Goal: Task Accomplishment & Management: Manage account settings

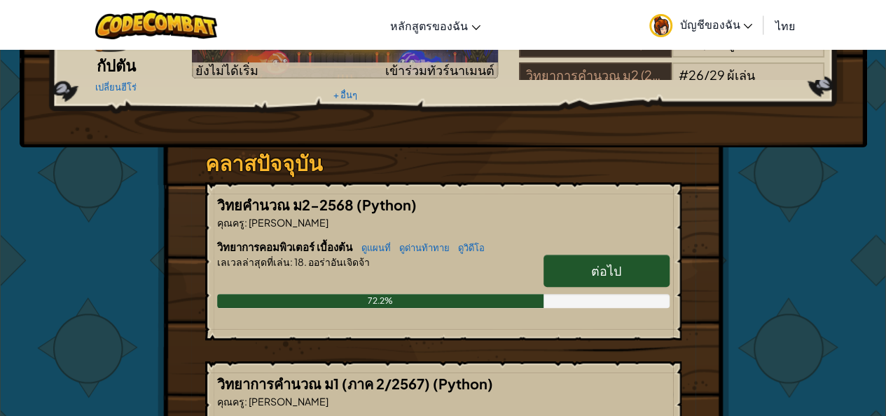
scroll to position [210, 0]
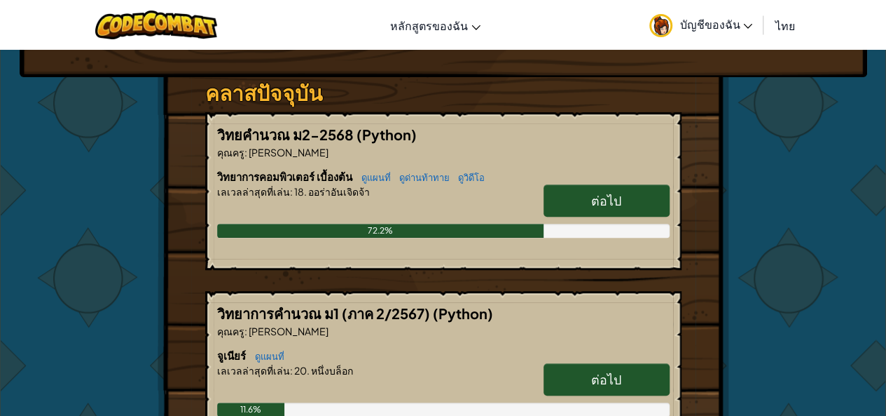
click at [605, 193] on span "ต่อไป" at bounding box center [606, 200] width 30 height 16
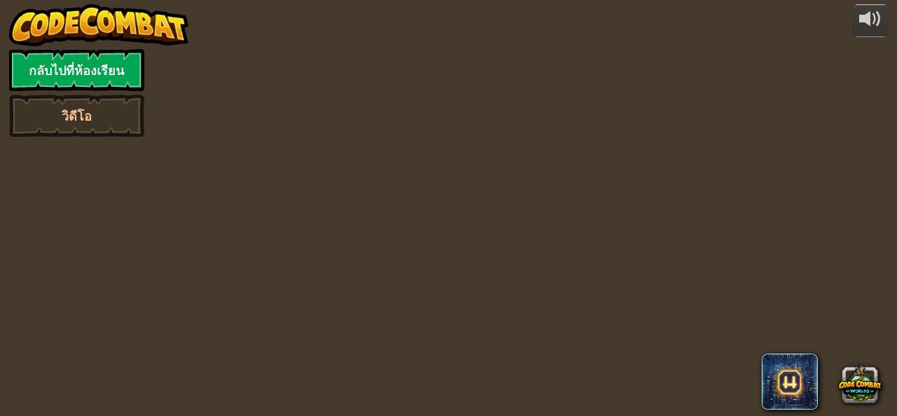
select select "th"
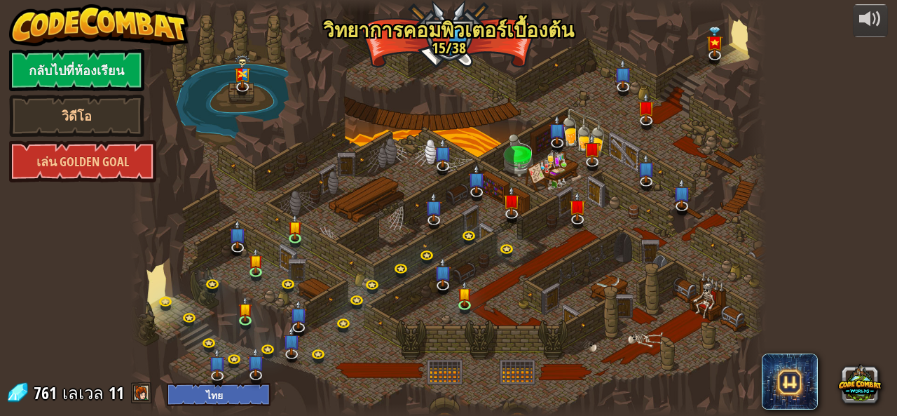
select select "th"
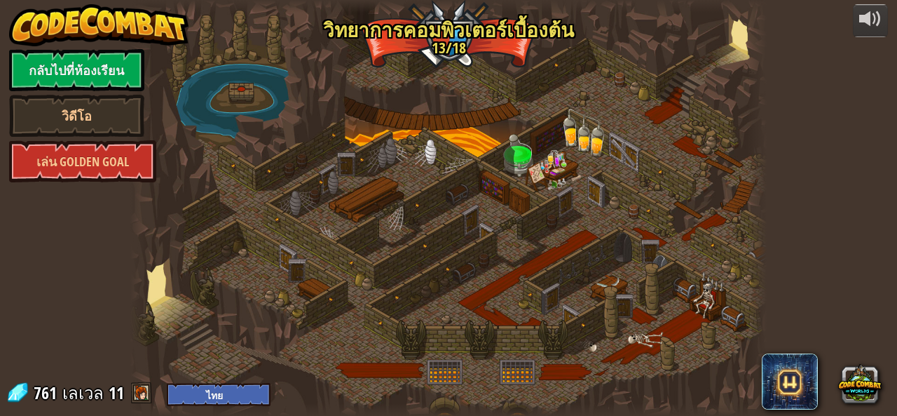
select select "th"
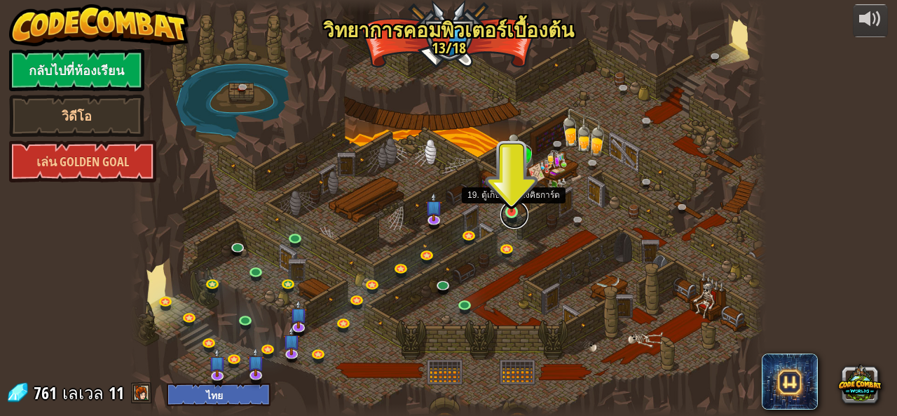
click at [514, 215] on link at bounding box center [514, 214] width 28 height 28
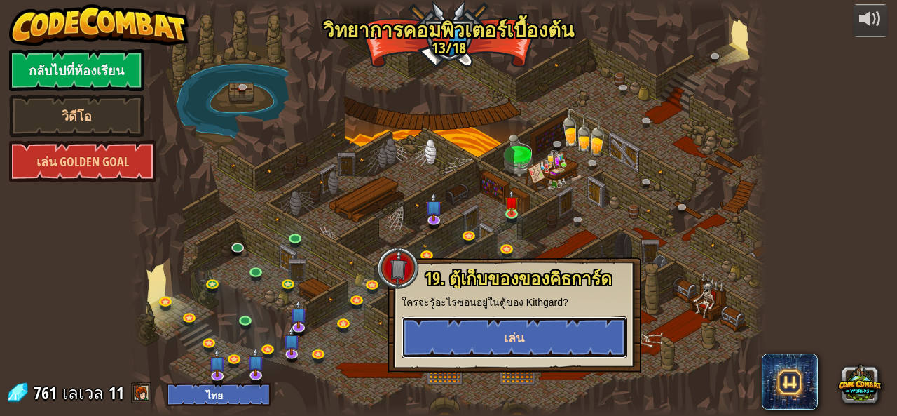
click at [528, 333] on button "เล่น" at bounding box center [515, 337] width 226 height 42
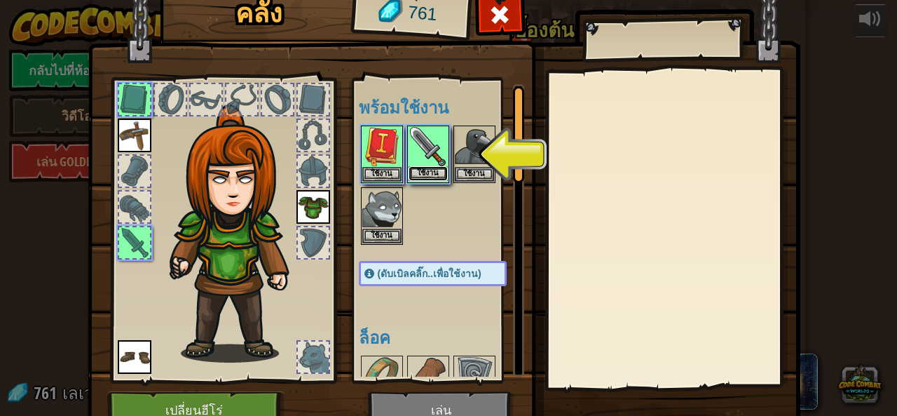
click at [438, 166] on button "ใช้งาน" at bounding box center [428, 173] width 39 height 15
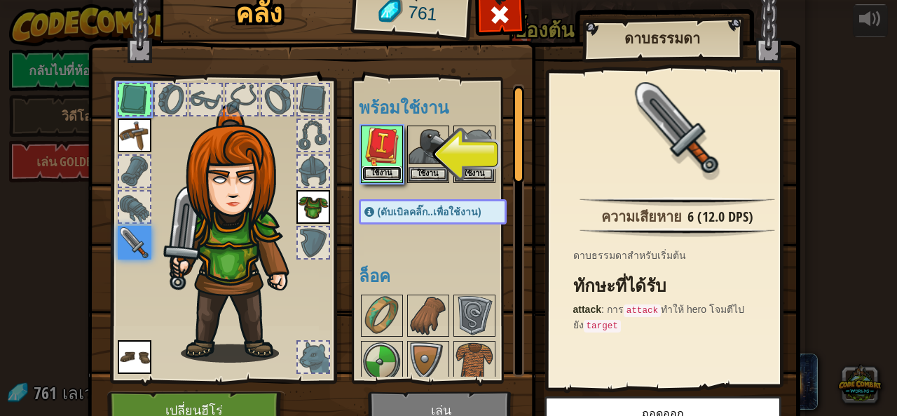
click at [363, 167] on button "ใช้งาน" at bounding box center [381, 173] width 39 height 15
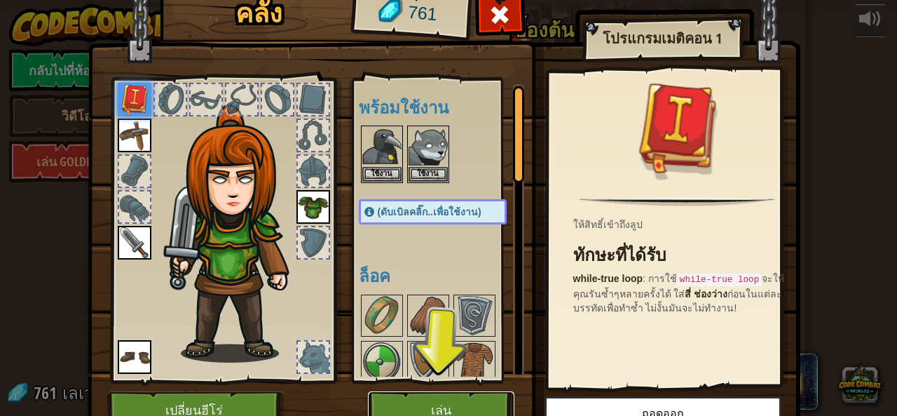
click at [434, 406] on button "เล่น" at bounding box center [441, 410] width 146 height 39
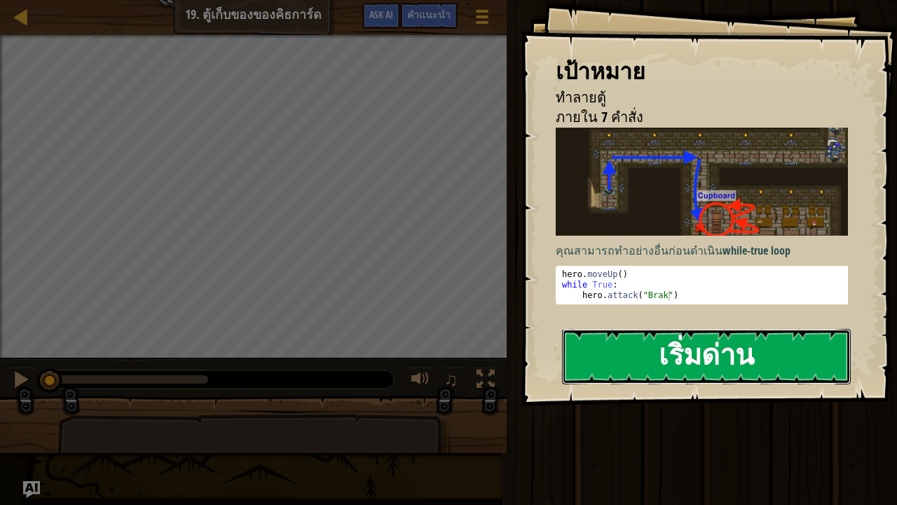
click at [609, 352] on button "เริ่มด่าน" at bounding box center [706, 356] width 289 height 55
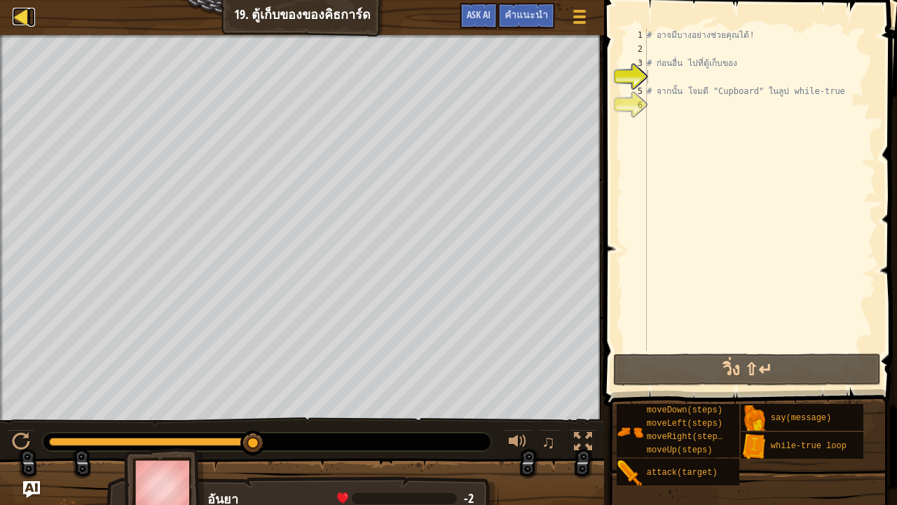
click at [20, 22] on div at bounding box center [22, 17] width 18 height 18
select select "th"
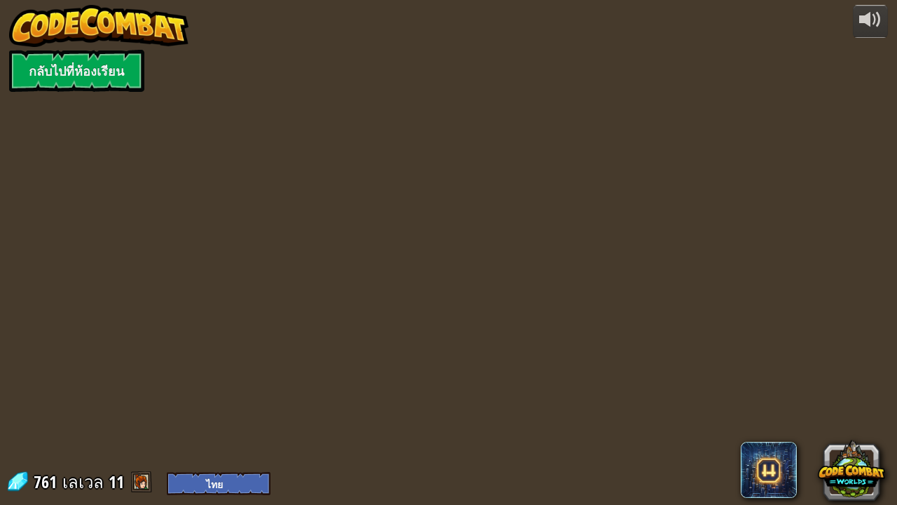
select select "th"
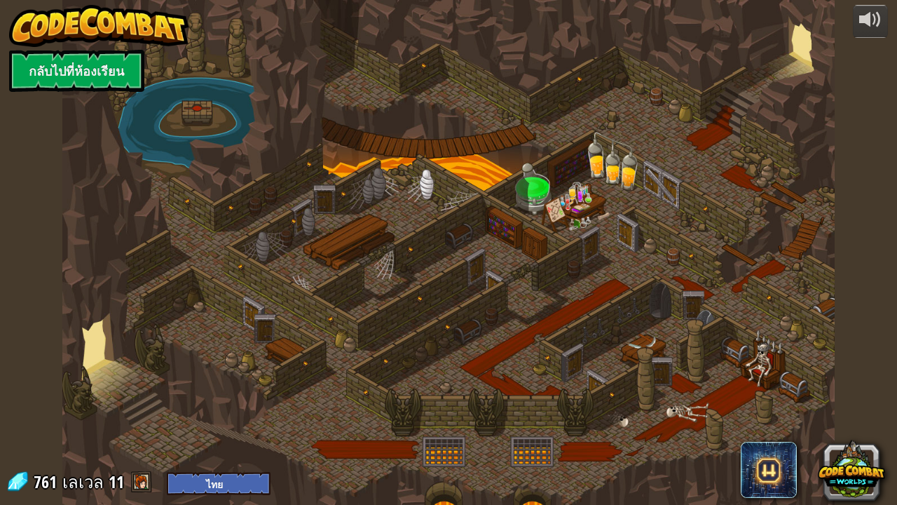
select select "th"
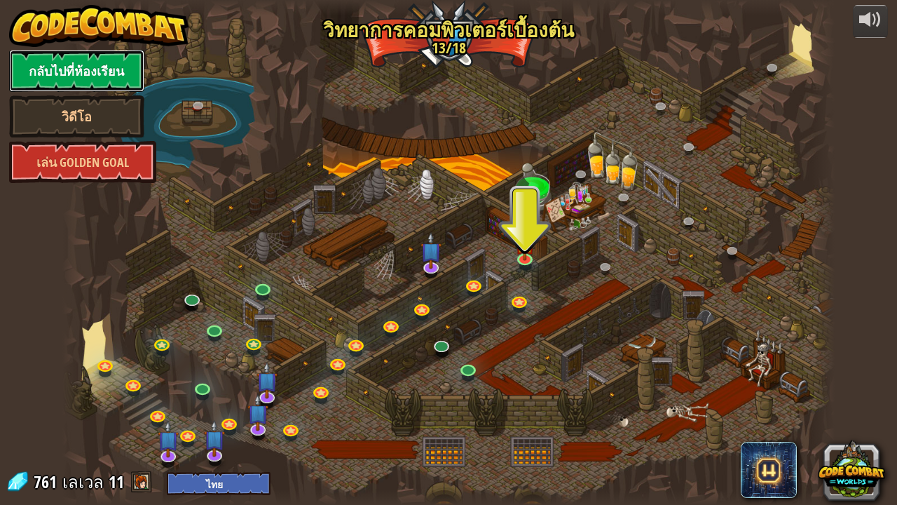
click at [95, 78] on link "กลับไปที่ห้องเรียน" at bounding box center [76, 71] width 135 height 42
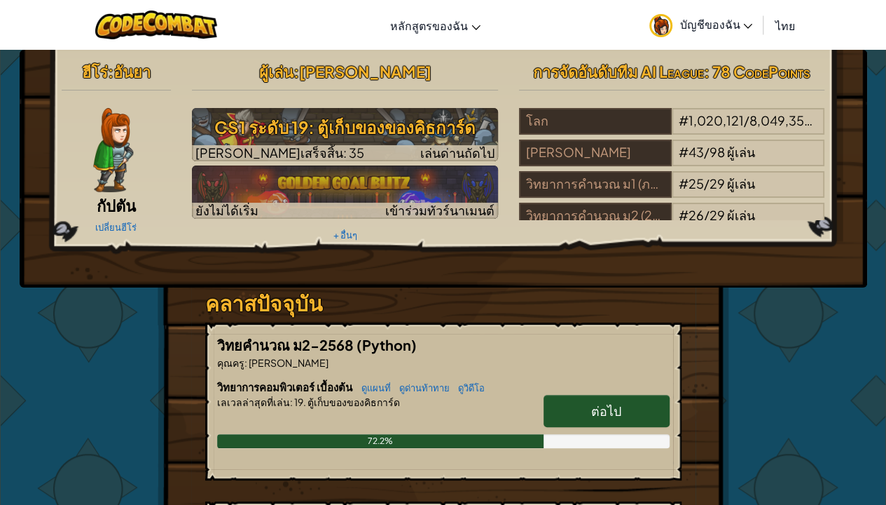
click at [622, 402] on link "ต่อไป" at bounding box center [607, 411] width 126 height 32
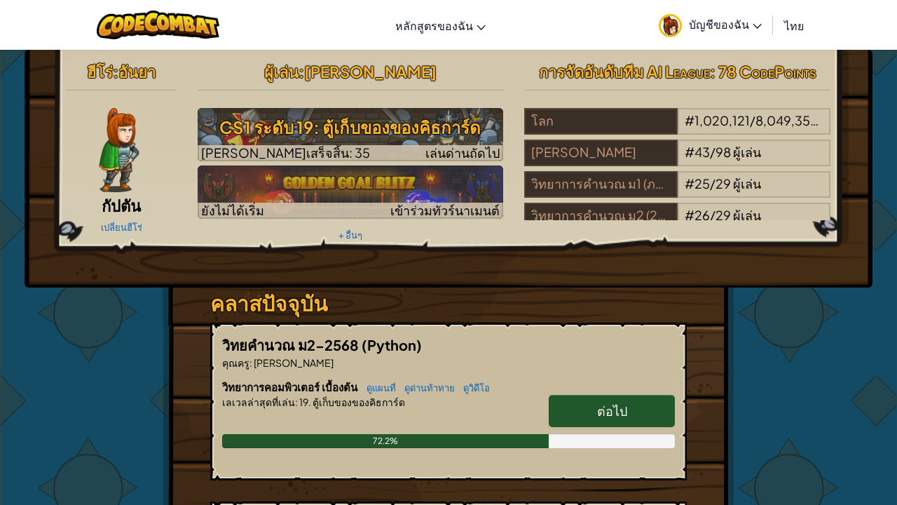
select select "th"
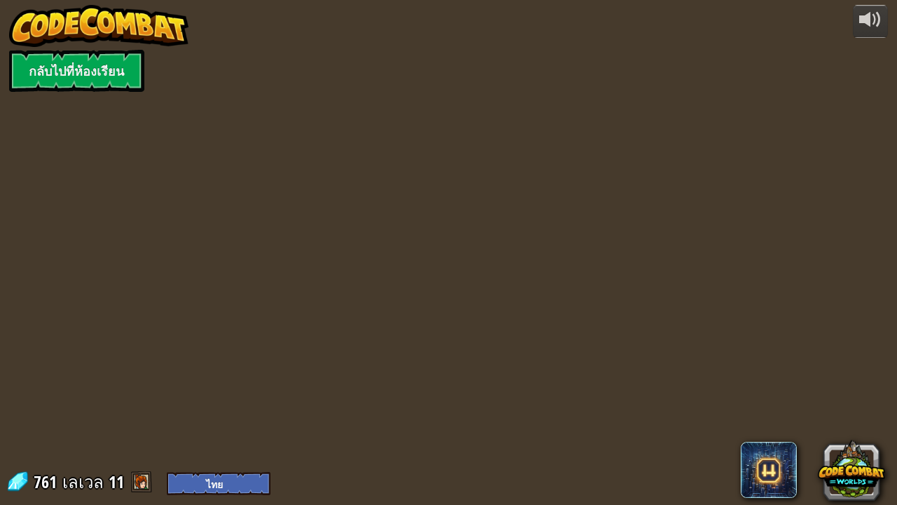
select select "th"
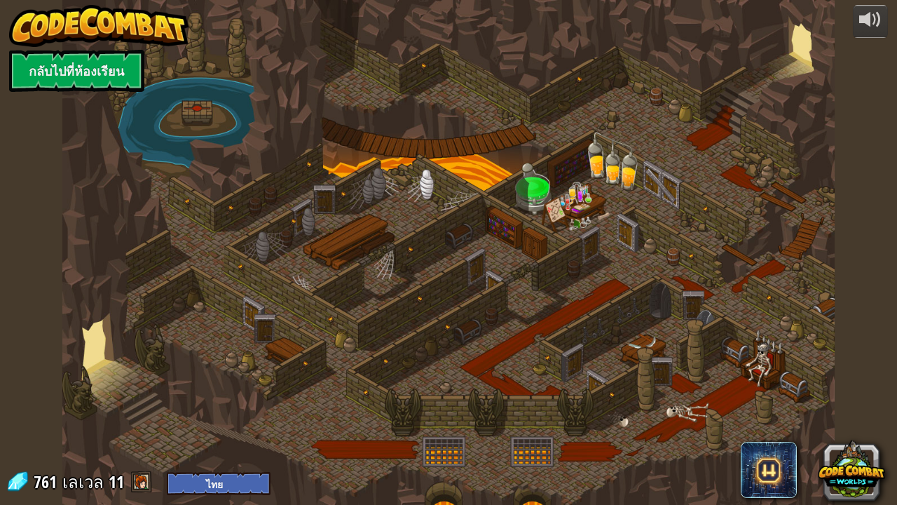
select select "th"
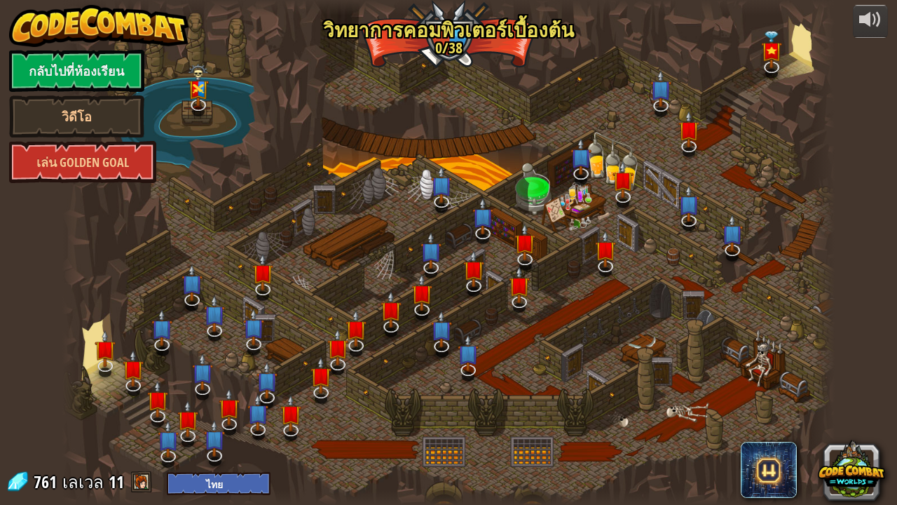
select select "th"
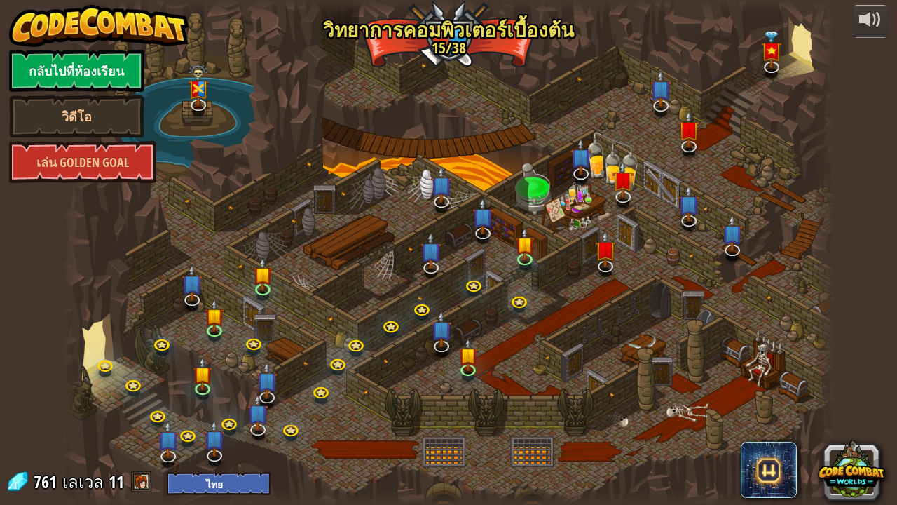
select select "th"
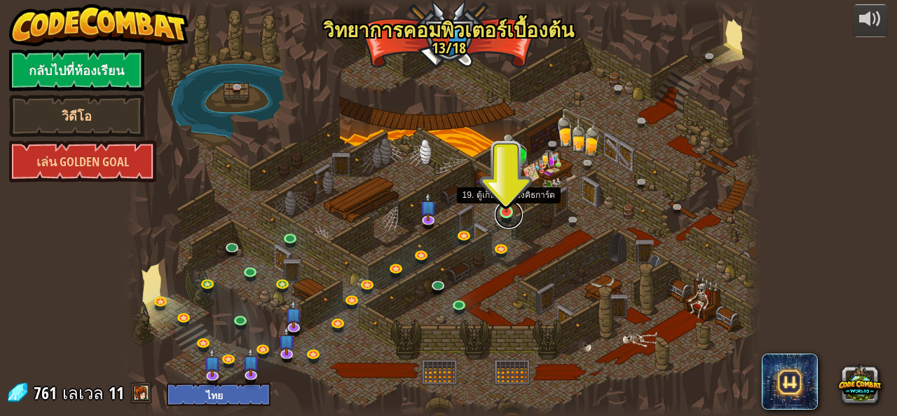
click at [505, 217] on link at bounding box center [509, 214] width 28 height 28
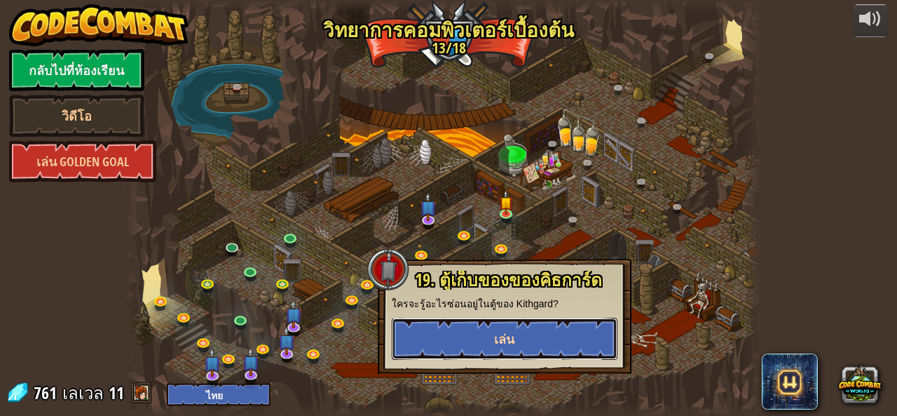
click at [489, 350] on button "เล่น" at bounding box center [505, 338] width 226 height 42
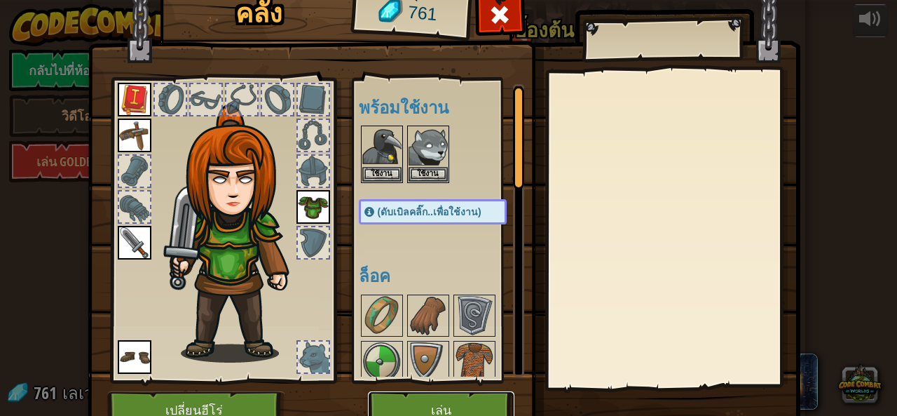
click at [406, 399] on button "เล่น" at bounding box center [441, 410] width 146 height 39
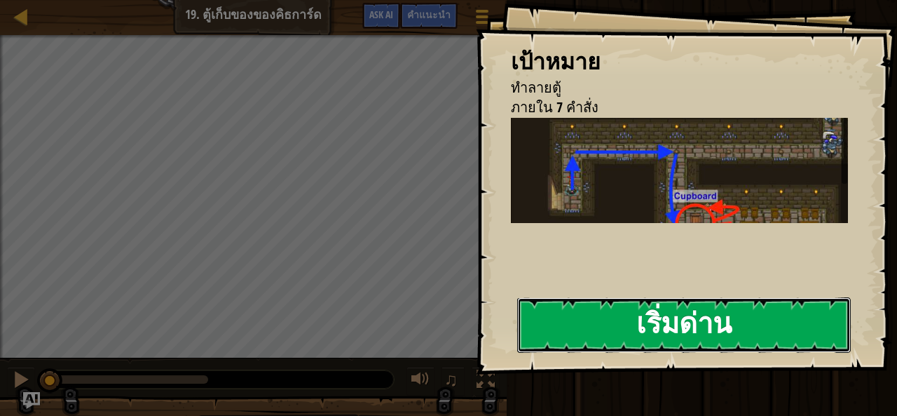
click at [634, 313] on button "เริ่มด่าน" at bounding box center [684, 324] width 334 height 55
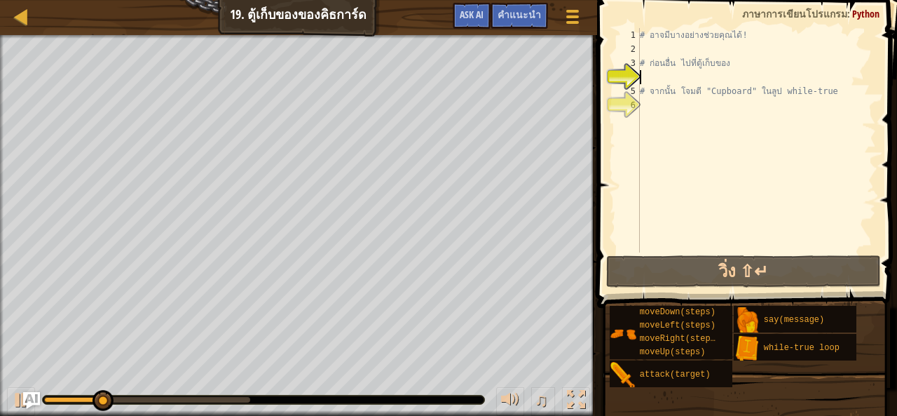
type textarea "# จากนั้น โจมตี "Cupboard" ในลูป while-true"
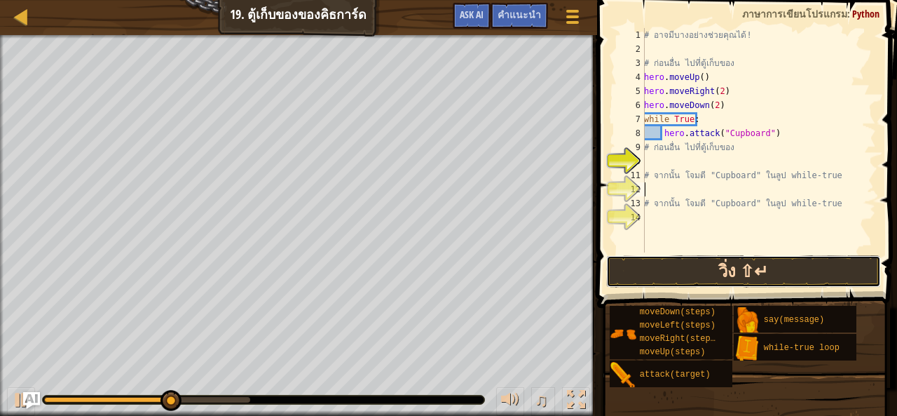
click at [795, 264] on button "วิ่ง ⇧↵" at bounding box center [743, 271] width 275 height 32
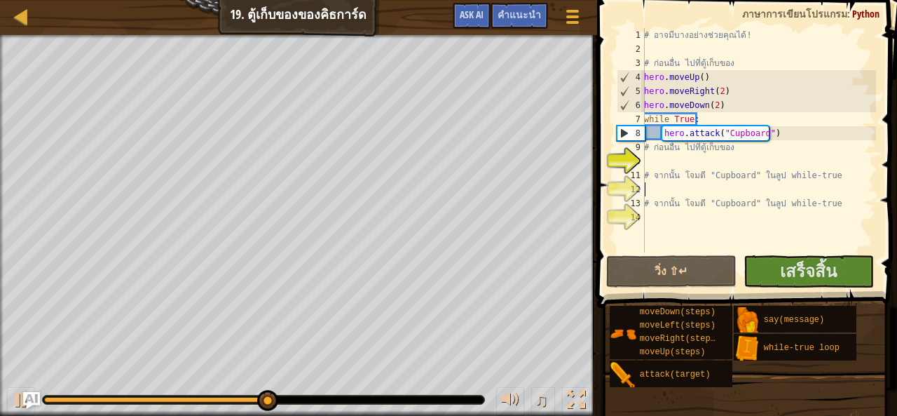
click at [823, 254] on span at bounding box center [748, 133] width 311 height 349
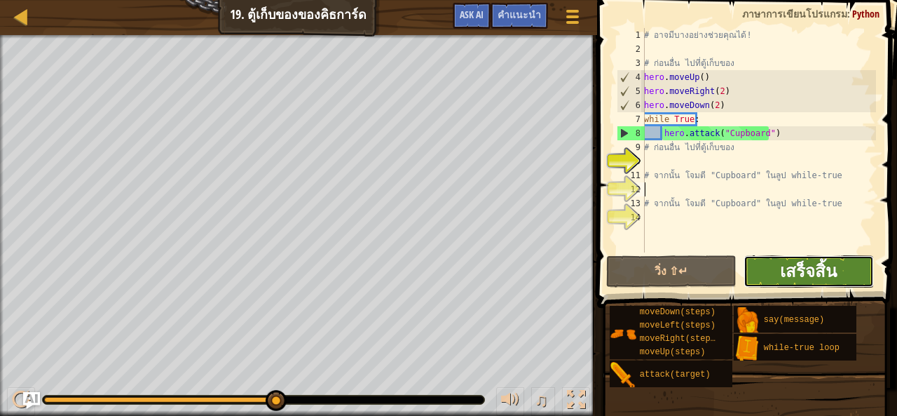
click at [822, 261] on span "เสร็จสิ้น" at bounding box center [808, 270] width 57 height 22
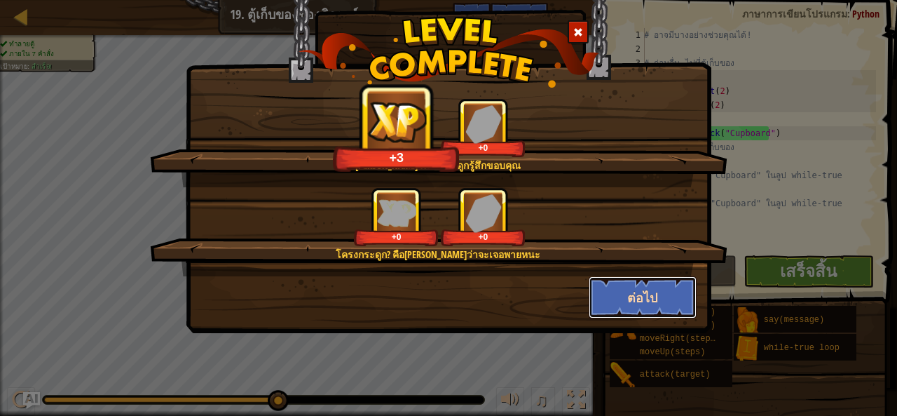
click at [627, 292] on button "ต่อไป" at bounding box center [643, 297] width 109 height 42
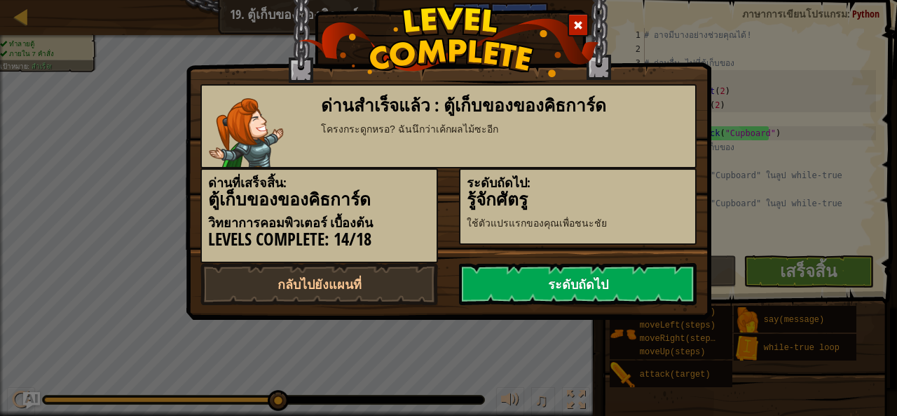
click at [619, 287] on link "ระดับถัดไป" at bounding box center [578, 284] width 238 height 42
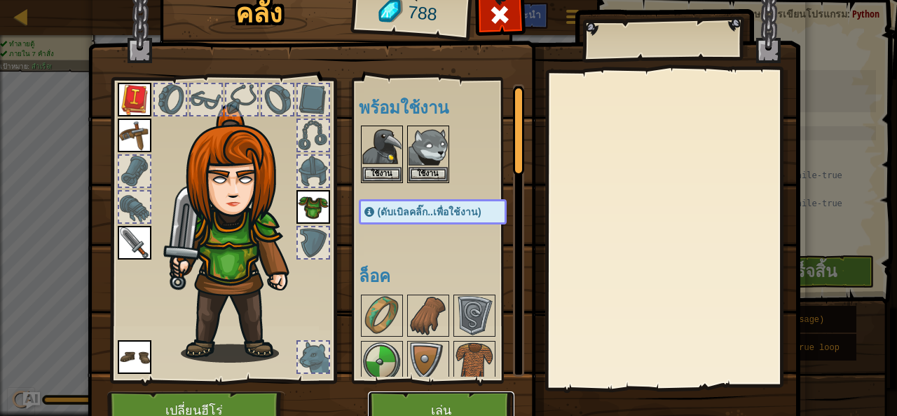
click at [450, 399] on button "เล่น" at bounding box center [441, 410] width 146 height 39
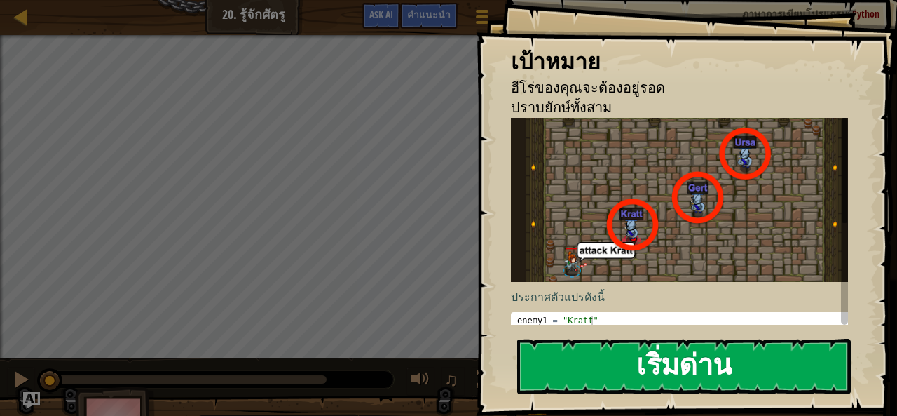
click at [579, 367] on button "เริ่มด่าน" at bounding box center [684, 365] width 334 height 55
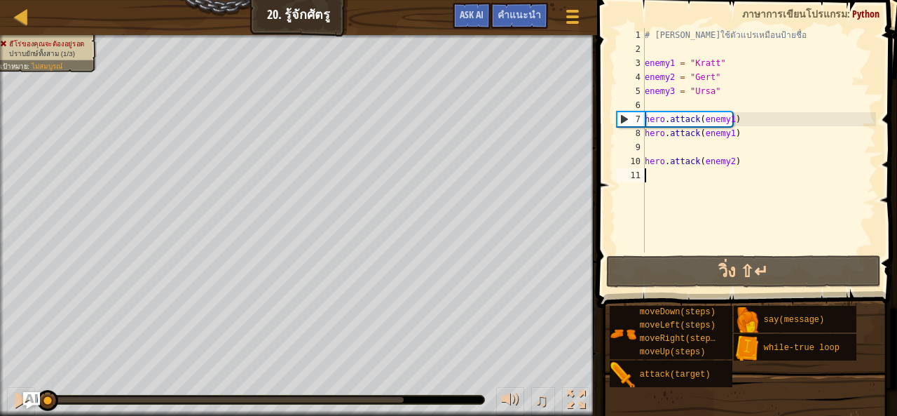
paste textarea "hero.attack(enemy3)"
type textarea "hero.attack(enemy3)"
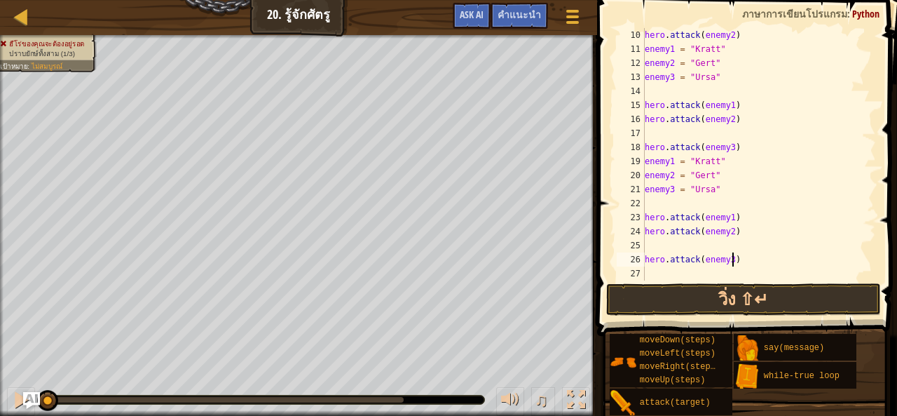
scroll to position [126, 0]
click at [713, 296] on button "วิ่ง ⇧↵" at bounding box center [743, 299] width 275 height 32
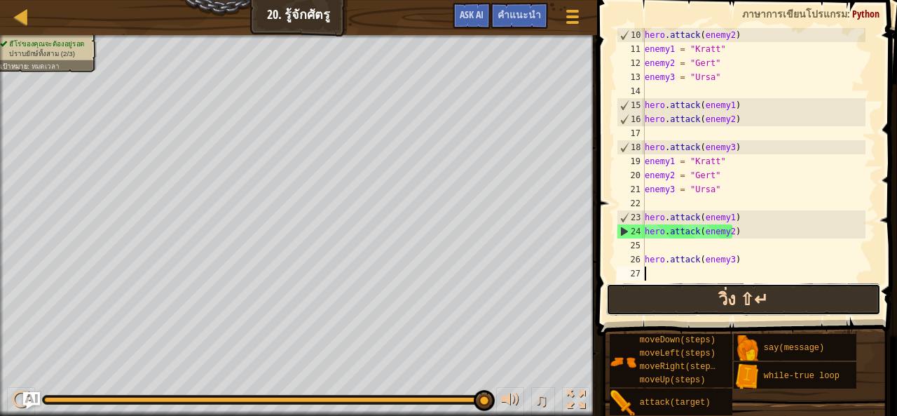
click at [663, 299] on button "วิ่ง ⇧↵" at bounding box center [743, 299] width 275 height 32
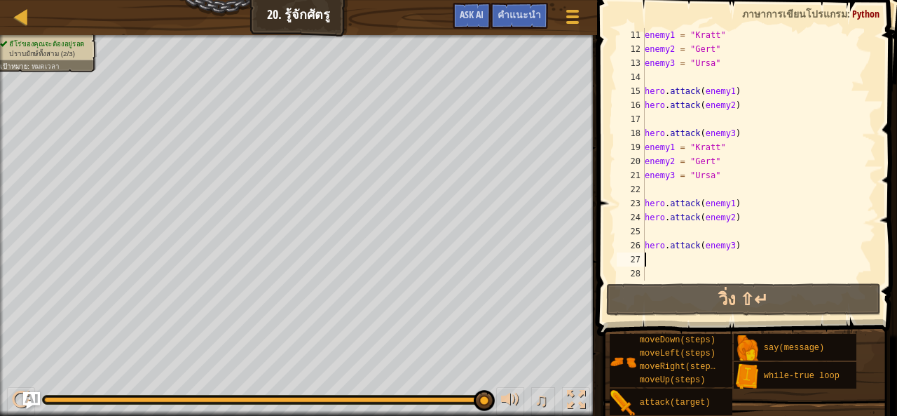
scroll to position [140, 0]
click at [745, 250] on div "enemy1 = "Kratt" enemy2 = "[PERSON_NAME]" enemy3 = "Ursa" hero . attack ( enemy…" at bounding box center [754, 168] width 224 height 280
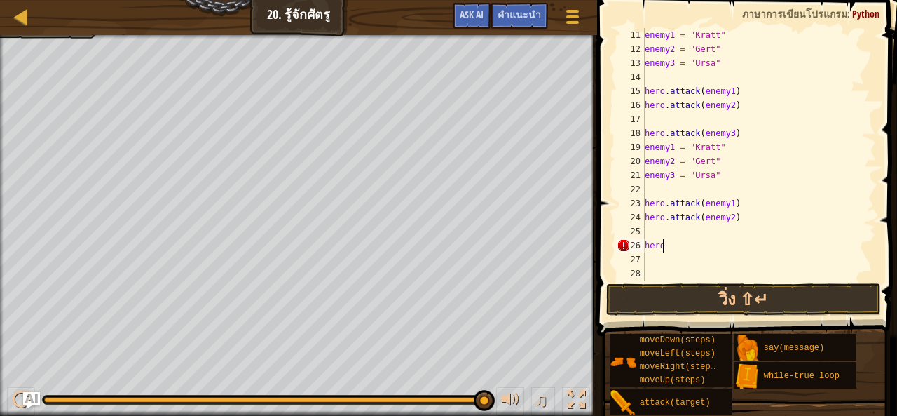
type textarea "h"
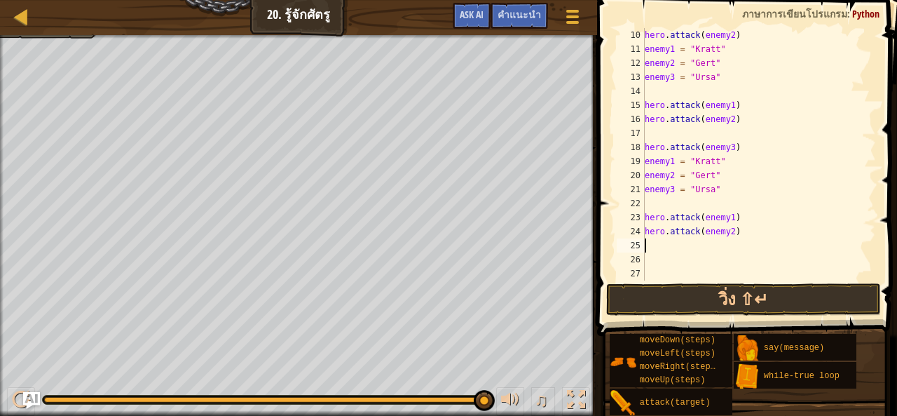
scroll to position [112, 0]
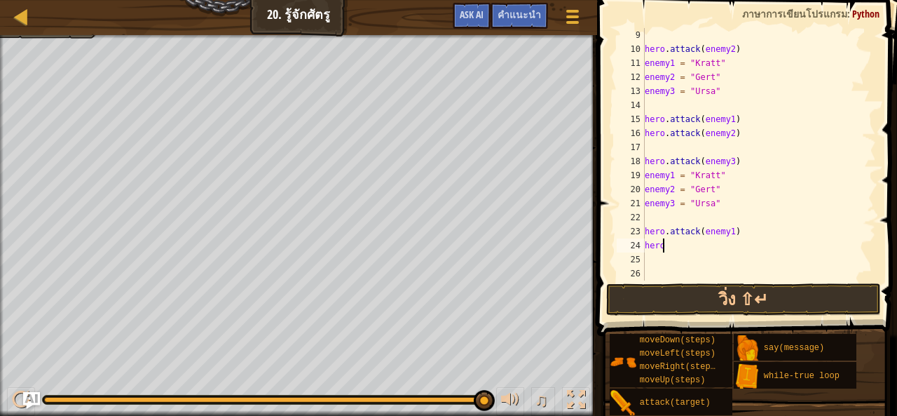
type textarea "h"
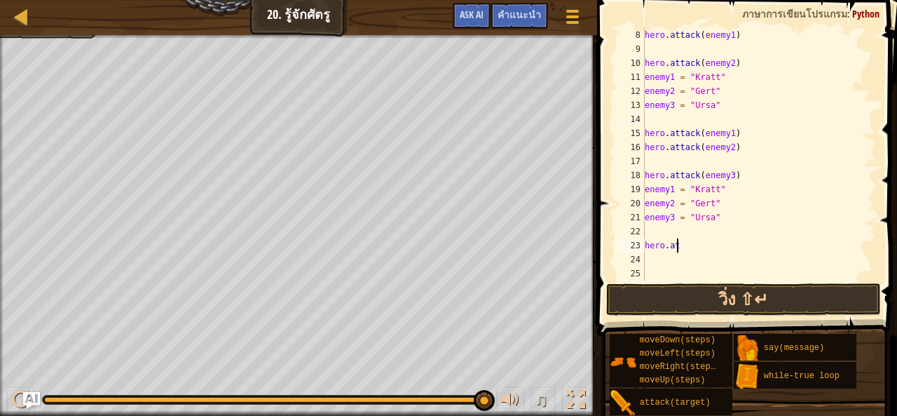
type textarea "h"
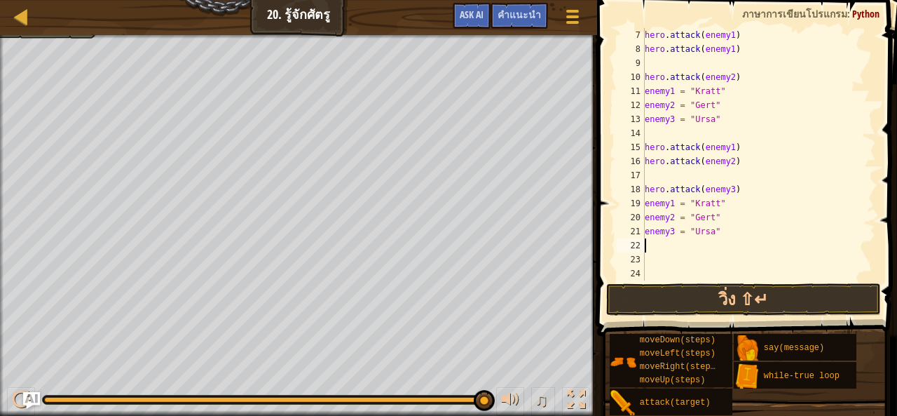
scroll to position [70, 0]
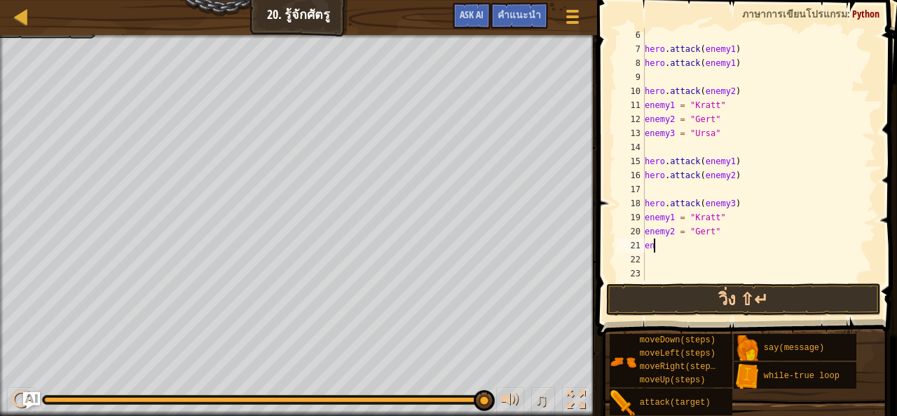
type textarea "e"
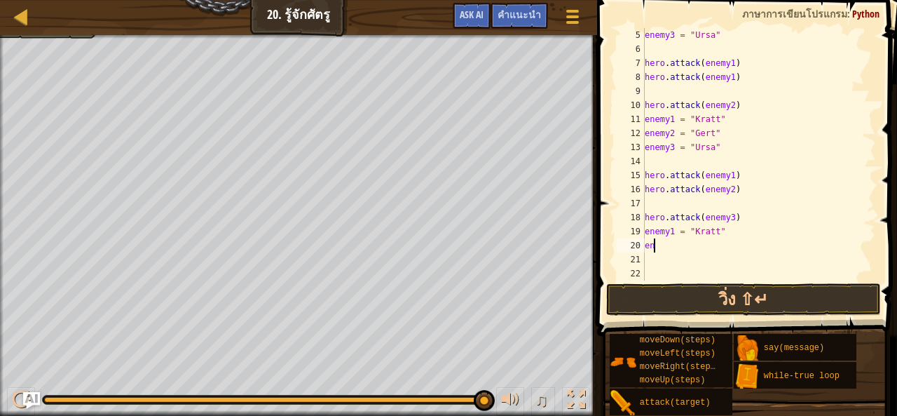
type textarea "e"
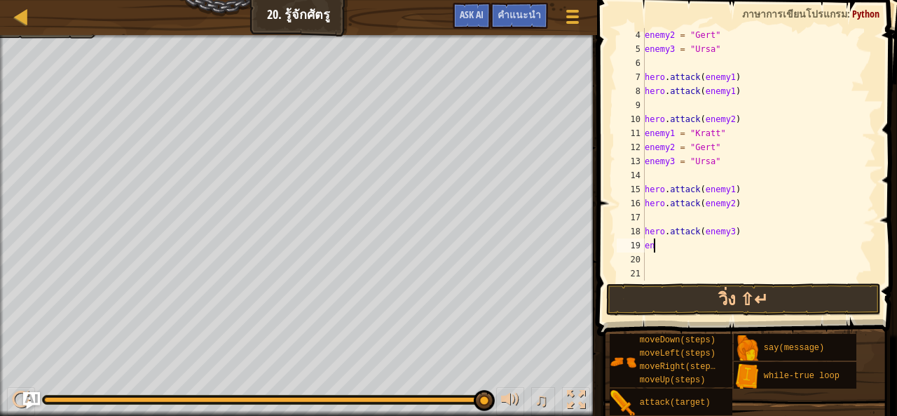
type textarea "e"
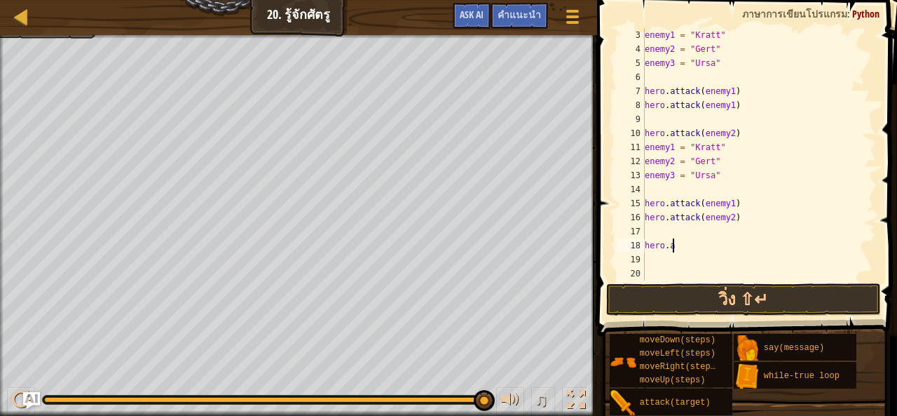
type textarea "h"
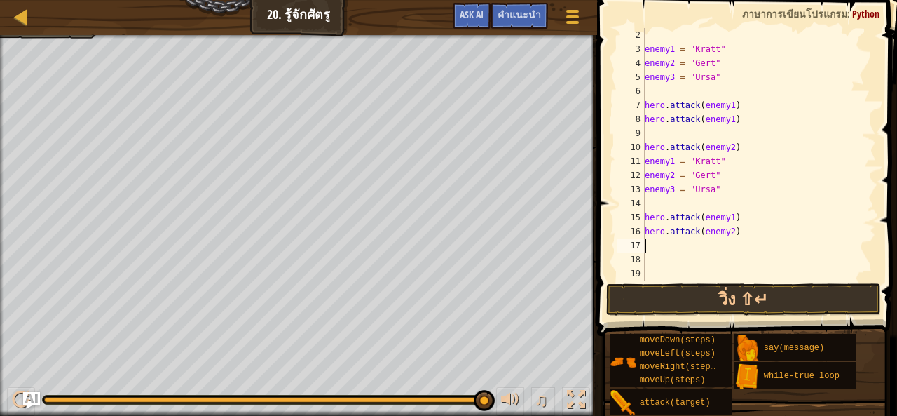
scroll to position [14, 0]
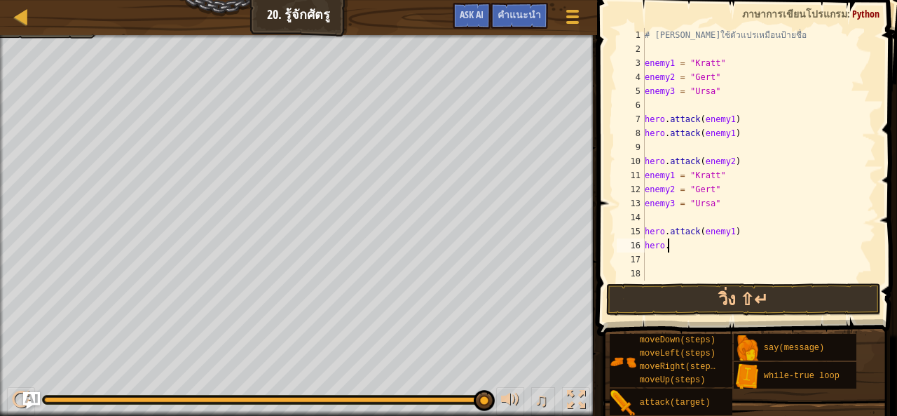
type textarea "h"
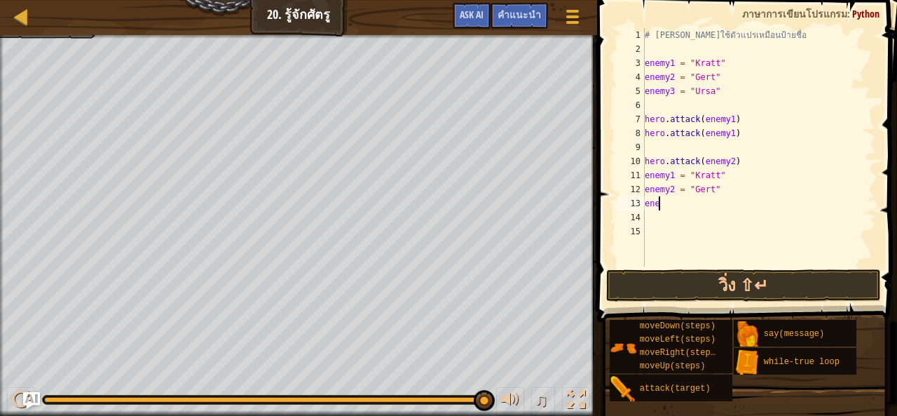
type textarea "e"
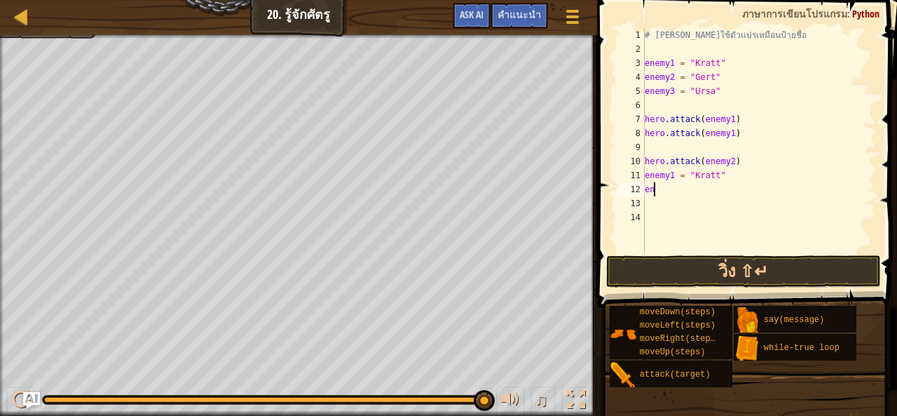
type textarea "e"
type textarea "h"
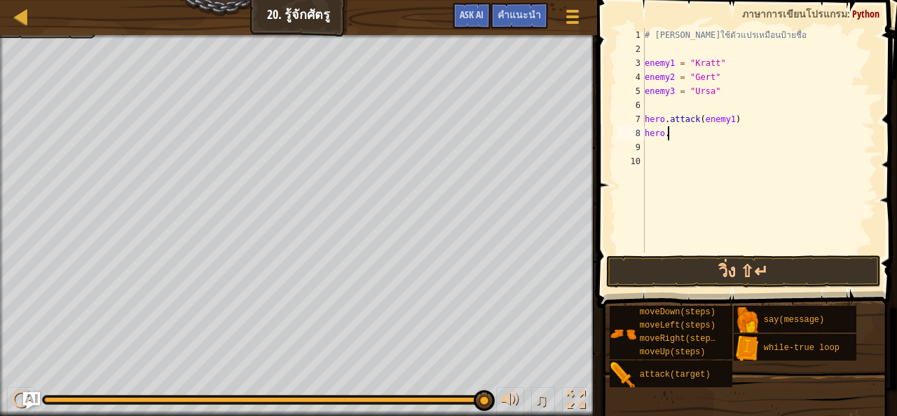
type textarea "h"
type textarea "e"
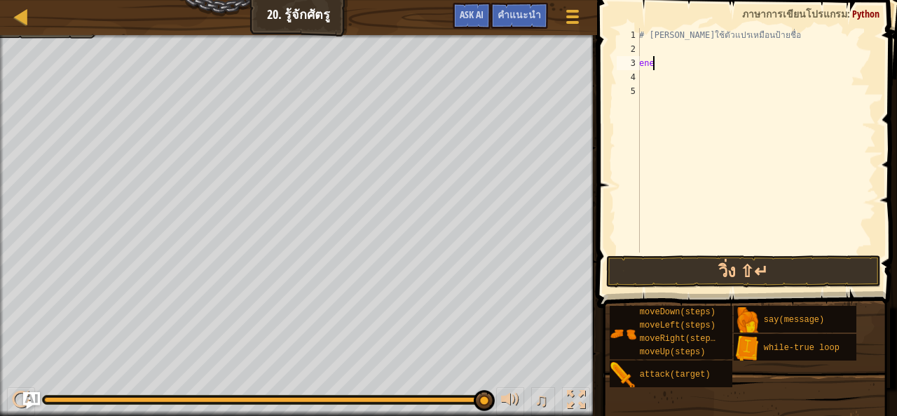
type textarea "e"
paste textarea "hero.attack(enemy3)"
type textarea "hero.attack(enemy3)"
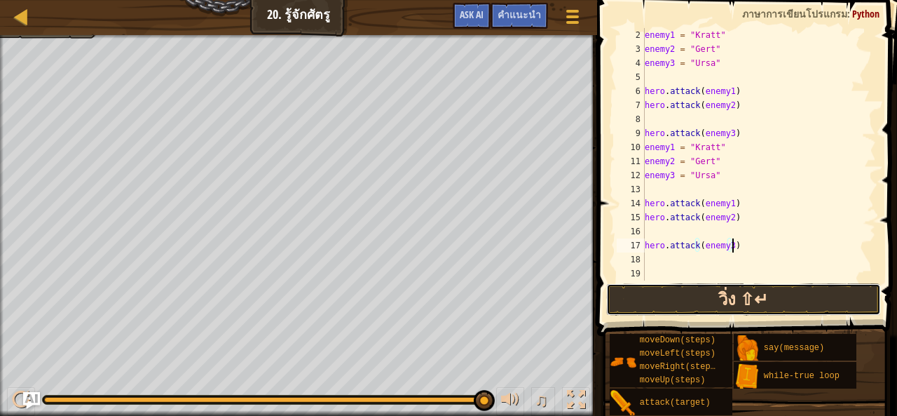
click at [720, 297] on button "วิ่ง ⇧↵" at bounding box center [743, 299] width 275 height 32
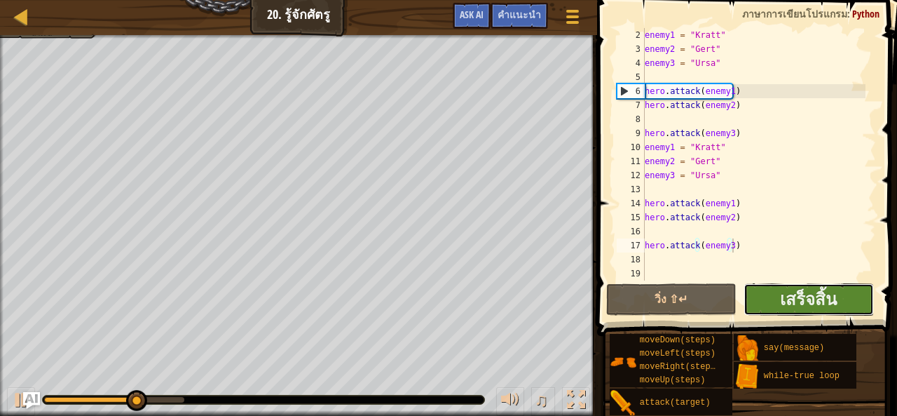
click at [776, 292] on button "เสร็จสิ้น" at bounding box center [809, 299] width 130 height 32
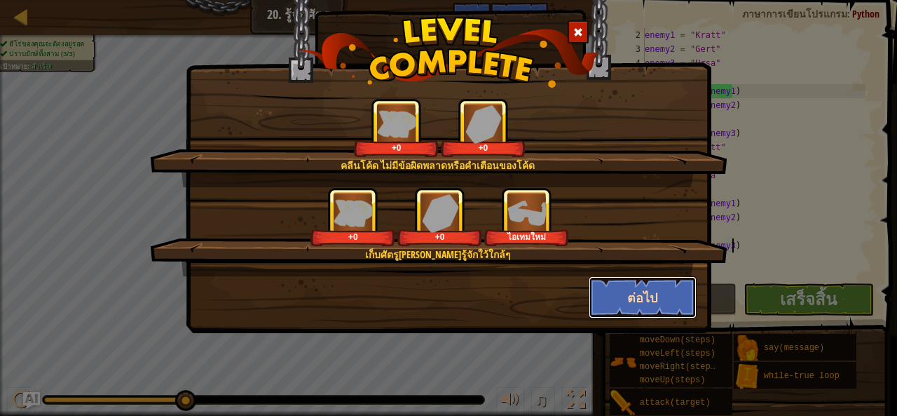
click at [620, 302] on button "ต่อไป" at bounding box center [643, 297] width 109 height 42
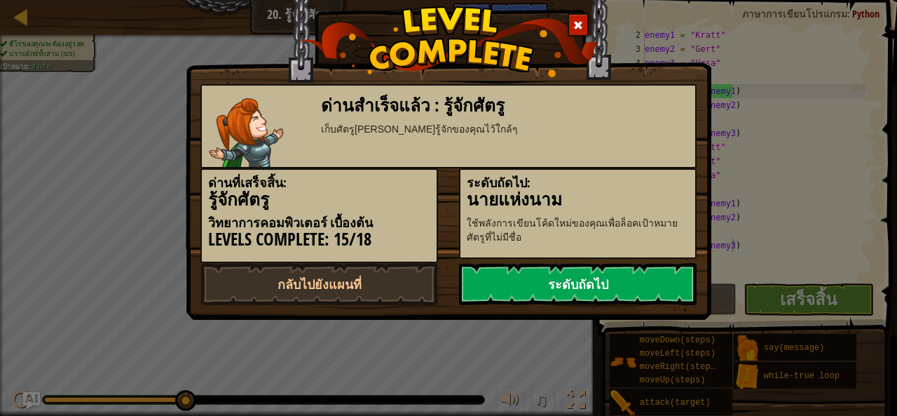
click at [607, 284] on link "ระดับถัดไป" at bounding box center [578, 284] width 238 height 42
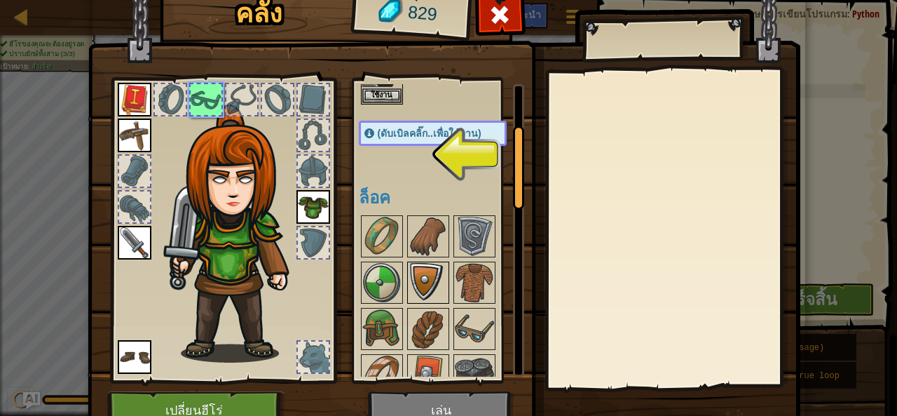
scroll to position [0, 0]
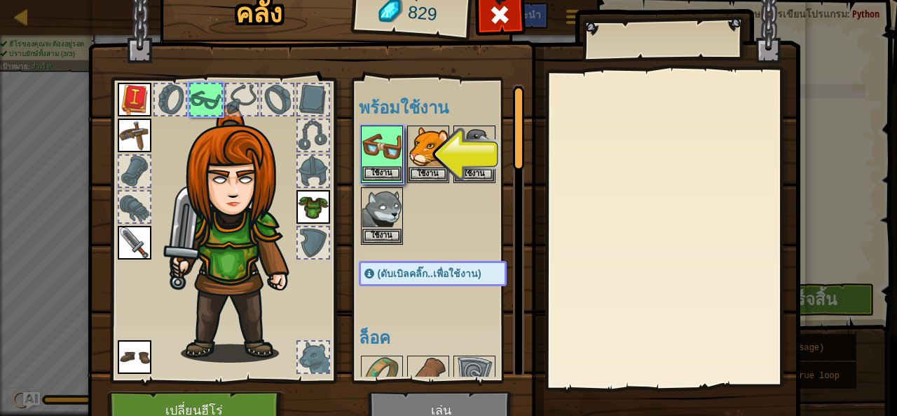
click at [385, 158] on img at bounding box center [381, 146] width 39 height 39
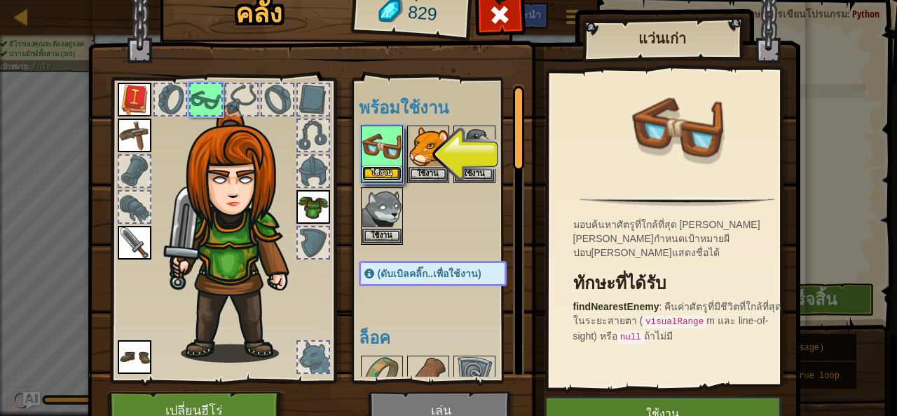
click at [384, 166] on button "ใช้งาน" at bounding box center [381, 173] width 39 height 15
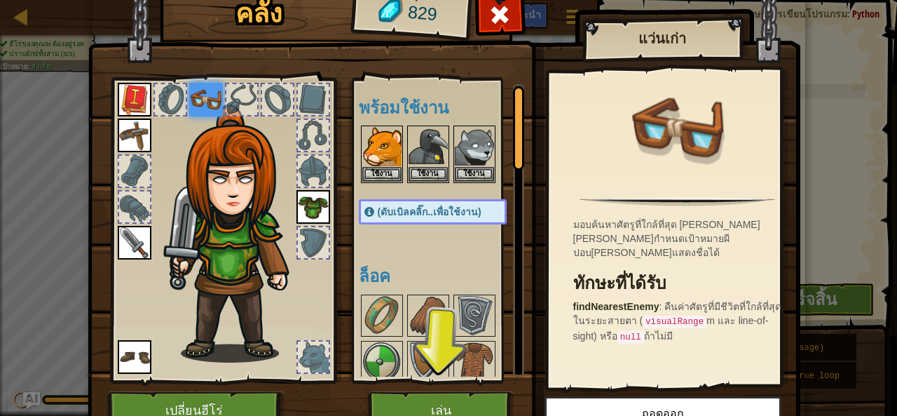
click at [423, 390] on img at bounding box center [444, 189] width 713 height 509
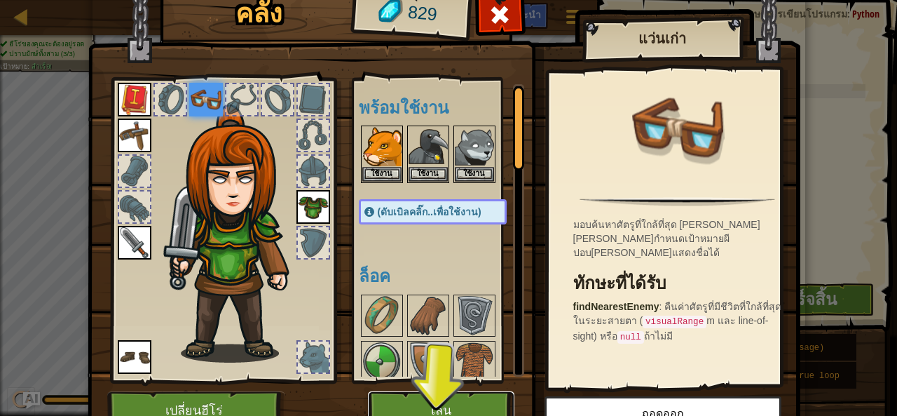
click at [423, 394] on button "เล่น" at bounding box center [441, 410] width 146 height 39
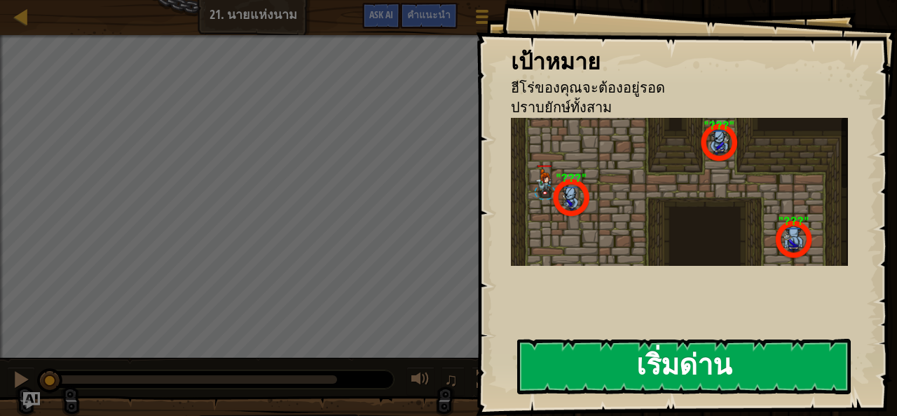
click at [626, 360] on button "เริ่มด่าน" at bounding box center [684, 365] width 334 height 55
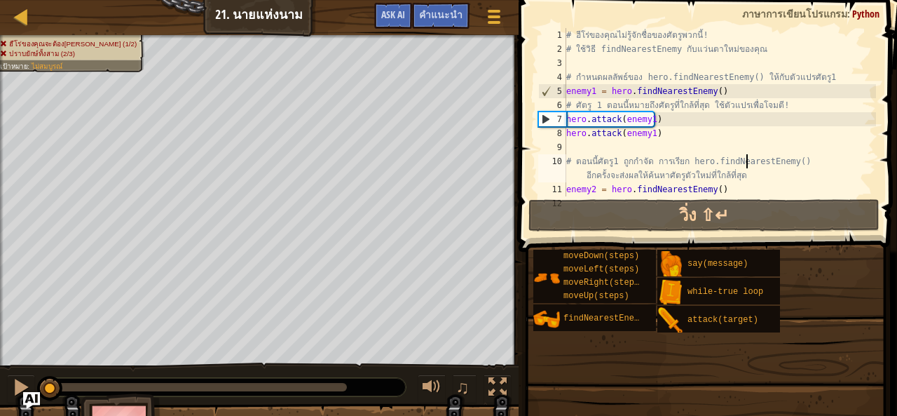
click at [748, 163] on div "# ฮีโร่ของคุณไม่รู้จักชื่อของศัตรูพวกนี้! # ใช้วิธี findNearestEnemy กับแว่นตาใ…" at bounding box center [725, 126] width 324 height 196
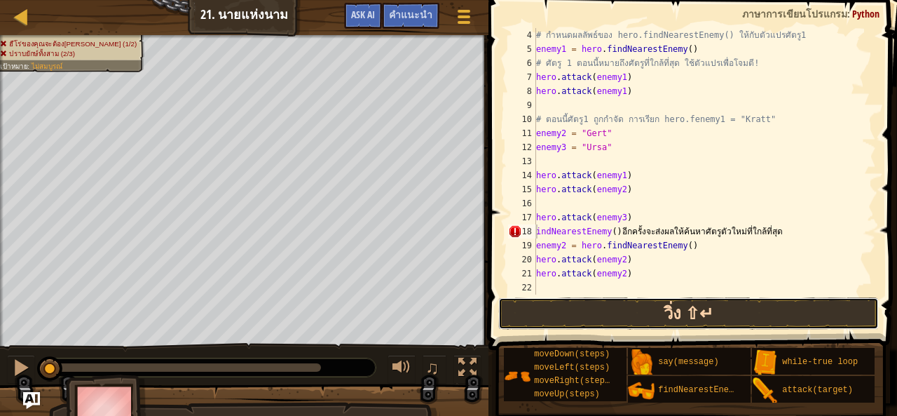
click at [583, 323] on button "วิ่ง ⇧↵" at bounding box center [688, 313] width 381 height 32
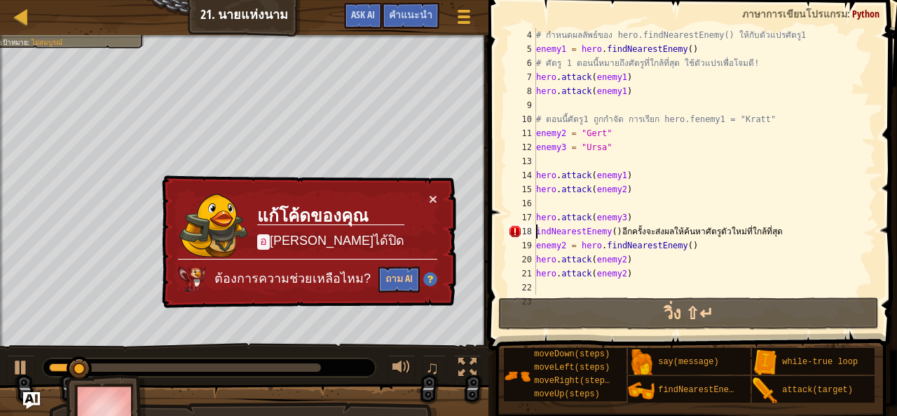
click at [427, 200] on div "× แก้โค้ดของคุณ [PERSON_NAME]ได้ปิด ต้องการความช่วยเหลือไหม? ถาม AI" at bounding box center [307, 241] width 297 height 133
click at [432, 198] on button "×" at bounding box center [433, 198] width 8 height 15
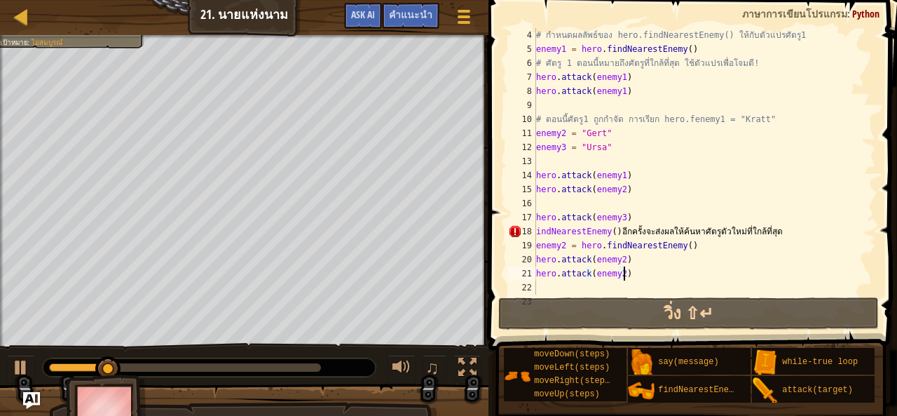
click at [635, 280] on div "# กำหนดผลลัพธ์ของ hero.findNearestEnemy() ให้กับตัวแปรศัตรู1 enemy1 = hero . fi…" at bounding box center [699, 175] width 332 height 294
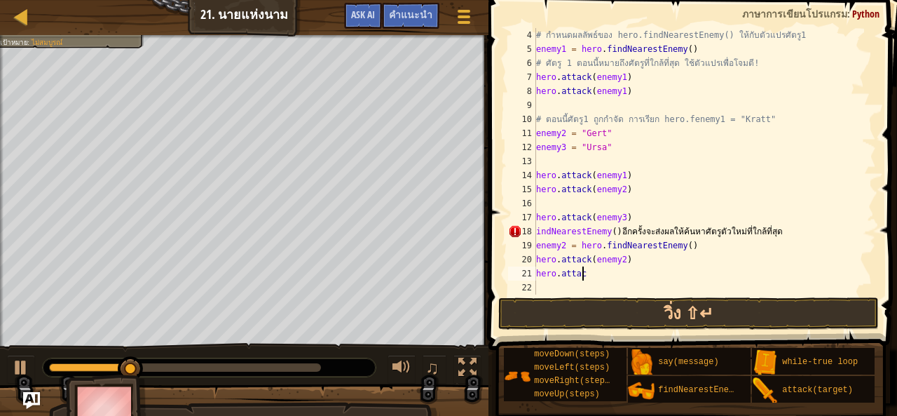
type textarea "h"
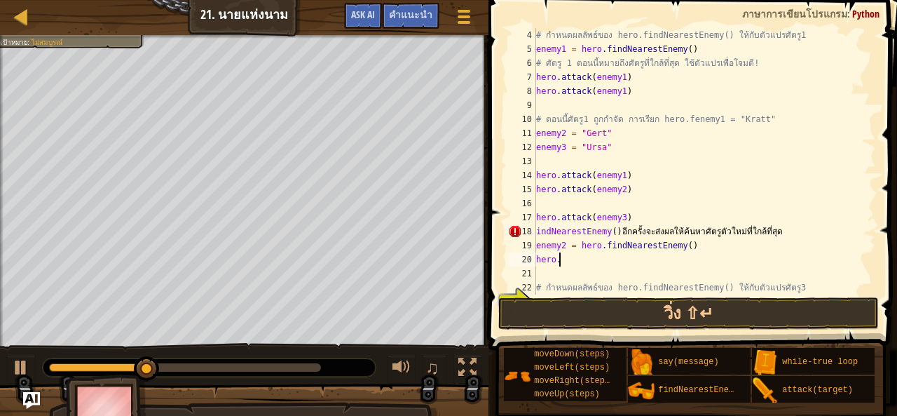
type textarea "h"
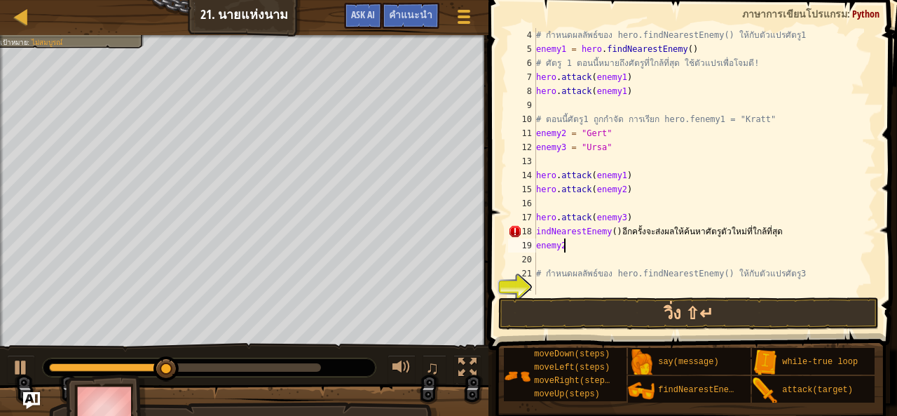
type textarea "e"
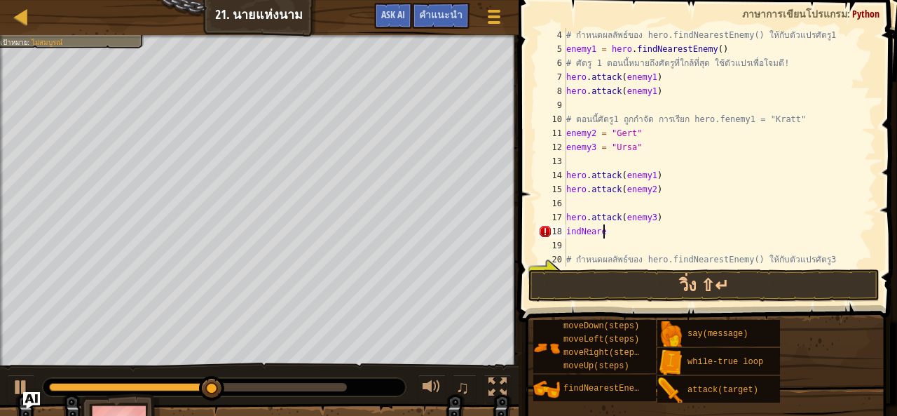
type textarea "i"
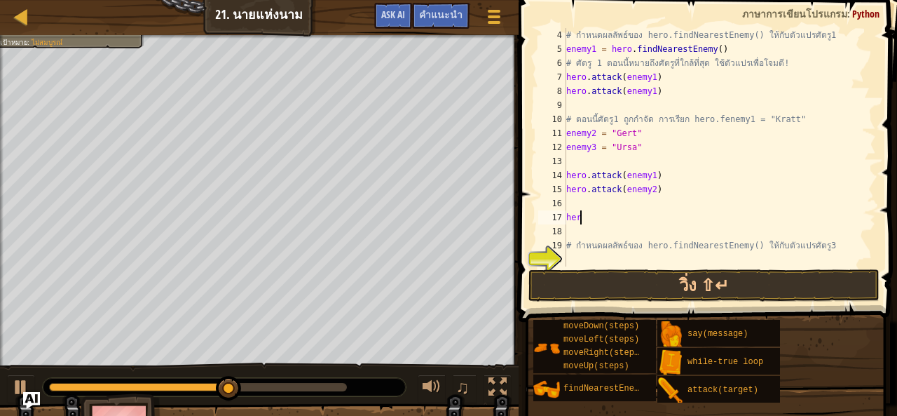
type textarea "h"
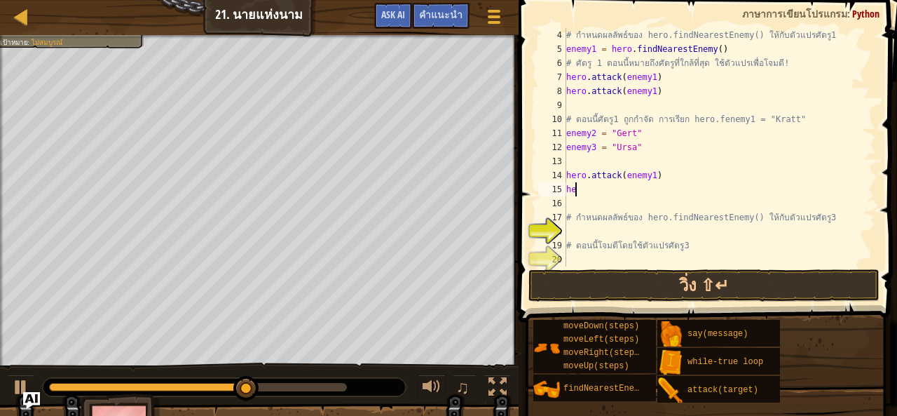
type textarea "h"
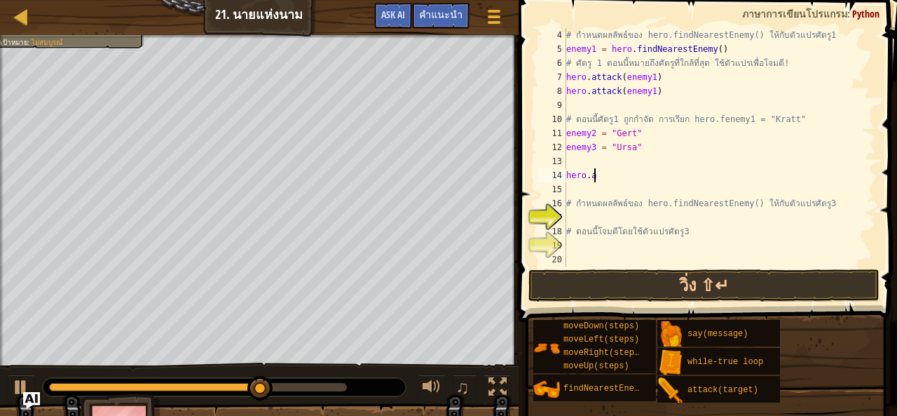
type textarea "h"
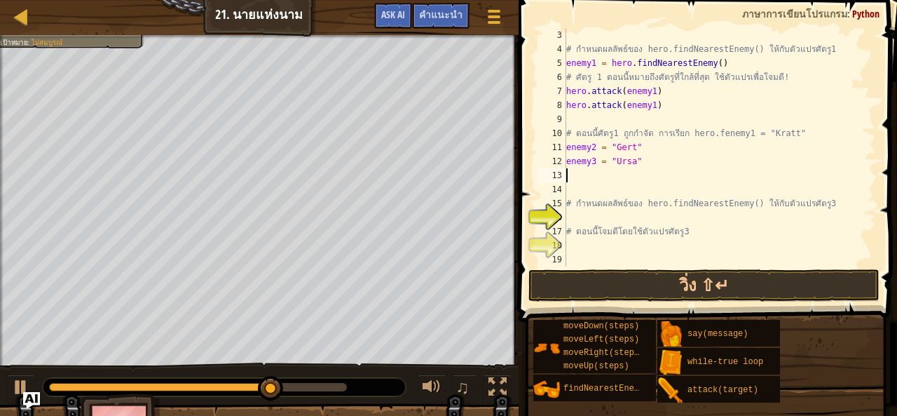
scroll to position [14, 0]
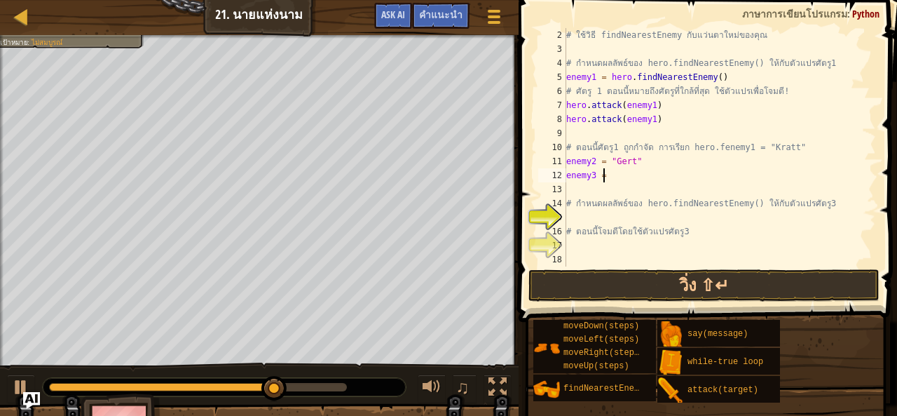
type textarea "e"
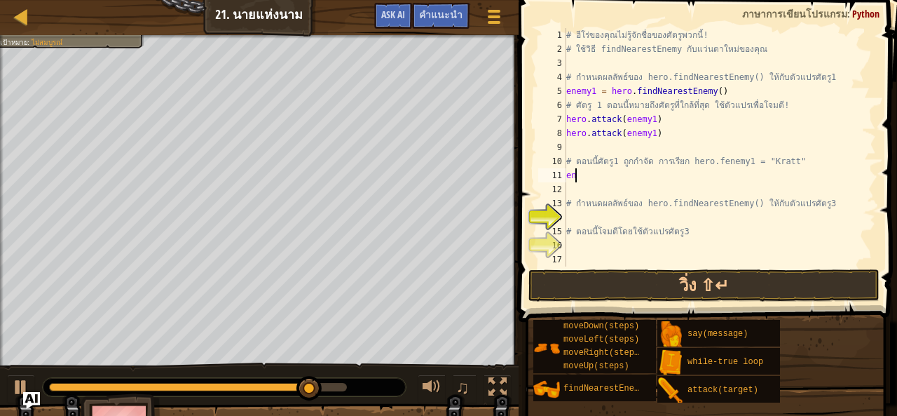
type textarea "e"
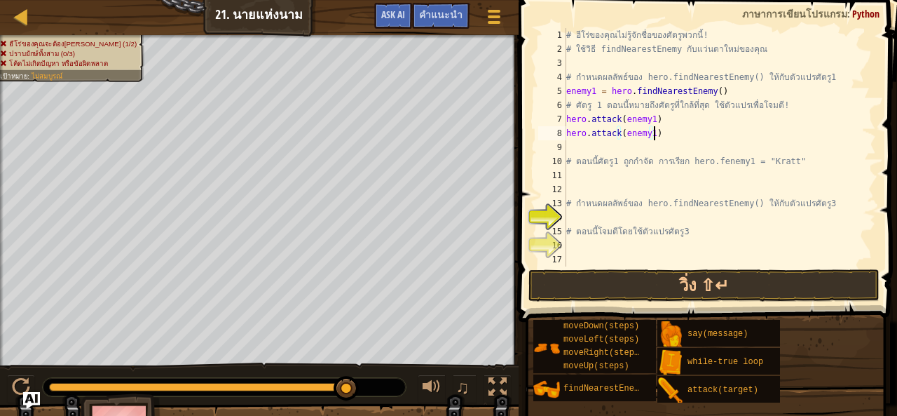
click at [683, 126] on div "# ฮีโร่ของคุณไม่รู้จักชื่อของศัตรูพวกนี้! # ใช้วิธี findNearestEnemy กับแว่นตาใ…" at bounding box center [719, 161] width 313 height 266
type textarea "h"
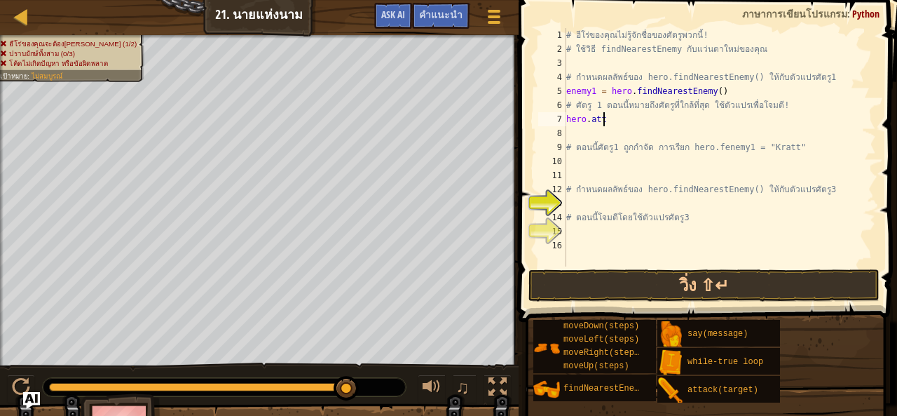
type textarea "h"
click at [723, 92] on div "# ฮีโร่ของคุณไม่รู้จักชื่อของศัตรูพวกนี้! # ใช้วิธี findNearestEnemy กับแว่นตาใ…" at bounding box center [719, 161] width 313 height 266
type textarea "e"
click at [716, 104] on div "# ฮีโร่ของคุณไม่รู้จักชื่อของศัตรูพวกนี้! # ใช้วิธี findNearestEnemy กับแว่นตาใ…" at bounding box center [719, 161] width 313 height 266
paste textarea
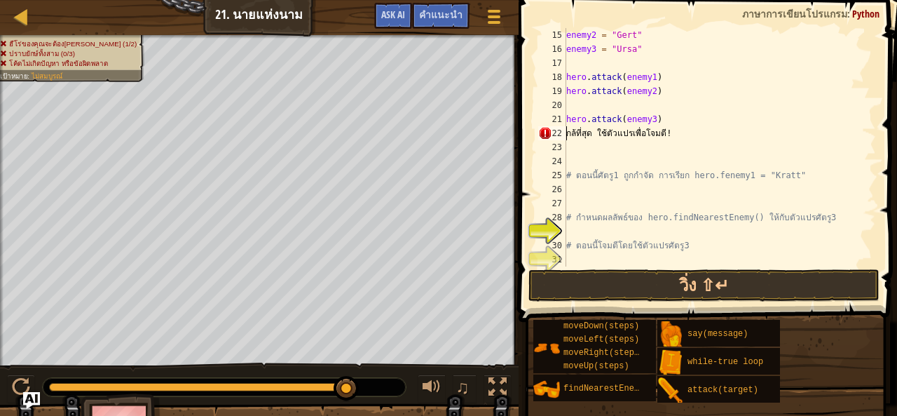
scroll to position [210, 0]
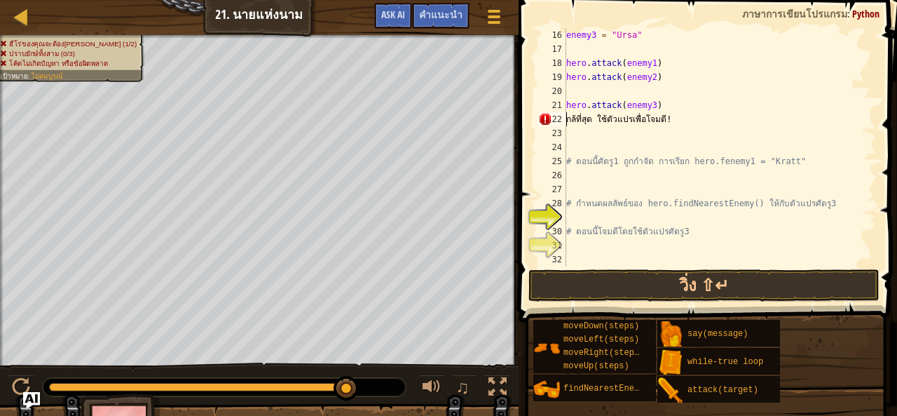
click at [684, 123] on div "enemy3 = "Ursa" hero . attack ( enemy1 ) hero . attack ( enemy2 ) hero . attack…" at bounding box center [714, 161] width 302 height 266
type textarea "มตี!"
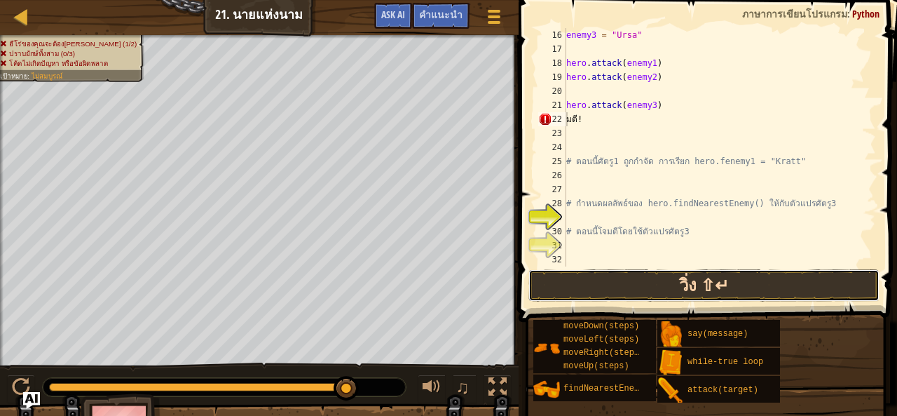
click at [615, 287] on button "วิ่ง ⇧↵" at bounding box center [703, 285] width 351 height 32
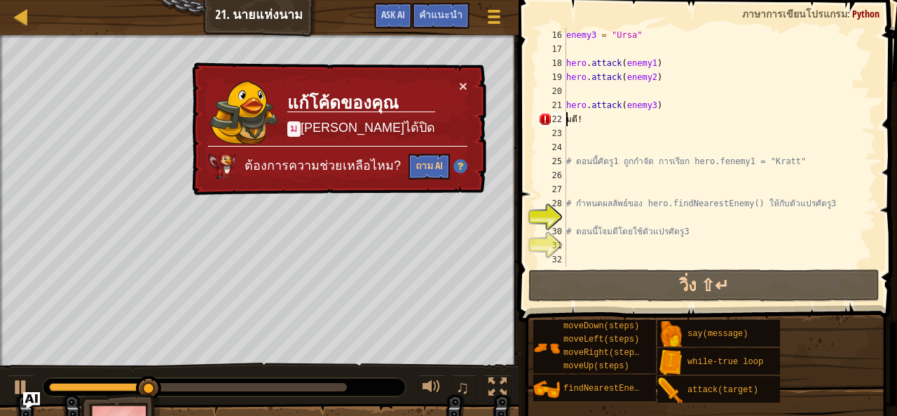
click at [643, 128] on div "enemy3 = "Ursa" hero . attack ( enemy1 ) hero . attack ( enemy2 ) hero . attack…" at bounding box center [714, 161] width 302 height 266
click at [637, 121] on div "enemy3 = "Ursa" hero . attack ( enemy1 ) hero . attack ( enemy2 ) hero . attack…" at bounding box center [714, 161] width 302 height 266
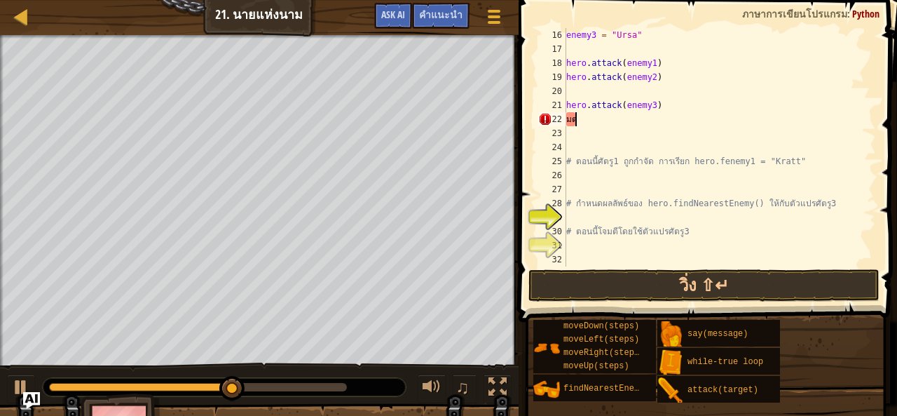
type textarea "ม"
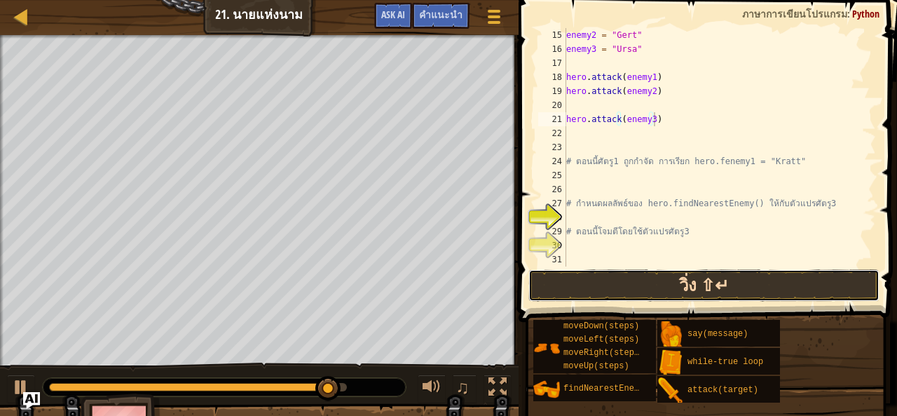
click at [613, 281] on button "วิ่ง ⇧↵" at bounding box center [703, 285] width 351 height 32
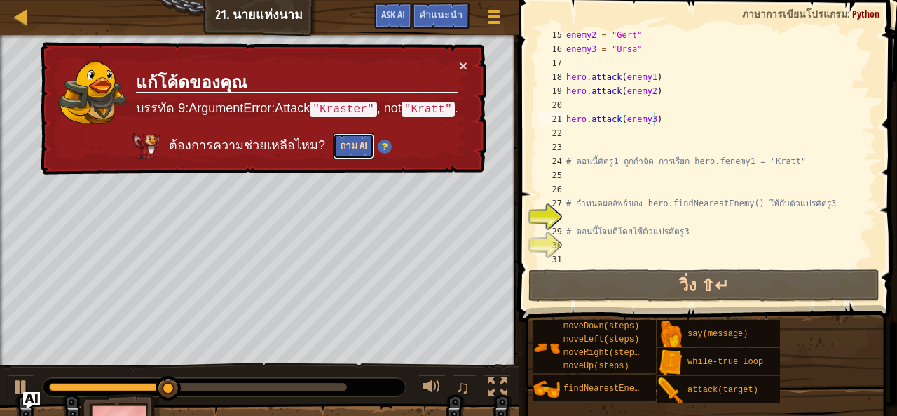
click at [363, 155] on button "ถาม AI" at bounding box center [353, 146] width 41 height 26
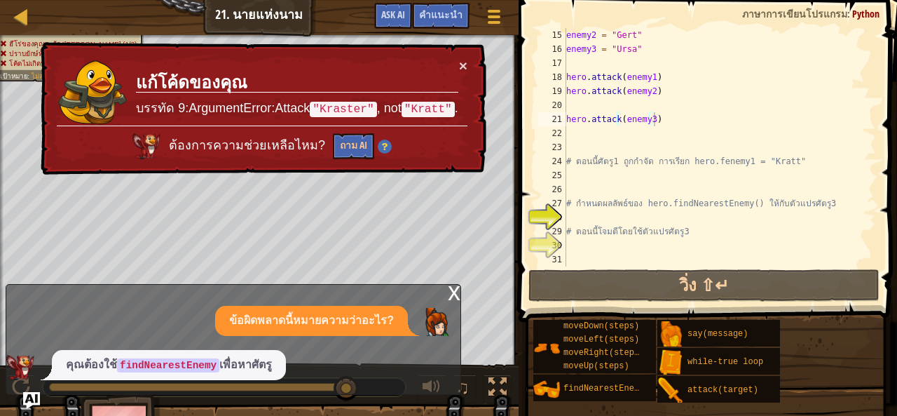
click at [458, 292] on div "x" at bounding box center [454, 292] width 13 height 14
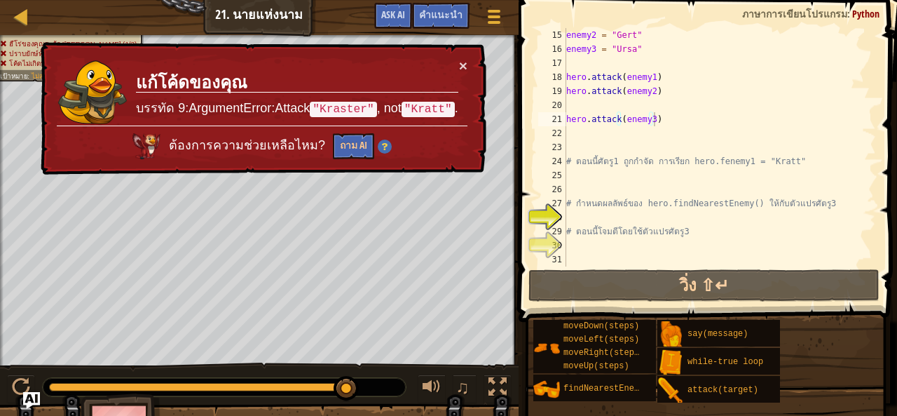
click at [454, 62] on td "แก้โค้ดของคุณ บรรทัด 9:ArgumentError:Attack "Kraster" , not "Kratt" ." at bounding box center [297, 91] width 324 height 67
click at [474, 62] on div "× แก้โค้ดของคุณ บรรทัด 9:ArgumentError:Attack "Kraster" , not "Kratt" . ต้องการ…" at bounding box center [262, 108] width 448 height 133
click at [459, 68] on button "×" at bounding box center [463, 65] width 8 height 15
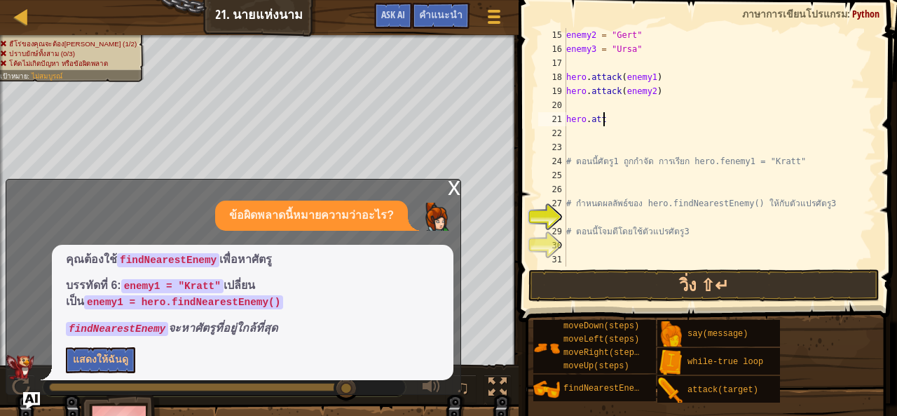
type textarea "h"
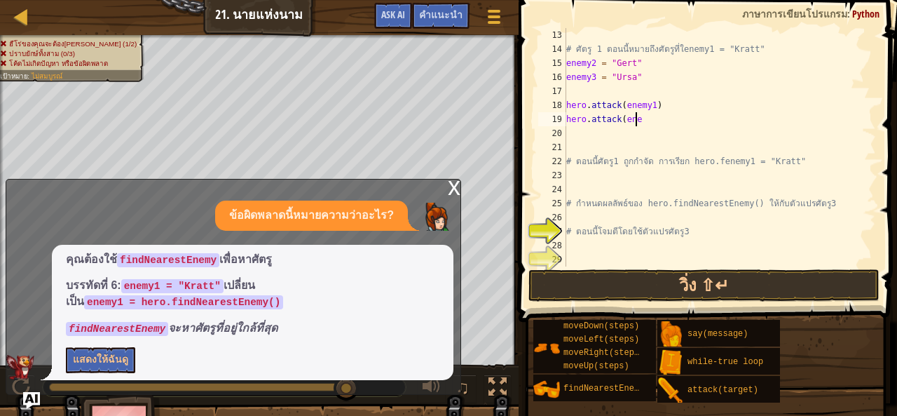
scroll to position [168, 0]
type textarea "h"
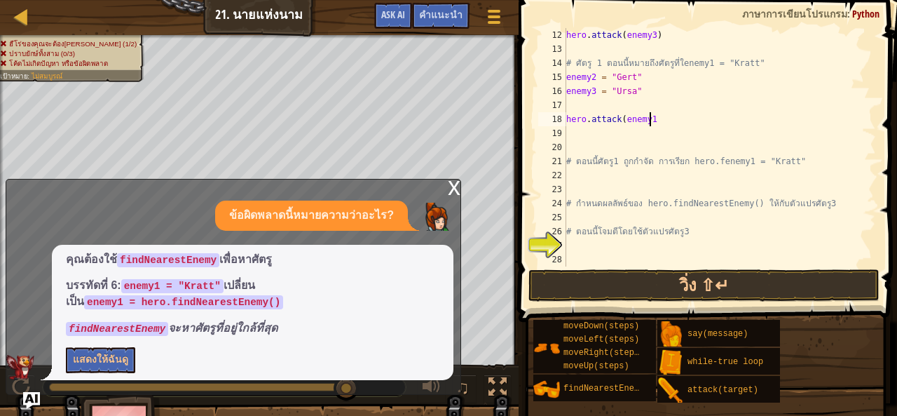
scroll to position [154, 0]
type textarea "h"
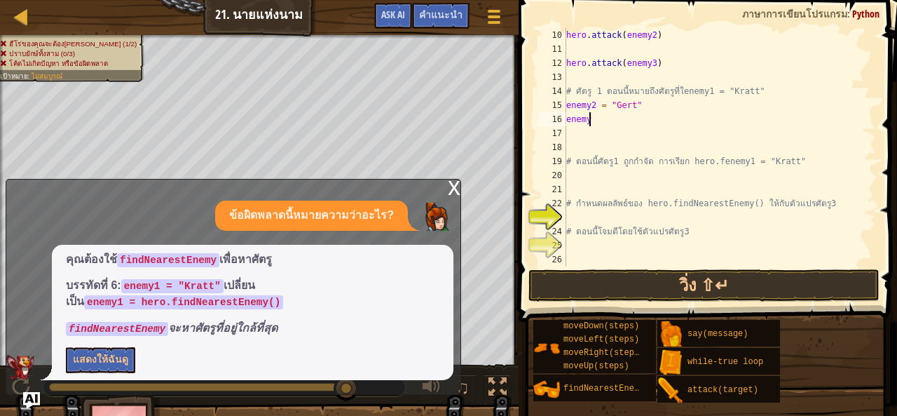
type textarea "e"
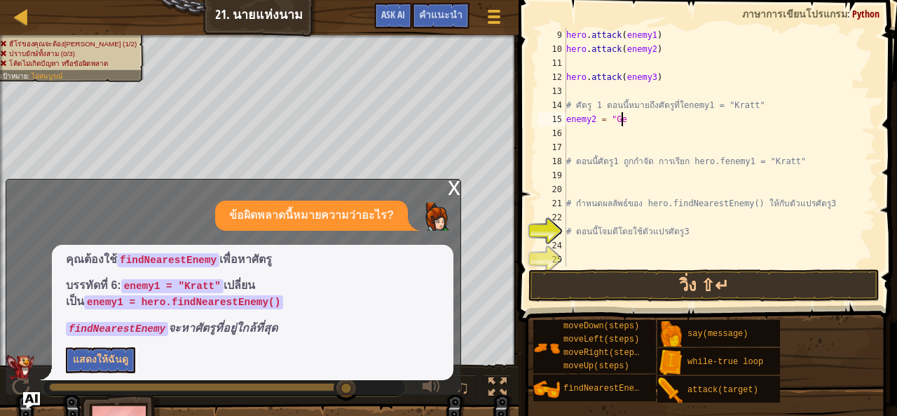
scroll to position [112, 0]
type textarea "e"
click at [652, 78] on div "hero . attack ( enemy1 ) hero . attack ( enemy2 ) hero . attack ( enemy3 ) # ศั…" at bounding box center [714, 161] width 302 height 266
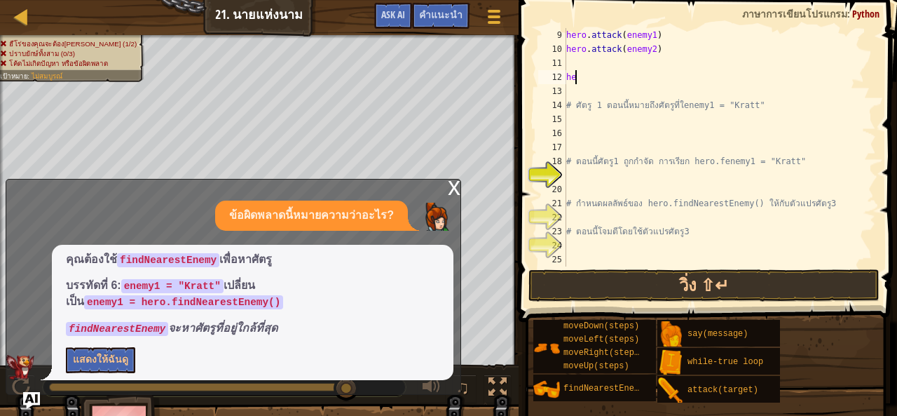
type textarea "h"
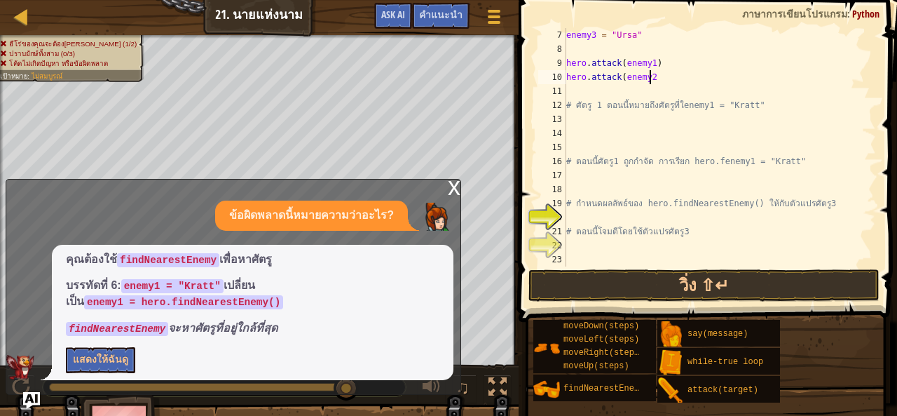
scroll to position [84, 0]
type textarea "h"
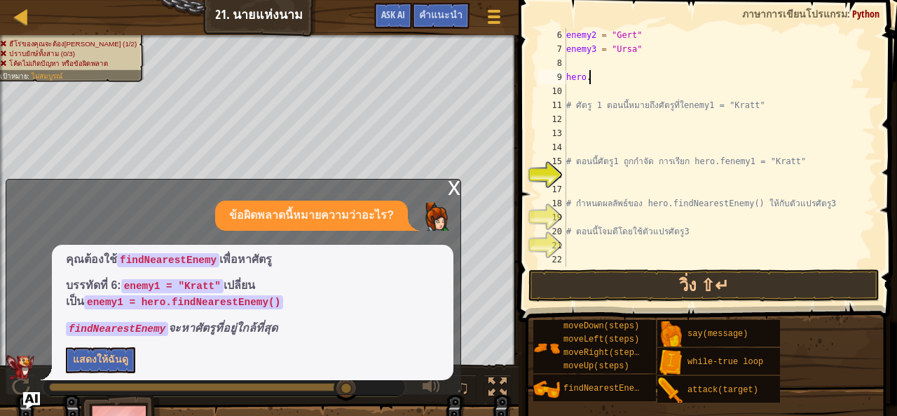
type textarea "h"
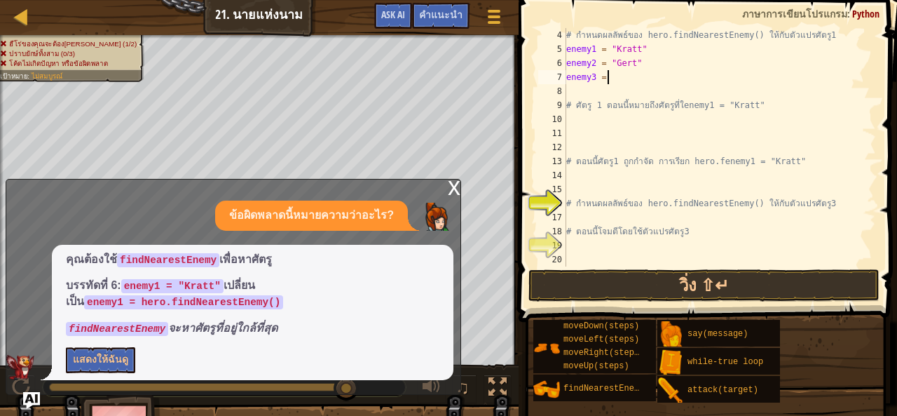
type textarea "e"
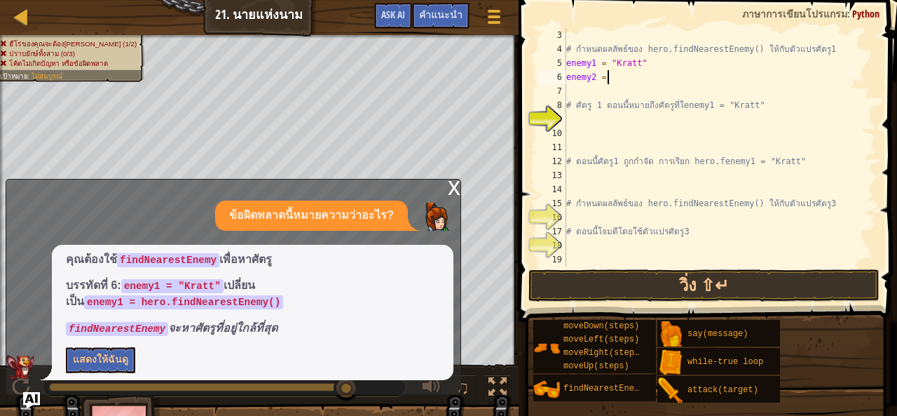
type textarea "e"
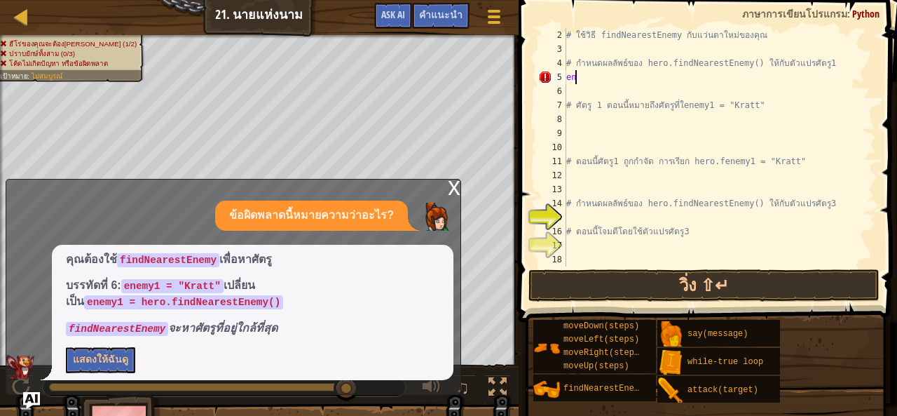
type textarea "e"
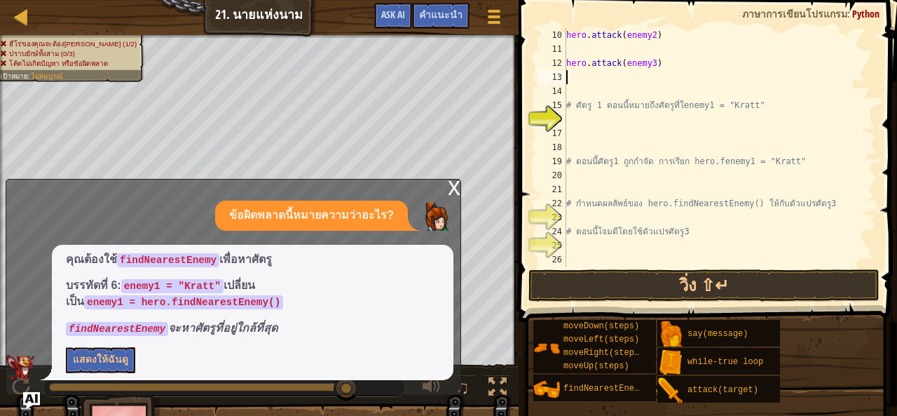
scroll to position [126, 0]
click at [691, 224] on div "hero . attack ( enemy2 ) hero . attack ( enemy3 ) # ศัตรู 1 ตอนนี้หมายถึงศัตรูท…" at bounding box center [714, 161] width 302 height 266
click at [684, 227] on div "hero . attack ( enemy2 ) hero . attack ( enemy3 ) # ศัตรู 1 ตอนนี้หมายถึงศัตรูท…" at bounding box center [714, 161] width 302 height 266
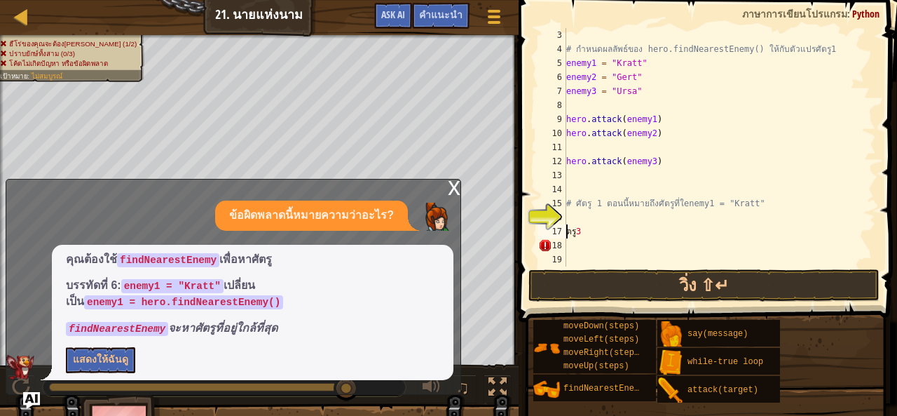
scroll to position [0, 0]
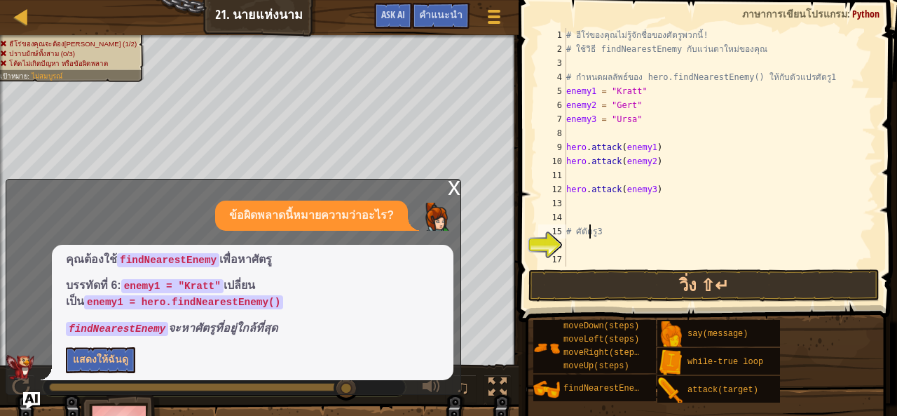
type textarea "ัตรู3"
click at [594, 225] on div "# ฮีโร่ของคุณไม่รู้จักชื่อของศัตรูพวกนี้! # ใช้วิธี findNearestEnemy กับแว่นตาใ…" at bounding box center [719, 161] width 313 height 266
drag, startPoint x: 587, startPoint y: 203, endPoint x: 582, endPoint y: 210, distance: 8.6
click at [586, 203] on div "# ฮีโร่ของคุณไม่รู้จักชื่อของศัตรูพวกนี้! # ใช้วิธี findNearestEnemy กับแว่นตาใ…" at bounding box center [719, 161] width 313 height 266
click at [584, 221] on div "# ฮีโร่ของคุณไม่รู้จักชื่อของศัตรูพวกนี้! # ใช้วิธี findNearestEnemy กับแว่นตาใ…" at bounding box center [719, 161] width 313 height 266
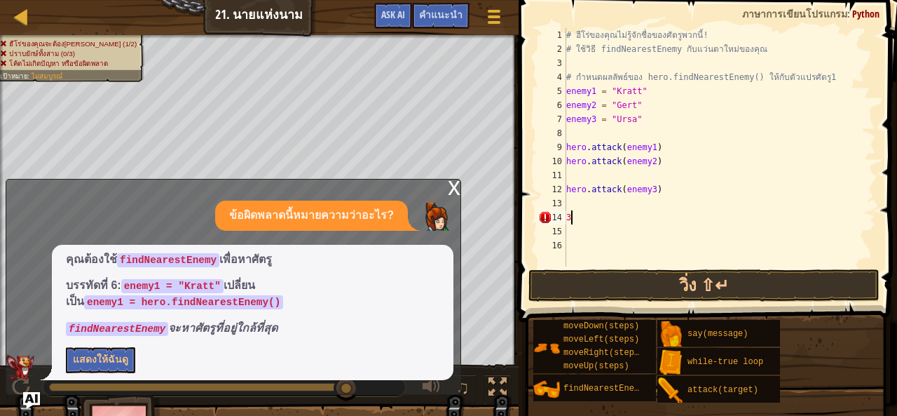
type textarea "3"
click at [580, 223] on div "# ฮีโร่ของคุณไม่รู้จักชื่อของศัตรูพวกนี้! # ใช้วิธี findNearestEnemy กับแว่นตาใ…" at bounding box center [719, 161] width 313 height 266
click at [582, 204] on div "# ฮีโร่ของคุณไม่รู้จักชื่อของศัตรูพวกนี้! # ใช้วิธี findNearestEnemy กับแว่นตาใ…" at bounding box center [719, 161] width 313 height 266
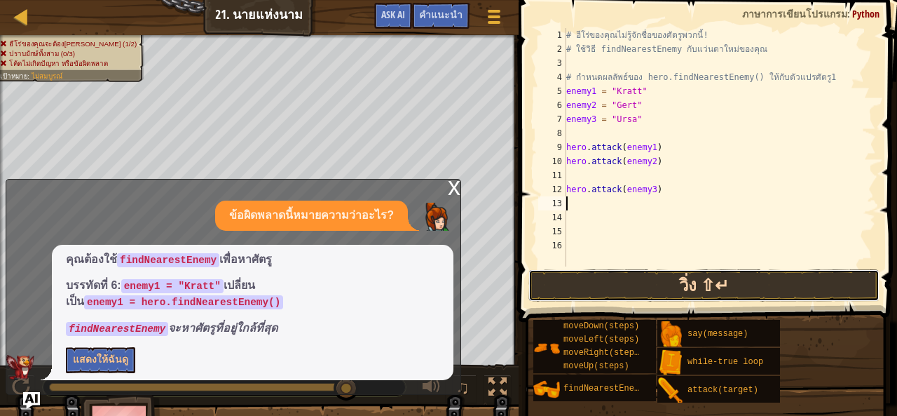
click at [659, 286] on button "วิ่ง ⇧↵" at bounding box center [703, 285] width 351 height 32
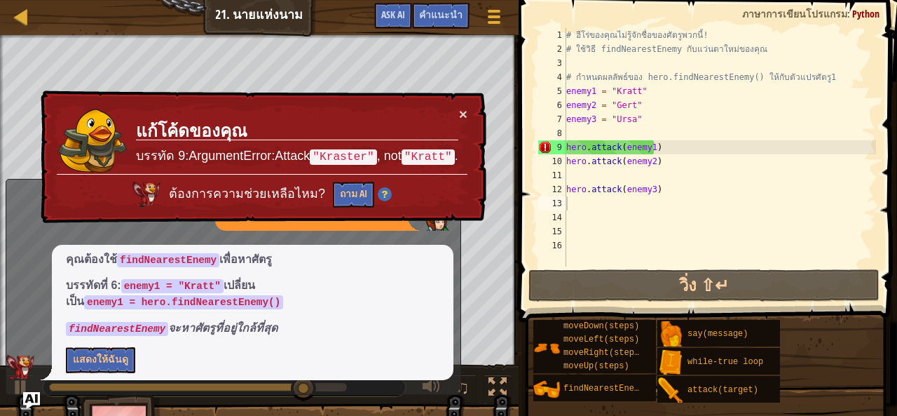
click at [472, 103] on div "× แก้โค้ดของคุณ บรรทัด 9:ArgumentError:Attack "Kraster" , not "Kratt" . ต้องการ…" at bounding box center [262, 156] width 448 height 133
click at [463, 114] on button "×" at bounding box center [463, 114] width 8 height 15
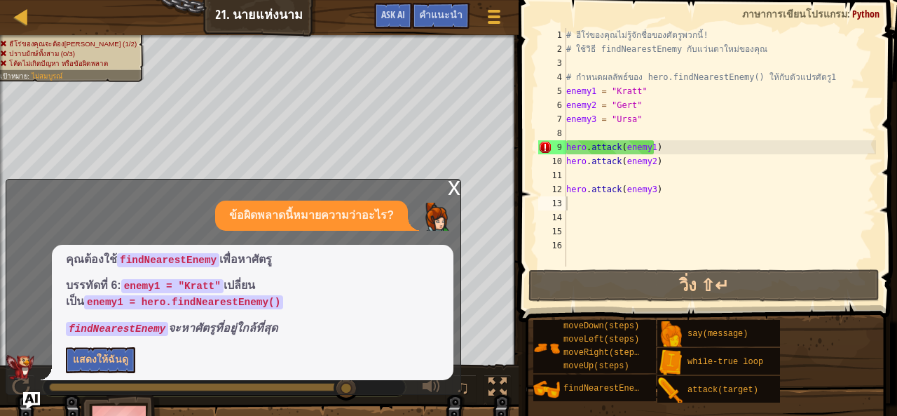
click at [451, 184] on div "x" at bounding box center [454, 186] width 13 height 14
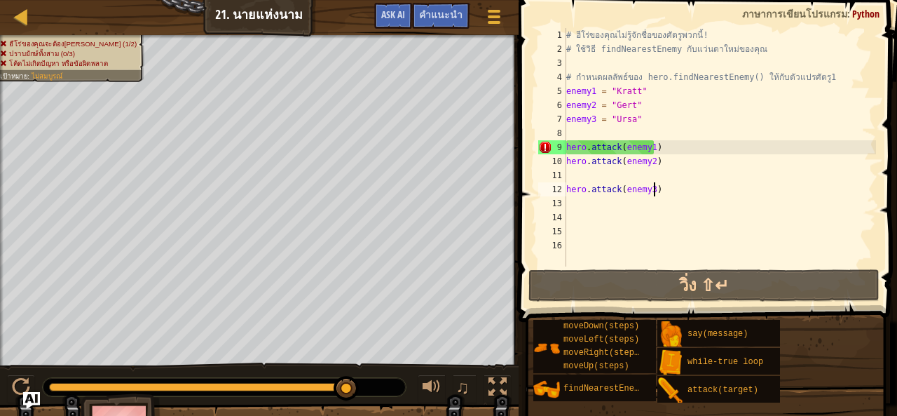
click at [659, 186] on div "# ฮีโร่ของคุณไม่รู้จักชื่อของศัตรูพวกนี้! # ใช้วิธี findNearestEnemy กับแว่นตาใ…" at bounding box center [719, 161] width 313 height 266
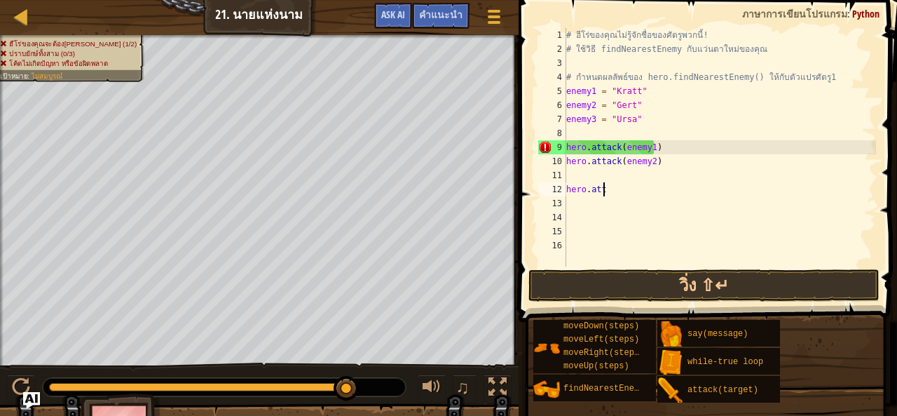
type textarea "h"
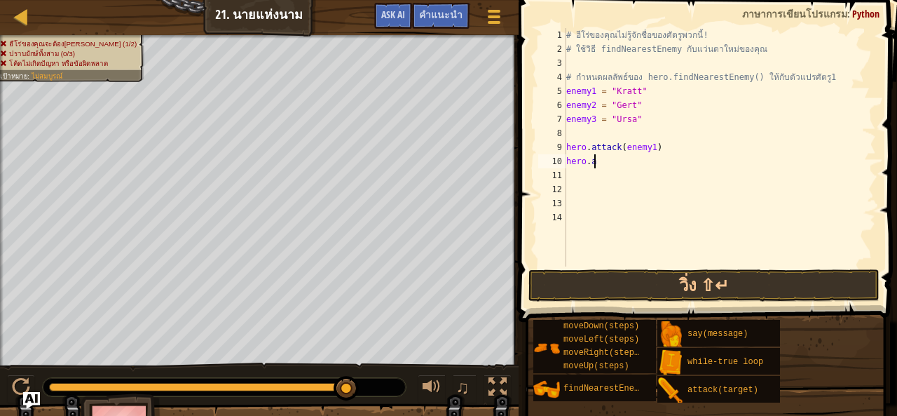
type textarea "h"
type textarea "e"
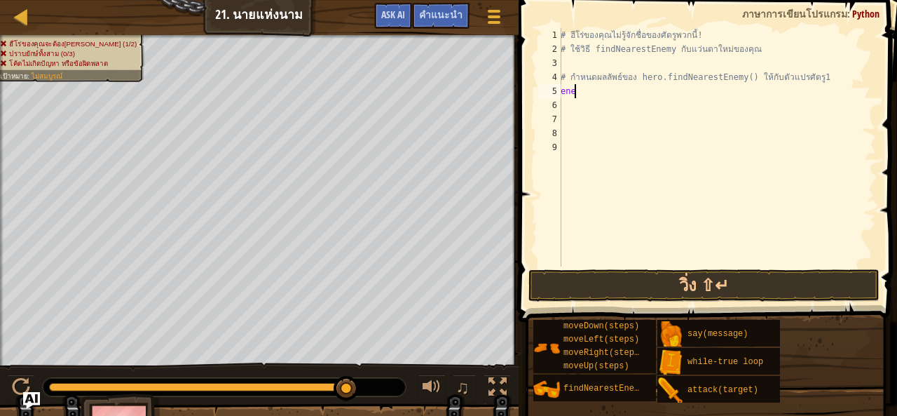
type textarea "e"
click at [811, 74] on div "# ฮีโร่ของคุณไม่รู้จักชื่อของศัตรูพวกนี้! # ใช้วิธี findNearestEnemy กับแว่นตาใ…" at bounding box center [717, 161] width 318 height 266
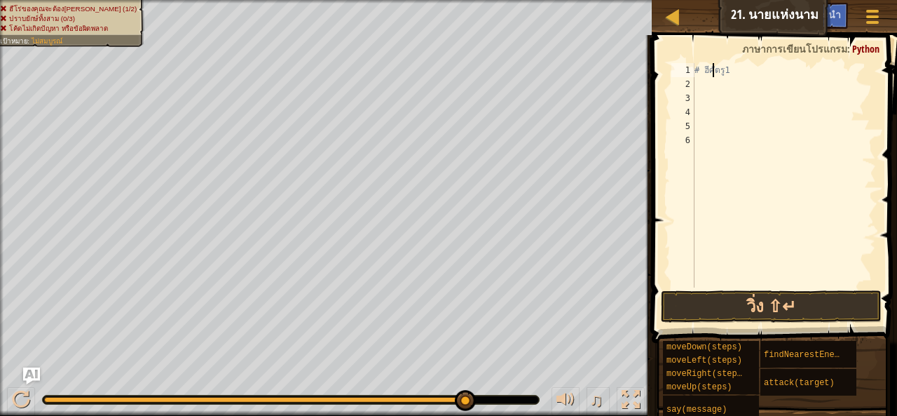
type textarea "ศัตรู1"
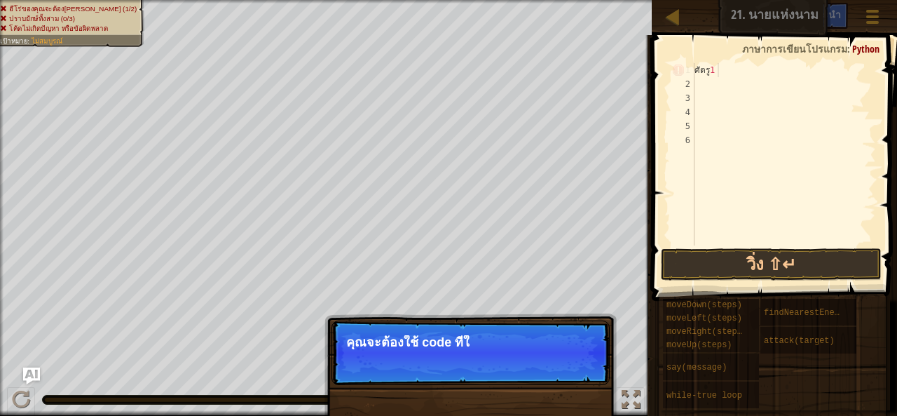
click at [719, 65] on div "ศัตรู 1" at bounding box center [784, 168] width 184 height 210
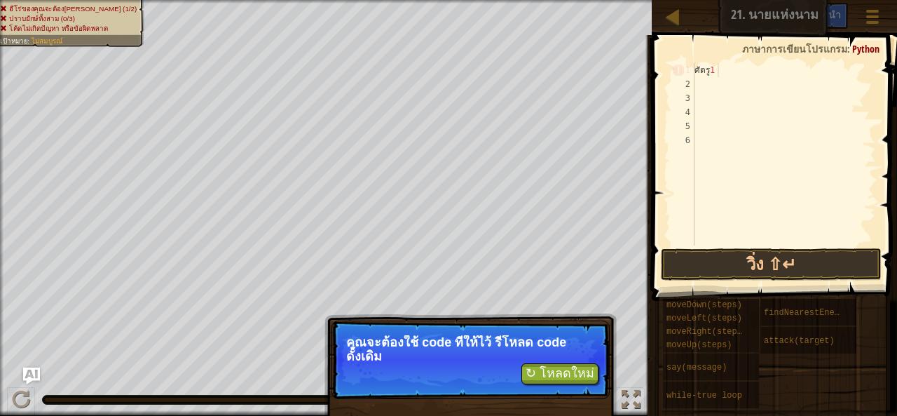
click at [708, 76] on div "ศัตรู 1" at bounding box center [784, 168] width 184 height 210
click at [720, 72] on div "ศัตรู 1" at bounding box center [784, 168] width 184 height 210
click at [718, 67] on div "ศัตรู 1" at bounding box center [784, 168] width 184 height 210
click at [708, 67] on div "ศัตรู 1" at bounding box center [784, 168] width 184 height 210
click at [729, 165] on div "ศัตรู 1" at bounding box center [784, 168] width 184 height 210
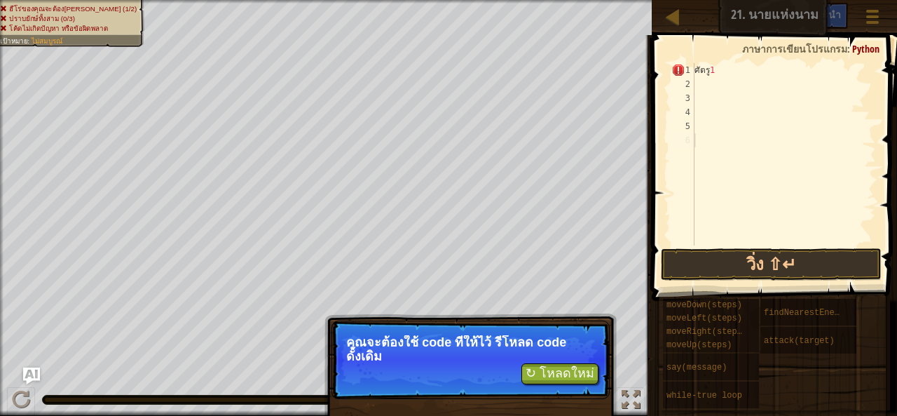
drag, startPoint x: 727, startPoint y: 51, endPoint x: 722, endPoint y: 62, distance: 11.6
click at [722, 62] on span at bounding box center [776, 147] width 256 height 307
type textarea "ศัตรู1"
click at [720, 63] on div "ศัตรู 1" at bounding box center [784, 168] width 184 height 210
click at [720, 64] on div "ศัตรู 1" at bounding box center [784, 168] width 184 height 210
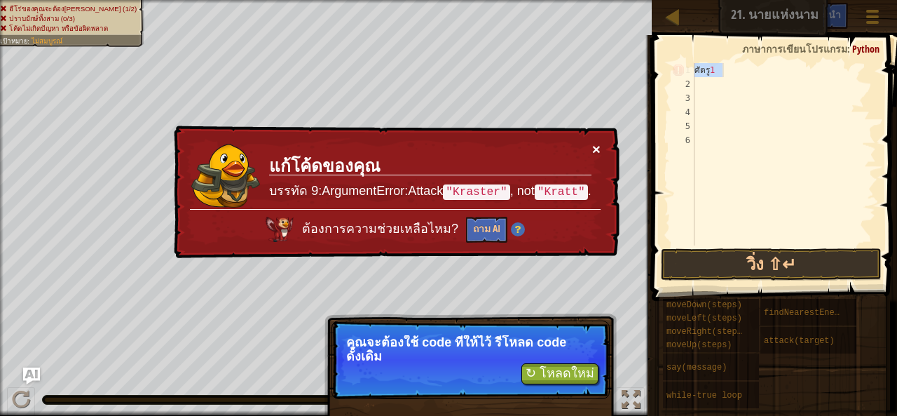
click at [596, 146] on button "×" at bounding box center [596, 149] width 8 height 15
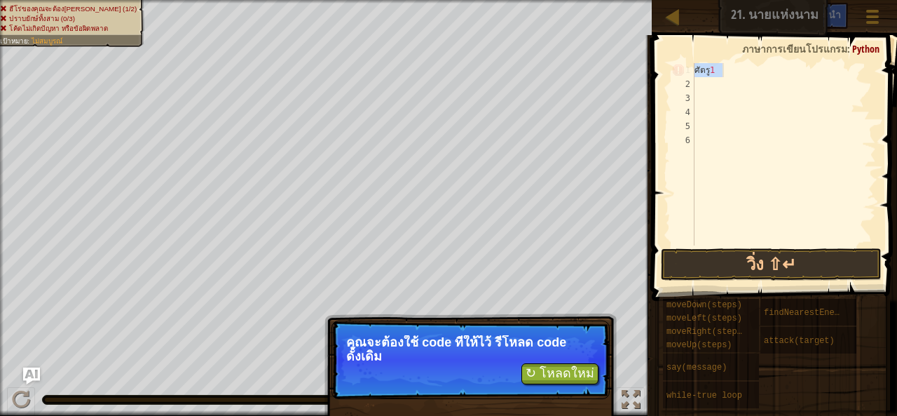
click at [727, 76] on div "ศัตรู 1" at bounding box center [784, 154] width 184 height 182
click at [716, 74] on div "ศัตรู 1" at bounding box center [784, 168] width 184 height 210
click at [715, 74] on div "ศัตรู 1" at bounding box center [784, 168] width 184 height 210
click at [741, 76] on div "ศัตรู 1" at bounding box center [784, 168] width 184 height 210
click at [715, 84] on div "ศัตรู 1" at bounding box center [784, 168] width 184 height 210
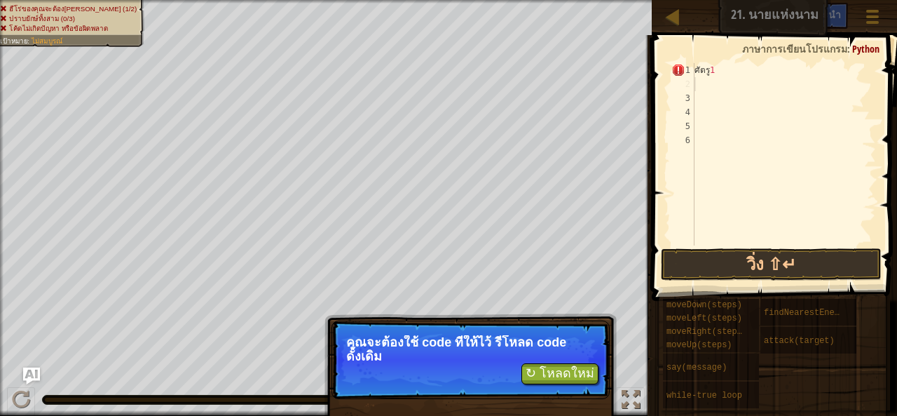
click at [700, 84] on div "ศัตรู 1" at bounding box center [784, 168] width 184 height 210
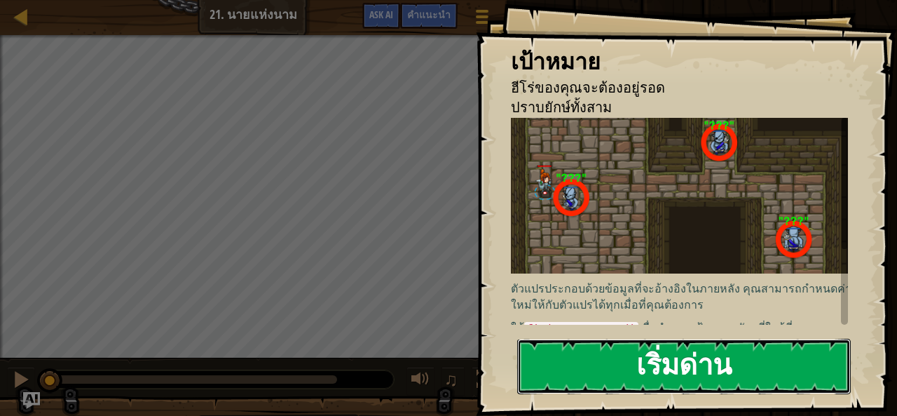
click at [632, 351] on button "เริ่มด่าน" at bounding box center [684, 365] width 334 height 55
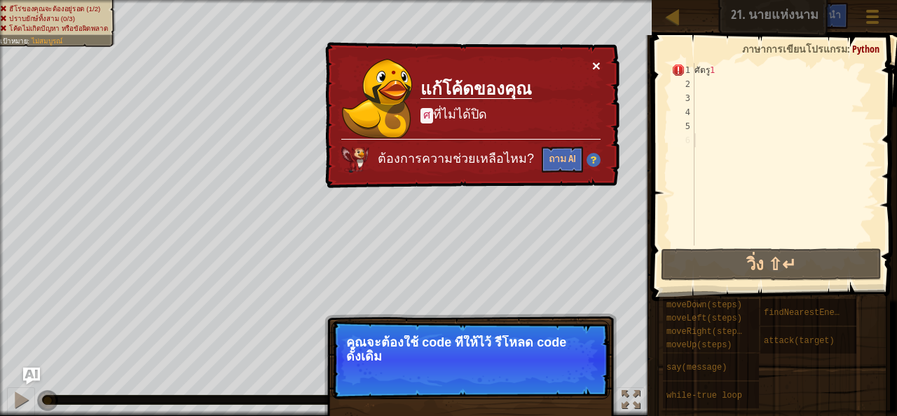
click at [596, 68] on button "×" at bounding box center [596, 65] width 8 height 15
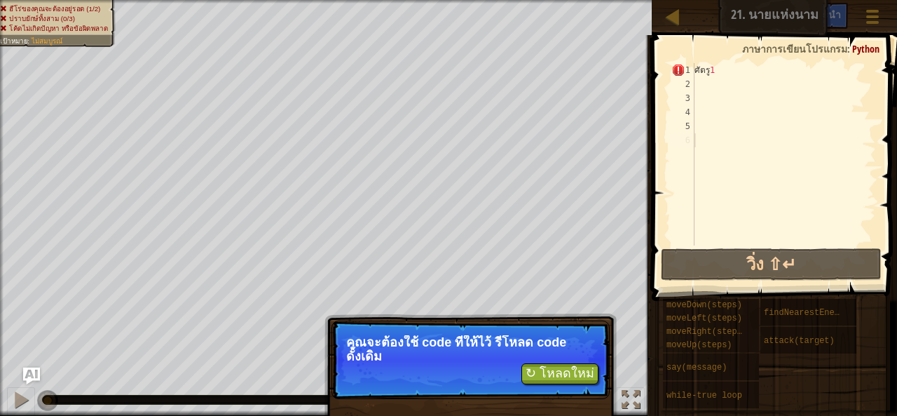
type textarea "ศัตรู1"
drag, startPoint x: 709, startPoint y: 66, endPoint x: 716, endPoint y: 69, distance: 7.8
click at [713, 68] on div "ศัตรู 1" at bounding box center [784, 168] width 184 height 210
click at [718, 69] on div "ศัตรู 1" at bounding box center [784, 168] width 184 height 210
click at [709, 71] on div "ศัตรู 1" at bounding box center [784, 168] width 184 height 210
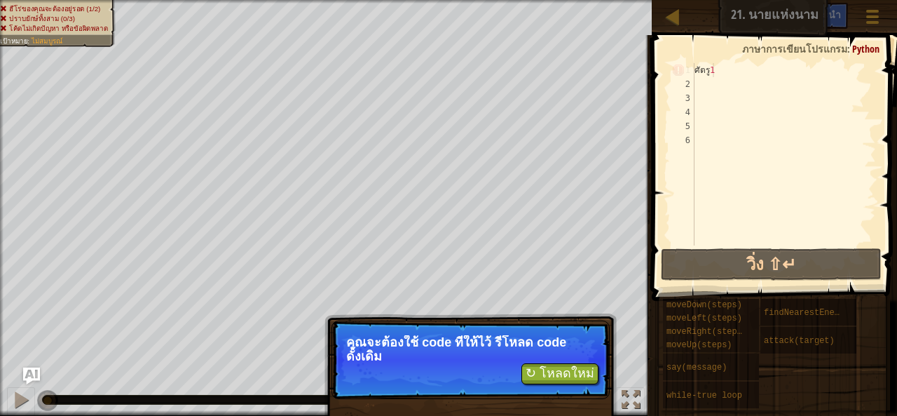
click at [713, 69] on div "ศัตรู 1" at bounding box center [784, 168] width 184 height 210
click at [707, 83] on div "ศัตรู 1" at bounding box center [784, 168] width 184 height 210
click at [568, 371] on button "↻ โหลดใหม่" at bounding box center [559, 373] width 77 height 21
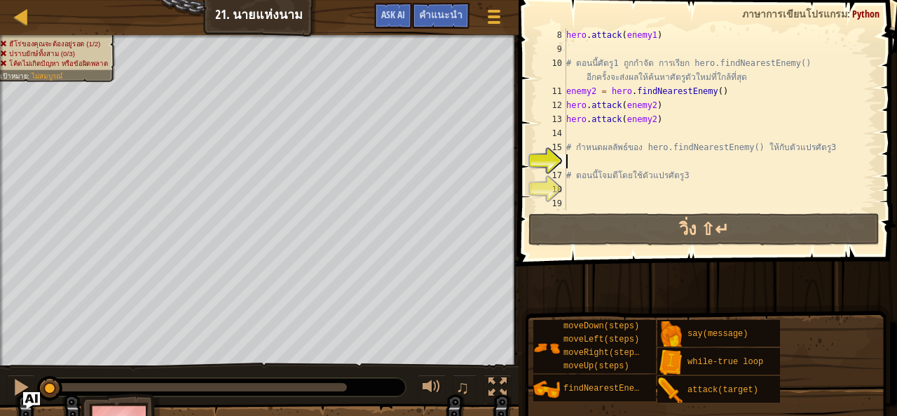
scroll to position [42, 0]
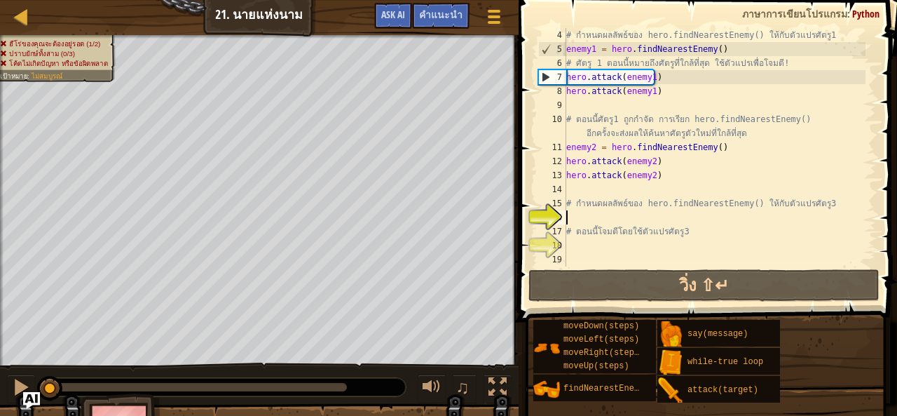
click at [571, 221] on div "# กำหนดผลลัพธ์ของ hero.findNearestEnemy() ให้กับตัวแปรศัตรู1 enemy1 = hero . fi…" at bounding box center [714, 161] width 302 height 266
paste textarea "hero.attack(enemy)"
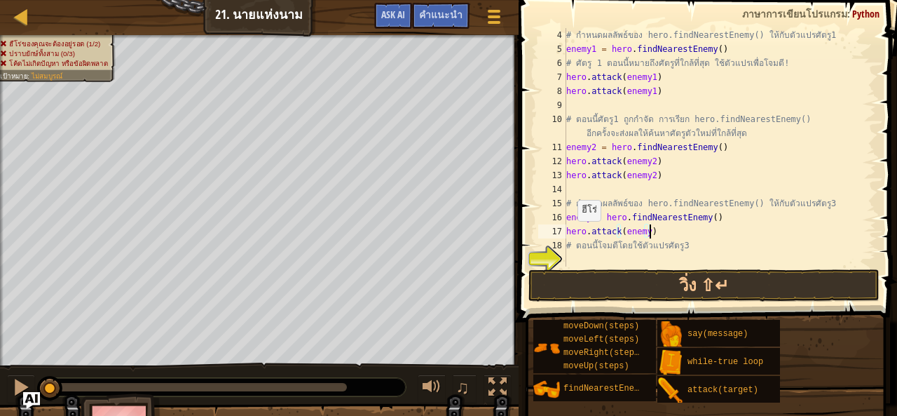
scroll to position [56, 0]
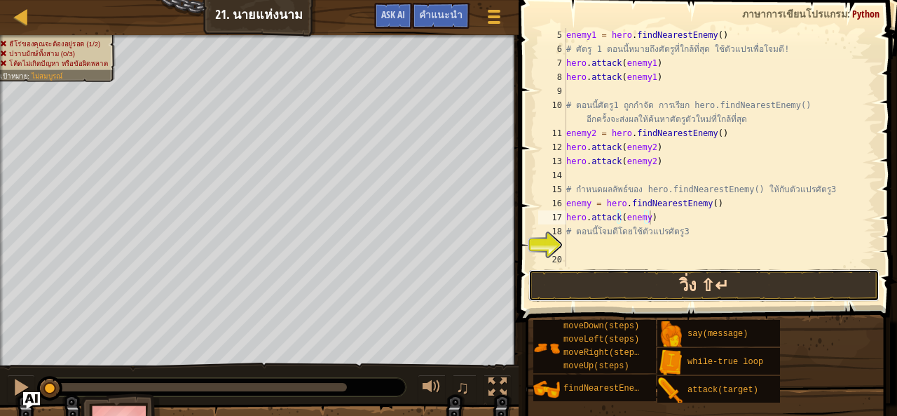
click at [583, 272] on button "วิ่ง ⇧↵" at bounding box center [703, 285] width 351 height 32
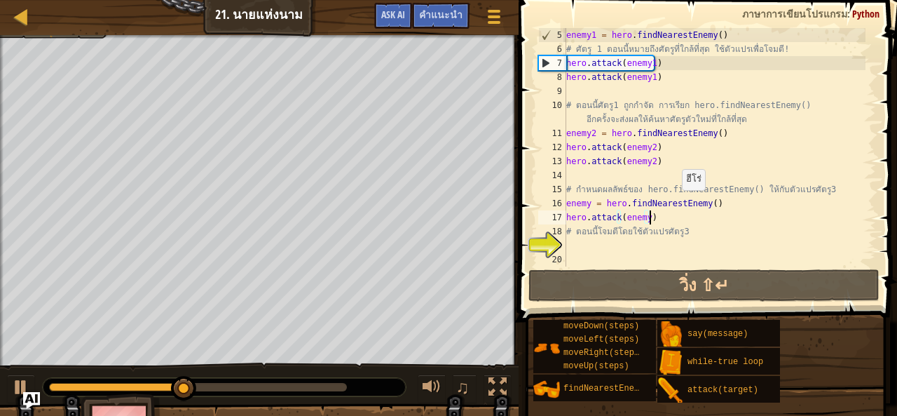
click at [694, 224] on div "enemy1 = hero . findNearestEnemy ( ) # ศัตรู 1 ตอนนี้หมายถึงศัตรูที่ใกล้ที่สุด …" at bounding box center [714, 161] width 302 height 266
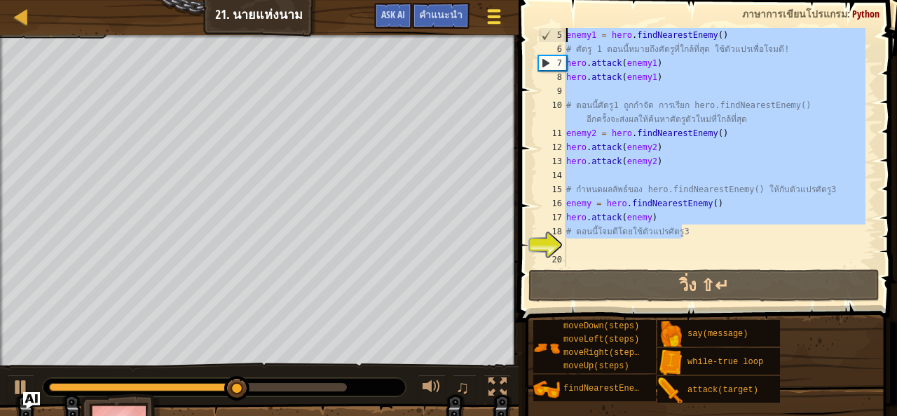
drag, startPoint x: 680, startPoint y: 233, endPoint x: 508, endPoint y: 34, distance: 262.8
click at [508, 34] on div "แผนที่ วิทยาการคอมพิวเตอร์ เบื้องต้น 21. นายแห่งนาม เมนูเกม เสร็จสิ้น คำแนะนำ A…" at bounding box center [448, 208] width 897 height 416
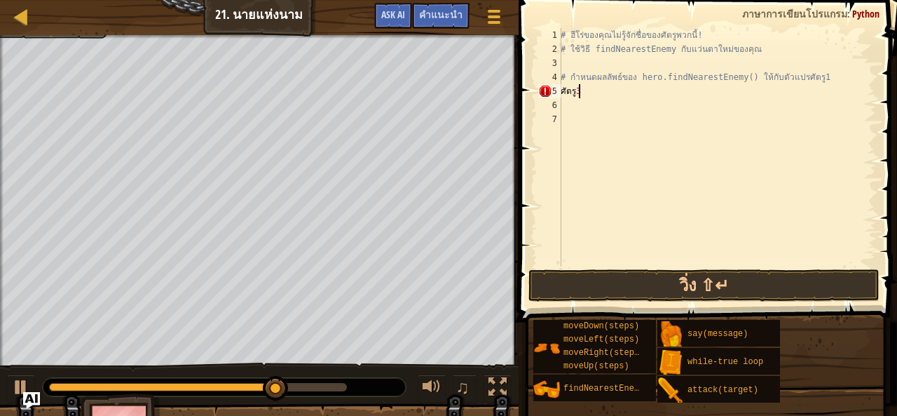
click at [580, 97] on div "# ฮีโร่ของคุณไม่รู้จักชื่อของศัตรูพวกนี้! # ใช้วิธี findNearestEnemy กับแว่นตาใ…" at bounding box center [717, 161] width 318 height 266
click at [580, 94] on div "# ฮีโร่ของคุณไม่รู้จักชื่อของศัตรูพวกนี้! # ใช้วิธี findNearestEnemy กับแว่นตาใ…" at bounding box center [717, 161] width 318 height 266
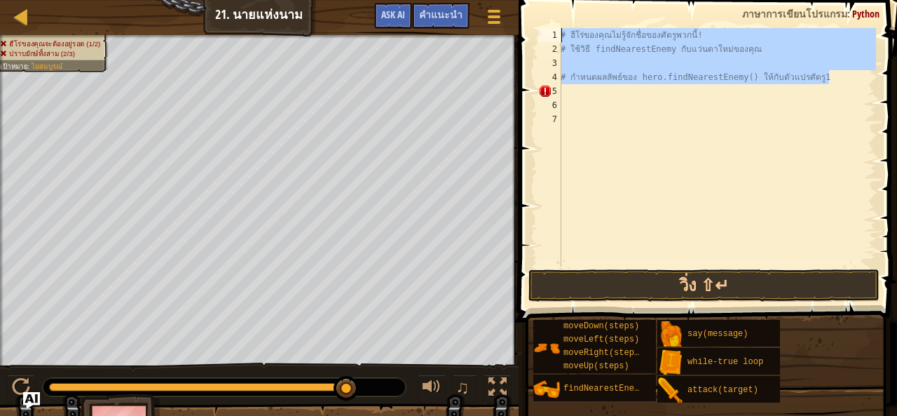
drag, startPoint x: 830, startPoint y: 79, endPoint x: 522, endPoint y: 27, distance: 312.0
click at [522, 27] on div "ู 1 2 3 4 5 6 7 # ฮีโร่ของคุณไม่รู้จักชื่อของศัตรูพวกนี้! # ใช้วิธี findNearest…" at bounding box center [705, 188] width 383 height 363
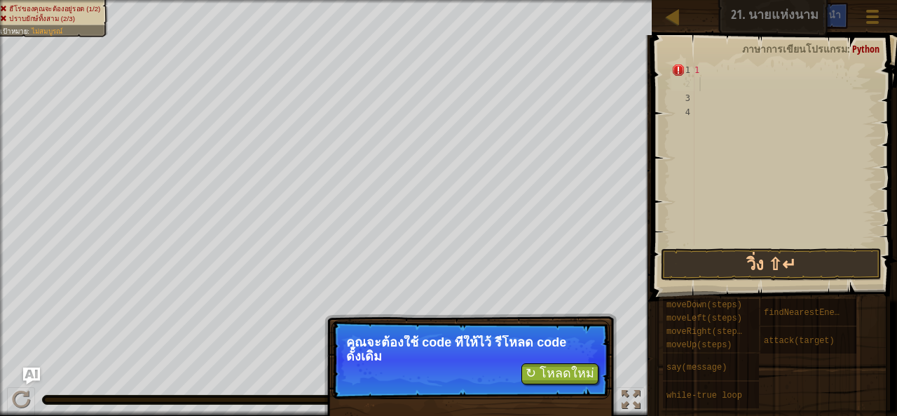
click at [720, 78] on div "ู 1 ู" at bounding box center [784, 168] width 184 height 210
click at [707, 61] on span at bounding box center [776, 147] width 256 height 307
type textarea "ู1"
click at [697, 67] on div "ู 1 ู" at bounding box center [784, 168] width 184 height 210
paste textarea
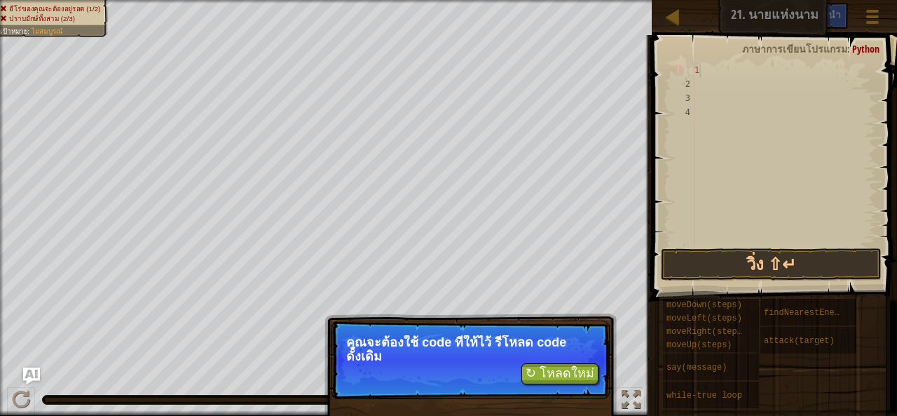
drag, startPoint x: 697, startPoint y: 67, endPoint x: 714, endPoint y: 161, distance: 96.1
click at [714, 161] on div "ู 1 ู" at bounding box center [784, 168] width 184 height 210
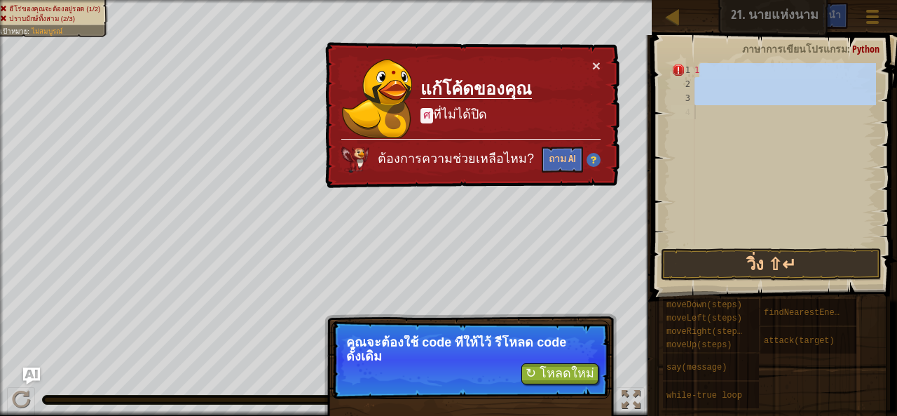
click at [714, 161] on div "ู 1 ู" at bounding box center [784, 154] width 184 height 182
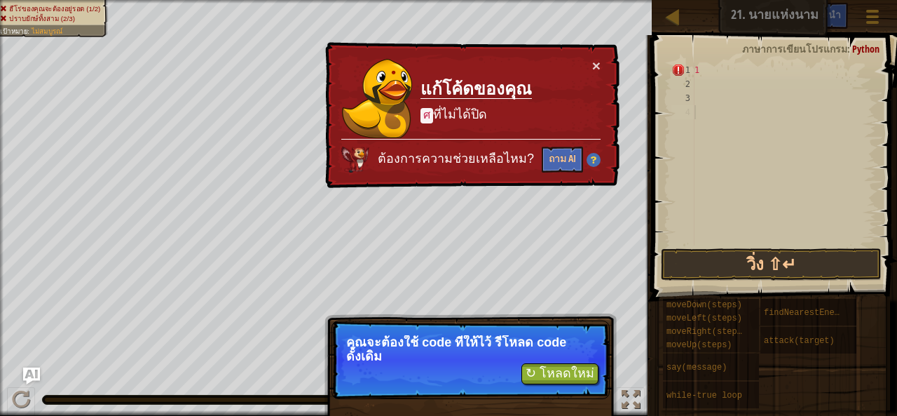
click at [714, 161] on div "ู 1 ู" at bounding box center [784, 168] width 184 height 210
click at [699, 64] on div "ู 1 ู" at bounding box center [784, 168] width 184 height 210
type textarea "ู1"
click at [558, 381] on button "↻ โหลดใหม่" at bounding box center [559, 373] width 77 height 21
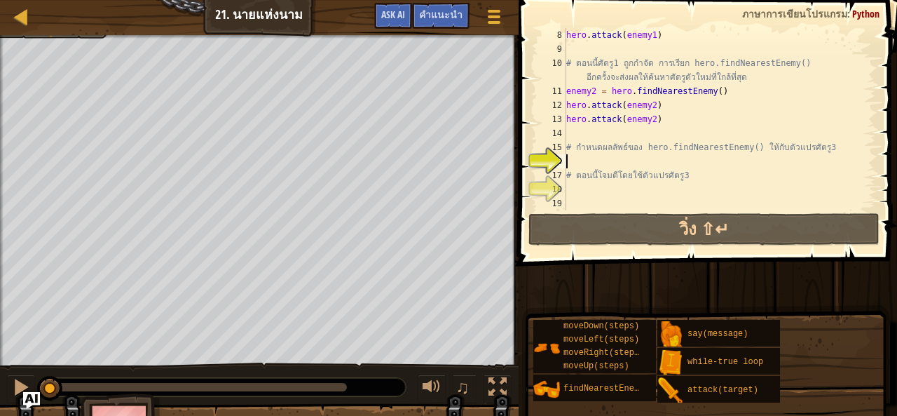
scroll to position [42, 0]
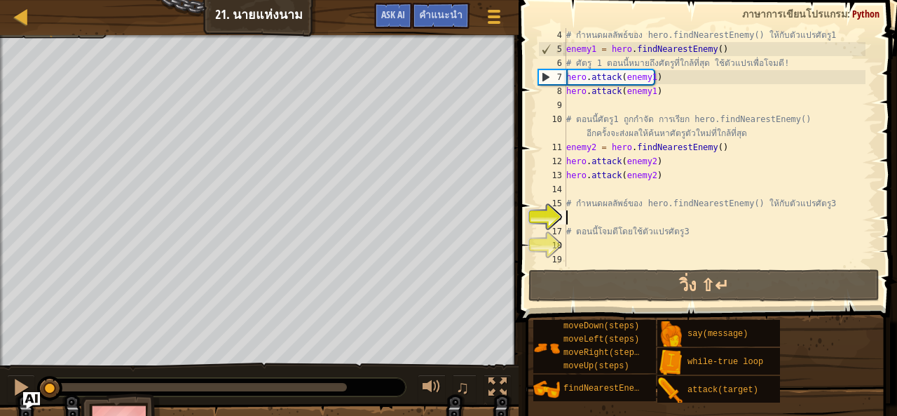
click at [577, 189] on div "# กำหนดผลลัพธ์ของ hero.findNearestEnemy() ให้กับตัวแปรศัตรู1 enemy1 = hero . fi…" at bounding box center [714, 161] width 302 height 266
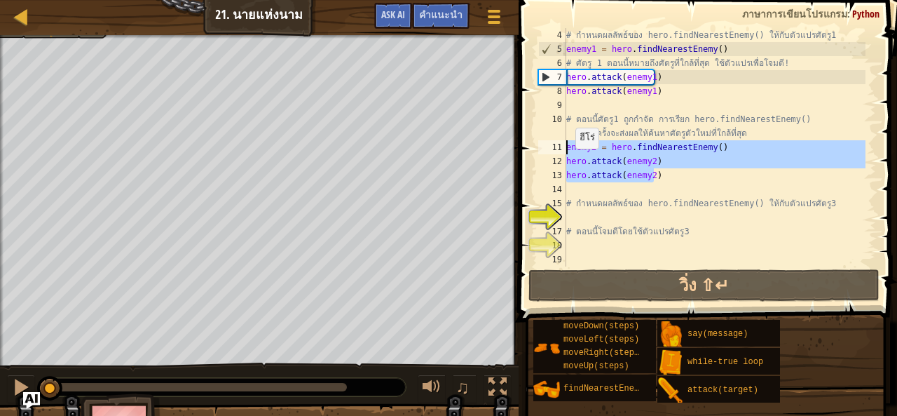
drag, startPoint x: 670, startPoint y: 174, endPoint x: 559, endPoint y: 144, distance: 115.4
click at [559, 144] on div "4 5 6 7 8 9 10 11 12 13 14 15 16 17 18 19 # กำหนดผลลัพธ์ของ hero.findNearestEne…" at bounding box center [705, 147] width 341 height 238
type textarea "enemy2 = hero.findNearestEnemy() hero.attack(enemy2)"
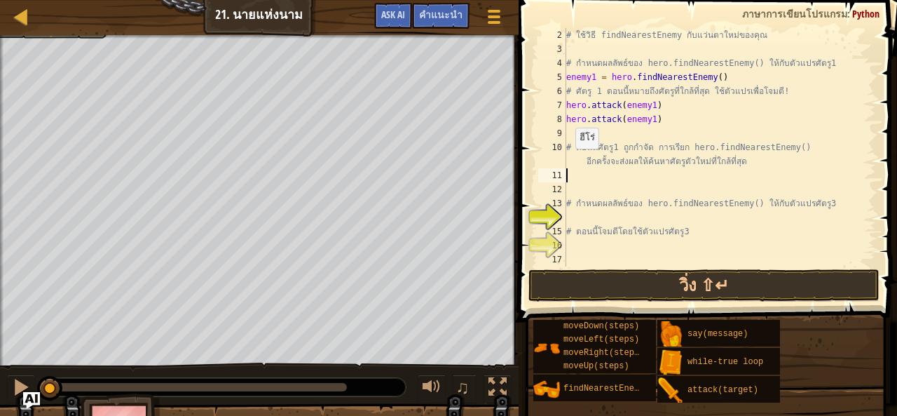
paste textarea "hero.attack(enemy)"
type textarea "hero.attack(enemy)"
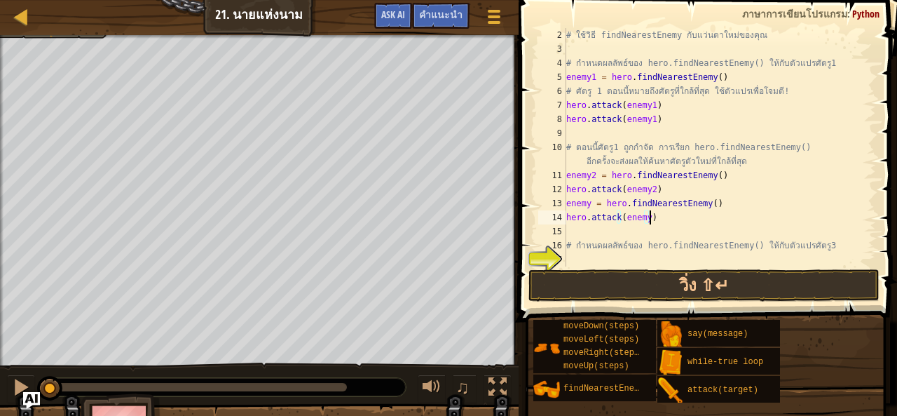
scroll to position [56, 0]
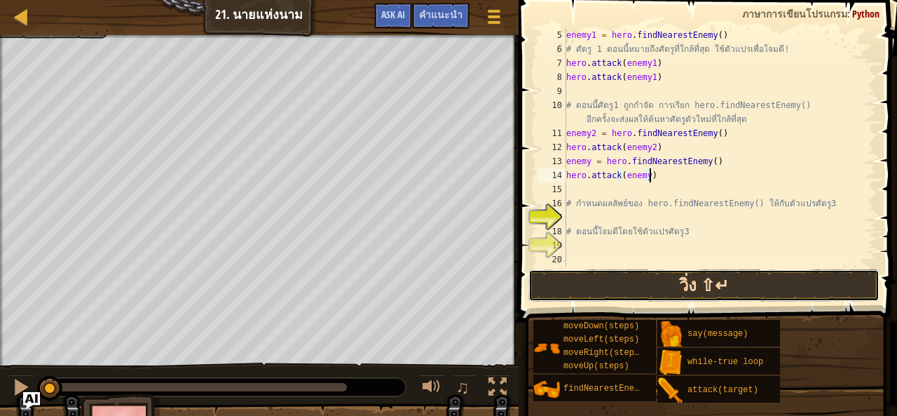
click at [629, 282] on button "วิ่ง ⇧↵" at bounding box center [703, 285] width 351 height 32
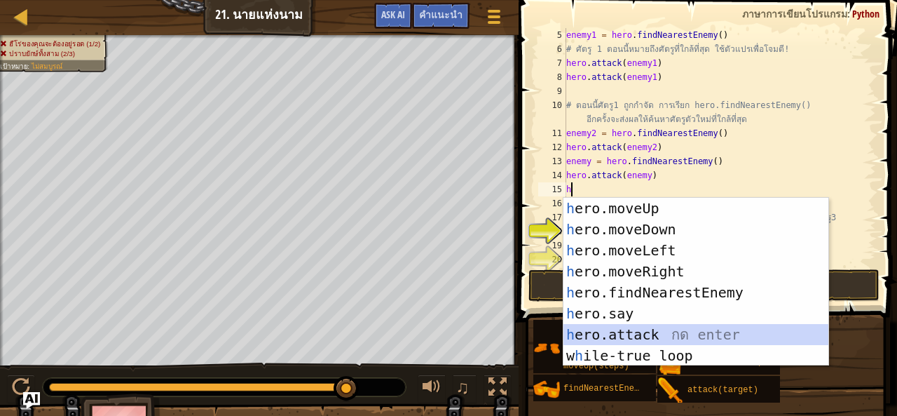
click at [666, 333] on div "h ero.moveUp กด enter h ero.moveDown กด enter h ero.moveLeft กด enter h ero.mov…" at bounding box center [696, 303] width 266 height 210
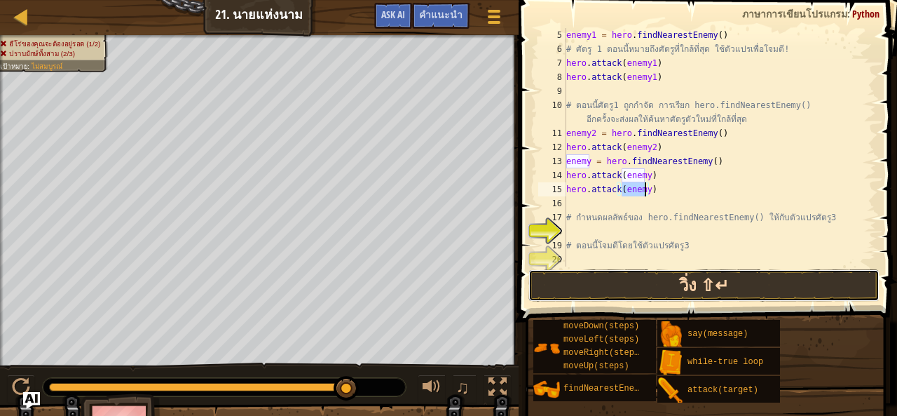
click at [650, 280] on button "วิ่ง ⇧↵" at bounding box center [703, 285] width 351 height 32
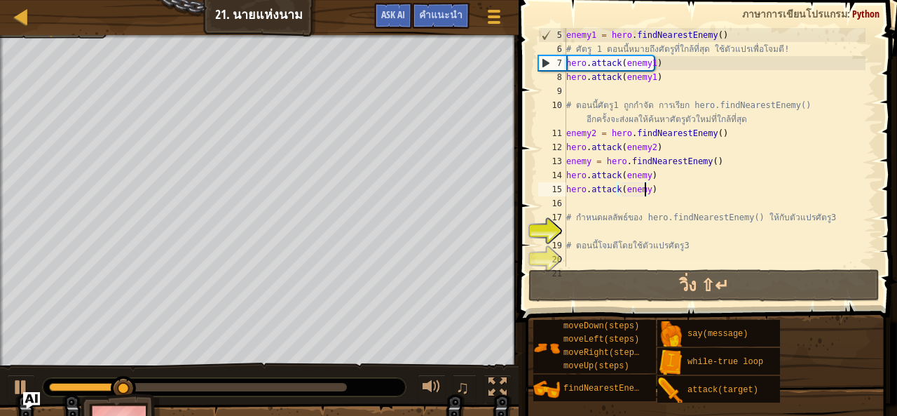
click at [645, 178] on div "enemy1 = hero . findNearestEnemy ( ) # ศัตรู 1 ตอนนี้หมายถึงศัตรูที่ใกล้ที่สุด …" at bounding box center [714, 161] width 302 height 266
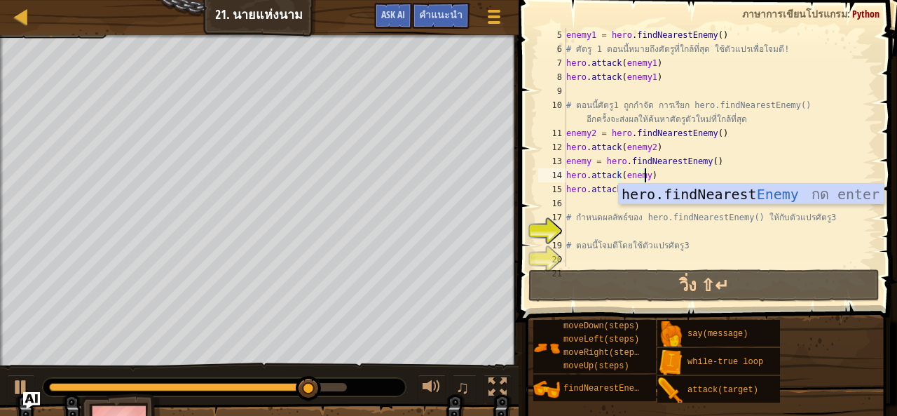
scroll to position [6, 6]
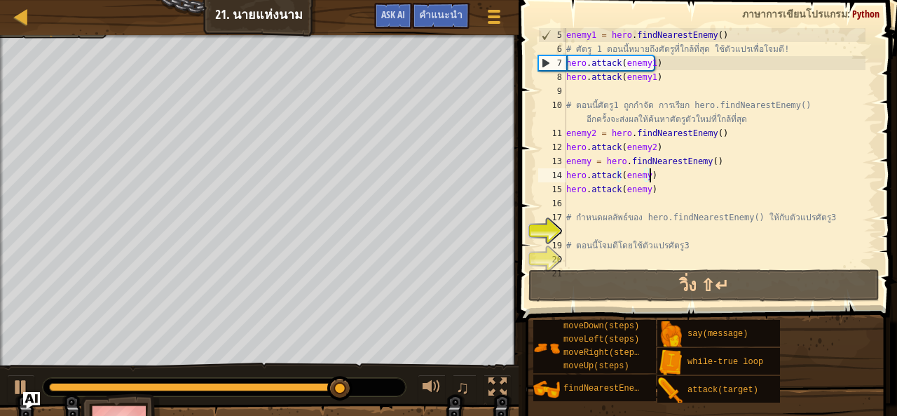
click at [657, 177] on div "enemy1 = hero . findNearestEnemy ( ) # ศัตรู 1 ตอนนี้หมายถึงศัตรูที่ใกล้ที่สุด …" at bounding box center [714, 161] width 302 height 266
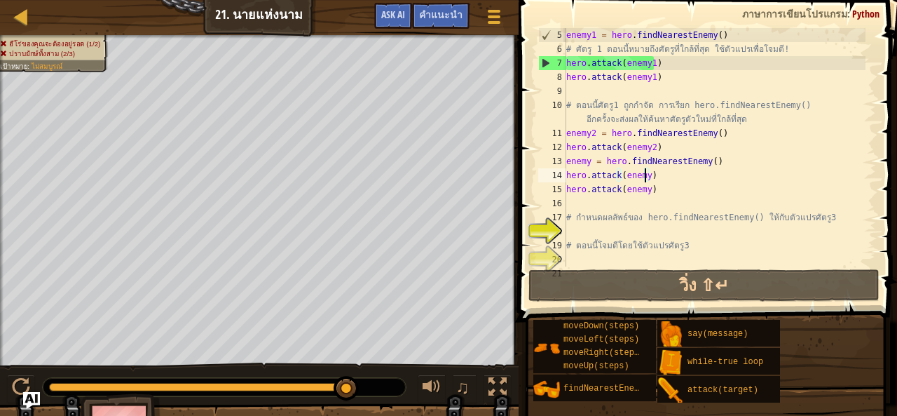
click at [644, 177] on div "enemy1 = hero . findNearestEnemy ( ) # ศัตรู 1 ตอนนี้หมายถึงศัตรูที่ใกล้ที่สุด …" at bounding box center [714, 161] width 302 height 266
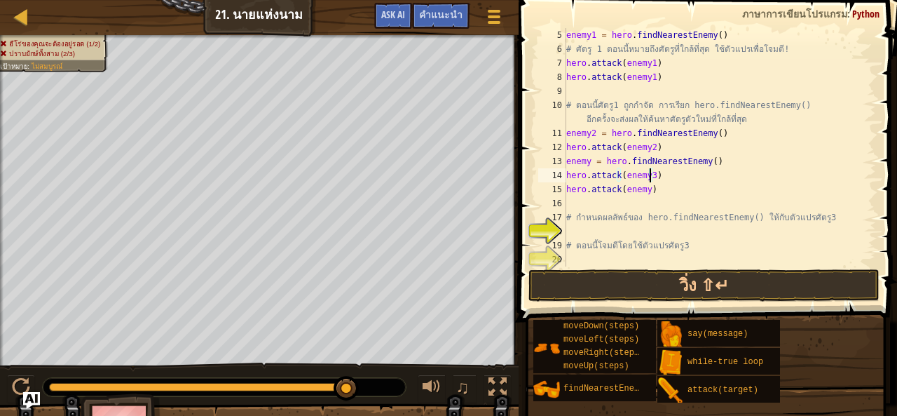
click at [645, 194] on div "enemy1 = hero . findNearestEnemy ( ) # ศัตรู 1 ตอนนี้หมายถึงศัตรูที่ใกล้ที่สุด …" at bounding box center [714, 161] width 302 height 266
type textarea "hero.attack(enemy3)"
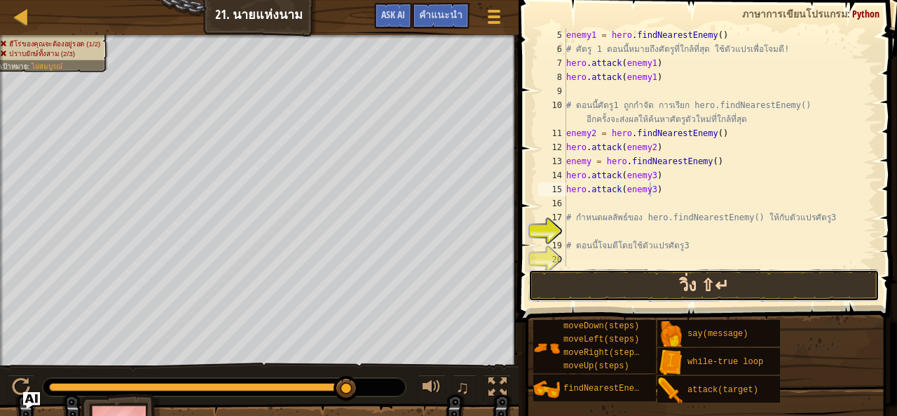
click at [662, 280] on button "วิ่ง ⇧↵" at bounding box center [703, 285] width 351 height 32
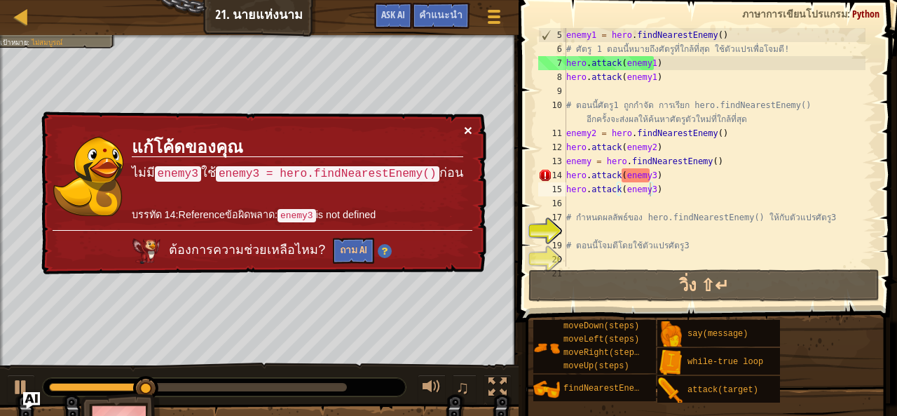
click at [467, 132] on button "×" at bounding box center [468, 130] width 8 height 15
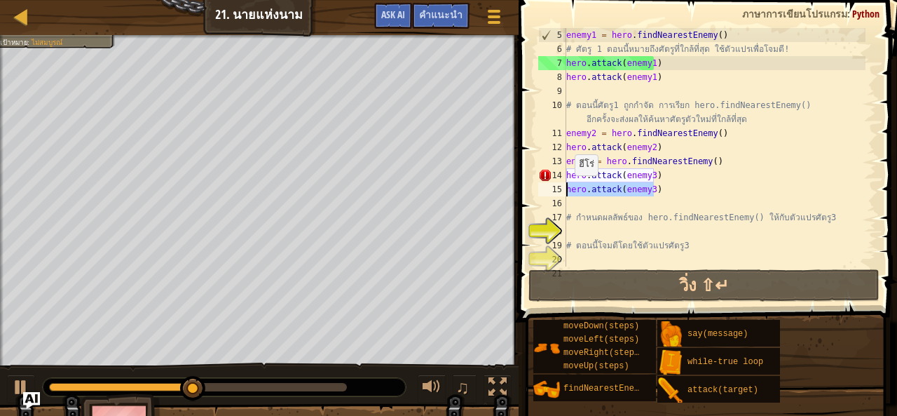
drag, startPoint x: 657, startPoint y: 186, endPoint x: 556, endPoint y: 189, distance: 101.7
click at [556, 189] on div "hero.attack(enemy3) 5 6 7 8 9 10 11 12 13 14 15 16 17 18 19 20 21 enemy1 = hero…" at bounding box center [705, 147] width 341 height 238
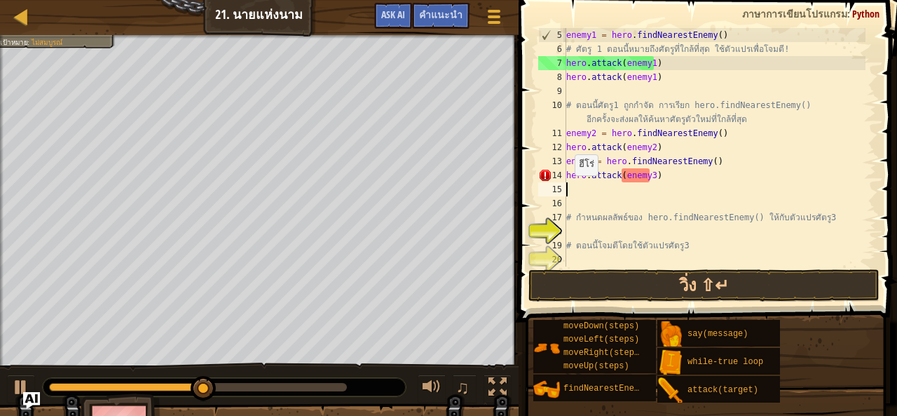
scroll to position [6, 0]
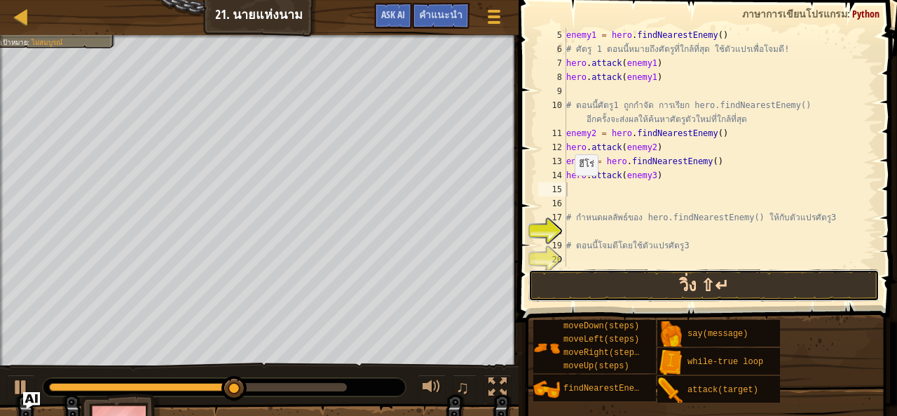
click at [709, 286] on button "วิ่ง ⇧↵" at bounding box center [703, 285] width 351 height 32
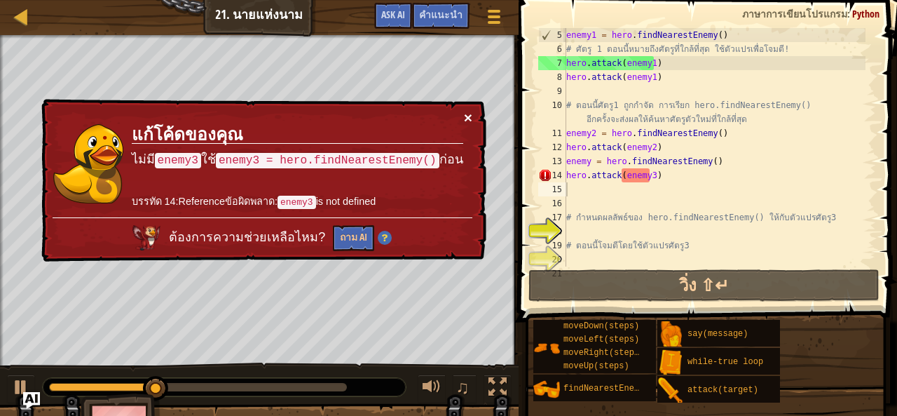
click at [470, 111] on button "×" at bounding box center [468, 117] width 8 height 15
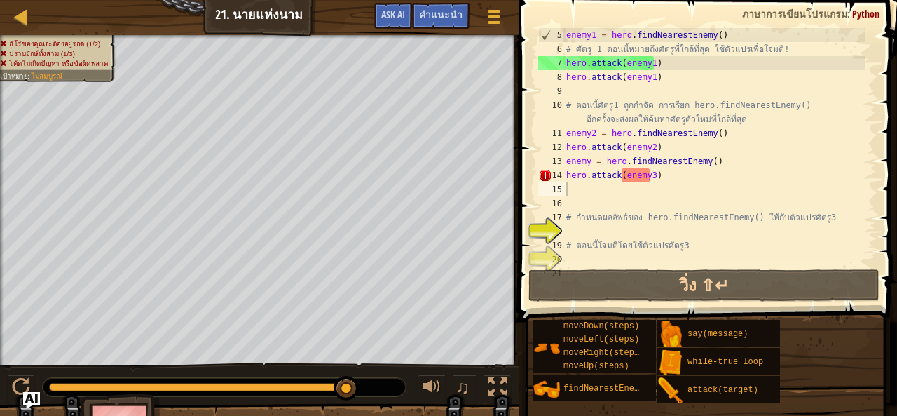
click at [39, 142] on div "ฮีโร่ของคุณจะต้องอยู่รอด (1/2) ปราบยักษ์ทั้งสาม (1/3) โค้ดไม่เกิดปัญหา หรือข้อผ…" at bounding box center [259, 200] width 519 height 331
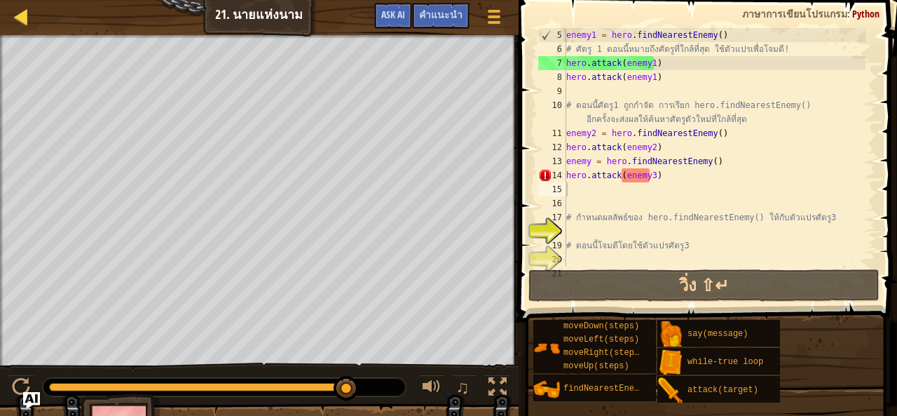
click at [29, 6] on div "แผนที่" at bounding box center [31, 17] width 7 height 35
select select "th"
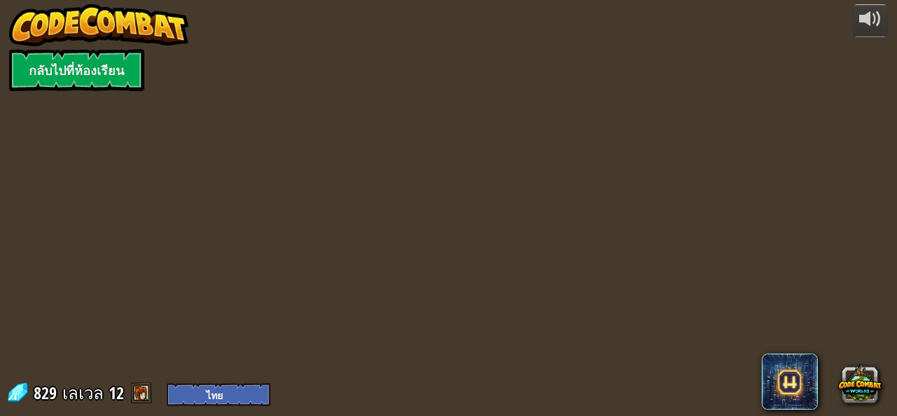
select select "th"
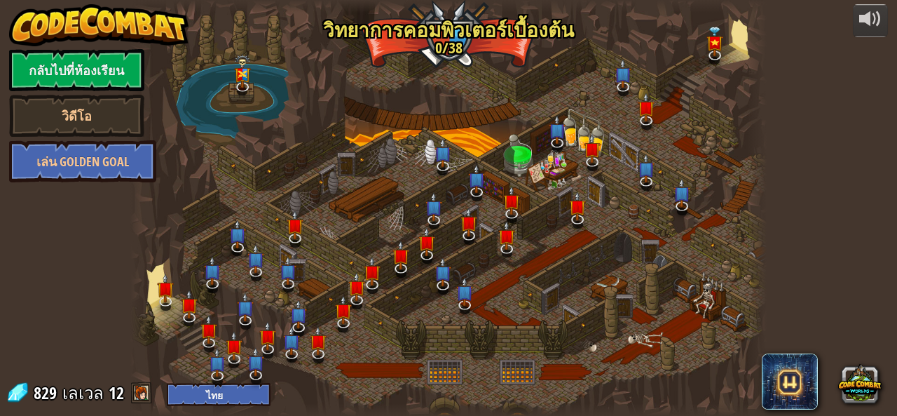
select select "th"
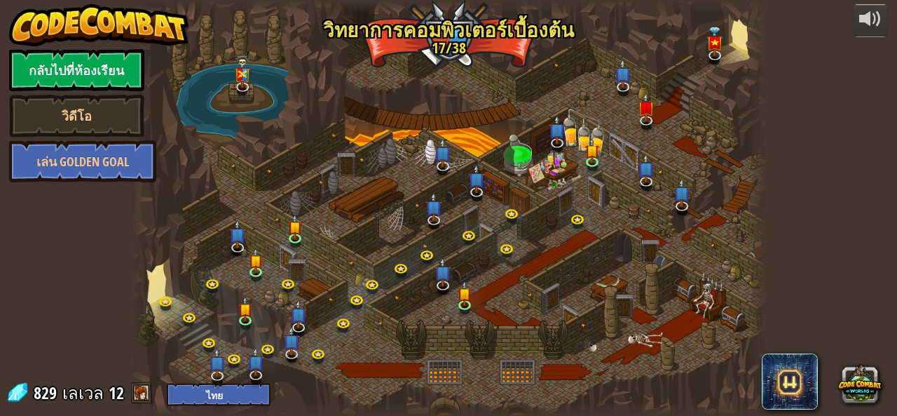
select select "th"
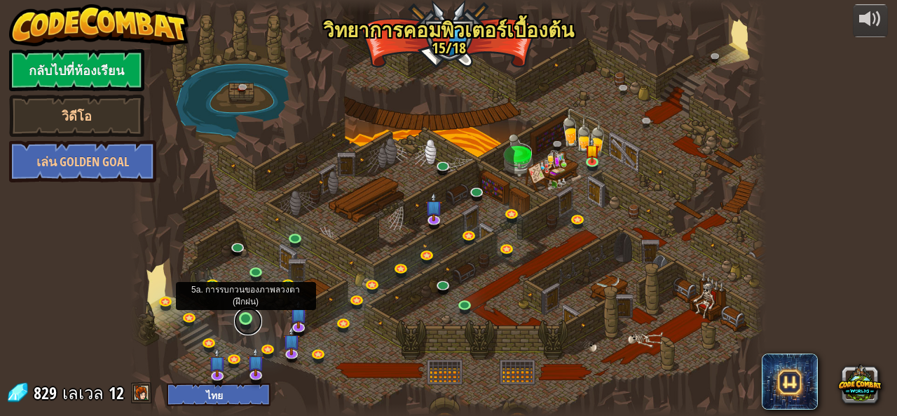
click at [247, 319] on link at bounding box center [248, 321] width 28 height 28
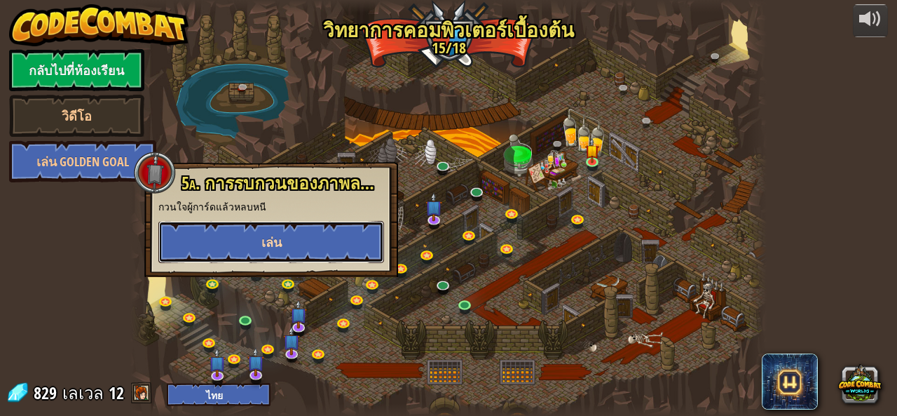
click at [252, 232] on button "เล่น" at bounding box center [271, 242] width 226 height 42
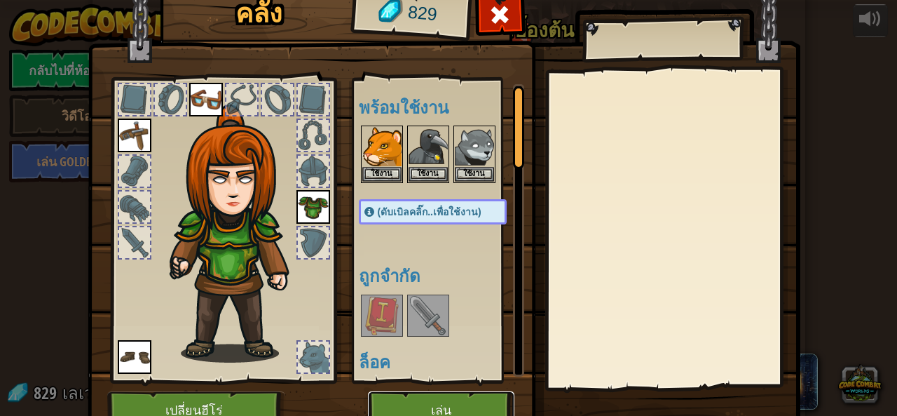
click at [422, 397] on button "เล่น" at bounding box center [441, 410] width 146 height 39
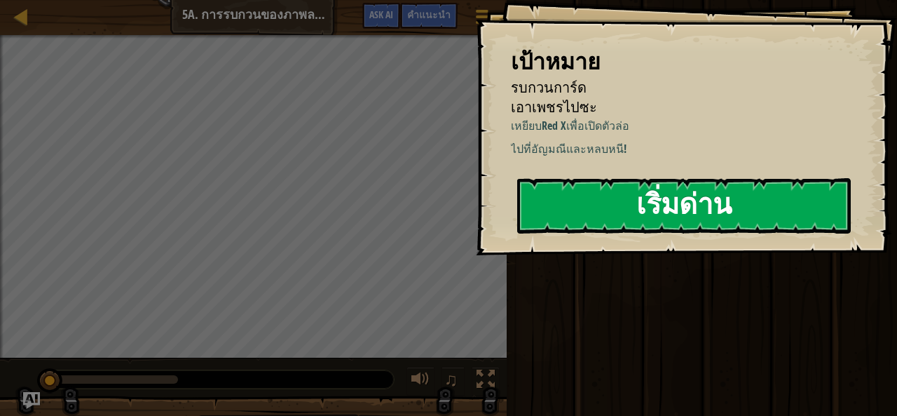
click at [577, 228] on button "เริ่มด่าน" at bounding box center [684, 205] width 334 height 55
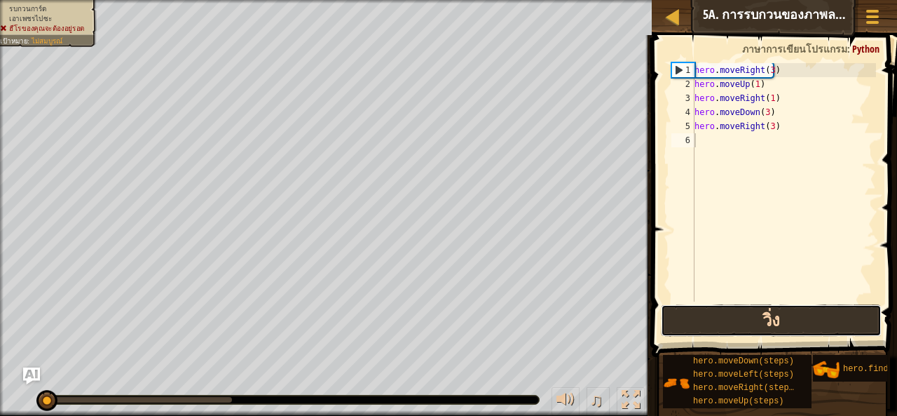
click at [766, 329] on button "วิ่ง" at bounding box center [771, 320] width 221 height 32
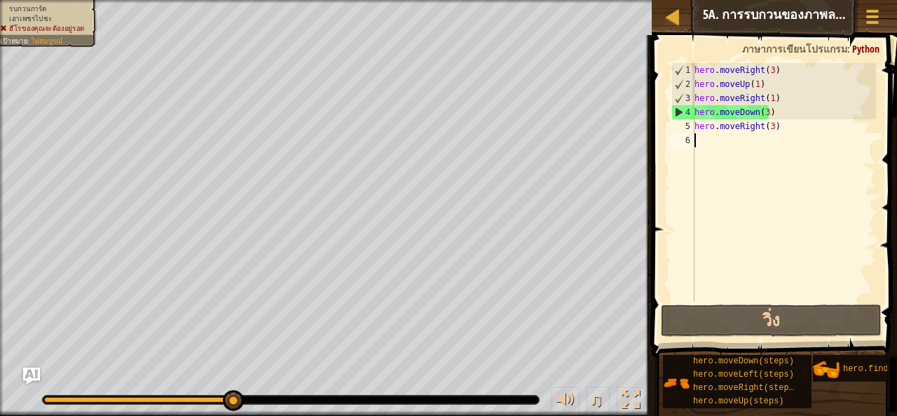
select select "th"
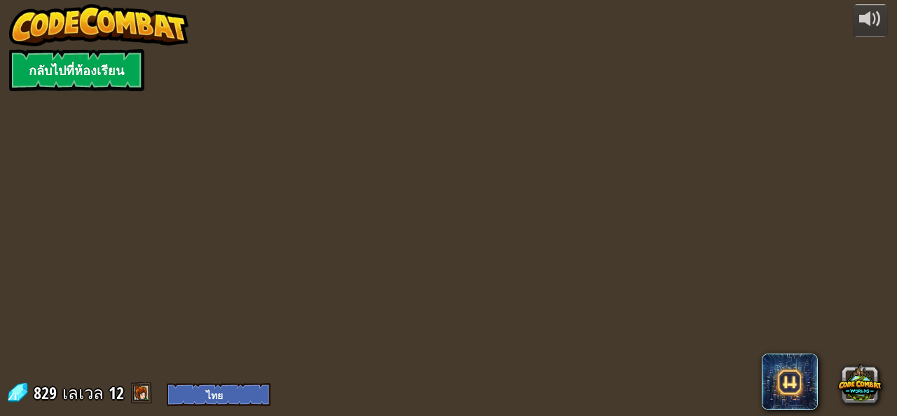
select select "th"
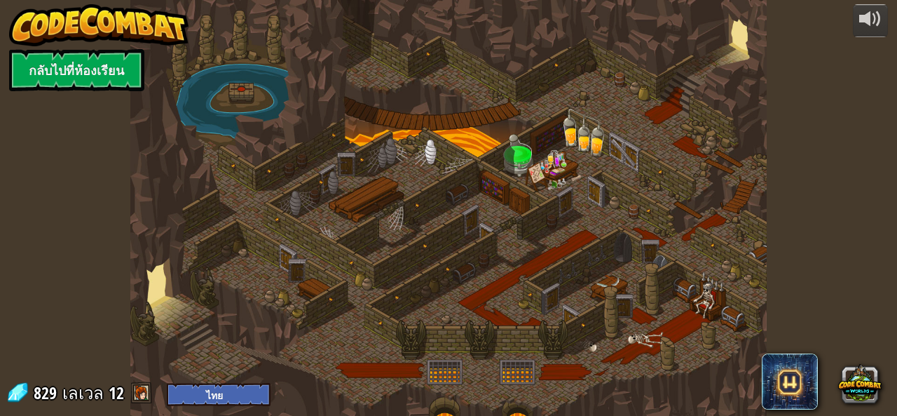
select select "th"
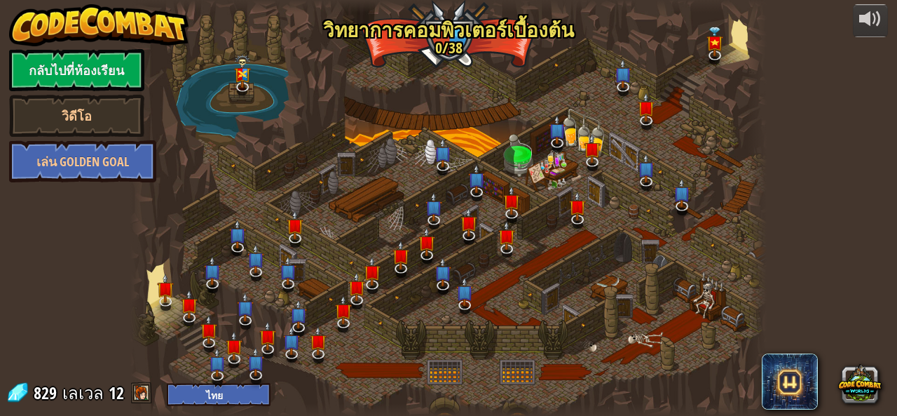
select select "th"
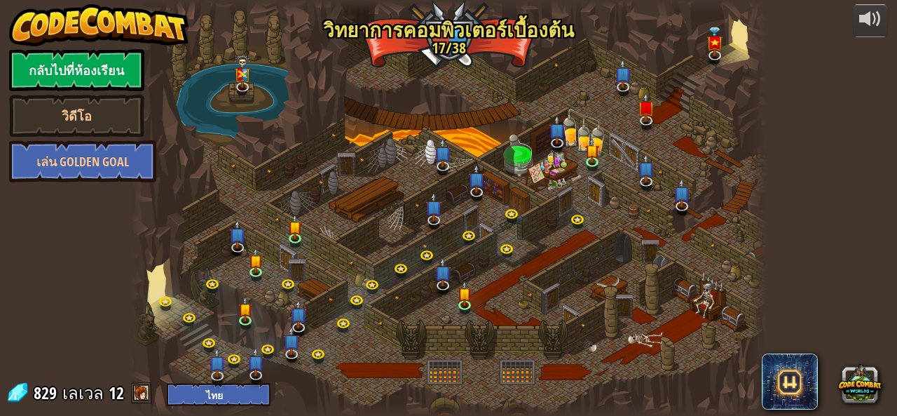
select select "th"
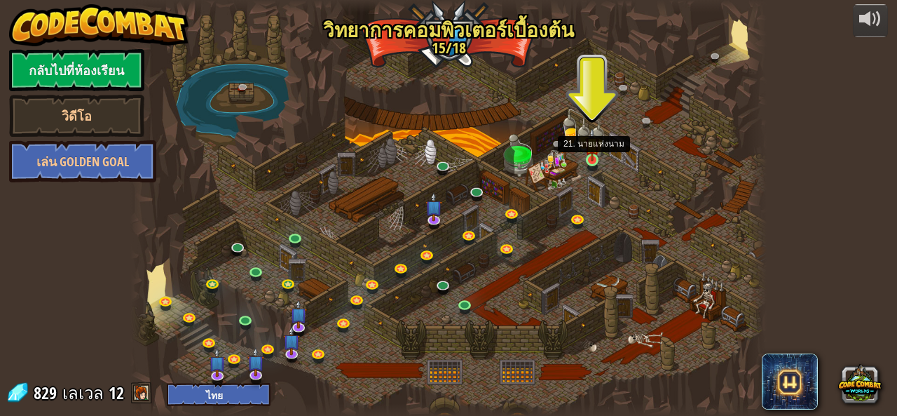
click at [591, 158] on img at bounding box center [592, 144] width 15 height 33
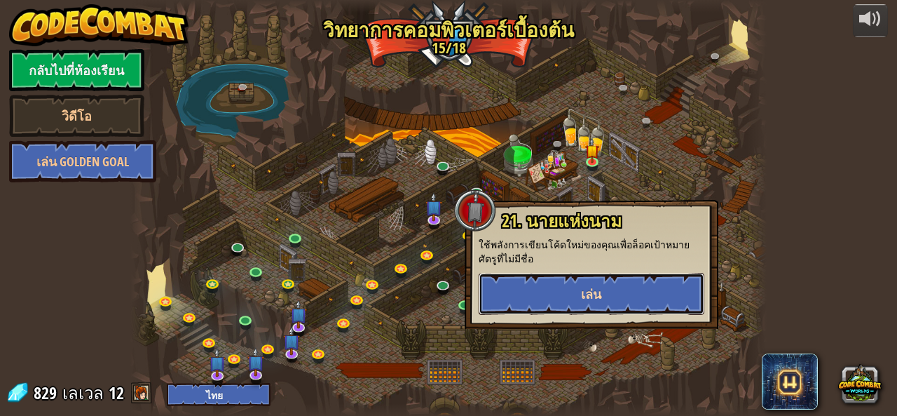
click at [533, 307] on button "เล่น" at bounding box center [592, 294] width 226 height 42
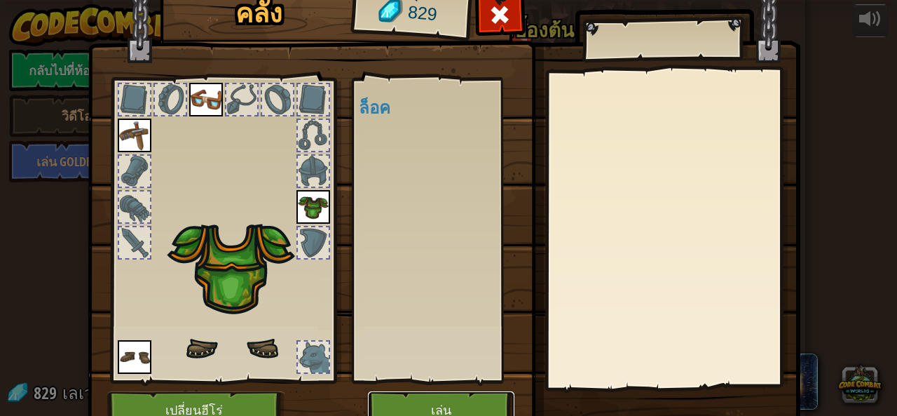
click at [422, 404] on button "เล่น" at bounding box center [441, 410] width 146 height 39
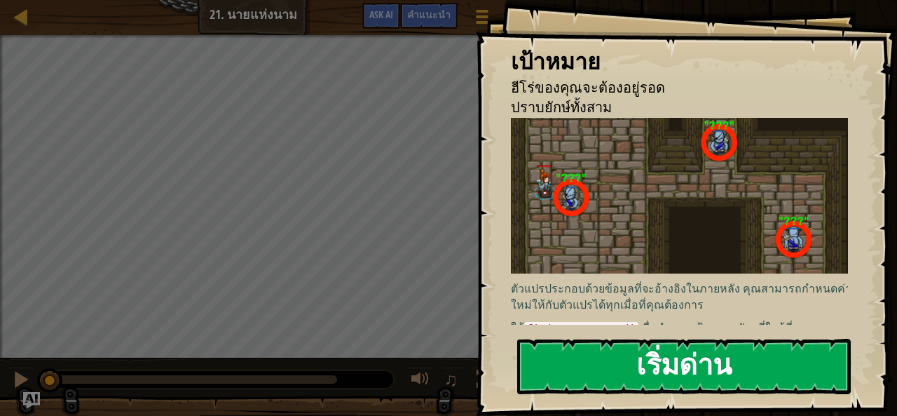
click at [657, 338] on button "เริ่มด่าน" at bounding box center [684, 365] width 334 height 55
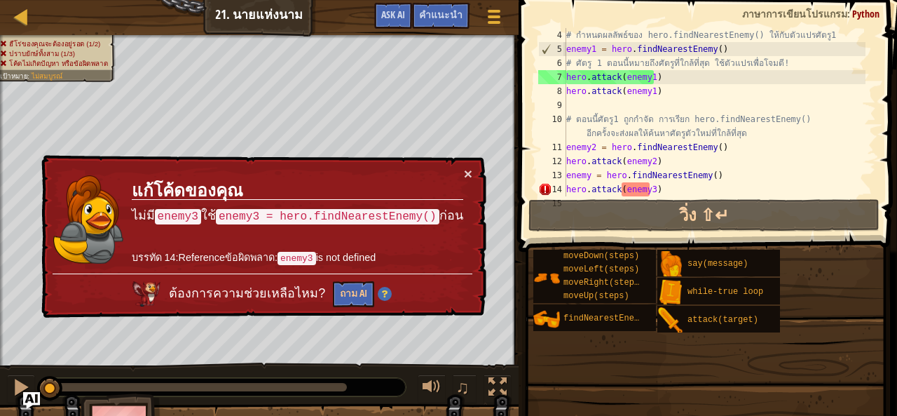
scroll to position [70, 0]
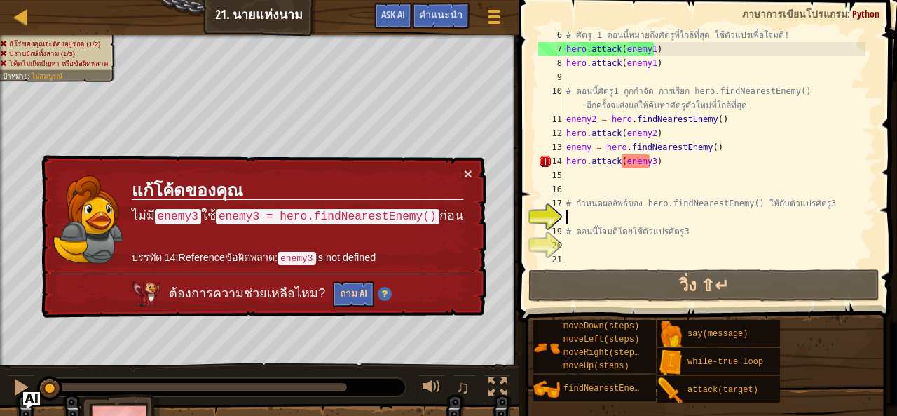
click at [649, 162] on div "# ศัตรู 1 ตอนนี้หมายถึงศัตรูที่ใกล้ที่สุด ใช้ตัวแปรเพื่อโจมตี! hero . attack ( …" at bounding box center [714, 161] width 302 height 266
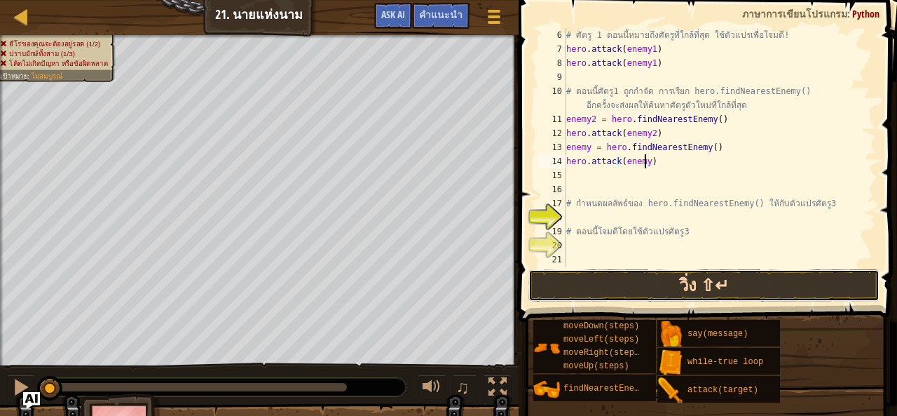
click at [673, 273] on button "วิ่ง ⇧↵" at bounding box center [703, 285] width 351 height 32
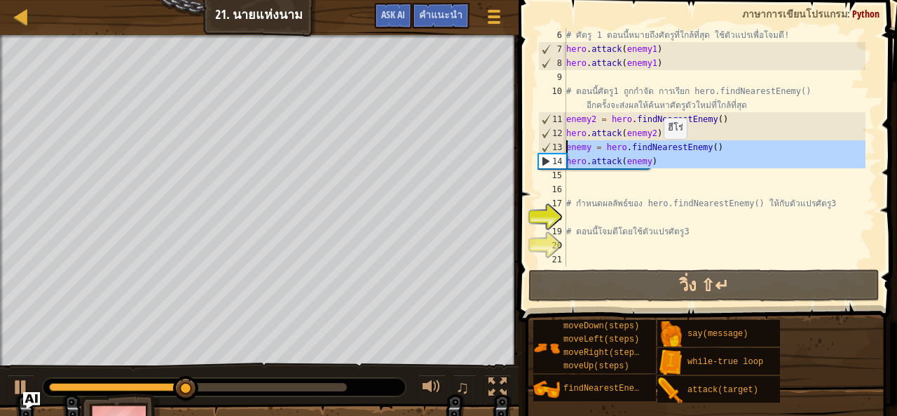
drag, startPoint x: 562, startPoint y: 155, endPoint x: 656, endPoint y: 152, distance: 93.9
click at [656, 152] on div "hero.attack(enemy) 6 7 8 9 10 11 12 13 14 15 16 17 18 19 20 21 # ศัตรู 1 ตอนนี้…" at bounding box center [705, 147] width 341 height 238
type textarea "enemy = hero.findNearestEnemy() hero.attack(enemy)"
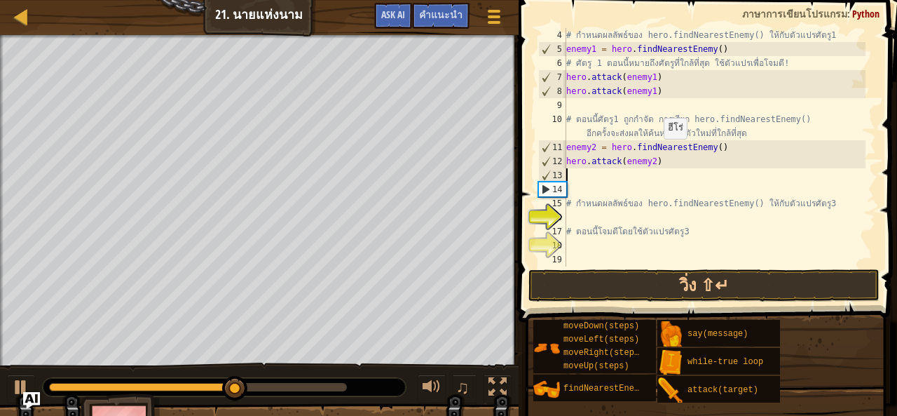
paste textarea "hero.attack(enemy)"
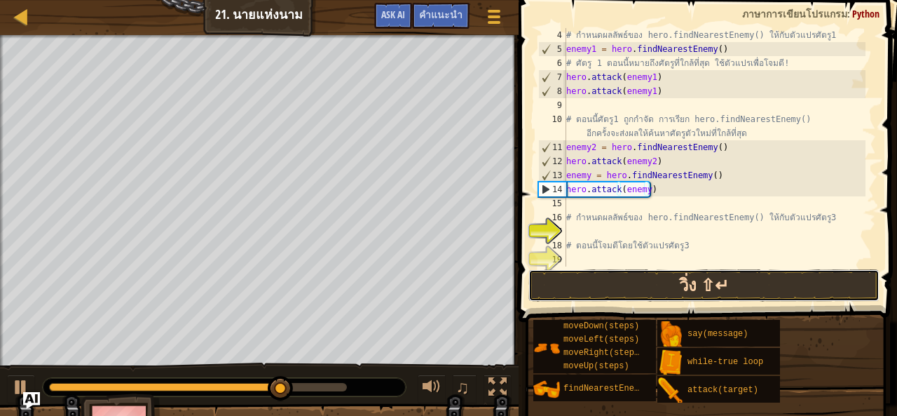
click at [657, 294] on button "วิ่ง ⇧↵" at bounding box center [703, 285] width 351 height 32
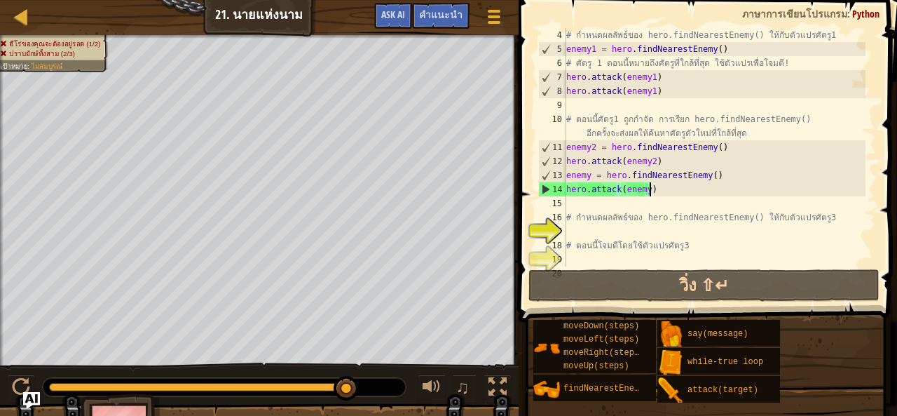
click at [689, 187] on div "# กำหนดผลลัพธ์ของ hero.findNearestEnemy() ให้กับตัวแปรศัตรู1 enemy1 = hero . fi…" at bounding box center [714, 161] width 302 height 266
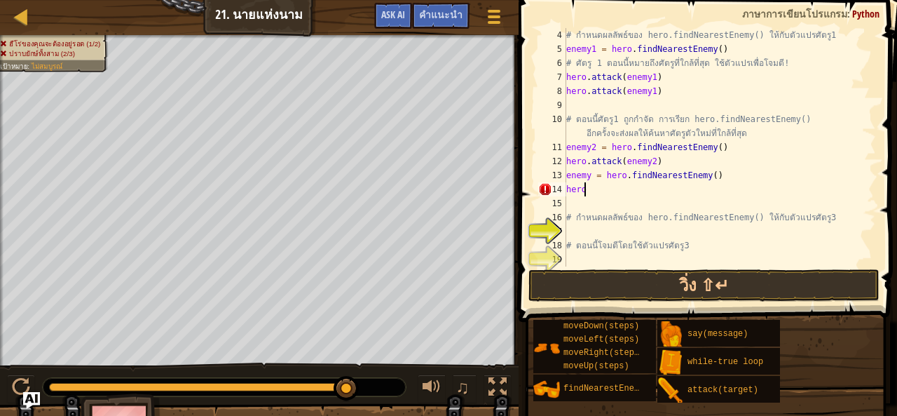
type textarea "h"
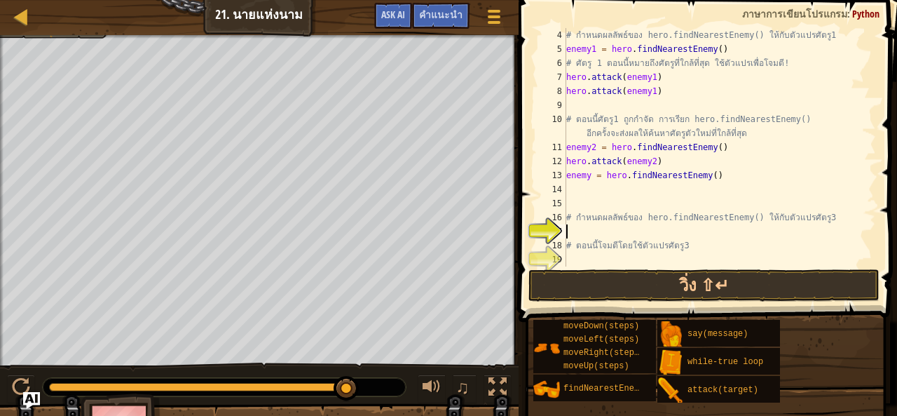
click at [570, 238] on div "# กำหนดผลลัพธ์ของ hero.findNearestEnemy() ให้กับตัวแปรศัตรู1 enemy1 = hero . fi…" at bounding box center [714, 161] width 302 height 266
paste textarea "hero.attack(enemy)"
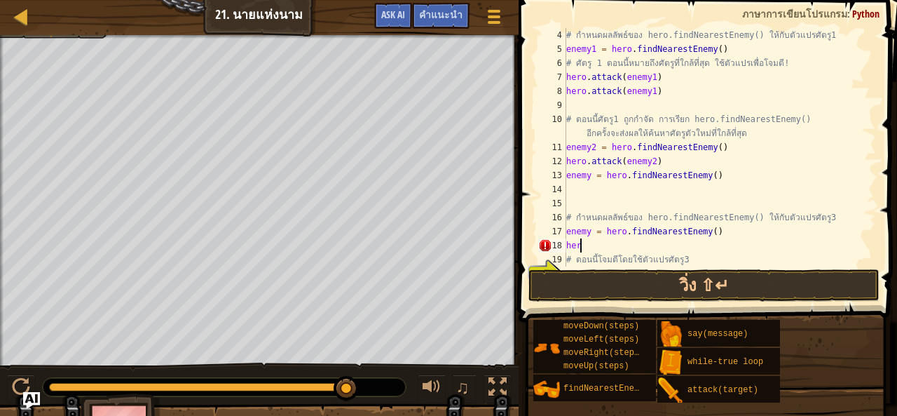
type textarea "h"
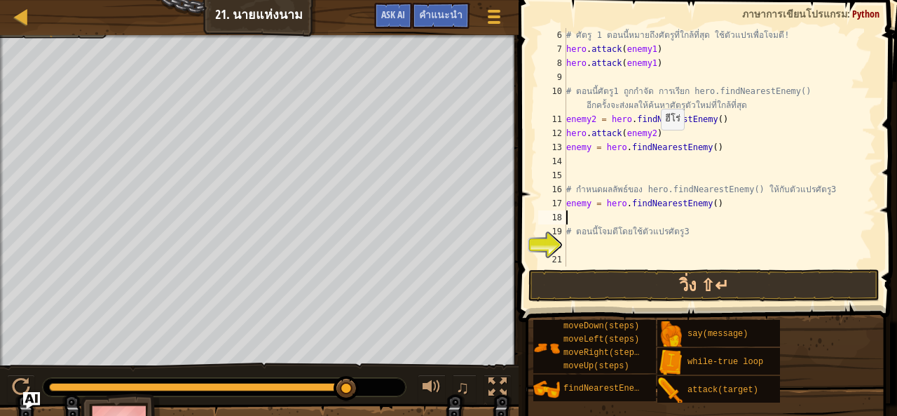
scroll to position [70, 0]
click at [570, 250] on div "# ศัตรู 1 ตอนนี้หมายถึงศัตรูที่ใกล้ที่สุด ใช้ตัวแปรเพื่อโจมตี! hero . attack ( …" at bounding box center [714, 161] width 302 height 266
paste textarea "hero.attack(enemy)"
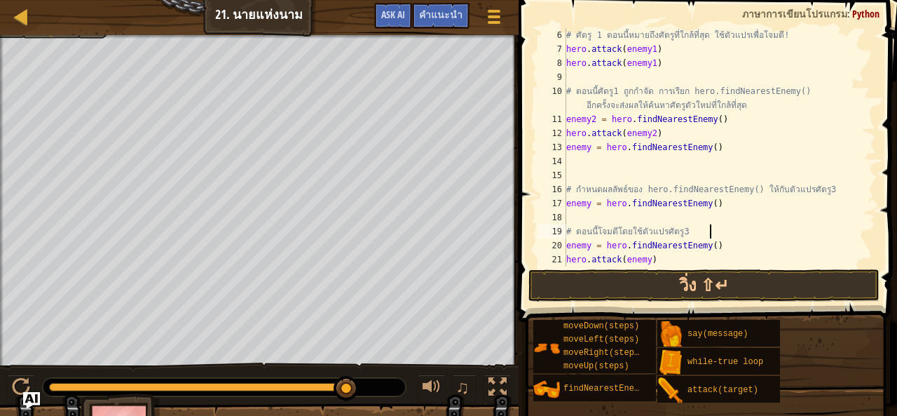
click at [717, 233] on div "# ศัตรู 1 ตอนนี้หมายถึงศัตรูที่ใกล้ที่สุด ใช้ตัวแปรเพื่อโจมตี! hero . attack ( …" at bounding box center [714, 161] width 302 height 266
click at [718, 245] on div "# ศัตรู 1 ตอนนี้หมายถึงศัตรูที่ใกล้ที่สุด ใช้ตัวแปรเพื่อโจมตี! hero . attack ( …" at bounding box center [714, 161] width 302 height 266
type textarea "e"
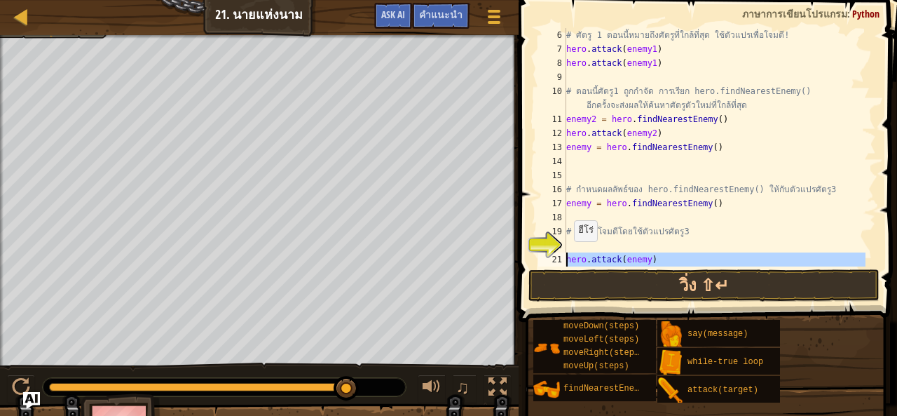
click at [564, 254] on div "21" at bounding box center [552, 259] width 28 height 14
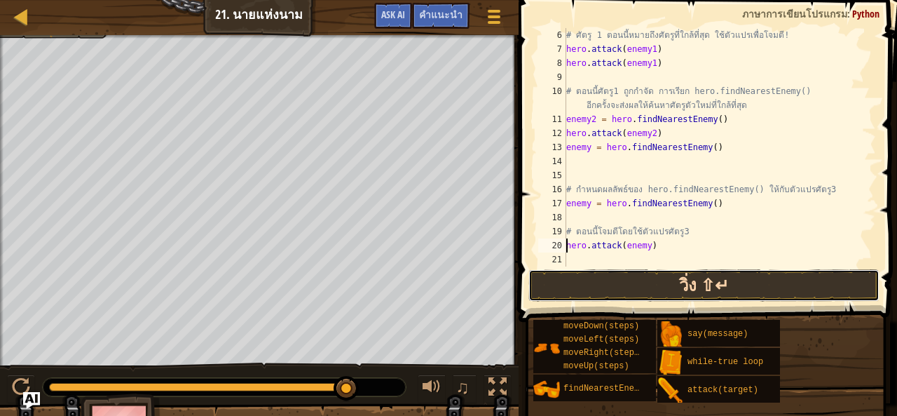
click at [593, 273] on button "วิ่ง ⇧↵" at bounding box center [703, 285] width 351 height 32
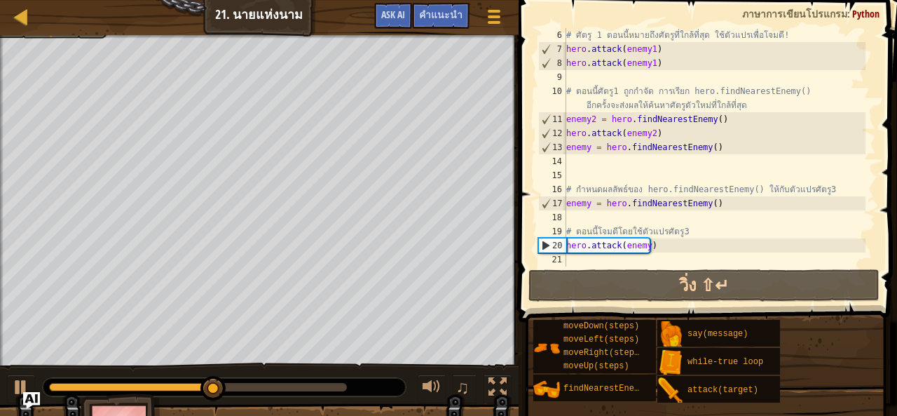
click at [739, 144] on div "# ศัตรู 1 ตอนนี้หมายถึงศัตรูที่ใกล้ที่สุด ใช้ตัวแปรเพื่อโจมตี! hero . attack ( …" at bounding box center [714, 161] width 302 height 266
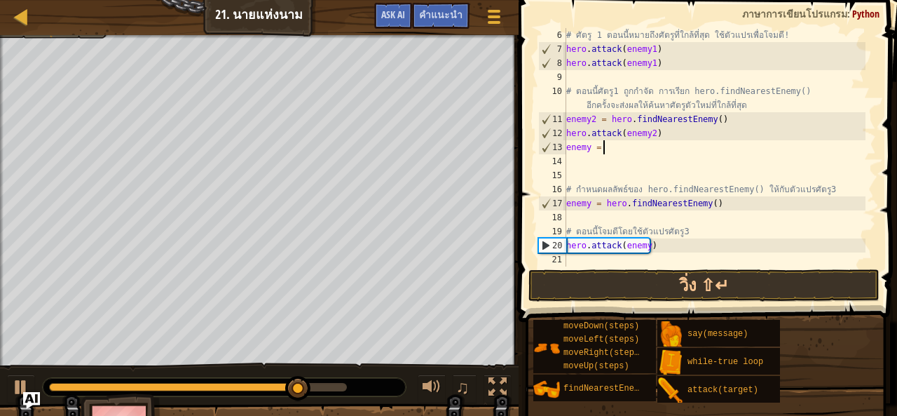
type textarea "e"
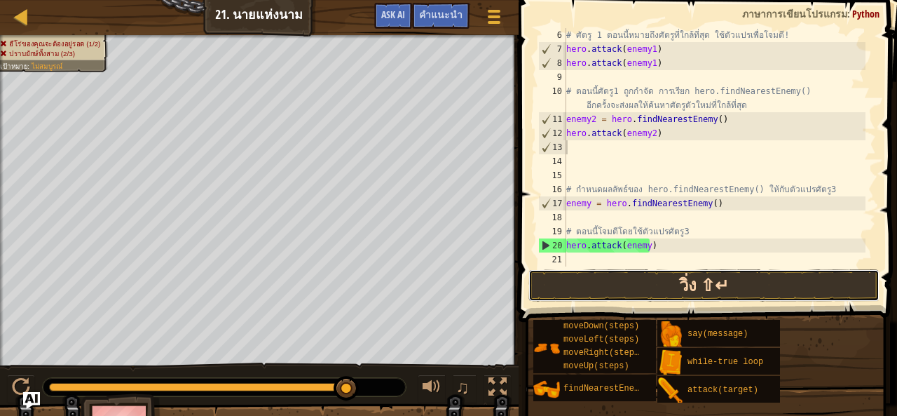
click at [647, 291] on button "วิ่ง ⇧↵" at bounding box center [703, 285] width 351 height 32
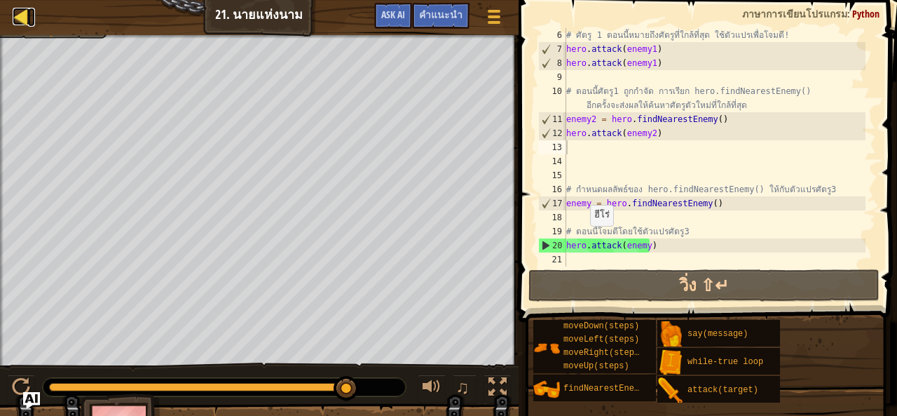
click at [17, 24] on div at bounding box center [22, 17] width 18 height 18
select select "th"
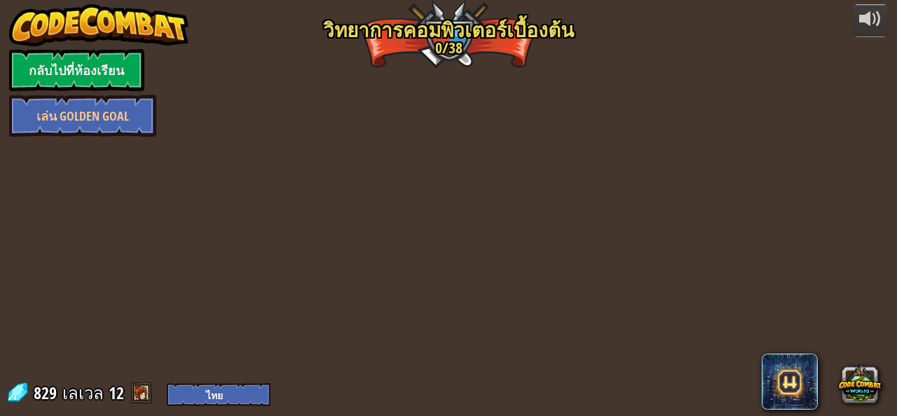
select select "th"
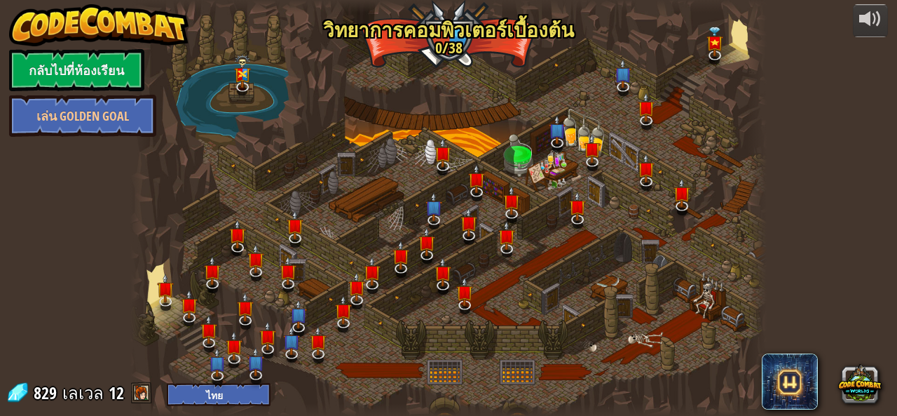
select select "th"
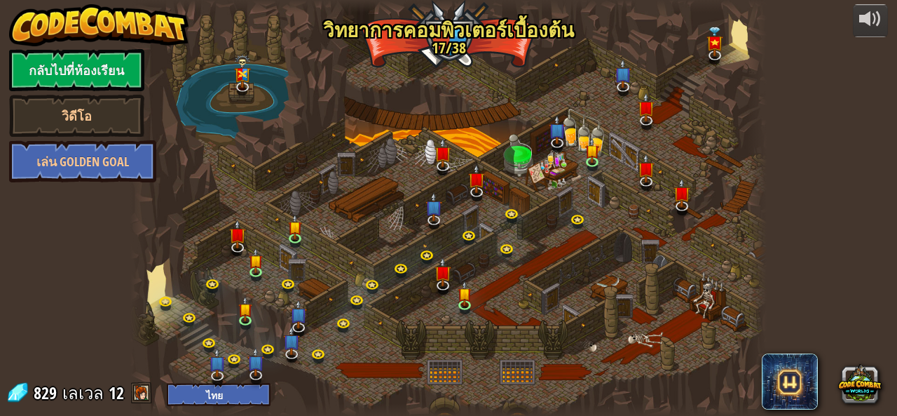
select select "th"
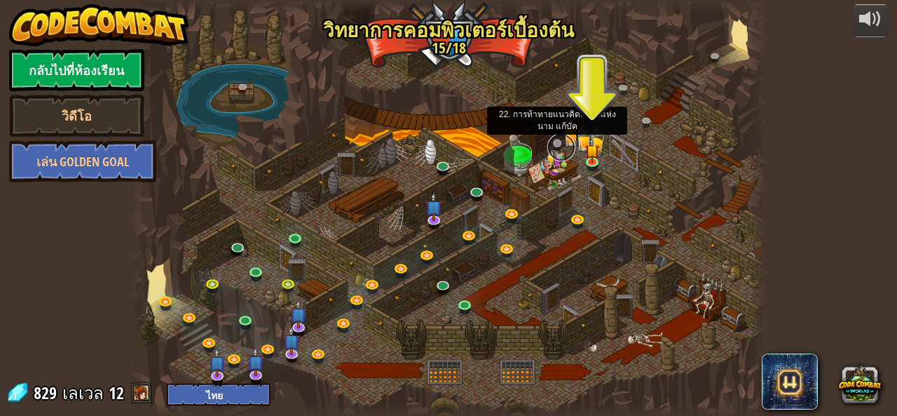
click at [557, 141] on link at bounding box center [561, 147] width 28 height 28
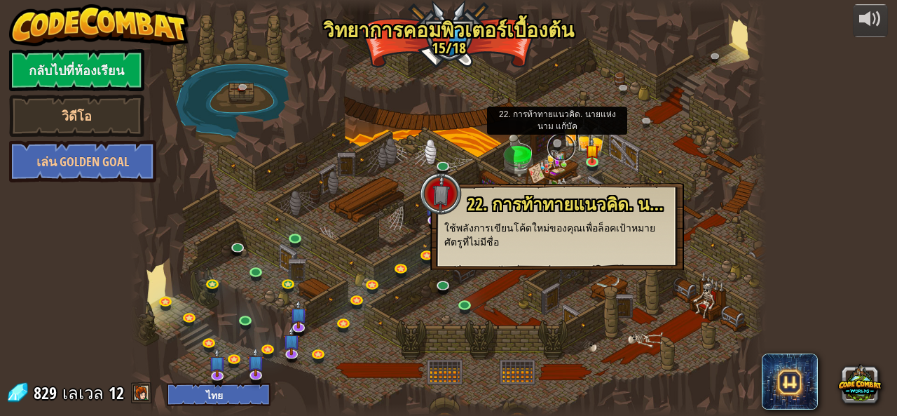
click at [557, 141] on link at bounding box center [561, 147] width 28 height 28
click at [582, 160] on link at bounding box center [595, 163] width 28 height 28
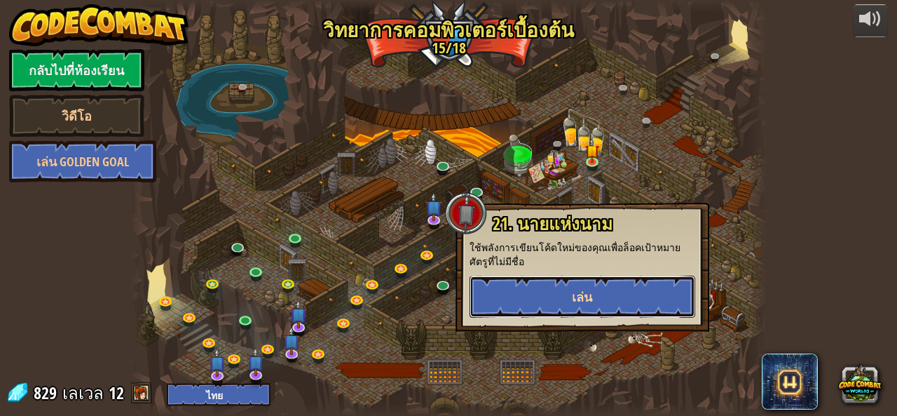
click at [605, 282] on button "เล่น" at bounding box center [583, 296] width 226 height 42
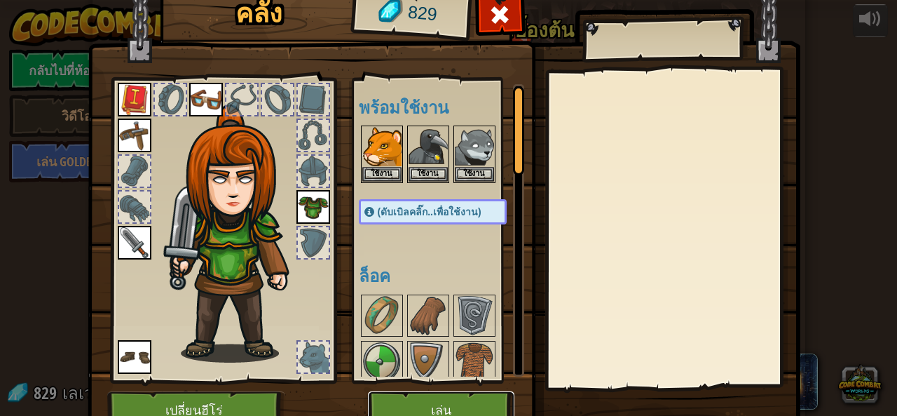
click at [473, 402] on button "เล่น" at bounding box center [441, 410] width 146 height 39
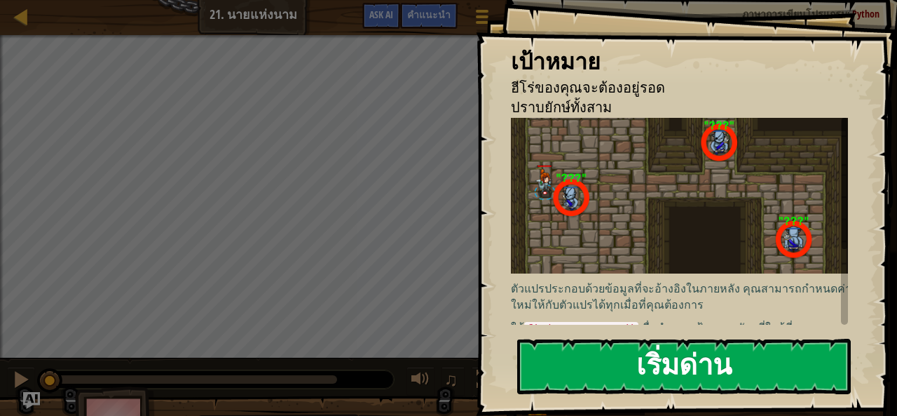
click at [627, 368] on button "เริ่มด่าน" at bounding box center [684, 365] width 334 height 55
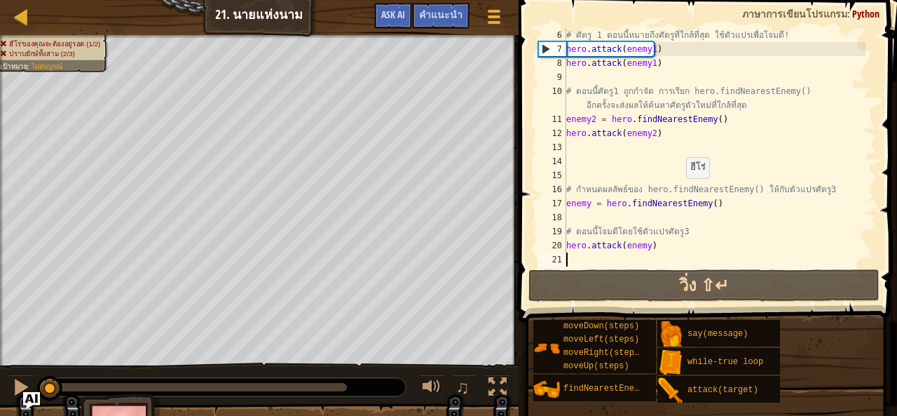
scroll to position [70, 0]
click at [563, 186] on div "16" at bounding box center [552, 189] width 28 height 14
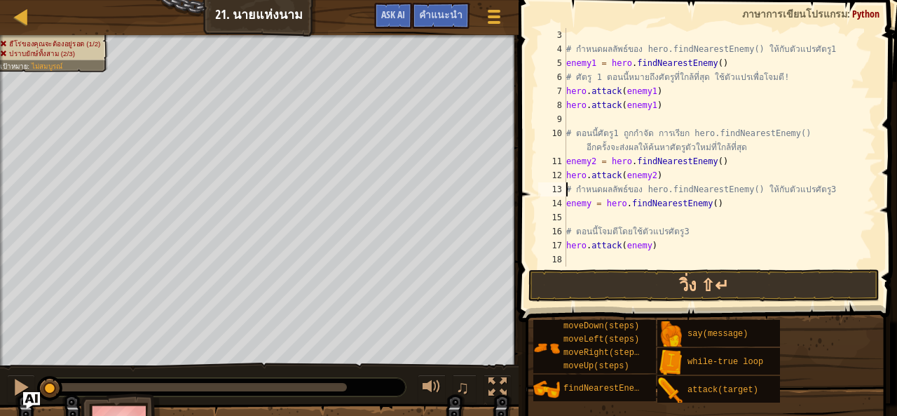
scroll to position [28, 0]
click at [566, 231] on div "# กำหนดผลลัพธ์ของ hero.findNearestEnemy() ให้กับตัวแปรศัตรู1 enemy1 = hero . fi…" at bounding box center [714, 161] width 302 height 266
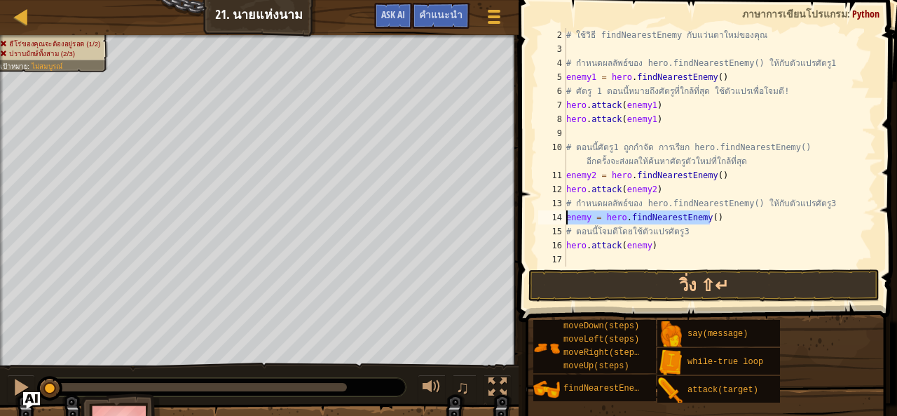
drag, startPoint x: 708, startPoint y: 218, endPoint x: 563, endPoint y: 219, distance: 145.1
click at [563, 219] on div "# ตอนนี้โจมตีโดยใช้ตัวแปรศัตรู3 2 3 4 5 6 7 8 9 10 11 12 13 14 15 16 17 # ใช้วิ…" at bounding box center [705, 147] width 341 height 238
type textarea "enemy = hero.findNearestEnemy()"
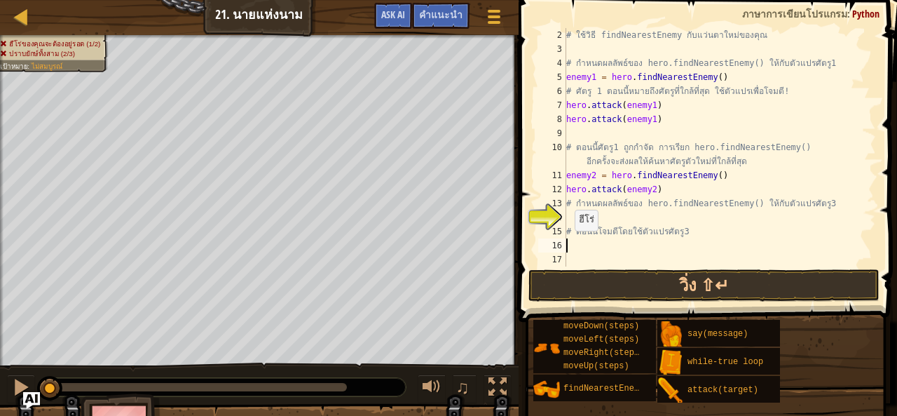
drag, startPoint x: 655, startPoint y: 247, endPoint x: 564, endPoint y: 243, distance: 90.5
click at [564, 243] on div "2 3 4 5 6 7 8 9 10 11 12 13 14 15 16 17 # ใช้วิธี findNearestEnemy กับแว่นตาใหม…" at bounding box center [705, 147] width 341 height 238
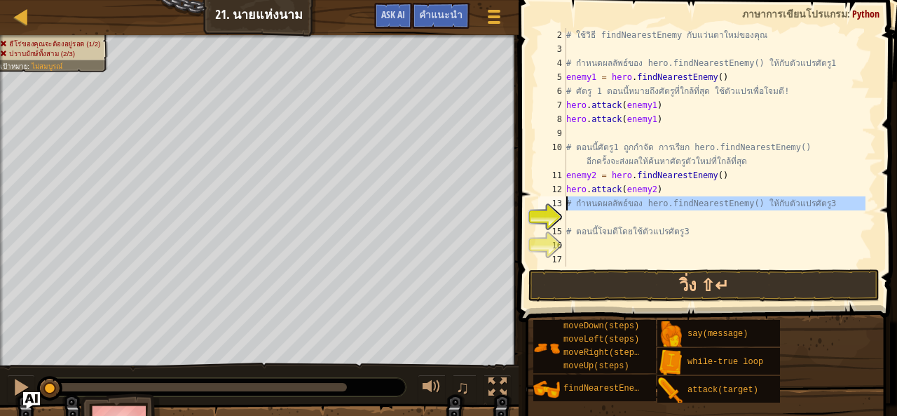
click at [565, 201] on div "13" at bounding box center [552, 203] width 28 height 14
type textarea "# กำหนดผลลัพธ์ของ hero.findNearestEnemy() ให้กับตัวแปรศัตรู3"
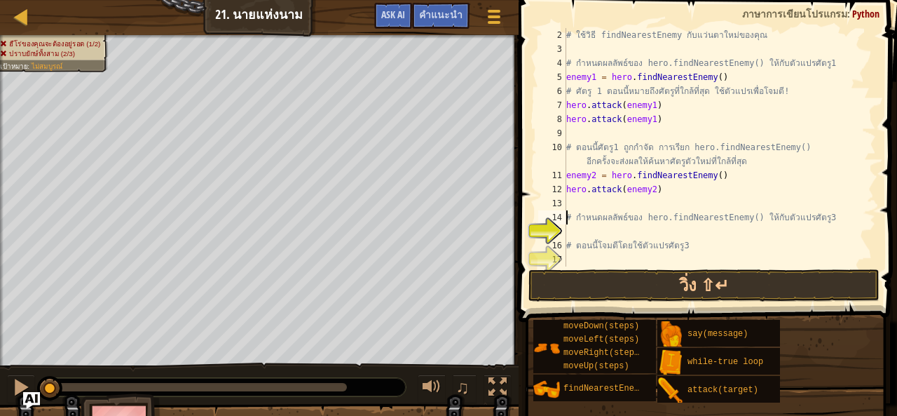
click at [577, 204] on div "# ใช้วิธี findNearestEnemy กับแว่นตาใหม่ของคุณ # กำหนดผลลัพธ์ของ hero.findNeare…" at bounding box center [714, 161] width 302 height 266
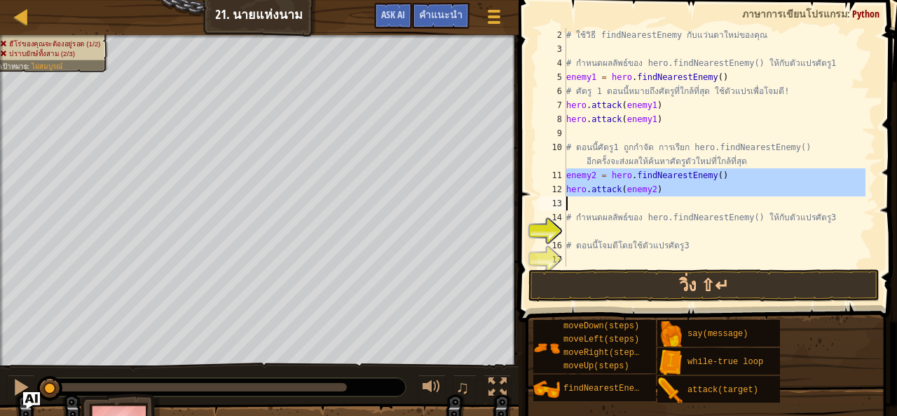
drag, startPoint x: 563, startPoint y: 169, endPoint x: 651, endPoint y: 191, distance: 90.4
click at [651, 191] on div "2 3 4 5 6 7 8 9 10 11 12 13 14 15 16 17 18 # ใช้วิธี findNearestEnemy กับแว่นตา…" at bounding box center [705, 147] width 341 height 238
type textarea "hero.attack(enemy2)"
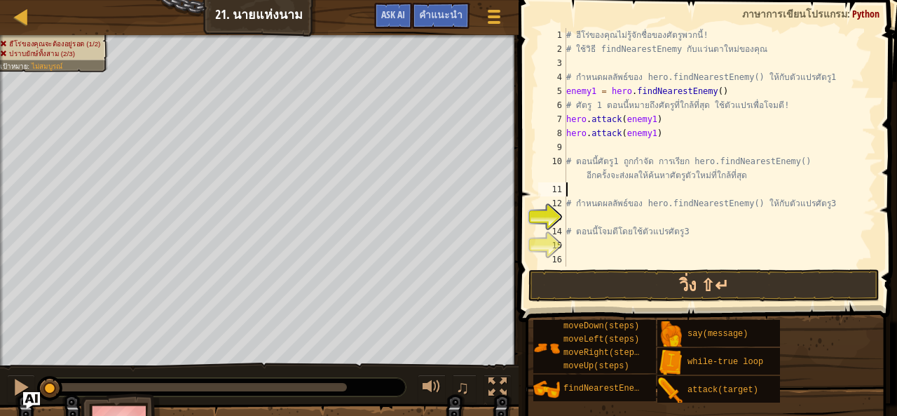
paste textarea "hero.attack(enemy)"
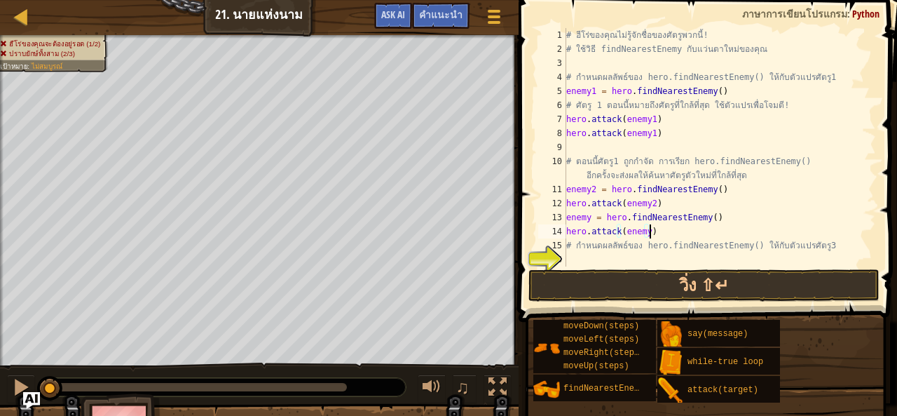
scroll to position [42, 0]
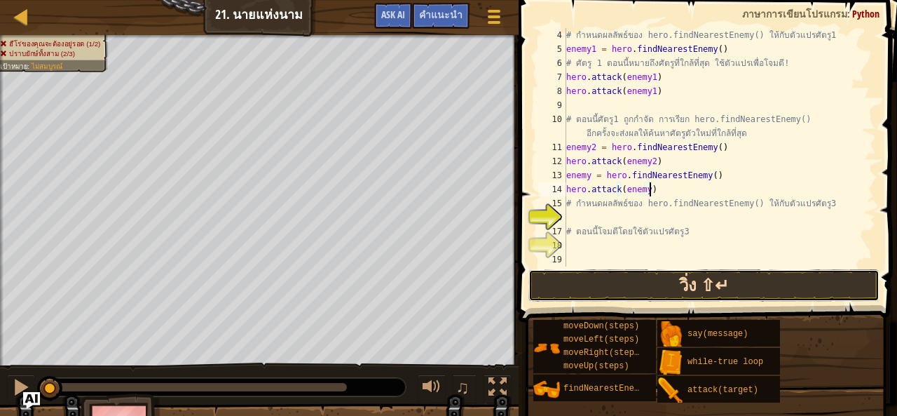
click at [617, 291] on button "วิ่ง ⇧↵" at bounding box center [703, 285] width 351 height 32
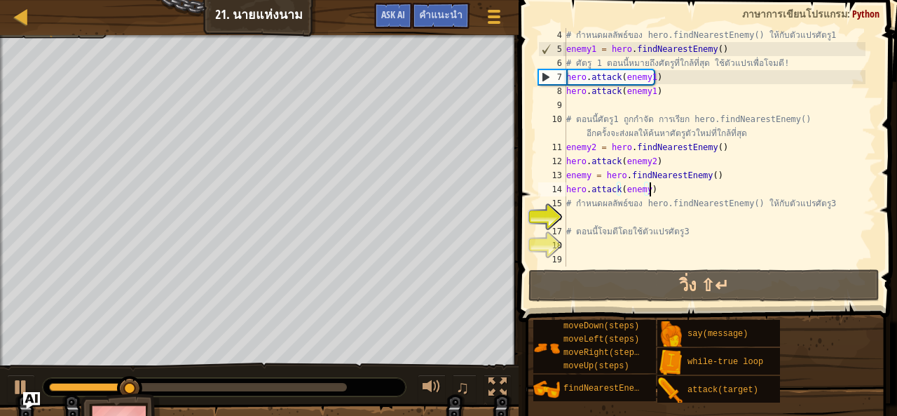
click at [647, 191] on div "# กำหนดผลลัพธ์ของ hero.findNearestEnemy() ให้กับตัวแปรศัตรู1 enemy1 = hero . fi…" at bounding box center [714, 161] width 302 height 266
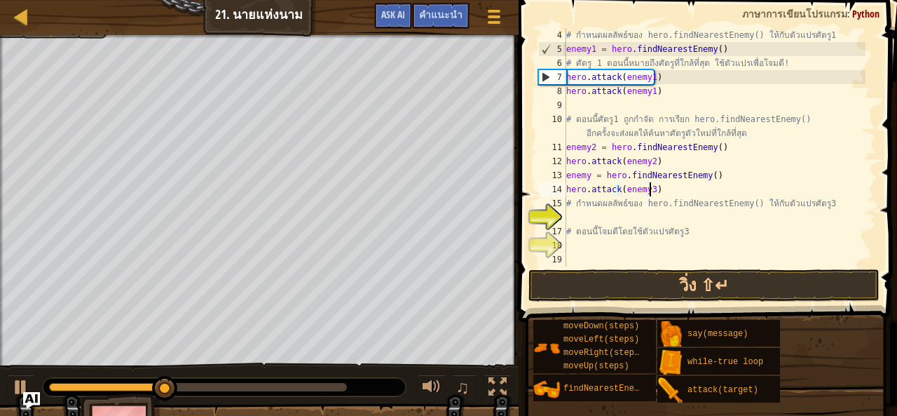
scroll to position [6, 6]
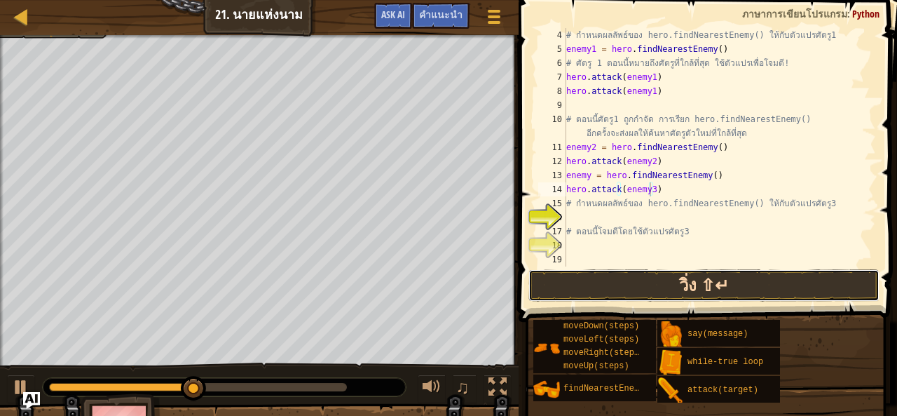
click at [644, 275] on button "วิ่ง ⇧↵" at bounding box center [703, 285] width 351 height 32
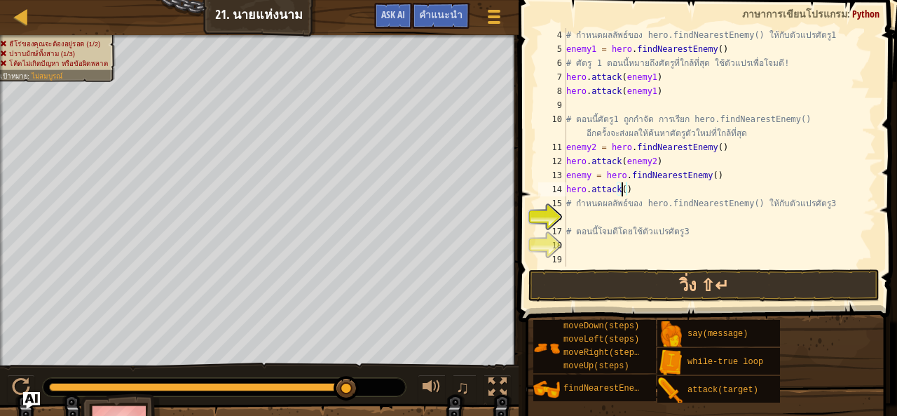
scroll to position [6, 4]
click at [633, 292] on button "วิ่ง ⇧↵" at bounding box center [703, 285] width 351 height 32
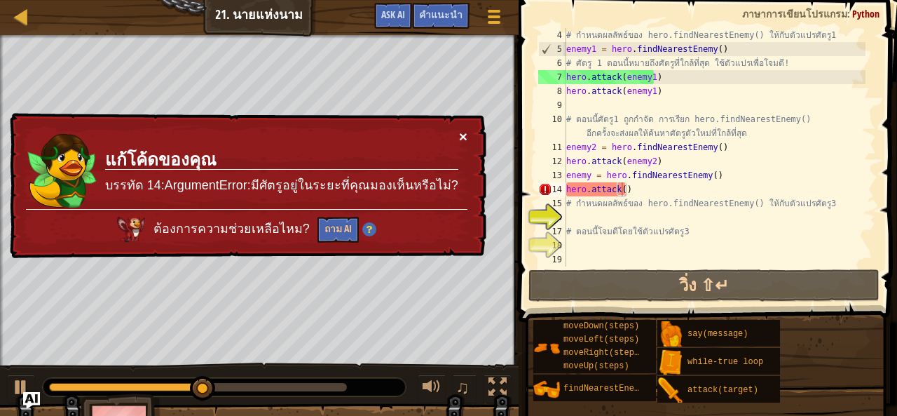
click at [460, 134] on button "×" at bounding box center [463, 136] width 8 height 15
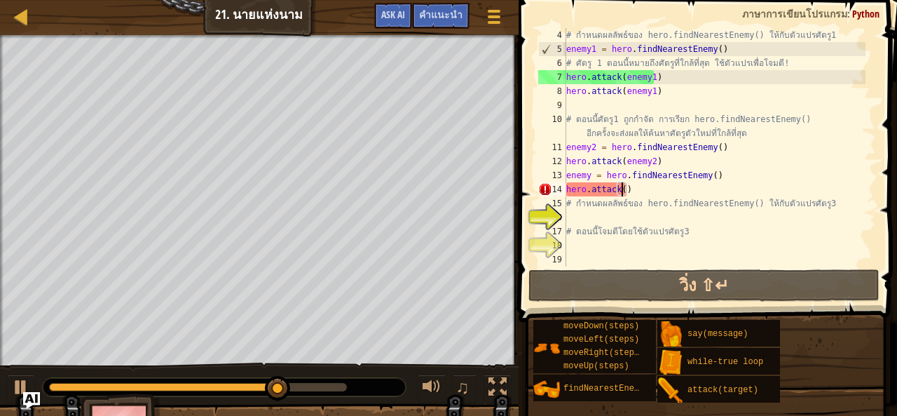
click at [591, 170] on div "# กำหนดผลลัพธ์ของ hero.findNearestEnemy() ให้กับตัวแปรศัตรู1 enemy1 = hero . fi…" at bounding box center [714, 161] width 302 height 266
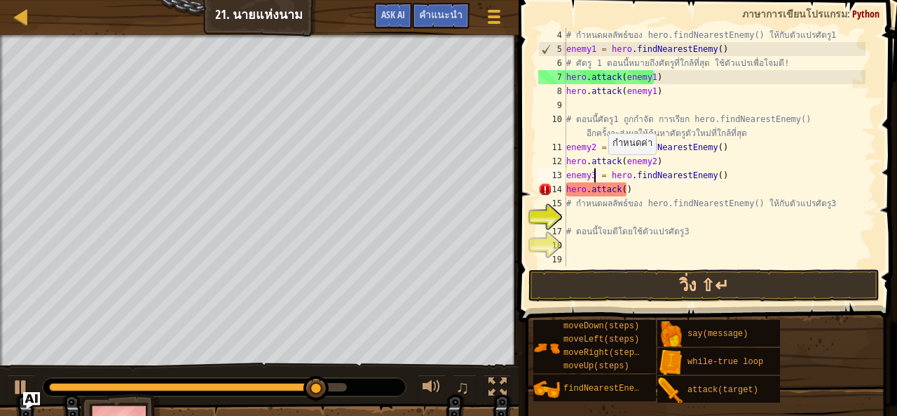
scroll to position [6, 2]
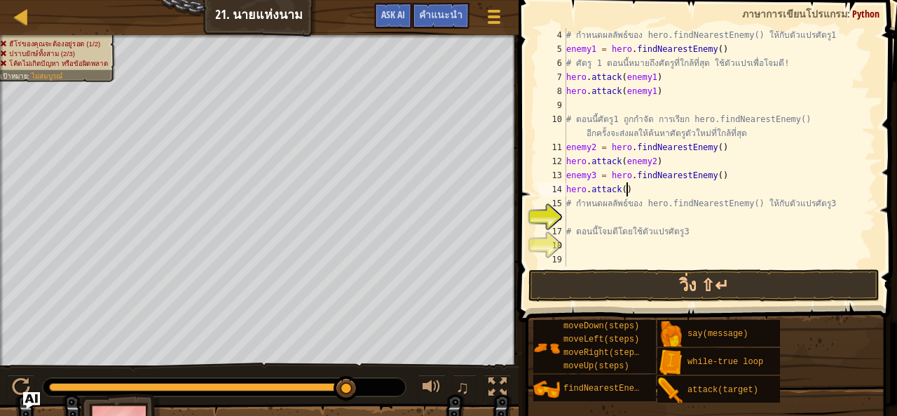
click at [625, 190] on div "# กำหนดผลลัพธ์ของ hero.findNearestEnemy() ให้กับตัวแปรศัตรู1 enemy1 = hero . fi…" at bounding box center [714, 161] width 302 height 266
click at [619, 191] on div "# กำหนดผลลัพธ์ของ hero.findNearestEnemy() ให้กับตัวแปรศัตรู1 enemy1 = hero . fi…" at bounding box center [714, 161] width 302 height 266
click at [621, 190] on div "# กำหนดผลลัพธ์ของ hero.findNearestEnemy() ให้กับตัวแปรศัตรู1 enemy1 = hero . fi…" at bounding box center [714, 161] width 302 height 266
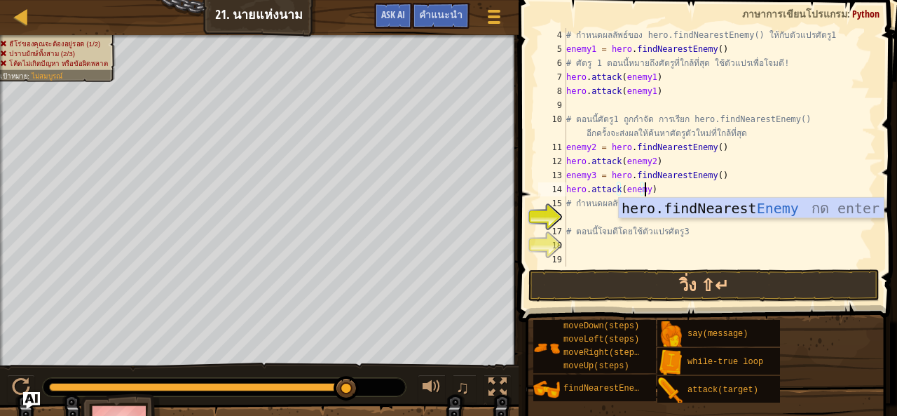
scroll to position [6, 6]
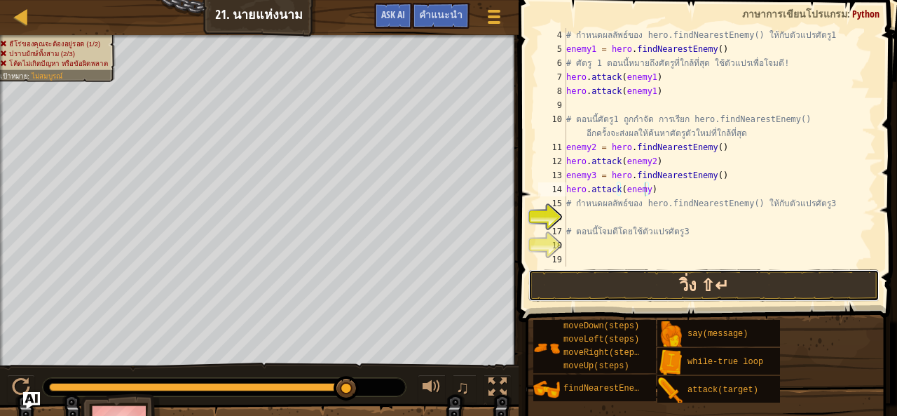
click at [701, 285] on button "วิ่ง ⇧↵" at bounding box center [703, 285] width 351 height 32
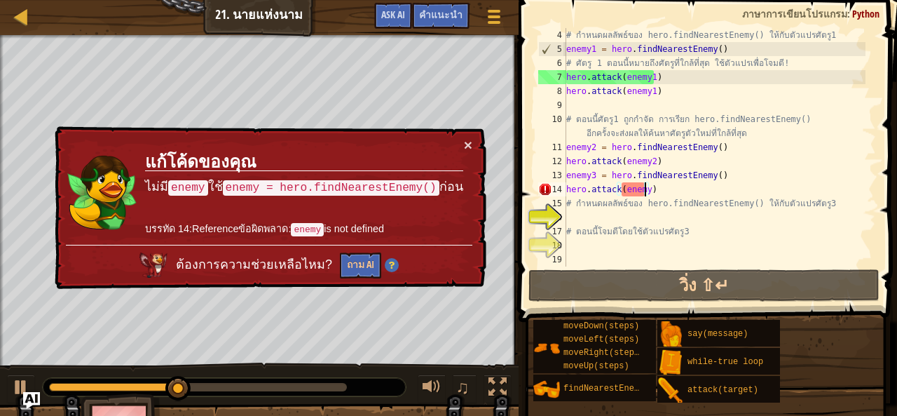
scroll to position [6, 6]
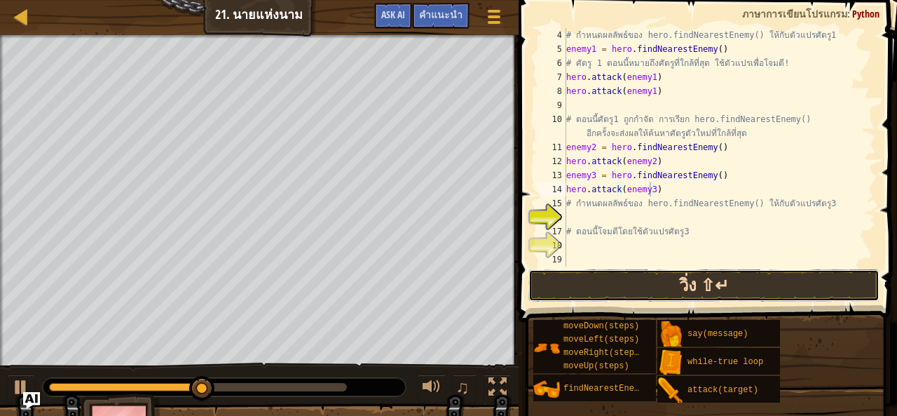
click at [641, 294] on button "วิ่ง ⇧↵" at bounding box center [703, 285] width 351 height 32
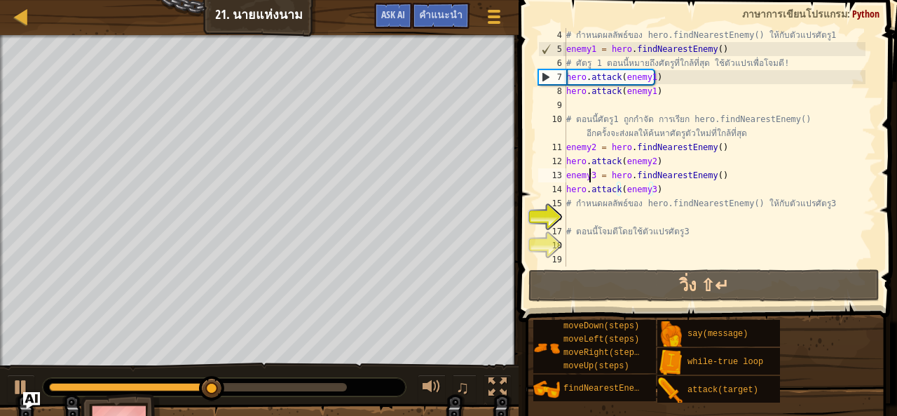
click at [591, 172] on div "# กำหนดผลลัพธ์ของ hero.findNearestEnemy() ให้กับตัวแปรศัตรู1 enemy1 = hero . fi…" at bounding box center [714, 161] width 302 height 266
click at [598, 170] on div "# กำหนดผลลัพธ์ของ hero.findNearestEnemy() ให้กับตัวแปรศัตรู1 enemy1 = hero . fi…" at bounding box center [714, 161] width 302 height 266
click at [590, 167] on div "# กำหนดผลลัพธ์ของ hero.findNearestEnemy() ให้กับตัวแปรศัตรู1 enemy1 = hero . fi…" at bounding box center [714, 161] width 302 height 266
click at [593, 176] on div "# กำหนดผลลัพธ์ของ hero.findNearestEnemy() ให้กับตัวแปรศัตรู1 enemy1 = hero . fi…" at bounding box center [714, 161] width 302 height 266
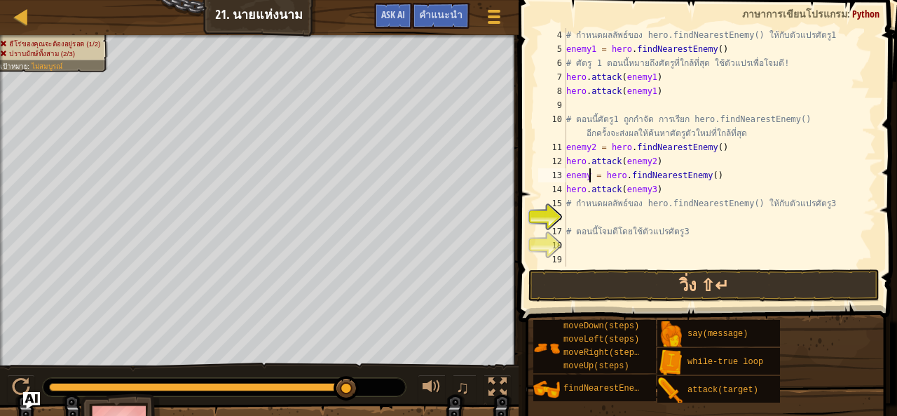
click at [651, 191] on div "# กำหนดผลลัพธ์ของ hero.findNearestEnemy() ให้กับตัวแปรศัตรู1 enemy1 = hero . fi…" at bounding box center [714, 161] width 302 height 266
type textarea "hero.attack(enemy)"
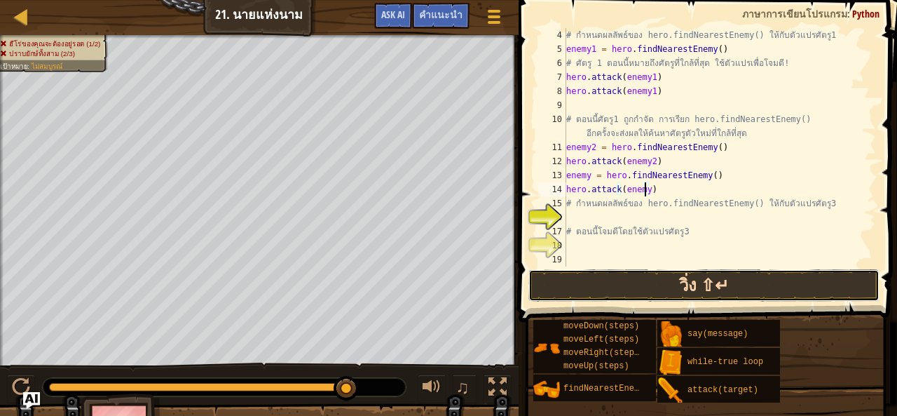
drag, startPoint x: 649, startPoint y: 287, endPoint x: 639, endPoint y: 285, distance: 9.9
click at [649, 287] on button "วิ่ง ⇧↵" at bounding box center [703, 285] width 351 height 32
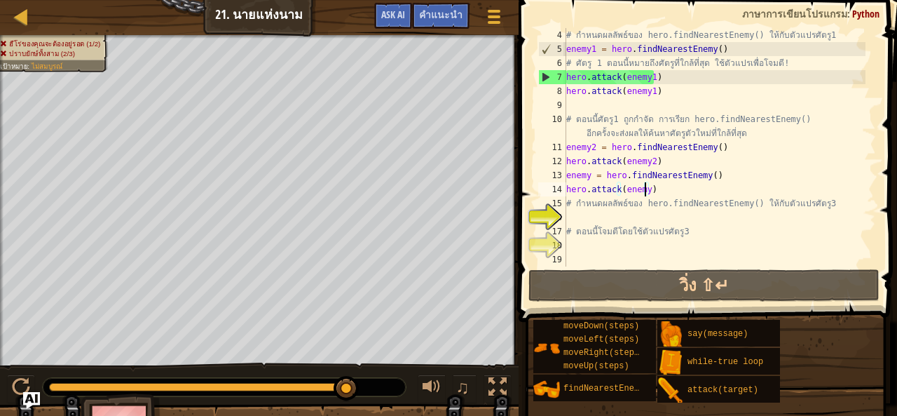
click at [590, 253] on div "# กำหนดผลลัพธ์ของ hero.findNearestEnemy() ให้กับตัวแปรศัตรู1 enemy1 = hero . fi…" at bounding box center [714, 161] width 302 height 266
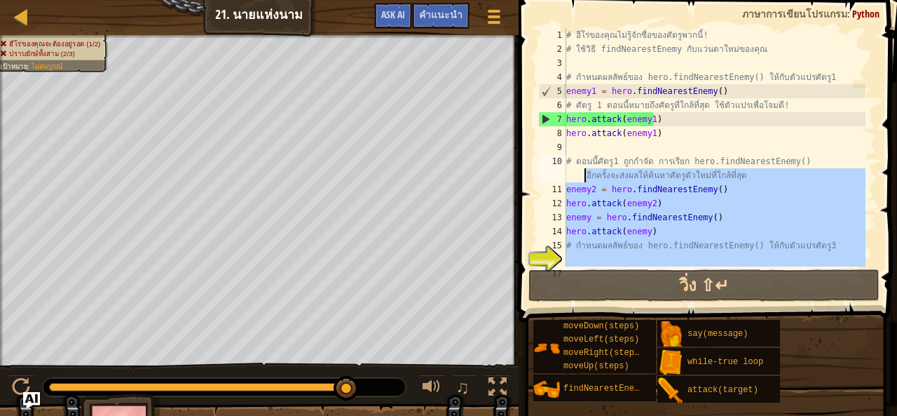
scroll to position [0, 0]
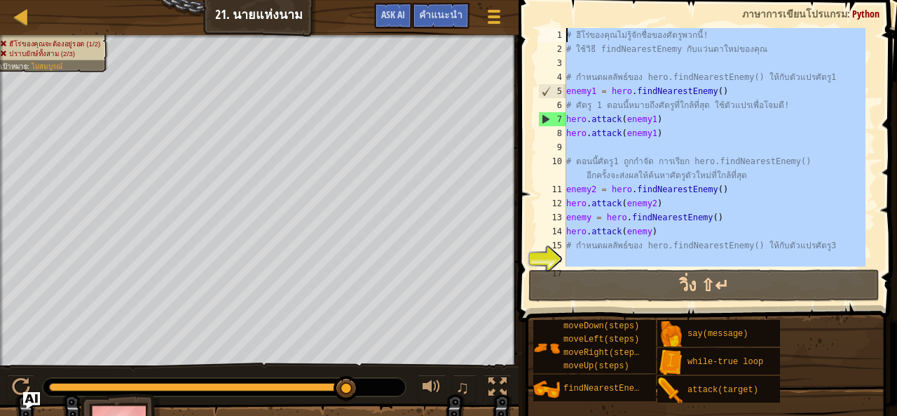
drag, startPoint x: 590, startPoint y: 253, endPoint x: 576, endPoint y: 24, distance: 229.6
click at [576, 24] on div "1 2 3 4 5 6 7 8 9 10 11 12 13 14 15 16 17 # ฮีโร่ของคุณไม่รู้จักชื่อของศัตรูพวก…" at bounding box center [705, 188] width 383 height 363
type textarea "# ฮีโร่ของคุณไม่รู้จักชื่อของศัตรูพวกนี้! # ใช้วิธี findNearestEnemy กับแว่นตาใ…"
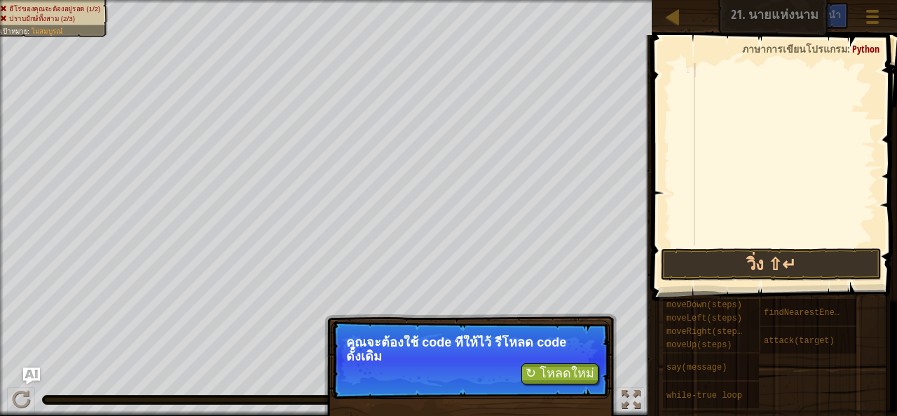
drag, startPoint x: 715, startPoint y: 75, endPoint x: 769, endPoint y: 60, distance: 55.4
click at [772, 50] on span "ภาษาการเขียนโปรแกรม" at bounding box center [794, 48] width 105 height 13
click at [721, 71] on div at bounding box center [784, 168] width 184 height 210
click at [708, 67] on div at bounding box center [784, 168] width 184 height 210
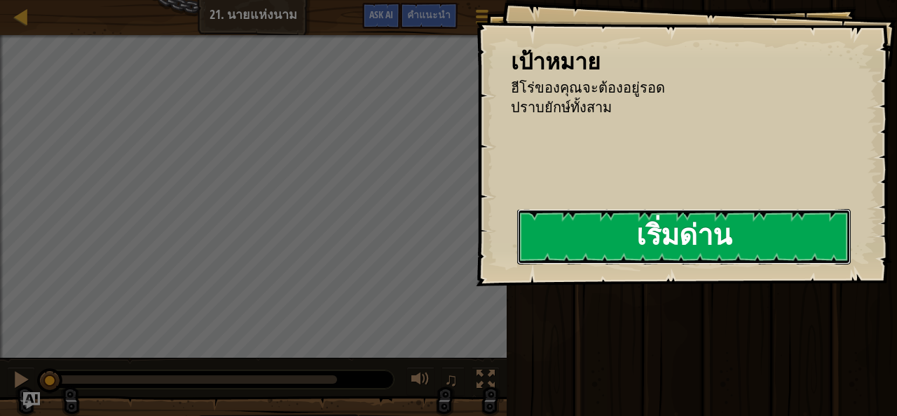
click at [680, 243] on button "เริ่มด่าน" at bounding box center [684, 236] width 334 height 55
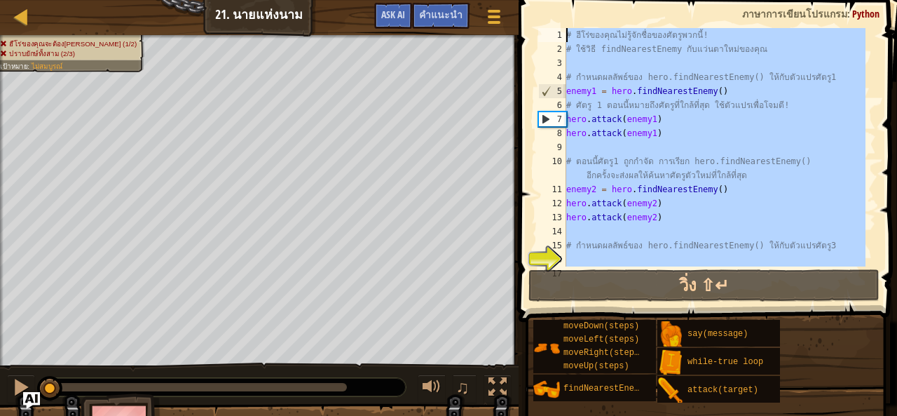
drag, startPoint x: 577, startPoint y: 261, endPoint x: 454, endPoint y: -61, distance: 344.5
click at [454, 0] on html "แผนที่ วิทยาการคอมพิวเตอร์ เบื้องต้น 21. นายแห่งนาม เมนูเกม เสร็จสิ้น คำแนะนำ A…" at bounding box center [448, 0] width 897 height 0
type textarea "# ฮีโร่ของคุณไม่รู้จักชื่อของศัตรูพวกนี้! # ใช้วิธี findNearestEnemy กับแว่นตาใ…"
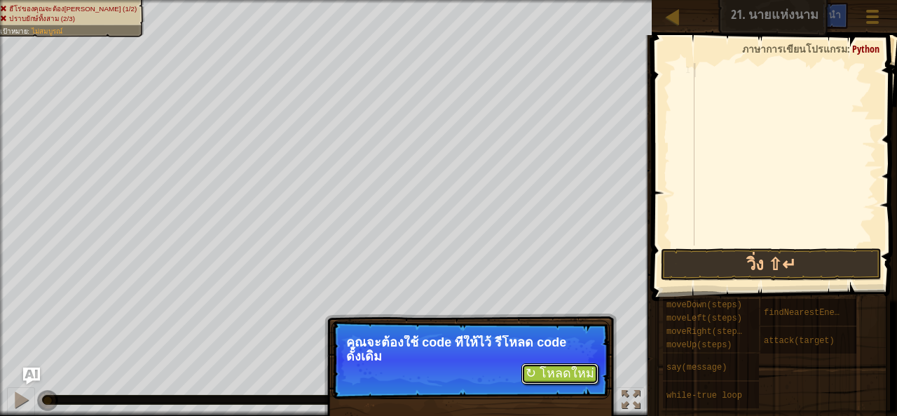
click at [557, 376] on button "↻ โหลดใหม่" at bounding box center [559, 373] width 77 height 21
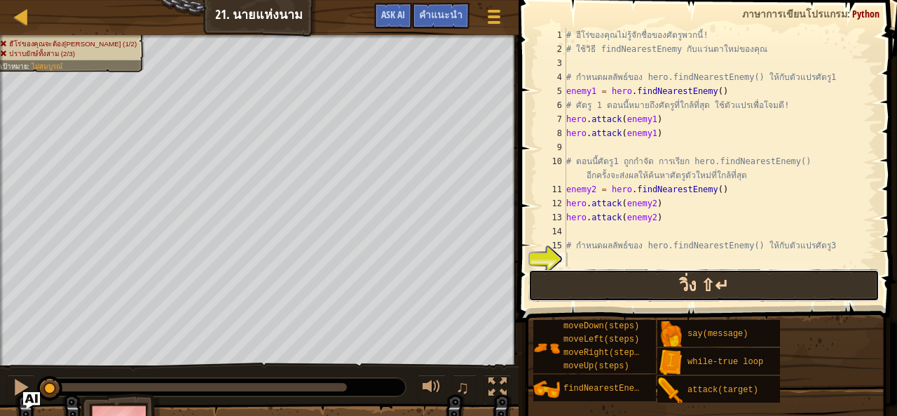
click at [700, 287] on button "วิ่ง ⇧↵" at bounding box center [703, 285] width 351 height 32
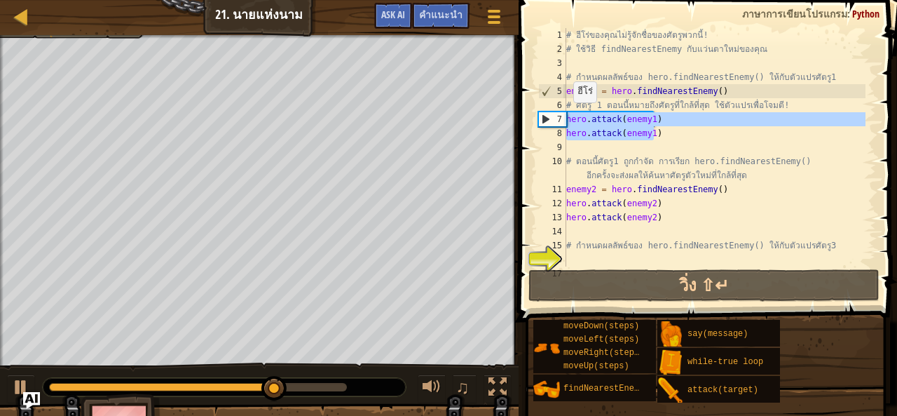
drag, startPoint x: 655, startPoint y: 137, endPoint x: 566, endPoint y: 116, distance: 91.4
click at [566, 116] on div "# ฮีโร่ของคุณไม่รู้จักชื่อของศัตรูพวกนี้! # ใช้วิธี findNearestEnemy กับแว่นตาใ…" at bounding box center [714, 161] width 302 height 266
type textarea "hero.attack(enemy1) hero.attack(enemy1)"
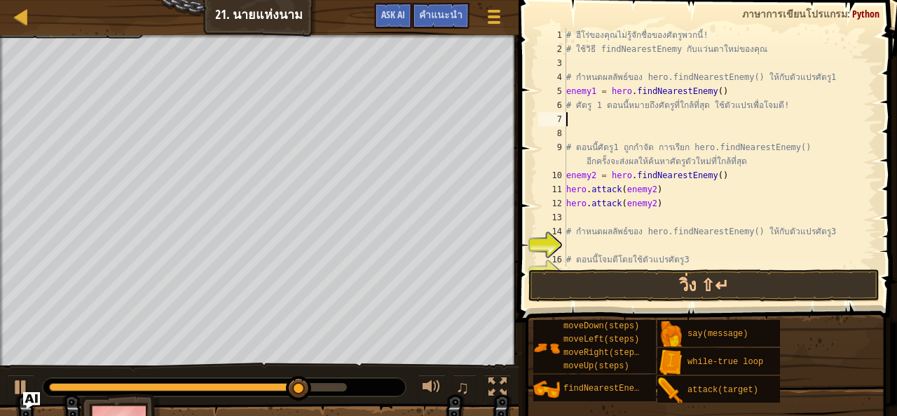
paste textarea "hero.attack(enemy1)"
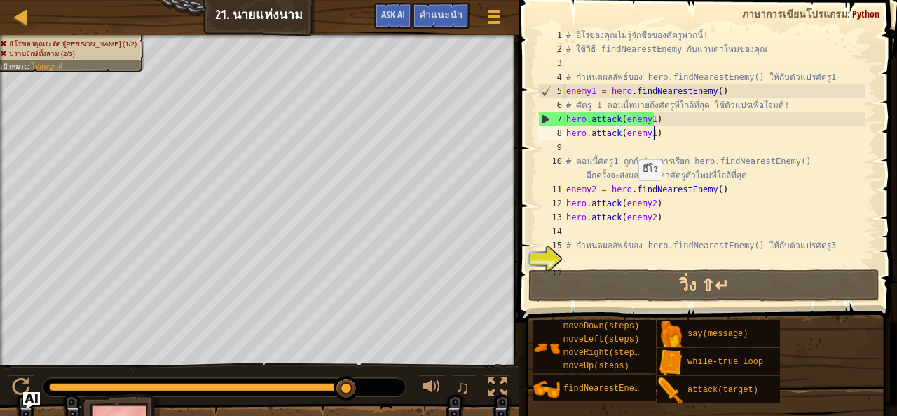
scroll to position [42, 0]
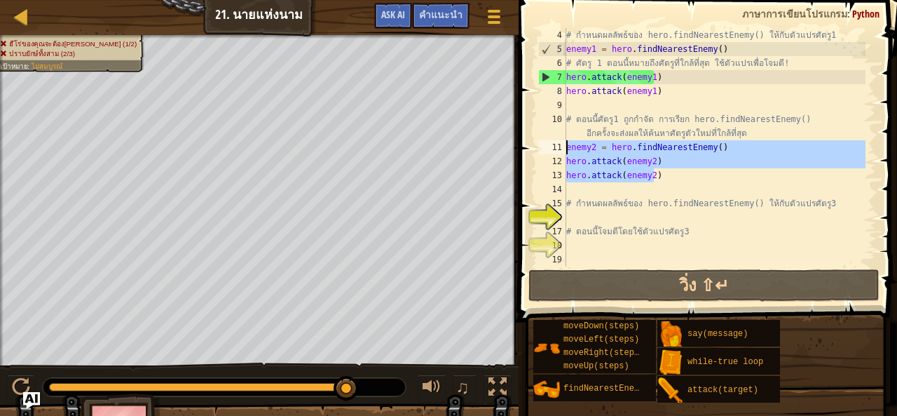
drag, startPoint x: 663, startPoint y: 181, endPoint x: 558, endPoint y: 148, distance: 110.4
click at [558, 148] on div "hero.attack(enemy1) 4 5 6 7 8 9 10 11 12 13 14 15 16 17 18 19 # กำหนดผลลัพธ์ของ…" at bounding box center [705, 147] width 341 height 238
type textarea "enemy2 = hero.findNearestEnemy() hero.attack(enemy2)"
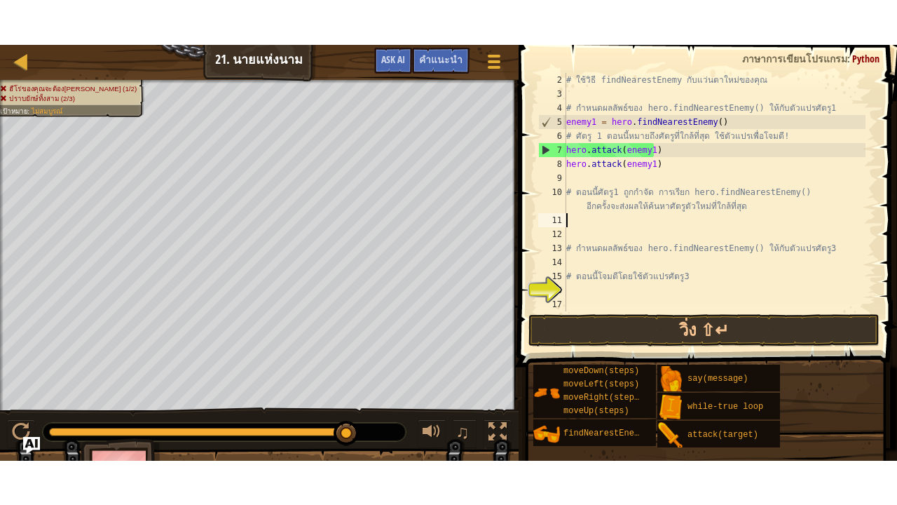
scroll to position [14, 0]
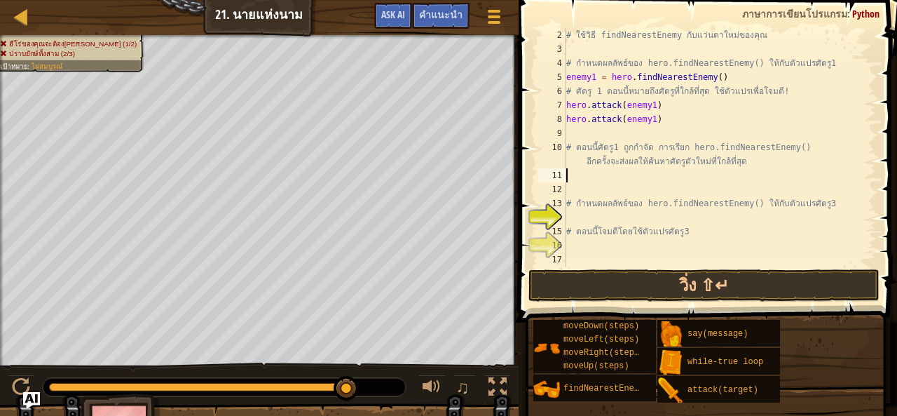
paste textarea "hero.attack(enemy)"
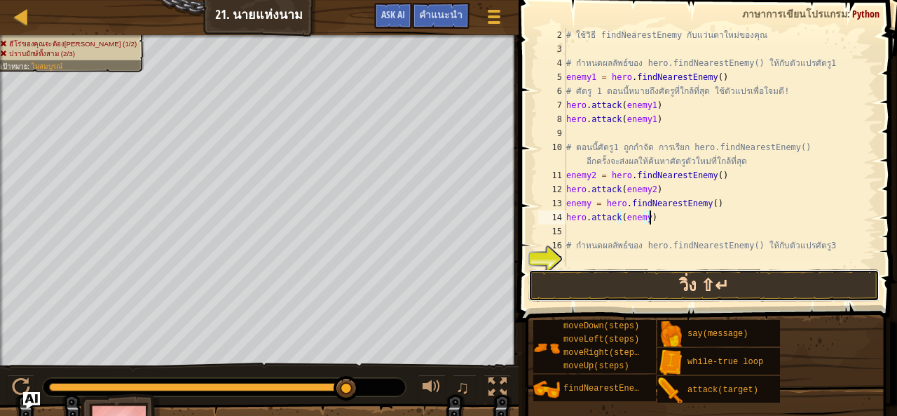
click at [663, 287] on button "วิ่ง ⇧↵" at bounding box center [703, 285] width 351 height 32
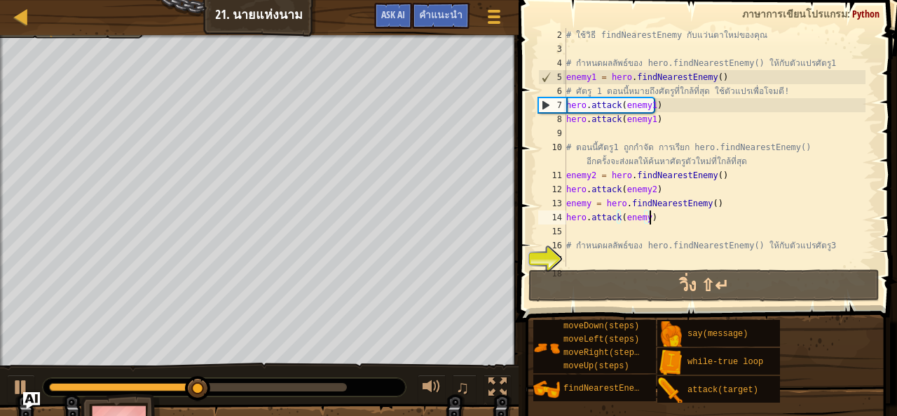
click at [592, 173] on div "# ใช้วิธี findNearestEnemy กับแว่นตาใหม่ของคุณ # กำหนดผลลัพธ์ของ hero.findNeare…" at bounding box center [714, 161] width 302 height 266
type textarea "enemy2 = hero.findNearestEnemy()"
drag, startPoint x: 592, startPoint y: 173, endPoint x: 585, endPoint y: 174, distance: 7.1
click at [585, 174] on div "# ใช้วิธี findNearestEnemy กับแว่นตาใหม่ของคุณ # กำหนดผลลัพธ์ของ hero.findNeare…" at bounding box center [714, 161] width 302 height 266
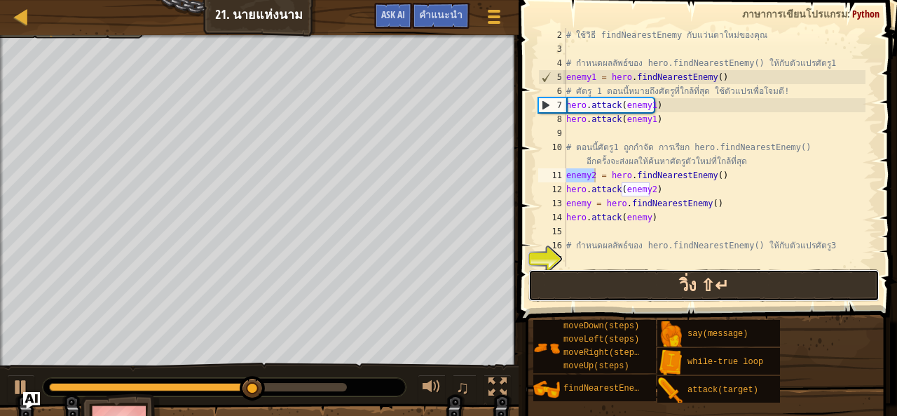
click at [618, 282] on button "วิ่ง ⇧↵" at bounding box center [703, 285] width 351 height 32
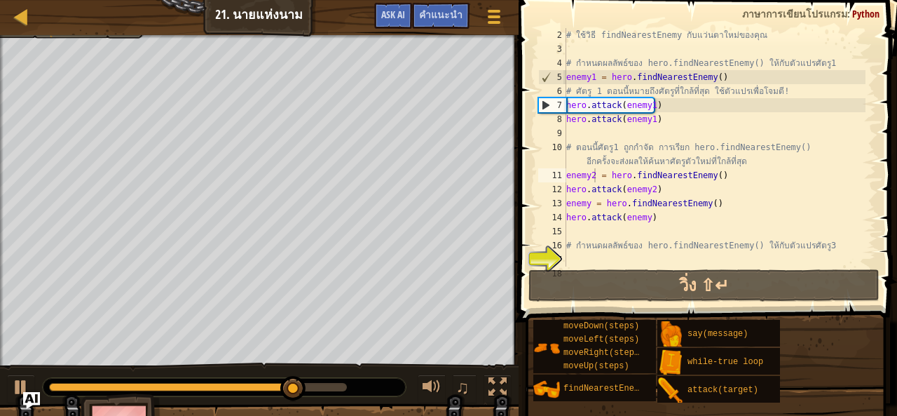
click at [15, 19] on div at bounding box center [22, 17] width 18 height 18
select select "th"
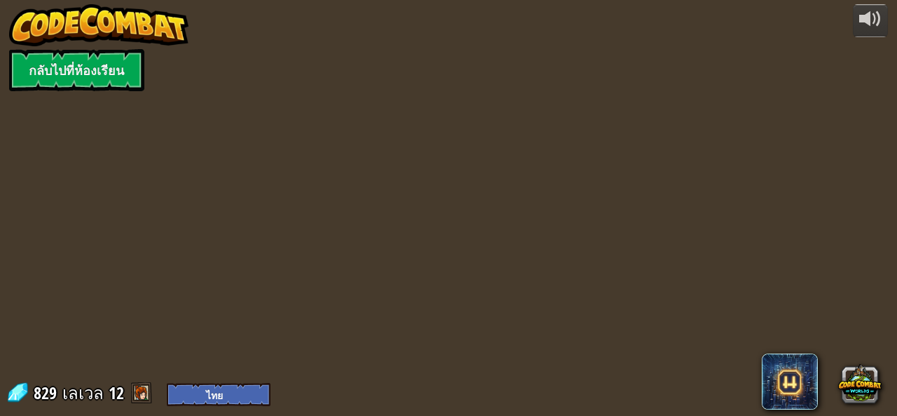
select select "th"
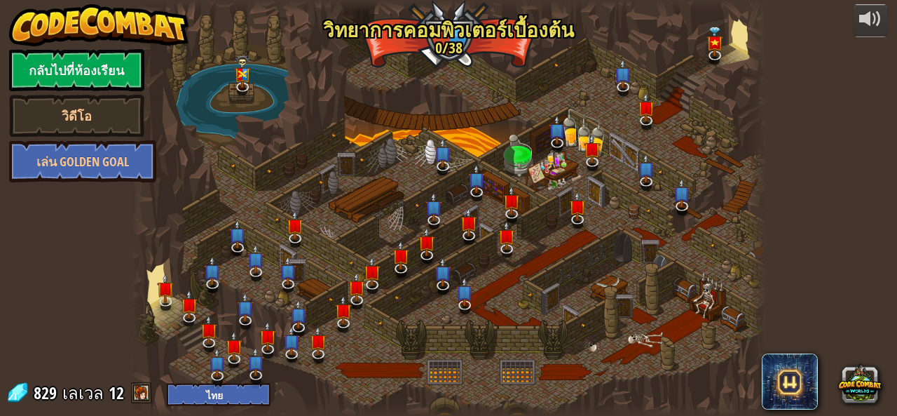
select select "th"
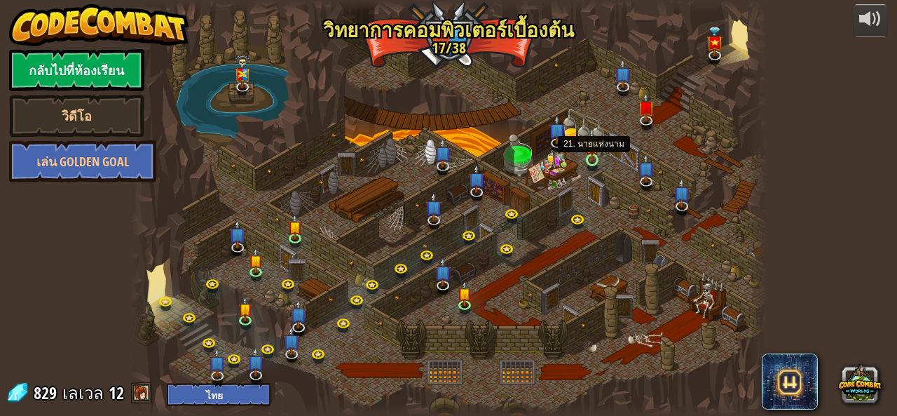
select select "th"
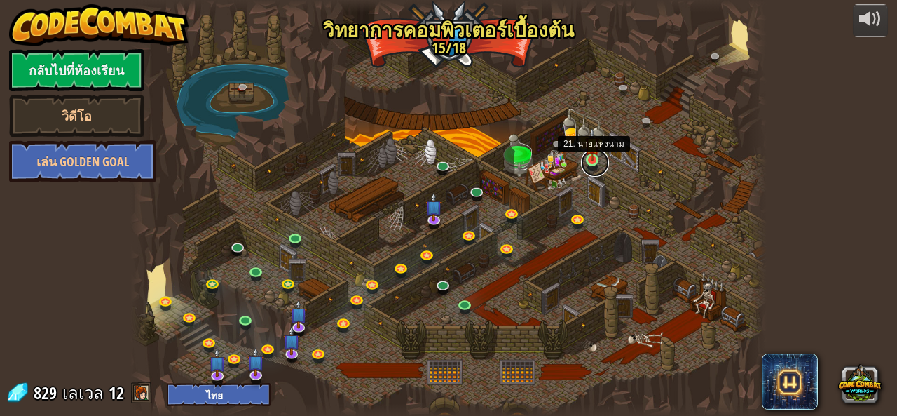
click at [592, 164] on link at bounding box center [595, 163] width 28 height 28
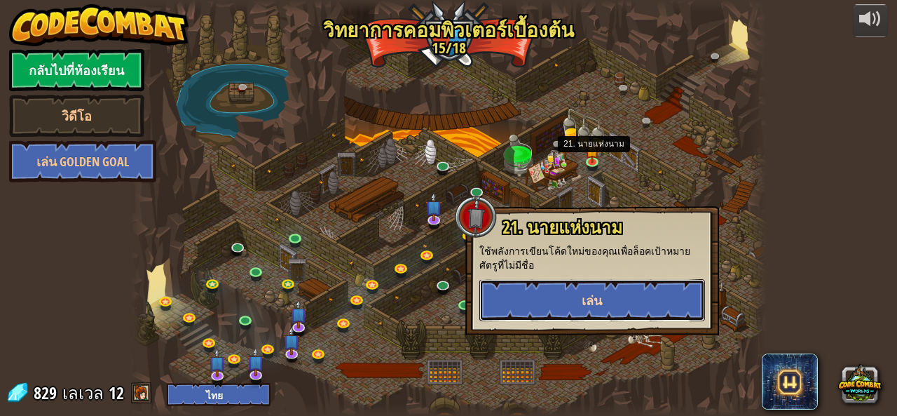
click at [580, 286] on button "เล่น" at bounding box center [592, 300] width 226 height 42
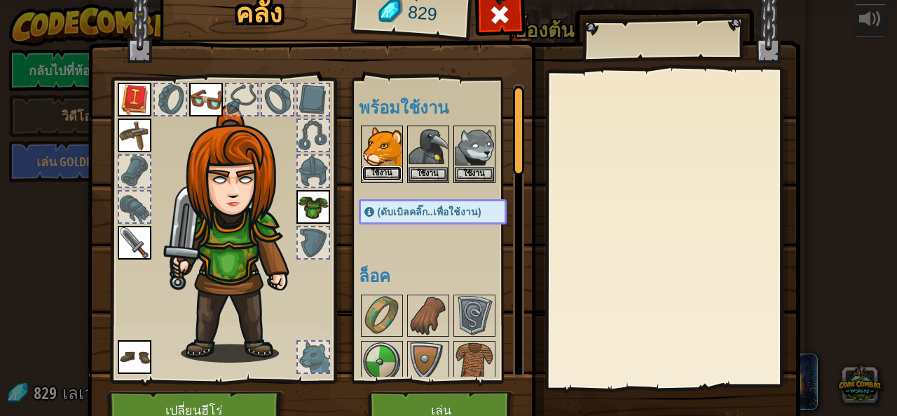
click at [372, 172] on button "ใช้งาน" at bounding box center [381, 173] width 39 height 15
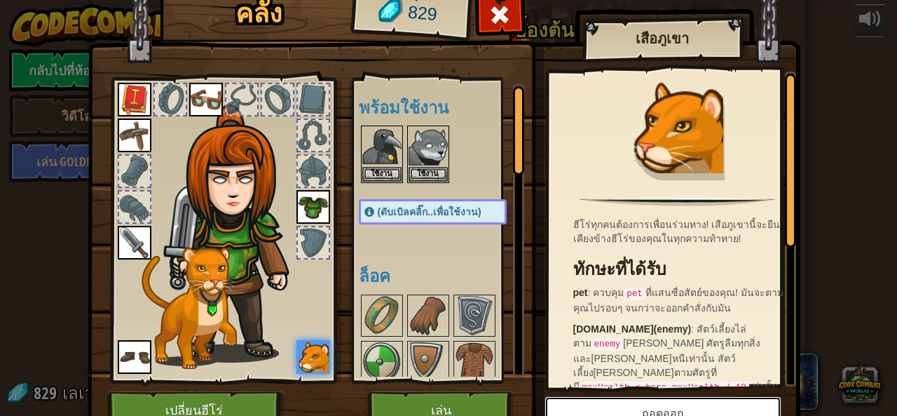
click at [688, 402] on button "ถอดออก" at bounding box center [662, 413] width 237 height 35
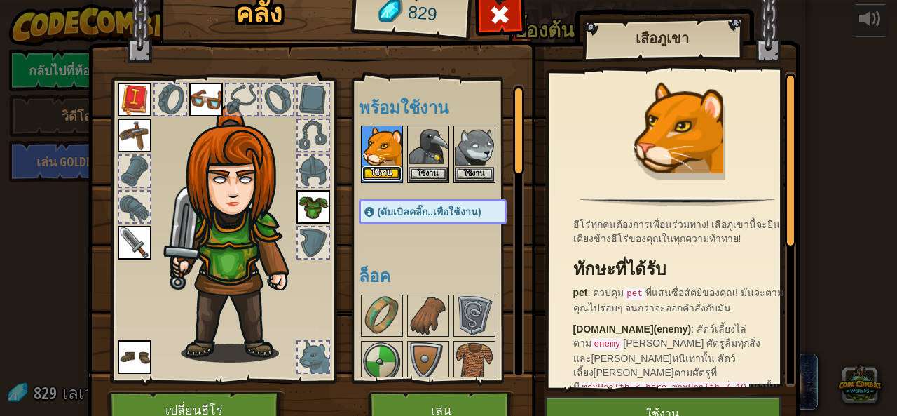
click at [366, 170] on button "ใช้งาน" at bounding box center [381, 173] width 39 height 15
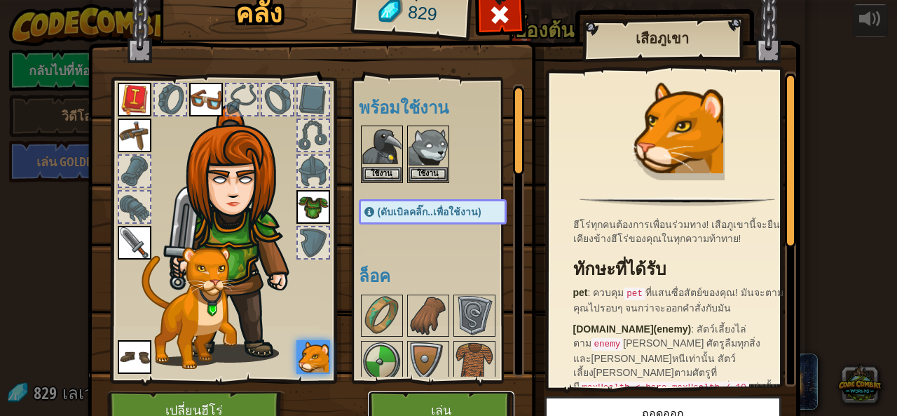
click at [481, 394] on button "เล่น" at bounding box center [441, 410] width 146 height 39
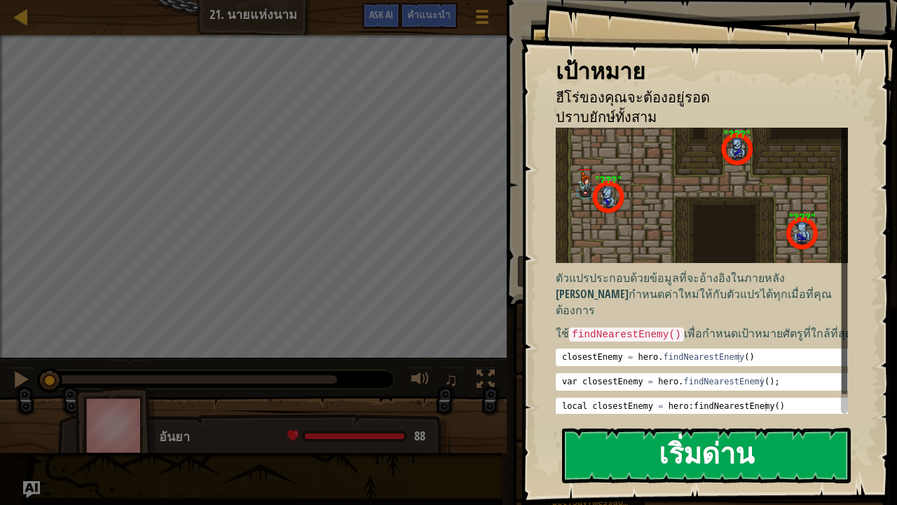
click at [675, 415] on button "เริ่มด่าน" at bounding box center [706, 454] width 289 height 55
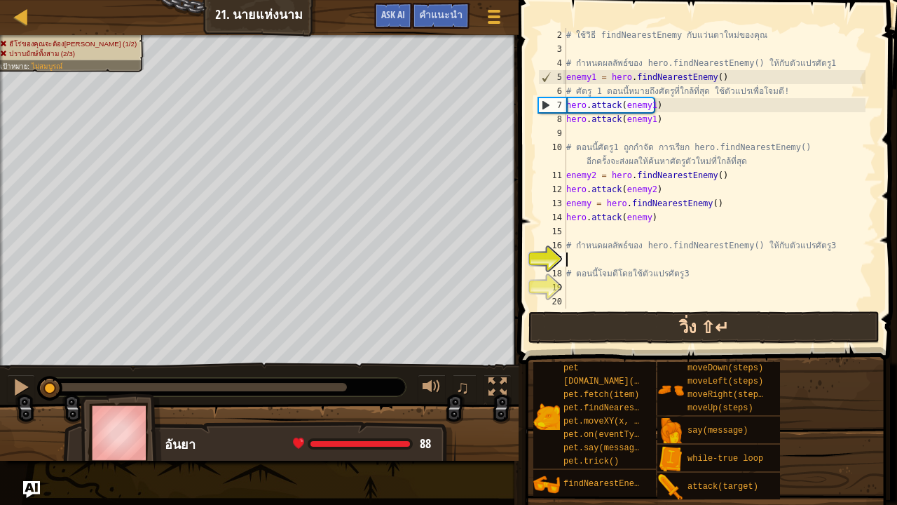
scroll to position [14, 0]
click at [687, 329] on button "วิ่ง ⇧↵" at bounding box center [703, 327] width 351 height 32
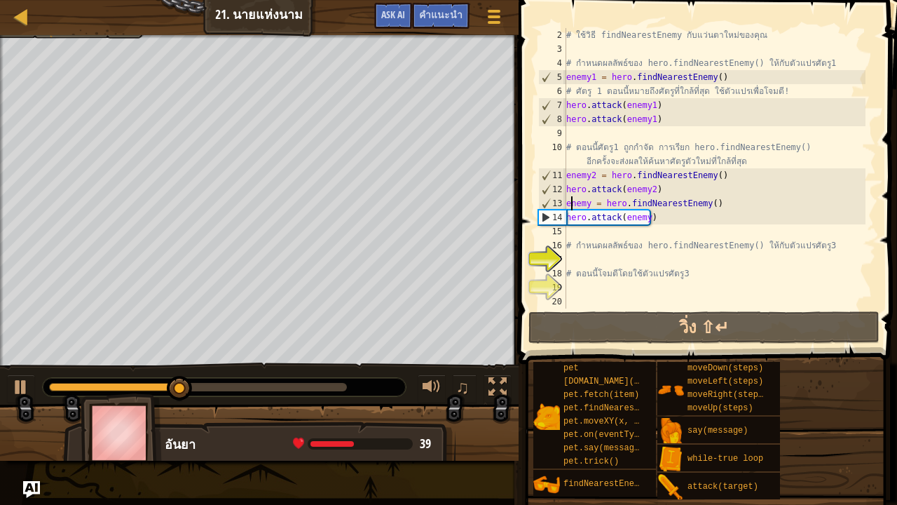
click at [569, 205] on div "# ใช้วิธี findNearestEnemy กับแว่นตาใหม่ของคุณ # กำหนดผลลัพธ์ของ hero.findNeare…" at bounding box center [714, 182] width 302 height 308
click at [565, 205] on div "13" at bounding box center [552, 203] width 27 height 14
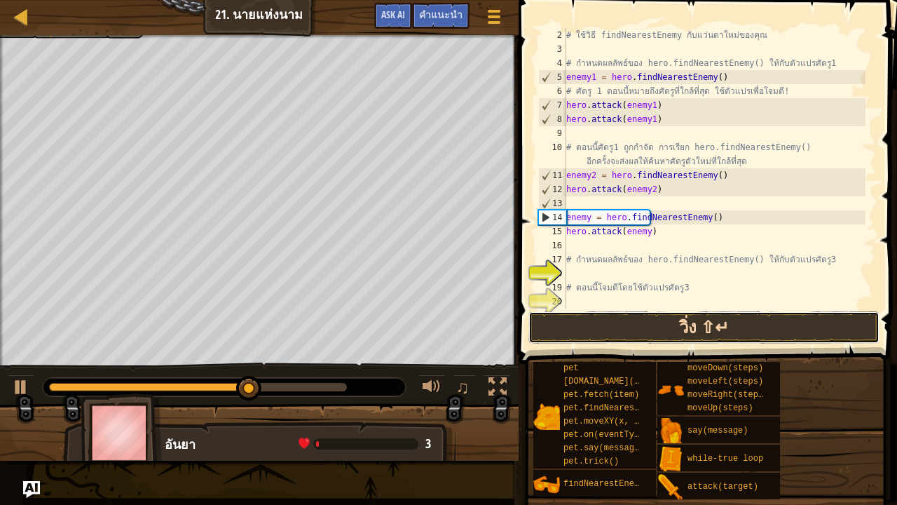
click at [711, 312] on button "วิ่ง ⇧↵" at bounding box center [703, 327] width 351 height 32
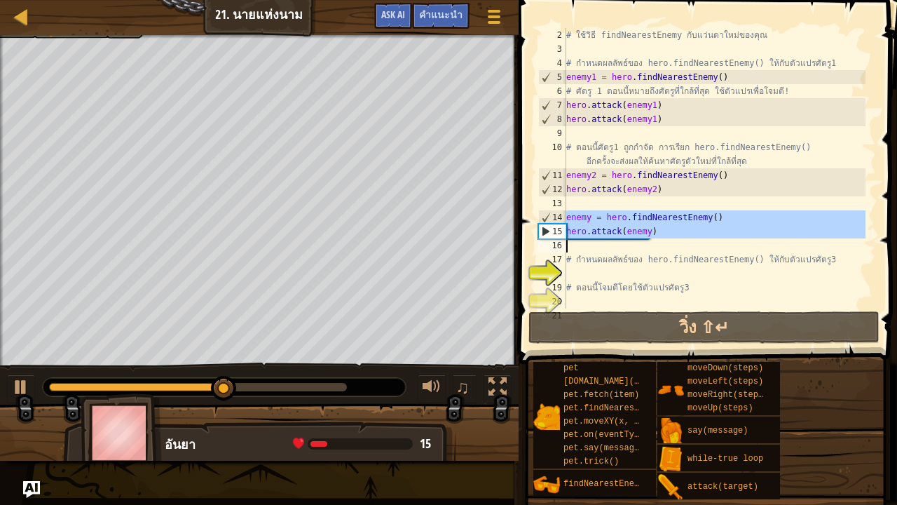
drag, startPoint x: 564, startPoint y: 217, endPoint x: 674, endPoint y: 231, distance: 111.0
click at [674, 231] on div "enemy = hero.findNearestEnemy() 2 3 4 5 6 7 8 9 10 11 12 13 14 15 16 17 18 19 2…" at bounding box center [705, 168] width 341 height 280
type textarea "hero.attack(enemy)"
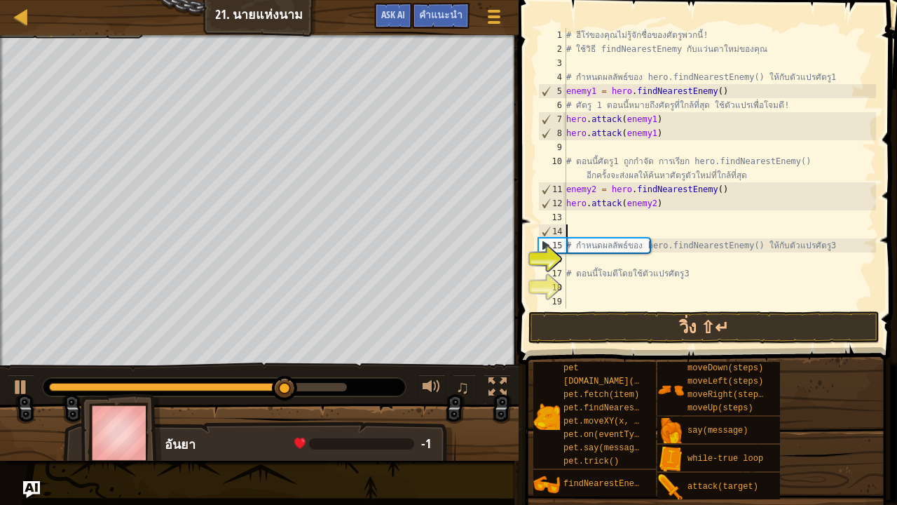
click at [586, 267] on div "# ฮีโร่ของคุณไม่รู้จักชื่อของศัตรูพวกนี้! # ใช้วิธี findNearestEnemy กับแว่นตาใ…" at bounding box center [719, 182] width 313 height 308
type textarea "# ตอนนี้โจมตีโดยใช้ตัวแปรศัตรู3"
click at [582, 258] on div "# ฮีโร่ของคุณไม่รู้จักชื่อของศัตรูพวกนี้! # ใช้วิธี findNearestEnemy กับแว่นตาใ…" at bounding box center [719, 182] width 313 height 308
paste textarea "hero.attack(enemy)"
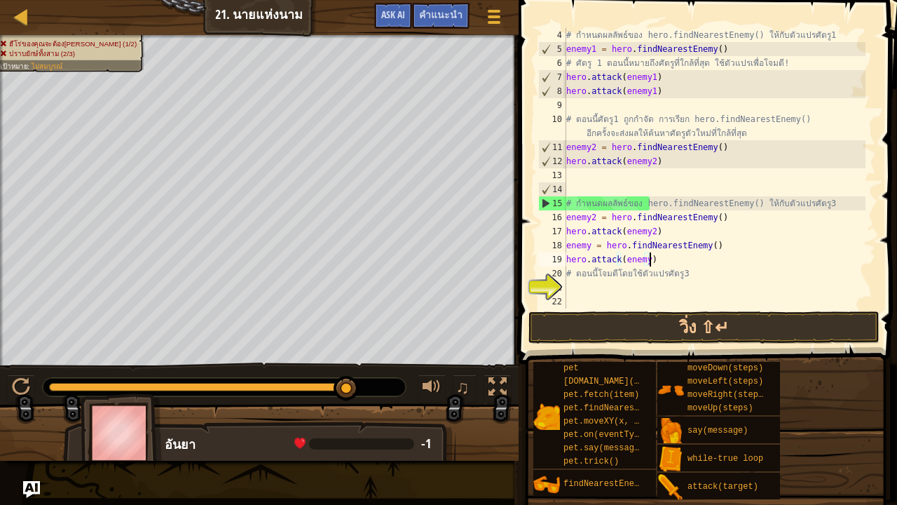
scroll to position [42, 0]
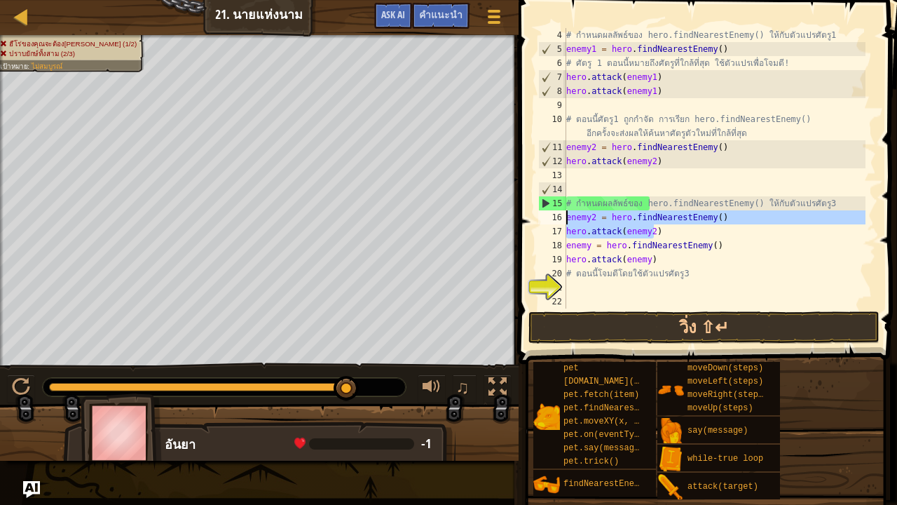
drag, startPoint x: 663, startPoint y: 228, endPoint x: 563, endPoint y: 217, distance: 100.2
click at [563, 217] on div "hero.attack(enemy) 4 5 6 7 8 9 10 11 12 13 14 15 16 17 18 19 20 21 22 # กำหนดผล…" at bounding box center [705, 168] width 341 height 280
type textarea "enemy2 = hero.findNearestEnemy() hero.attack(enemy2)"
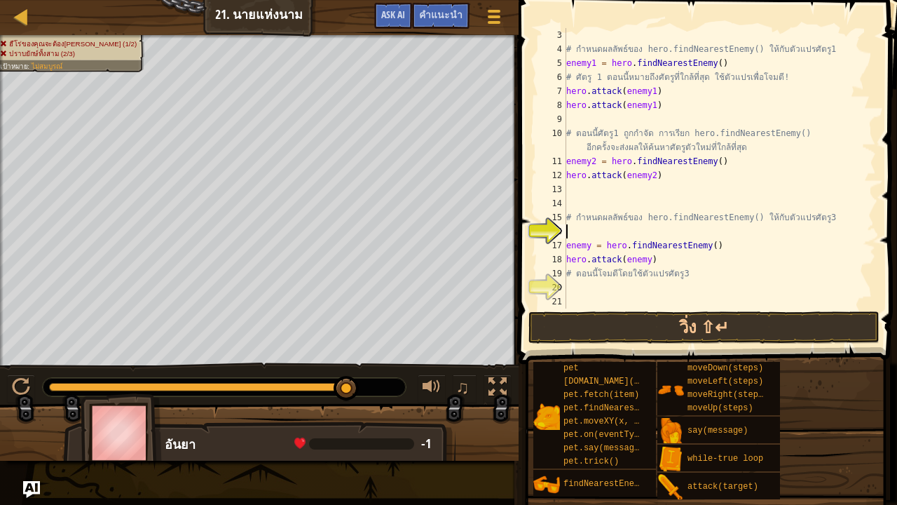
click at [562, 243] on div "17" at bounding box center [552, 245] width 28 height 14
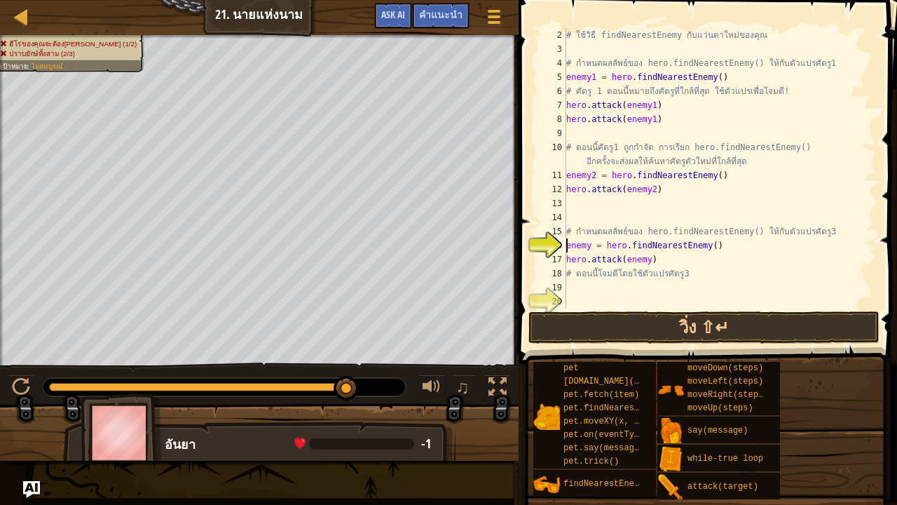
scroll to position [14, 0]
drag, startPoint x: 566, startPoint y: 259, endPoint x: 652, endPoint y: 256, distance: 85.5
click at [652, 256] on div "# ใช้วิธี findNearestEnemy กับแว่นตาใหม่ของคุณ # กำหนดผลลัพธ์ของ hero.findNeare…" at bounding box center [714, 182] width 302 height 308
type textarea "hero.attack(enemy)"
click at [591, 288] on div "# ใช้วิธี findNearestEnemy กับแว่นตาใหม่ของคุณ # กำหนดผลลัพธ์ของ hero.findNeare…" at bounding box center [714, 182] width 302 height 308
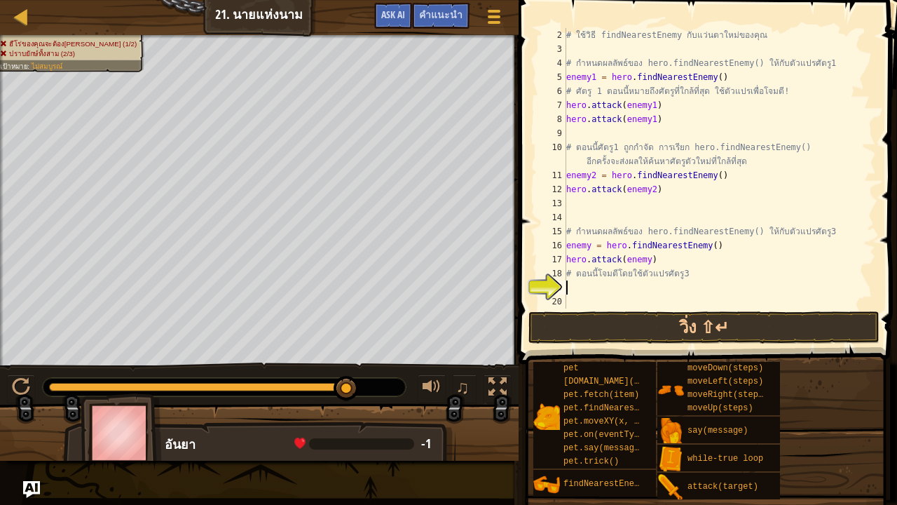
paste textarea "hero.attack(enemy)"
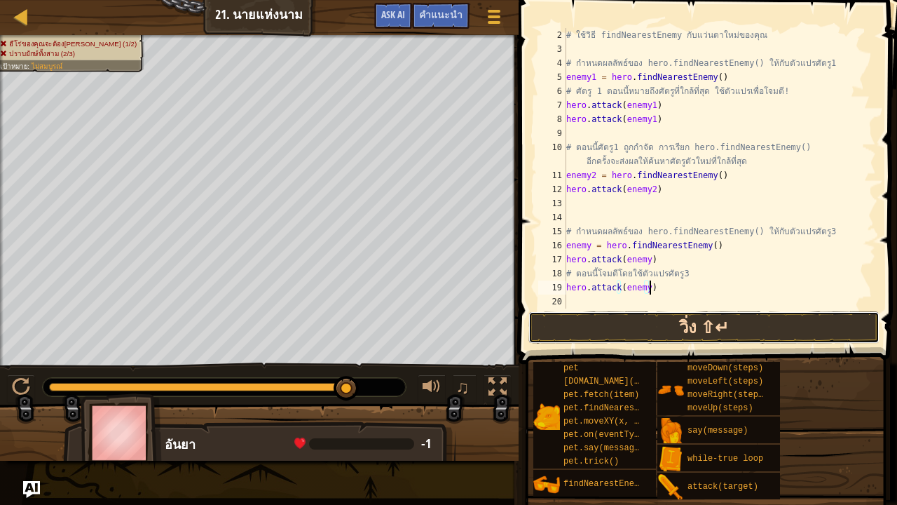
click at [589, 320] on button "วิ่ง ⇧↵" at bounding box center [703, 327] width 351 height 32
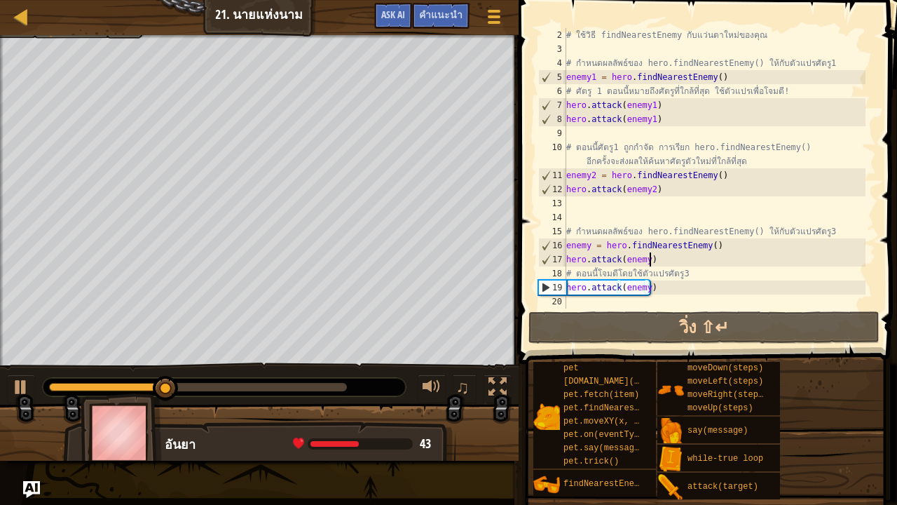
click at [664, 263] on div "# ใช้วิธี findNearestEnemy กับแว่นตาใหม่ของคุณ # กำหนดผลลัพธ์ของ hero.findNeare…" at bounding box center [714, 182] width 302 height 308
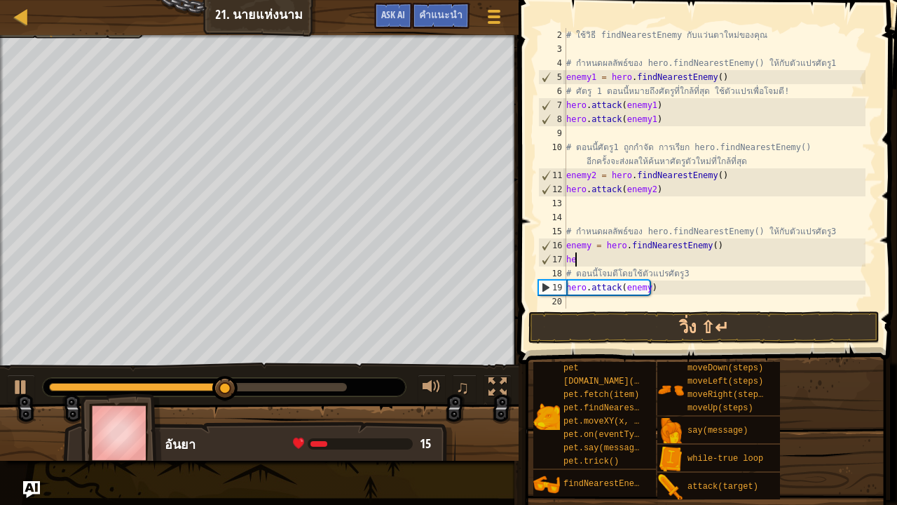
type textarea "h"
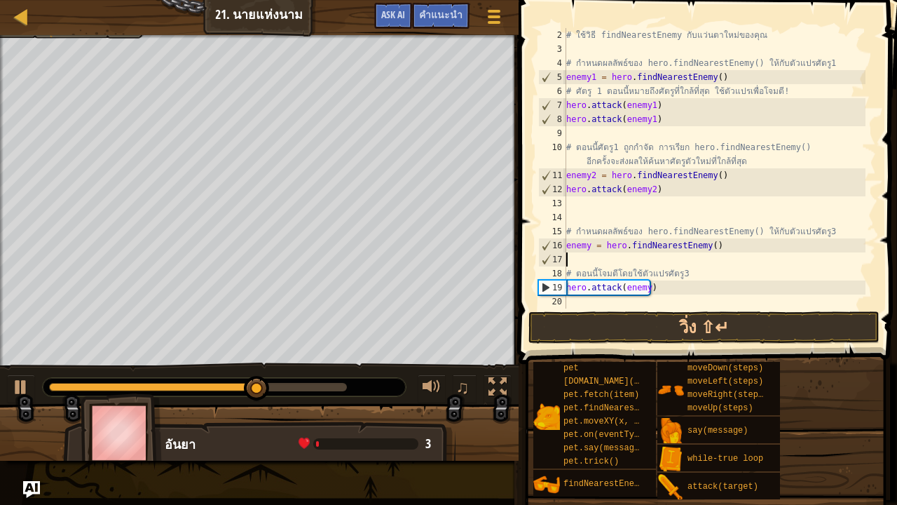
click at [570, 273] on div "# ใช้วิธี findNearestEnemy กับแว่นตาใหม่ของคุณ # กำหนดผลลัพธ์ของ hero.findNeare…" at bounding box center [714, 182] width 302 height 308
click at [567, 273] on div "# ใช้วิธี findNearestEnemy กับแว่นตาใหม่ของคุณ # กำหนดผลลัพธ์ของ hero.findNeare…" at bounding box center [714, 182] width 302 height 308
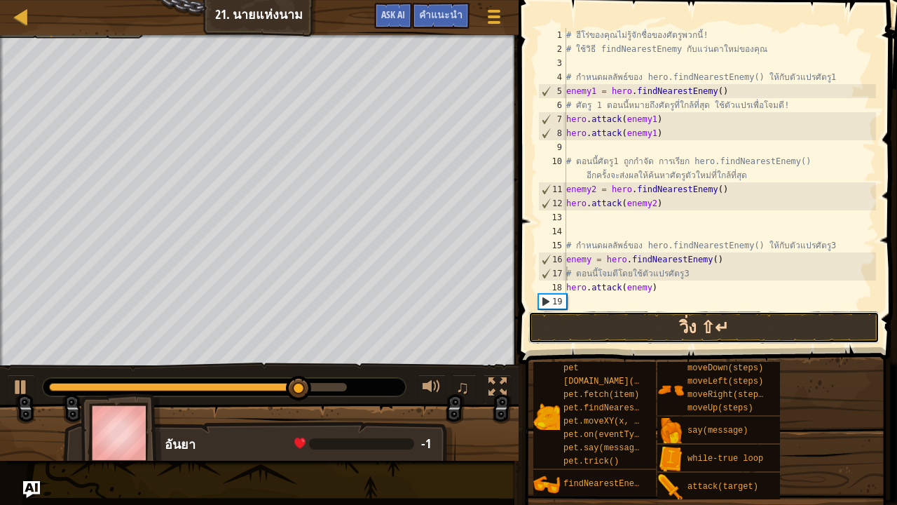
click at [630, 319] on button "วิ่ง ⇧↵" at bounding box center [703, 327] width 351 height 32
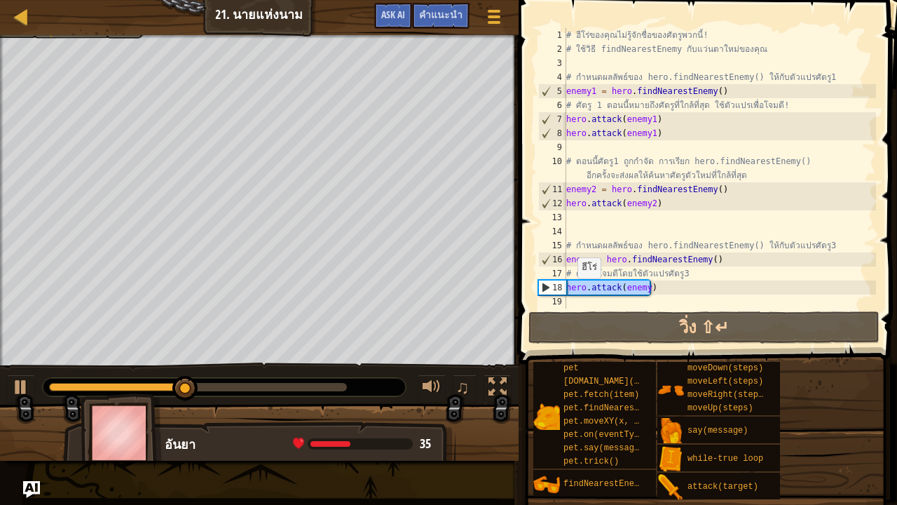
drag, startPoint x: 655, startPoint y: 292, endPoint x: 566, endPoint y: 292, distance: 89.7
click at [566, 292] on div "# ตอนนี้โจมตีโดยใช้ตัวแปรศัตรู3 1 2 3 4 5 6 7 8 9 10 11 12 13 14 15 16 17 18 19…" at bounding box center [705, 168] width 341 height 280
type textarea "hero.attack(enemy)"
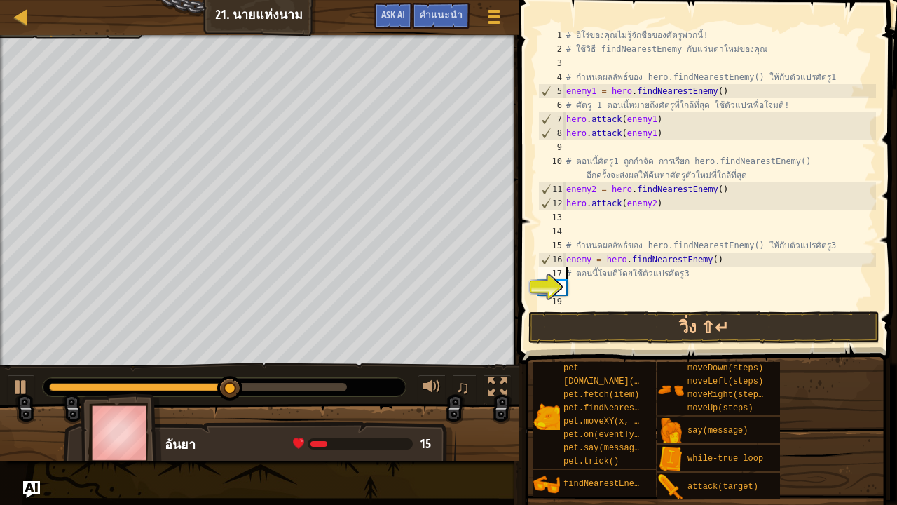
click at [566, 271] on div "# ฮีโร่ของคุณไม่รู้จักชื่อของศัตรูพวกนี้! # ใช้วิธี findNearestEnemy กับแว่นตาใ…" at bounding box center [719, 182] width 313 height 308
type textarea "# ตอนนี้โจมตีโดยใช้ตัวแปรศัตรู3"
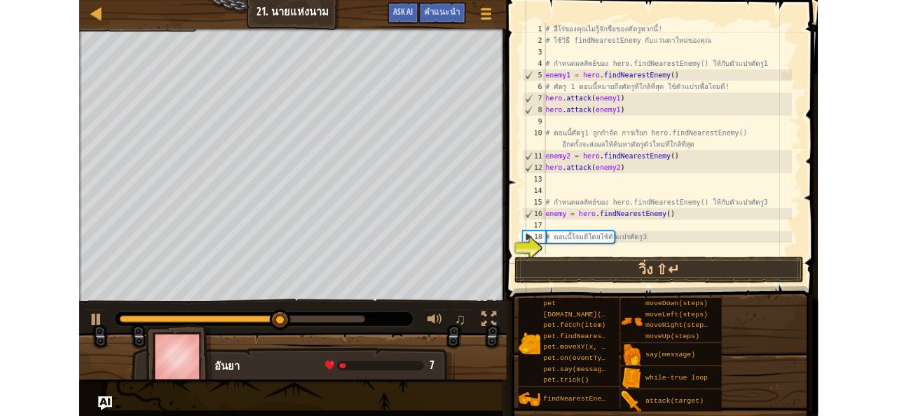
scroll to position [0, 0]
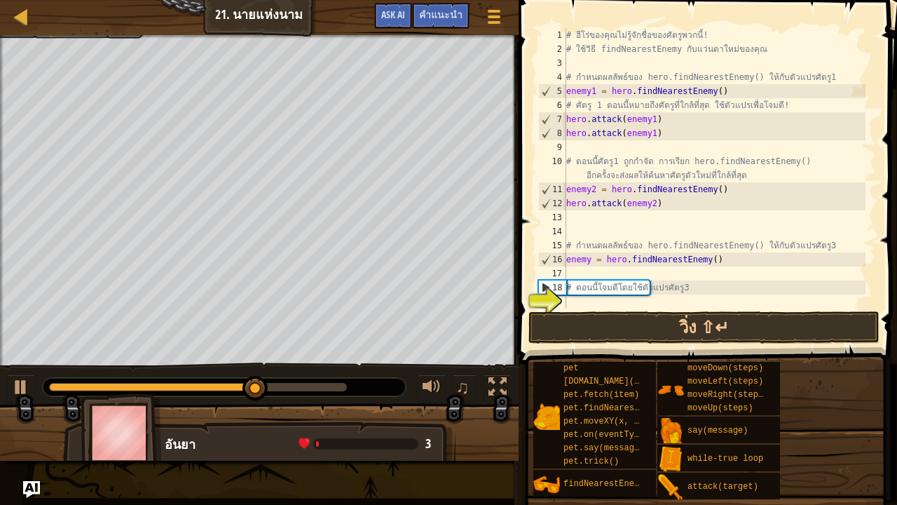
click at [573, 270] on div "# ฮีโร่ของคุณไม่รู้จักชื่อของศัตรูพวกนี้! # ใช้วิธี findNearestEnemy กับแว่นตาใ…" at bounding box center [714, 182] width 302 height 308
paste textarea "hero.attack(enemy)"
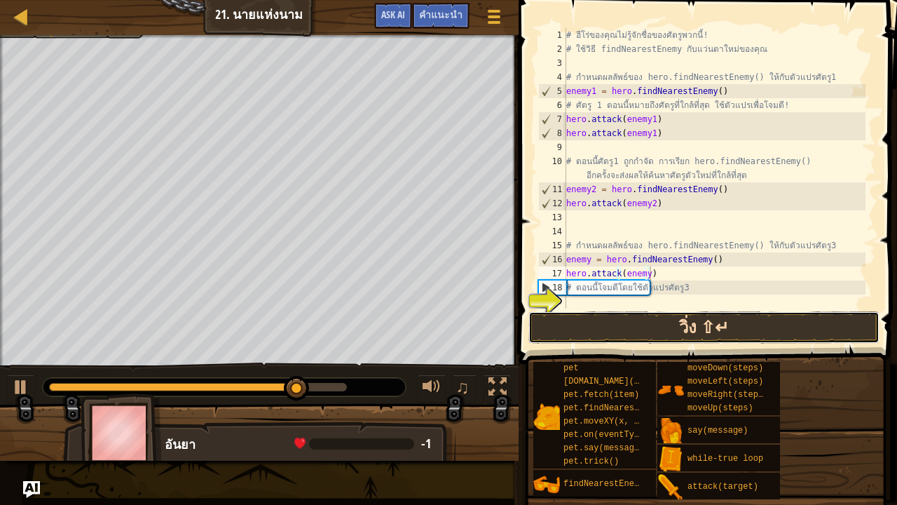
click at [602, 315] on button "วิ่ง ⇧↵" at bounding box center [703, 327] width 351 height 32
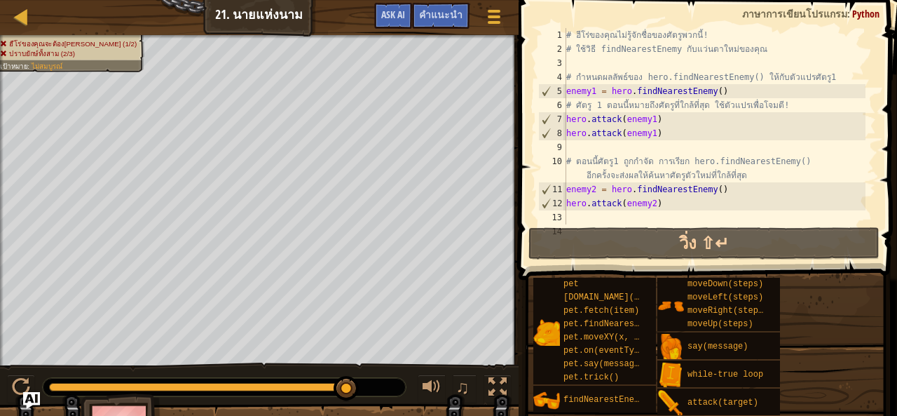
scroll to position [98, 0]
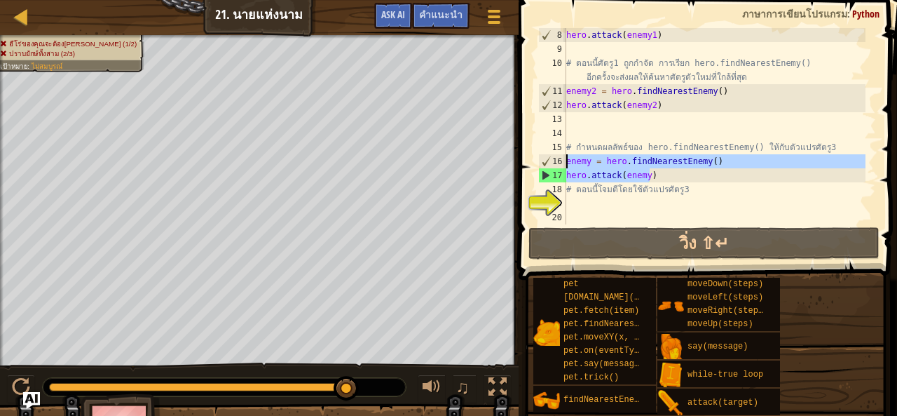
drag, startPoint x: 667, startPoint y: 181, endPoint x: 558, endPoint y: 160, distance: 111.3
click at [558, 160] on div "hero.attack(enemy) 8 9 10 11 12 13 14 15 16 17 18 19 20 hero . attack ( enemy1 …" at bounding box center [705, 126] width 341 height 196
type textarea "enemy = hero.findNearestEnemy() hero.attack(enemy)"
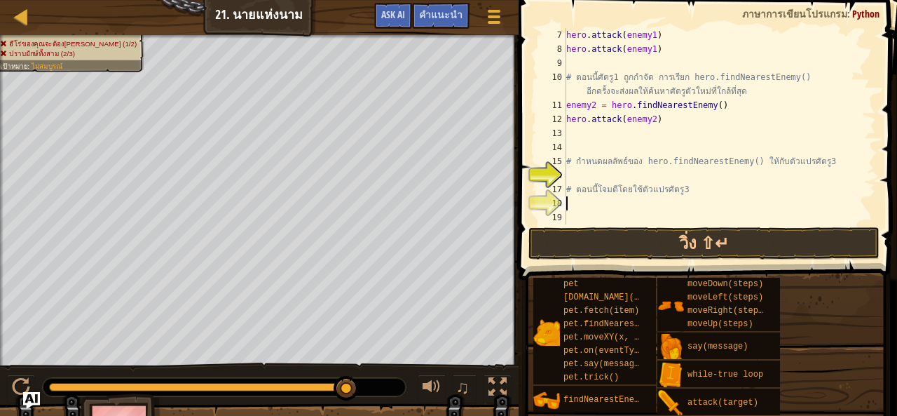
click at [567, 201] on div "hero . attack ( enemy1 ) hero . attack ( enemy1 ) # ตอนนี้ศัตรู1 ถูกกำจัด การเร…" at bounding box center [714, 140] width 302 height 224
paste textarea "hero.attack(enemy3)"
type textarea "hero.attack(enemy3)"
click at [569, 169] on div "hero . attack ( enemy1 ) hero . attack ( enemy1 ) # ตอนนี้ศัตรู1 ถูกกำจัด การเร…" at bounding box center [714, 140] width 302 height 224
paste textarea "enemy3 = hero.findNearestEnemy()"
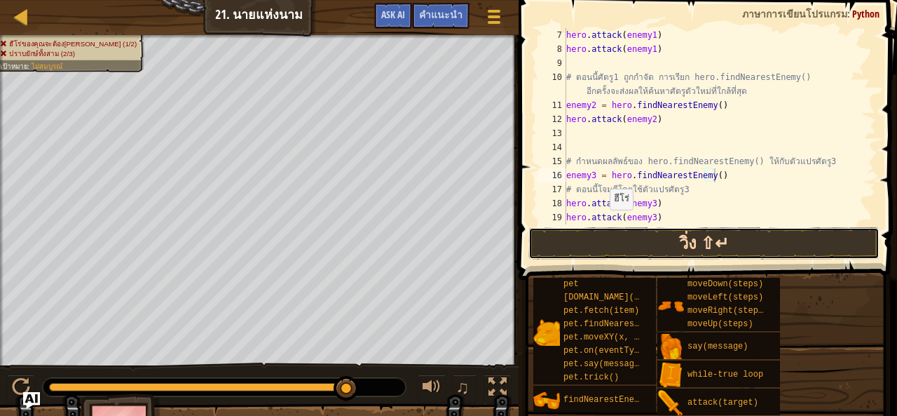
click at [608, 237] on button "วิ่ง ⇧↵" at bounding box center [703, 243] width 351 height 32
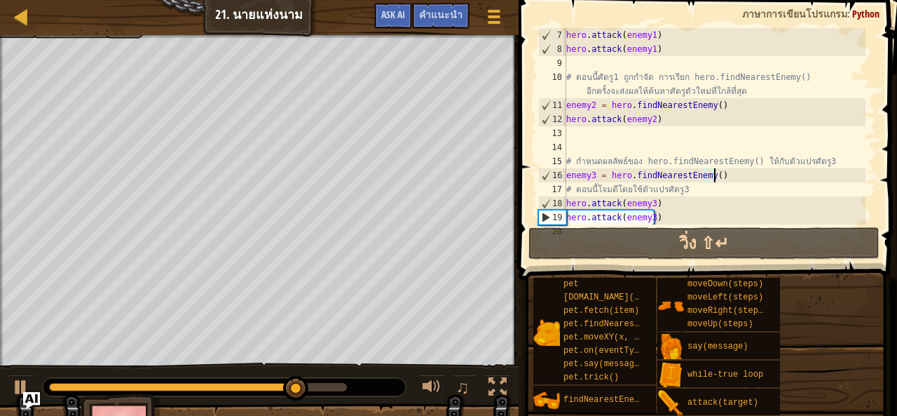
click at [562, 160] on div "15" at bounding box center [552, 161] width 28 height 14
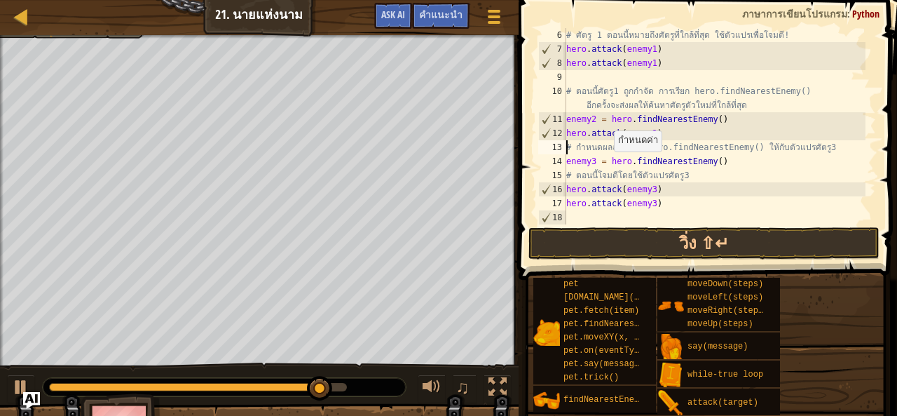
scroll to position [70, 0]
click at [573, 118] on div "# ศัตรู 1 ตอนนี้หมายถึงศัตรูที่ใกล้ที่สุด ใช้ตัวแปรเพื่อโจมตี! hero . attack ( …" at bounding box center [714, 140] width 302 height 224
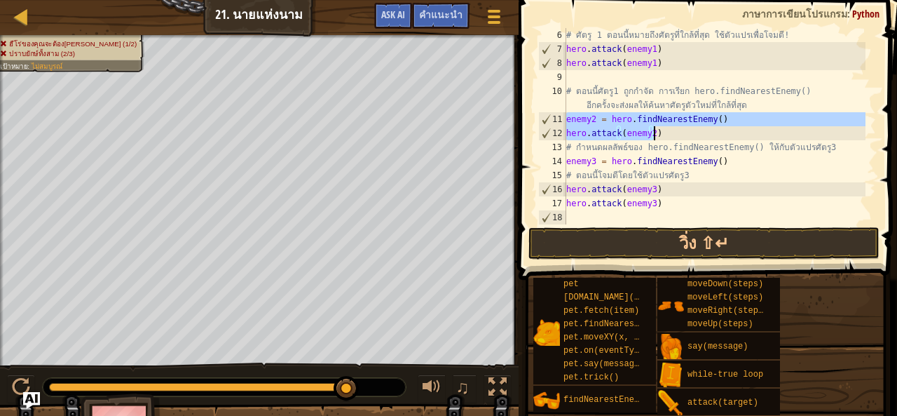
drag, startPoint x: 568, startPoint y: 119, endPoint x: 661, endPoint y: 136, distance: 94.7
click at [661, 136] on div "# ศัตรู 1 ตอนนี้หมายถึงศัตรูที่ใกล้ที่สุด ใช้ตัวแปรเพื่อโจมตี! hero . attack ( …" at bounding box center [714, 140] width 302 height 224
type textarea "enemy2 = hero.findNearestEnemy() hero.attack(enemy2)"
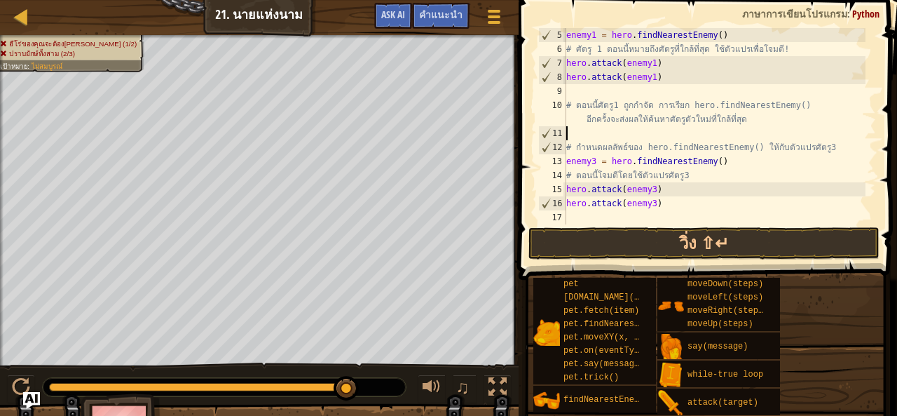
scroll to position [56, 0]
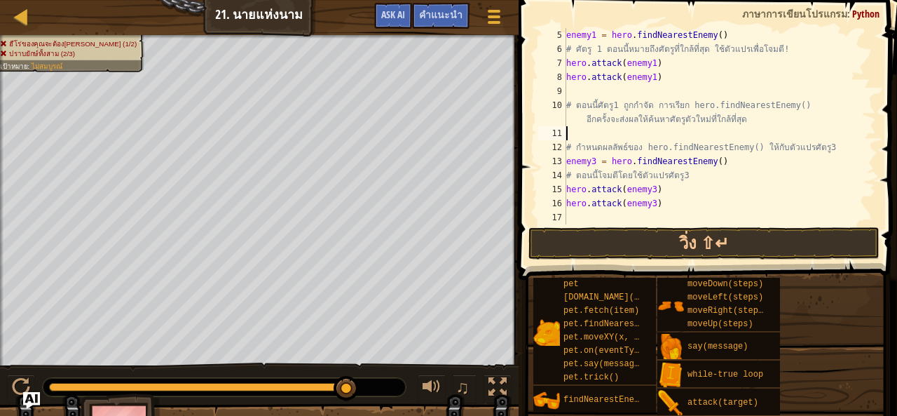
paste textarea "hero.attack(enemy2)"
type textarea "hero.attack(enemy2)"
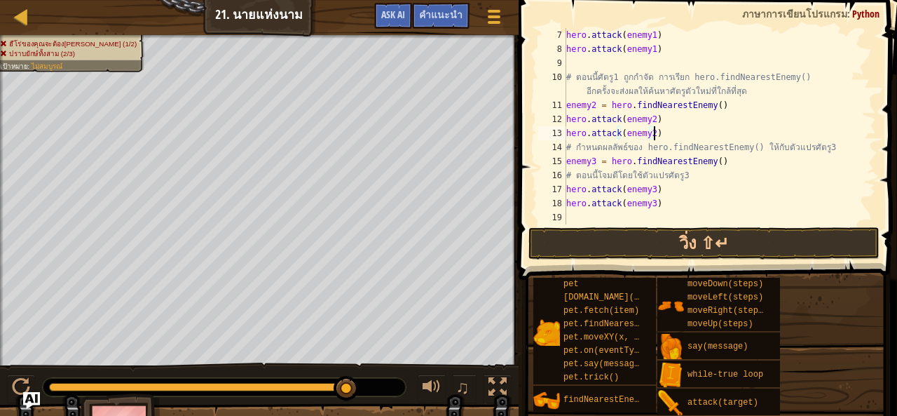
scroll to position [84, 0]
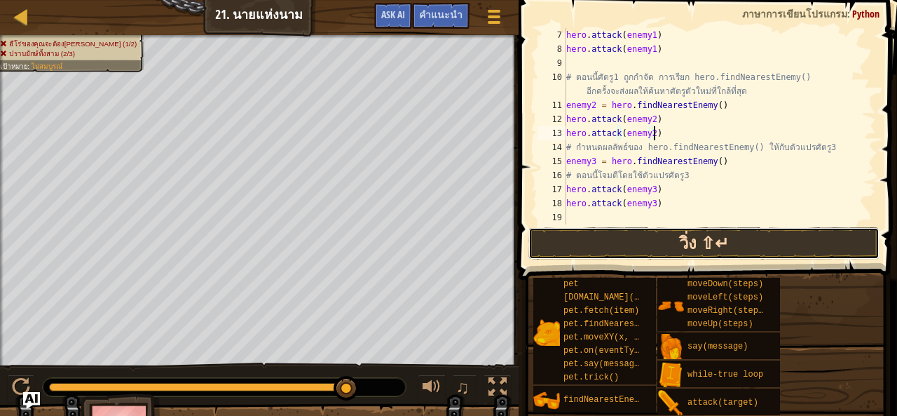
click at [587, 233] on button "วิ่ง ⇧↵" at bounding box center [703, 243] width 351 height 32
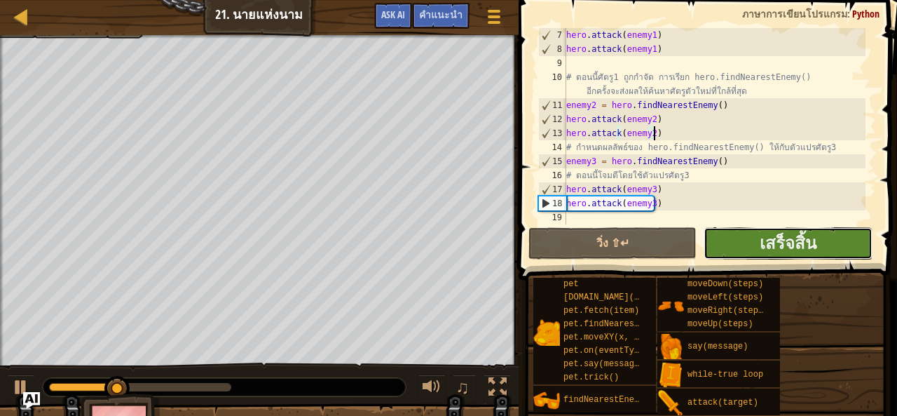
click at [720, 239] on button "เสร็จสิ้น" at bounding box center [788, 243] width 168 height 32
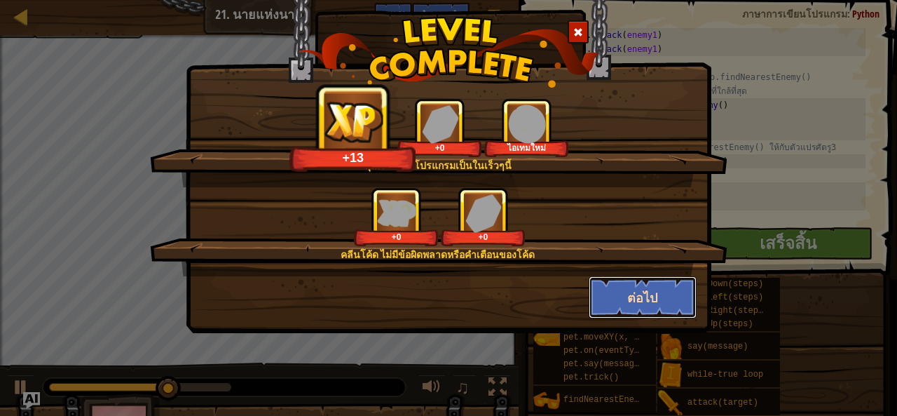
click at [612, 289] on button "ต่อไป" at bounding box center [643, 297] width 109 height 42
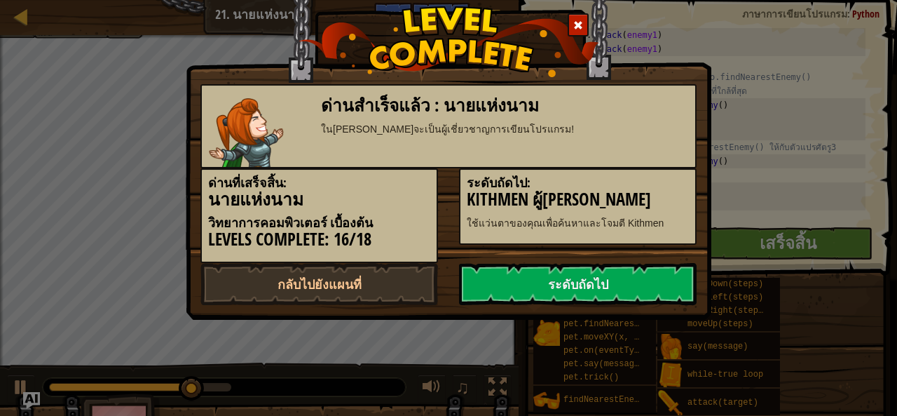
click at [612, 289] on link "ระดับถัดไป" at bounding box center [578, 284] width 238 height 42
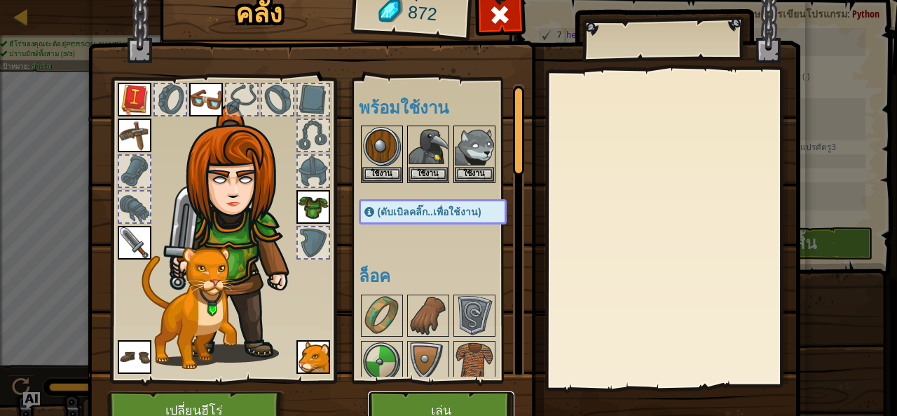
click at [463, 402] on button "เล่น" at bounding box center [441, 410] width 146 height 39
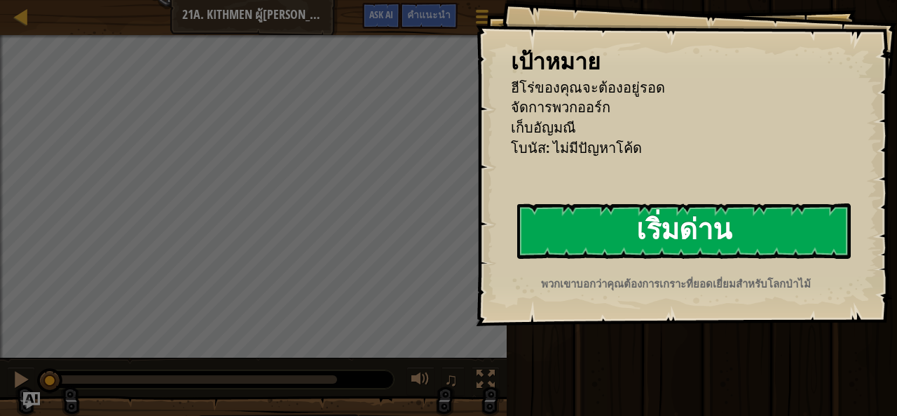
click at [617, 237] on button "เริ่มด่าน" at bounding box center [684, 230] width 334 height 55
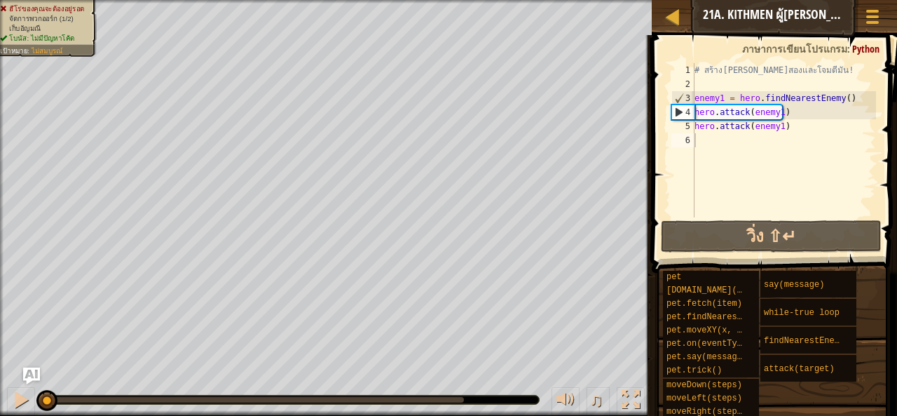
drag, startPoint x: 53, startPoint y: 48, endPoint x: 55, endPoint y: 56, distance: 8.5
click at [55, 55] on div "เป้าหมาย : ไม่สมบูรณ์" at bounding box center [31, 51] width 62 height 10
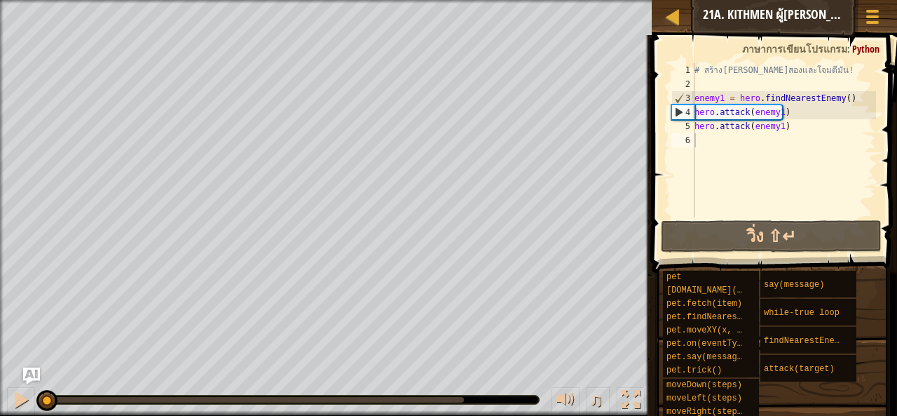
click at [674, 4] on div "แผนที่ วิทยาการคอมพิวเตอร์ เบื้องต้น 21a. Kithmen ผู้ต่ำต้อย เมนูเกม เสร็จสิ้น …" at bounding box center [774, 17] width 245 height 35
click at [673, 15] on div at bounding box center [673, 17] width 18 height 18
select select "th"
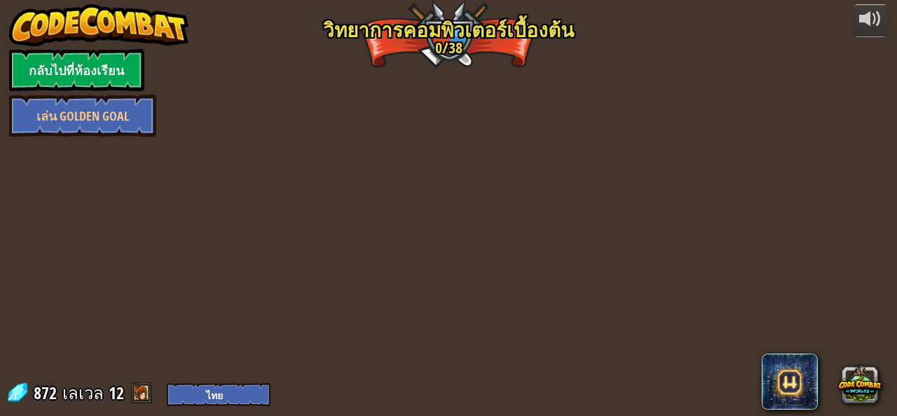
select select "th"
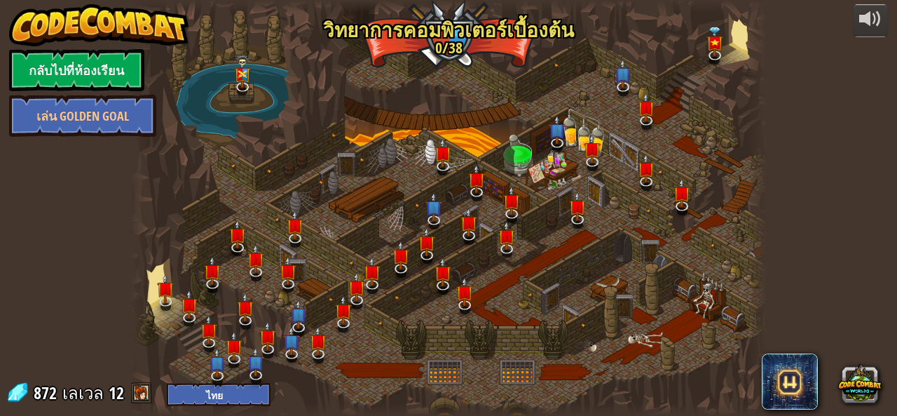
select select "th"
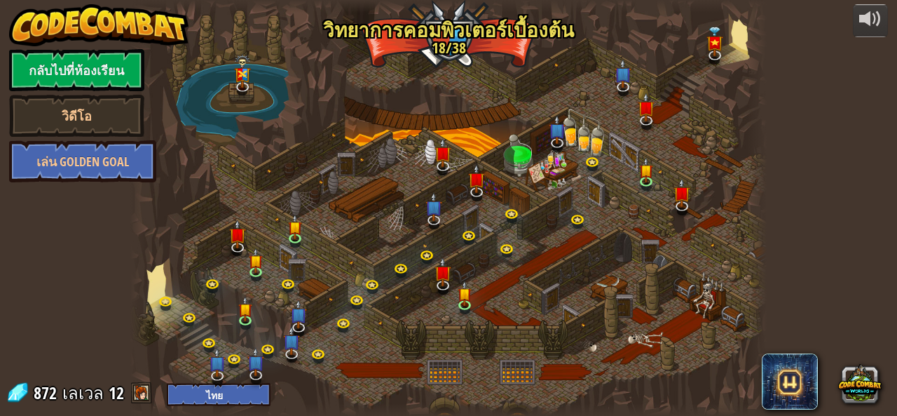
select select "th"
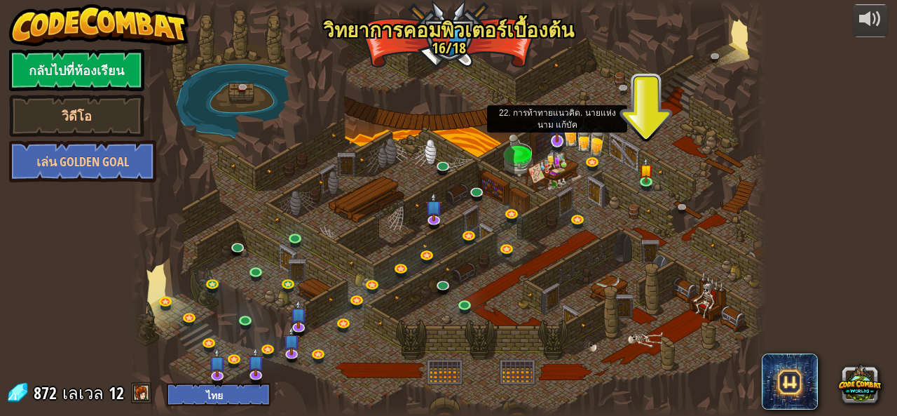
click at [552, 136] on img at bounding box center [557, 123] width 17 height 39
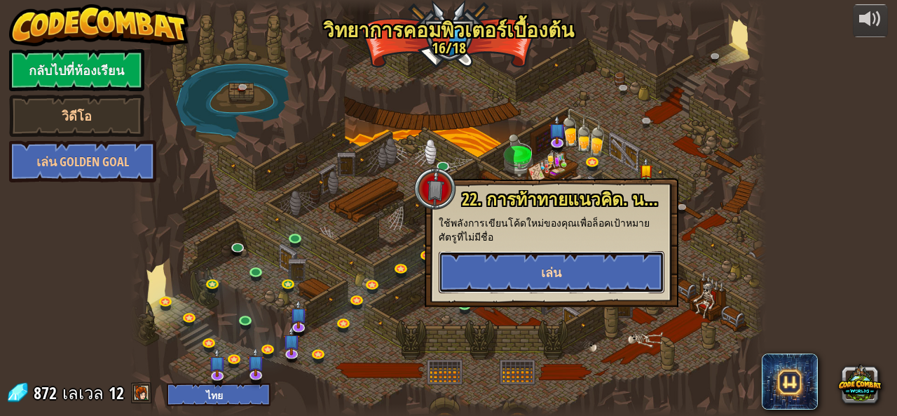
click at [603, 271] on button "เล่น" at bounding box center [552, 272] width 226 height 42
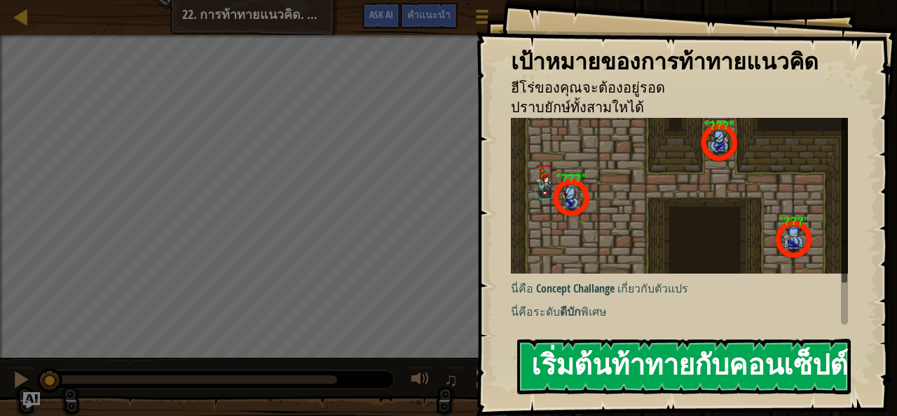
click at [721, 378] on button "เริ่มต้นท้าทายกับคอนเซ็ปต์" at bounding box center [684, 365] width 334 height 55
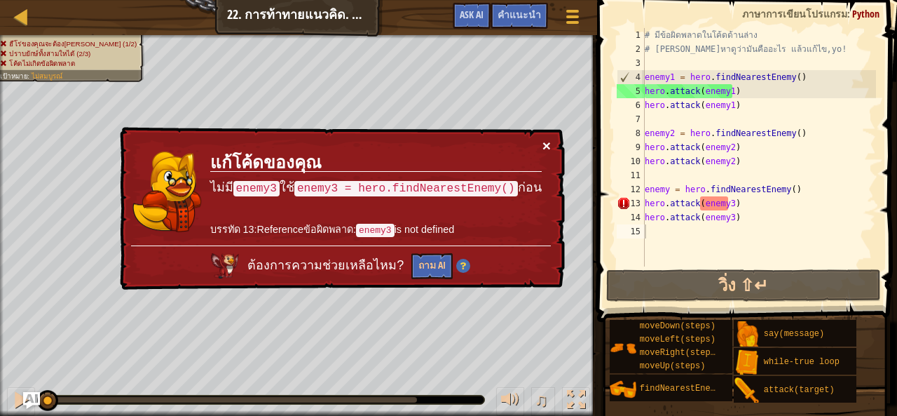
click at [548, 151] on button "×" at bounding box center [546, 145] width 8 height 15
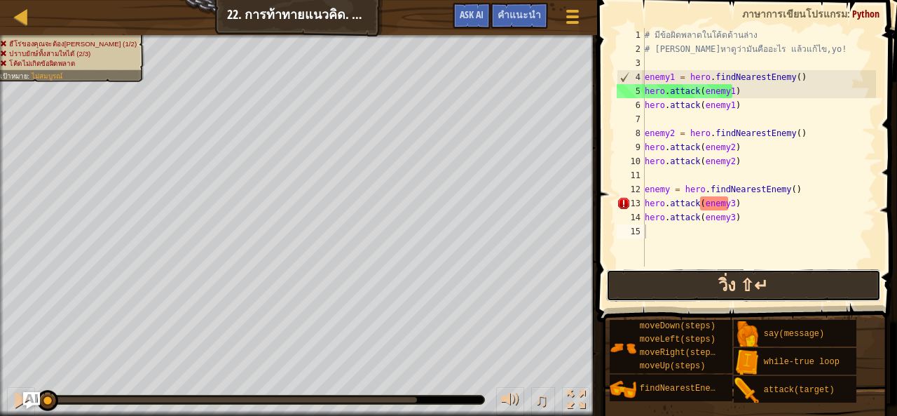
click at [685, 276] on button "วิ่ง ⇧↵" at bounding box center [743, 285] width 275 height 32
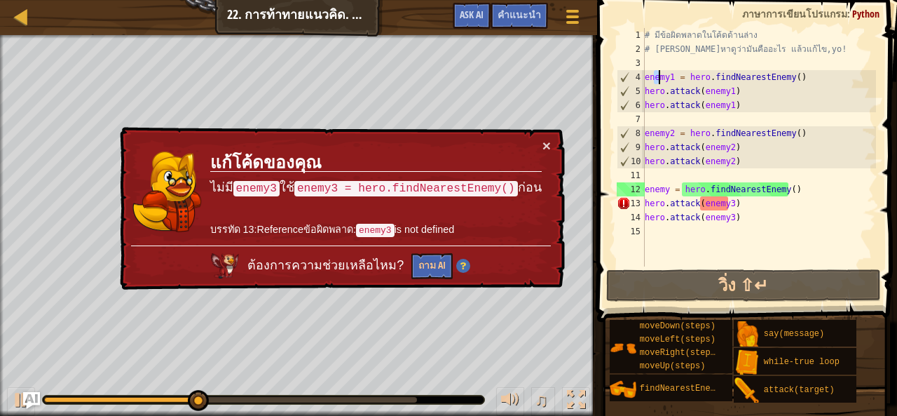
click at [658, 73] on div "# มีข้อผิดพลาดในโค้ดด้านล่าง # ลองหาดูว่ามันคืออะไร แล้วแก้ไข,yo! enemy1 = hero…" at bounding box center [759, 161] width 234 height 266
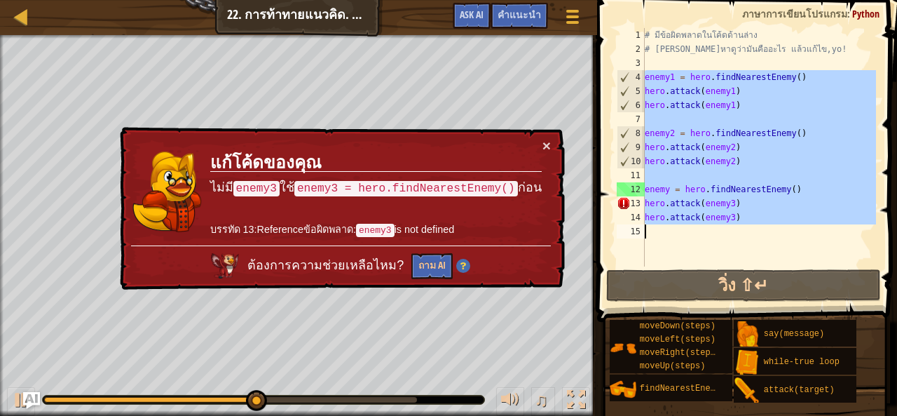
drag, startPoint x: 644, startPoint y: 72, endPoint x: 788, endPoint y: 229, distance: 213.3
click at [788, 229] on div "enemy1 = hero.findNearestEnemy() 1 2 3 4 5 6 7 8 9 10 11 12 13 14 15 # มีข้อผิด…" at bounding box center [745, 147] width 262 height 238
type textarea "hero.attack(enemy3)"
click at [788, 229] on div "# มีข้อผิดพลาดในโค้ดด้านล่าง # ลองหาดูว่ามันคืออะไร แล้วแก้ไข,yo! enemy1 = hero…" at bounding box center [759, 147] width 234 height 238
drag, startPoint x: 642, startPoint y: 79, endPoint x: 834, endPoint y: 243, distance: 252.5
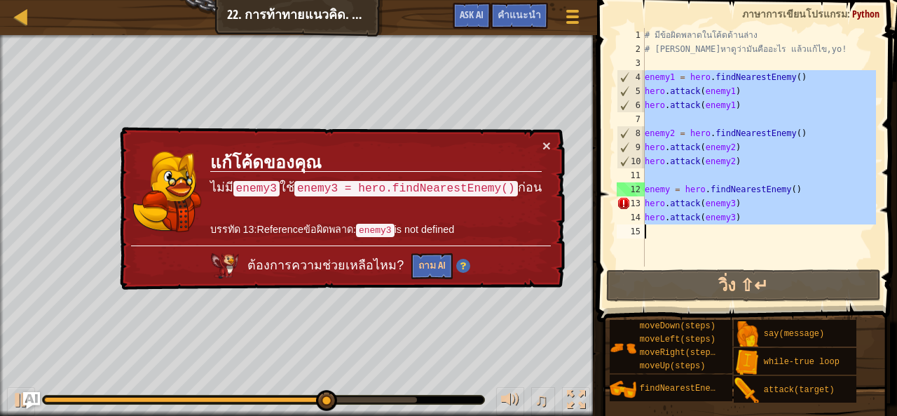
click at [834, 243] on div "1 2 3 4 5 6 7 8 9 10 11 12 13 14 15 # มีข้อผิดพลาดในโค้ดด้านล่าง # ลองหาดูว่ามั…" at bounding box center [745, 147] width 262 height 238
type textarea "hero.attack(enemy3)"
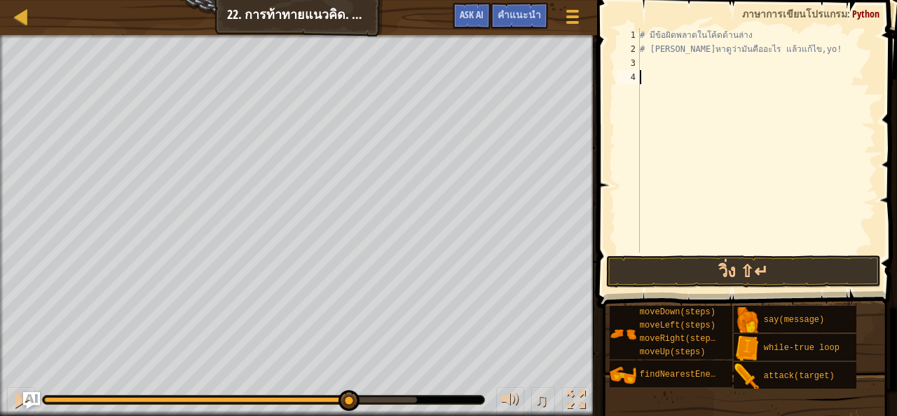
paste textarea "hero.attack(enemy)"
type textarea "hero.attack(enemy)"
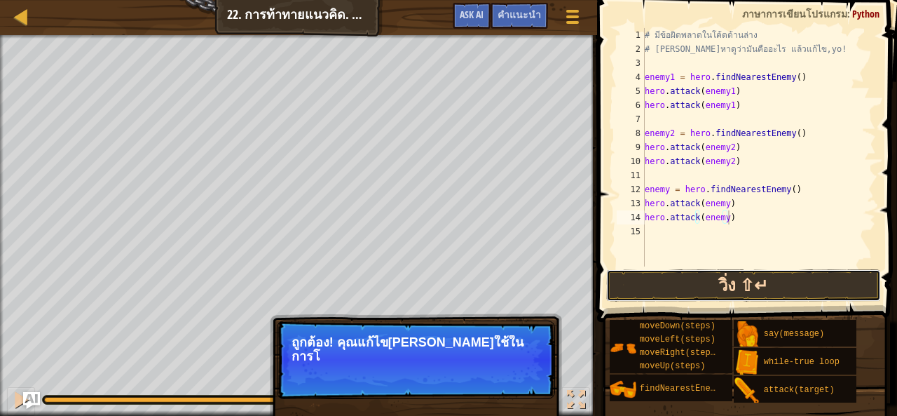
click at [702, 292] on button "วิ่ง ⇧↵" at bounding box center [743, 285] width 275 height 32
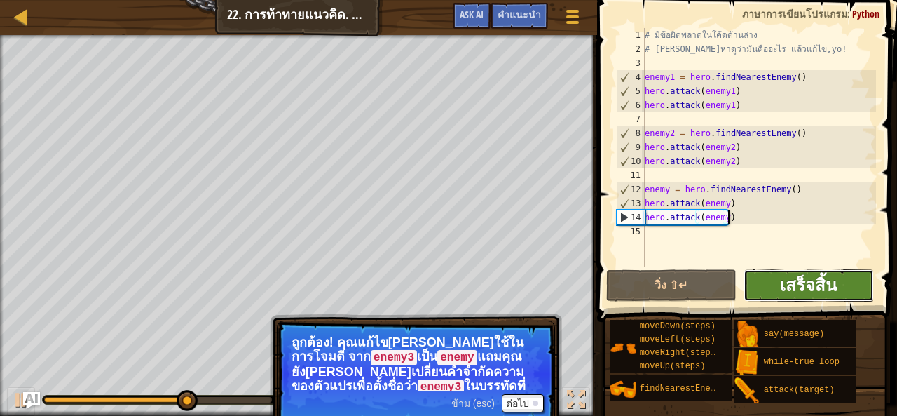
click at [803, 289] on span "เสร็จสิ้น" at bounding box center [808, 284] width 57 height 22
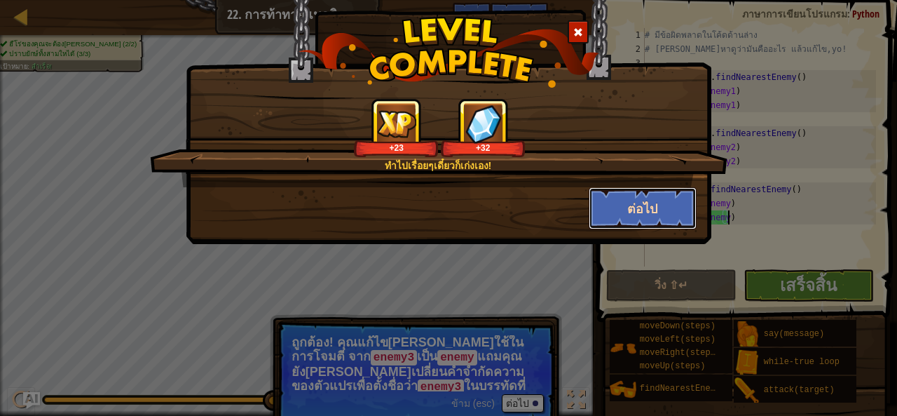
click at [642, 201] on button "ต่อไป" at bounding box center [643, 208] width 109 height 42
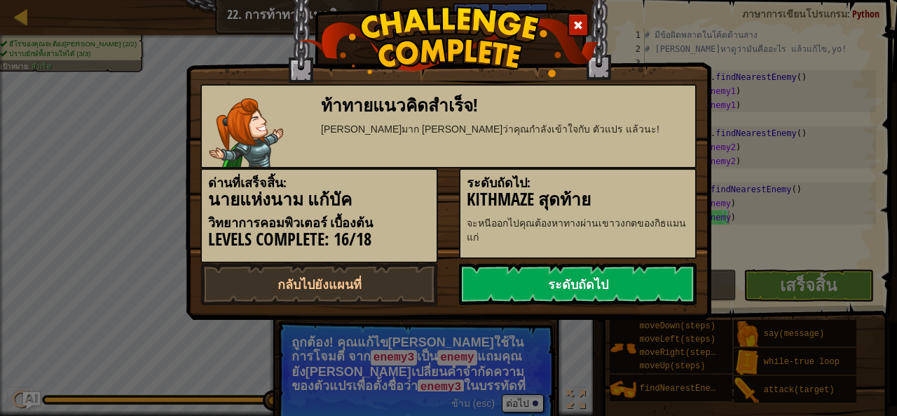
click at [624, 284] on link "ระดับถัดไป" at bounding box center [578, 284] width 238 height 42
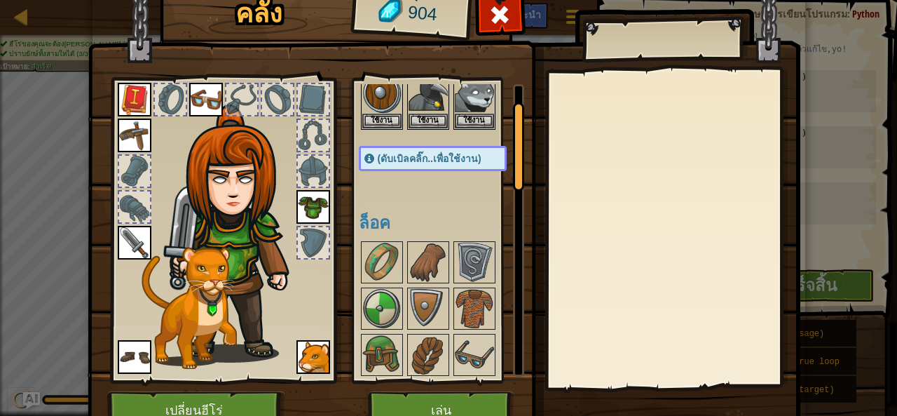
scroll to position [70, 0]
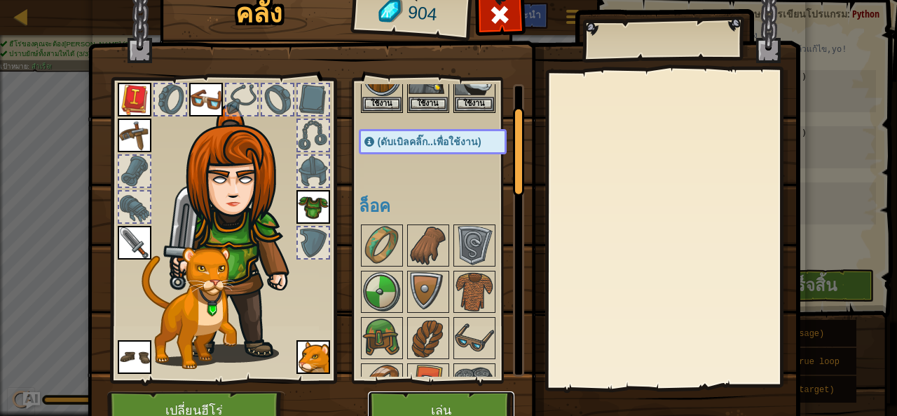
click at [453, 405] on button "เล่น" at bounding box center [441, 410] width 146 height 39
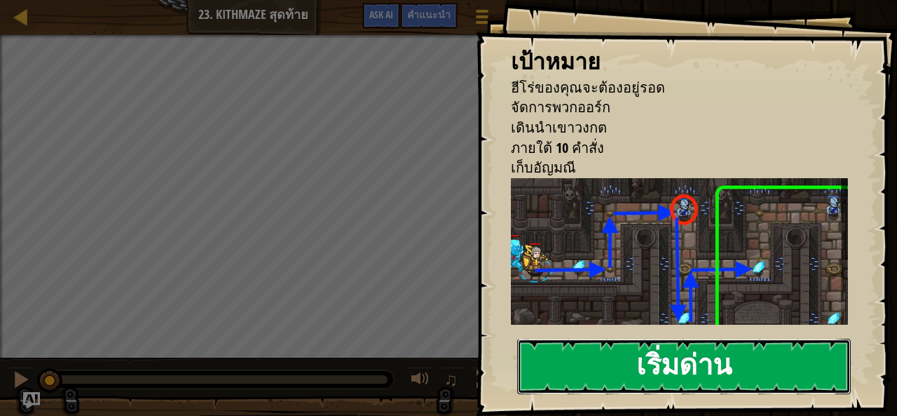
click at [675, 378] on button "เริ่มด่าน" at bounding box center [684, 365] width 334 height 55
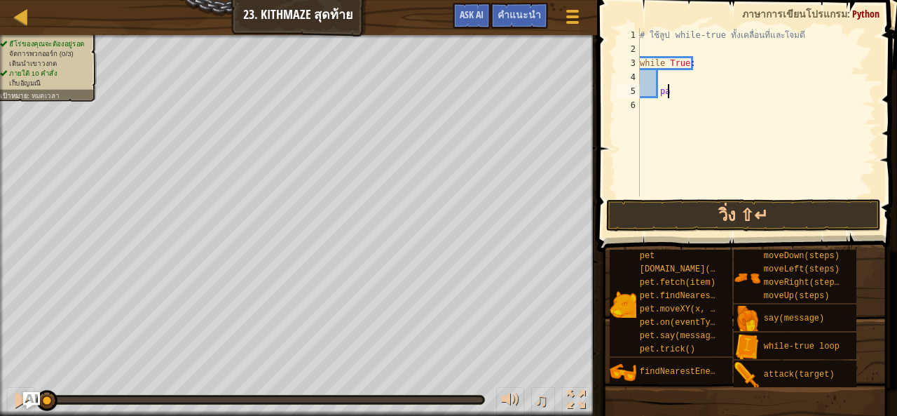
type textarea "p"
click at [694, 79] on div "# ใช้ลูป while-true ทั้งเคลื่อนที่และโจมตี while True :" at bounding box center [756, 126] width 239 height 196
paste textarea "enemy = hero.findNearestEnemy()"
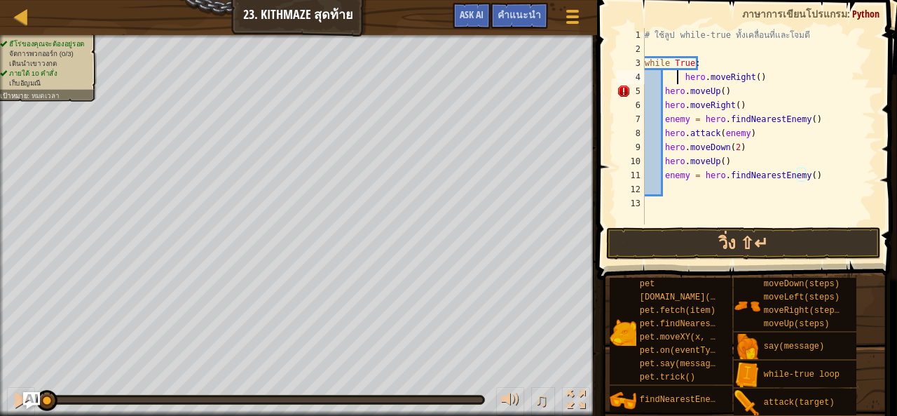
click at [678, 76] on div "# ใช้ลูป while-true ทั้งเคลื่อนที่และโจมตี while True : hero . moveRight ( ) he…" at bounding box center [759, 140] width 234 height 224
click at [680, 76] on div "# ใช้ลูป while-true ทั้งเคลื่อนที่และโจมตี while True : hero . moveRight ( ) he…" at bounding box center [759, 140] width 234 height 224
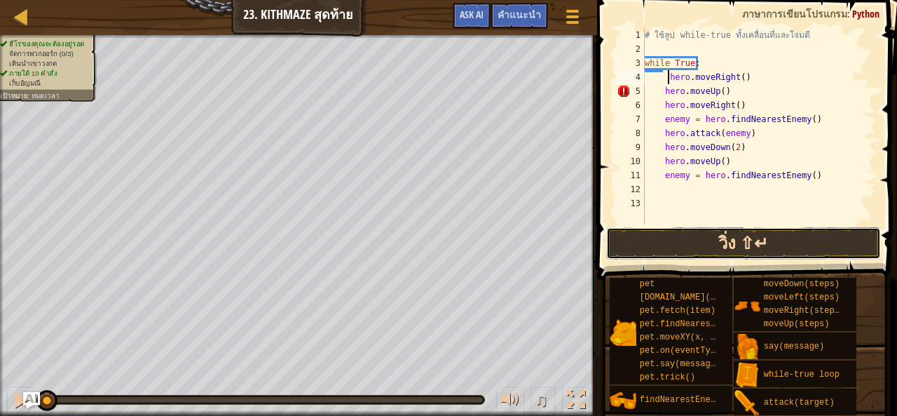
click at [680, 247] on button "วิ่ง ⇧↵" at bounding box center [743, 243] width 275 height 32
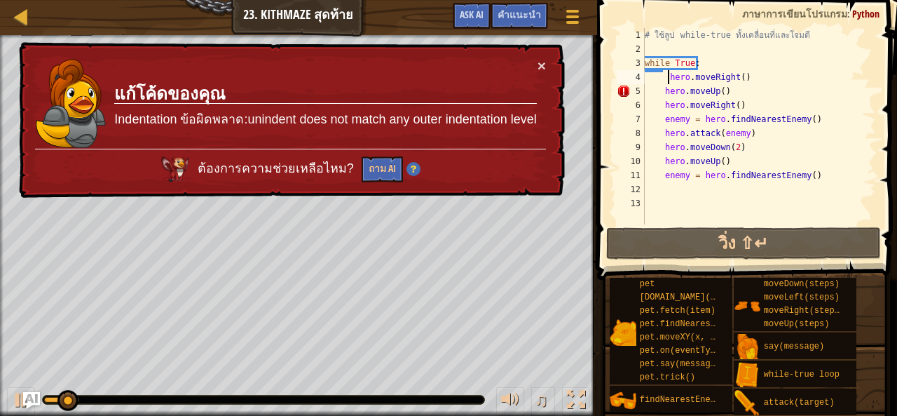
click at [533, 71] on td "แก้โค้ดของคุณ Indentation ข้อผิดพลาด:unindent does not match any outer indentat…" at bounding box center [325, 103] width 423 height 90
click at [534, 60] on td "แก้โค้ดของคุณ Indentation ข้อผิดพลาด:unindent does not match any outer indentat…" at bounding box center [325, 103] width 423 height 90
click at [545, 67] on button "×" at bounding box center [541, 65] width 8 height 15
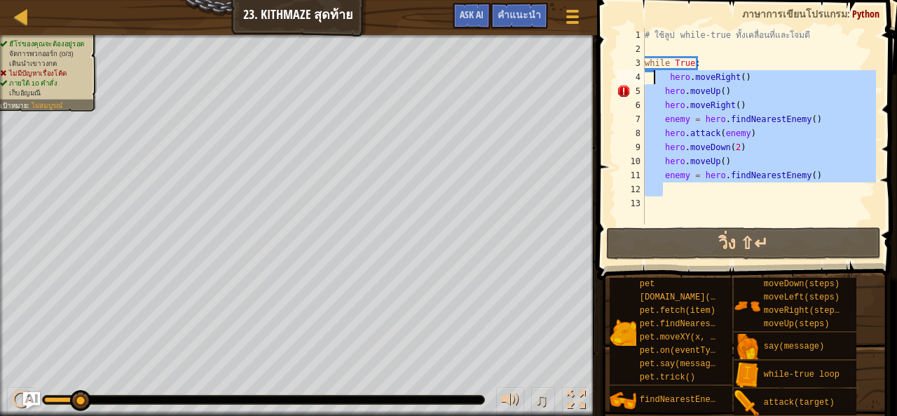
drag, startPoint x: 824, startPoint y: 187, endPoint x: 656, endPoint y: 80, distance: 199.5
click at [656, 80] on div "# ใช้ลูป while-true ทั้งเคลื่อนที่และโจมตี while True : hero . moveRight ( ) he…" at bounding box center [759, 140] width 234 height 224
type textarea "hero.moveRight() hero.moveUp()"
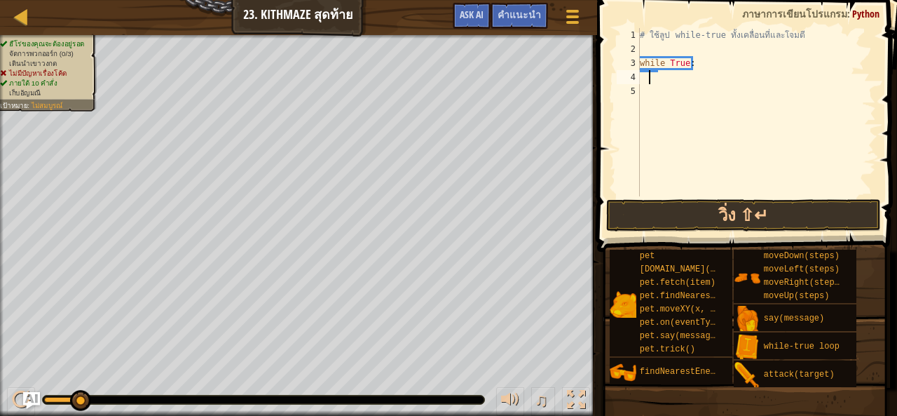
scroll to position [6, 0]
paste textarea "enemy = hero.findNearestEnemy()"
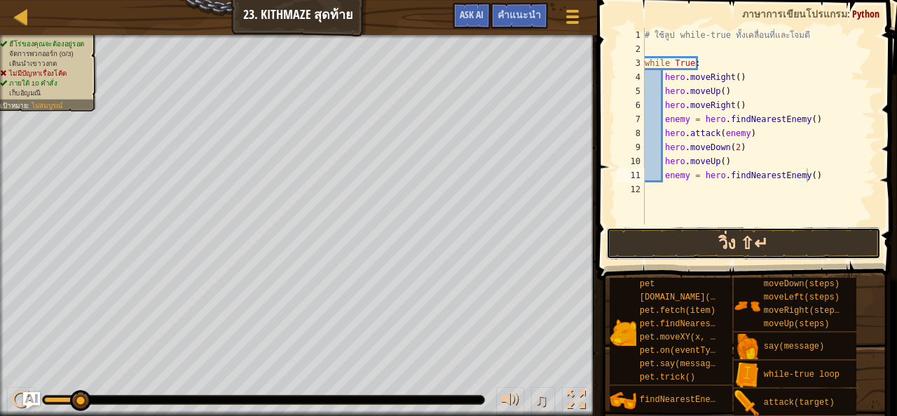
click at [797, 242] on button "วิ่ง ⇧↵" at bounding box center [743, 243] width 275 height 32
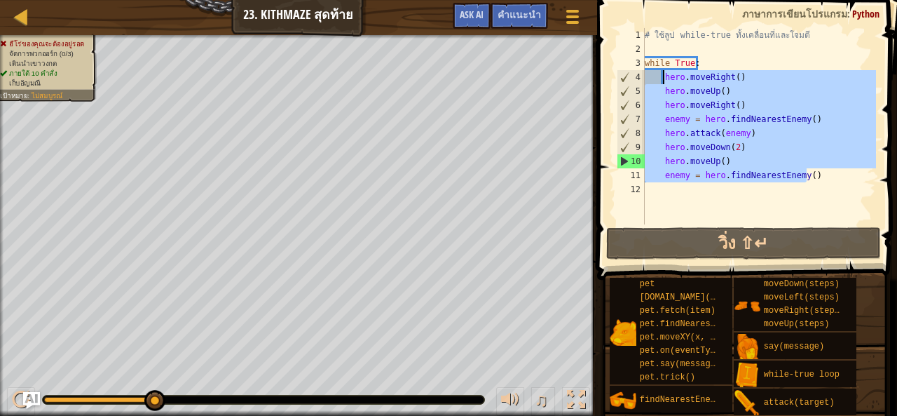
drag, startPoint x: 843, startPoint y: 180, endPoint x: 664, endPoint y: 74, distance: 207.7
click at [664, 74] on div "# ใช้ลูป while-true ทั้งเคลื่อนที่และโจมตี while True : hero . moveRight ( ) he…" at bounding box center [759, 140] width 234 height 224
type textarea "hero.moveRight() hero.moveUp()"
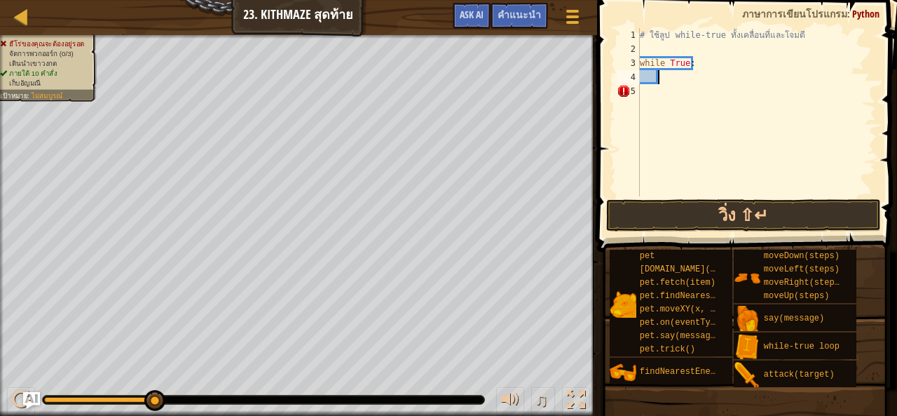
paste textarea "hero.moveUp()"
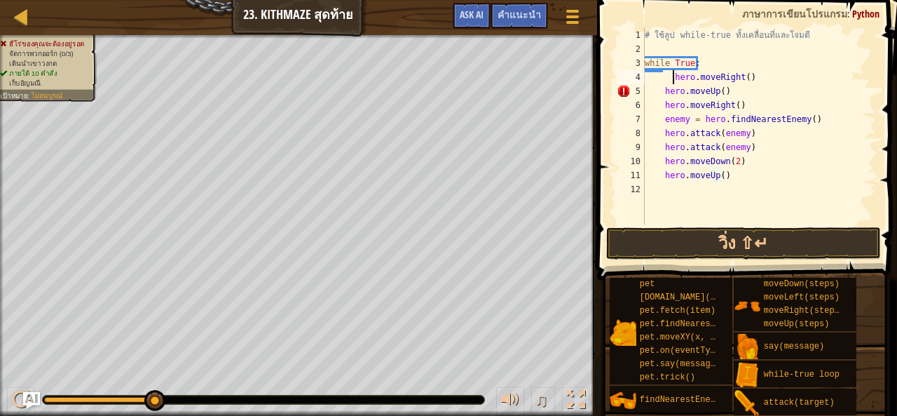
click at [673, 76] on div "# ใช้ลูป while-true ทั้งเคลื่อนที่และโจมตี while True : hero . moveRight ( ) he…" at bounding box center [759, 140] width 234 height 224
type textarea "hero.moveRight()"
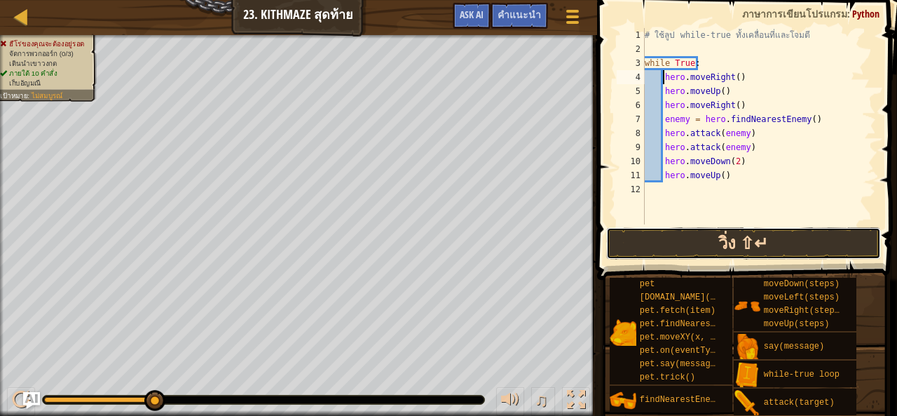
click at [783, 243] on button "วิ่ง ⇧↵" at bounding box center [743, 243] width 275 height 32
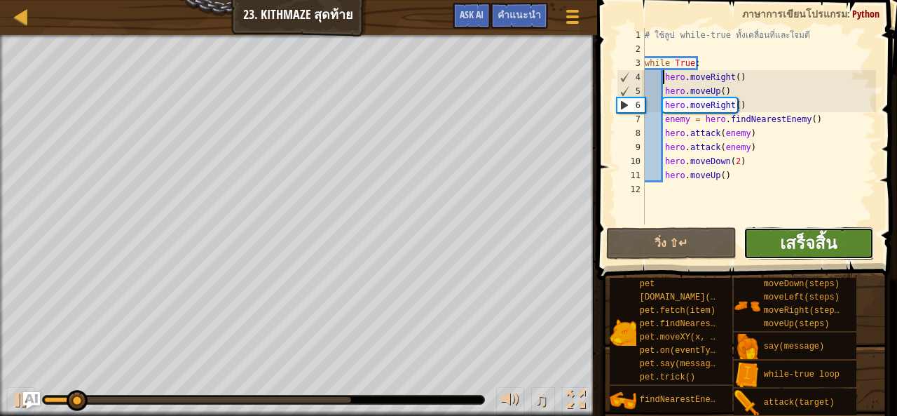
click at [803, 234] on span "เสร็จสิ้น" at bounding box center [808, 242] width 57 height 22
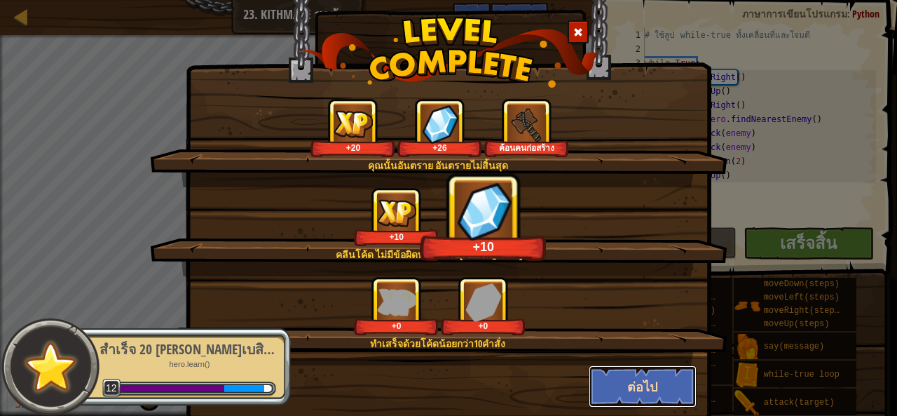
click at [645, 379] on button "ต่อไป" at bounding box center [643, 386] width 109 height 42
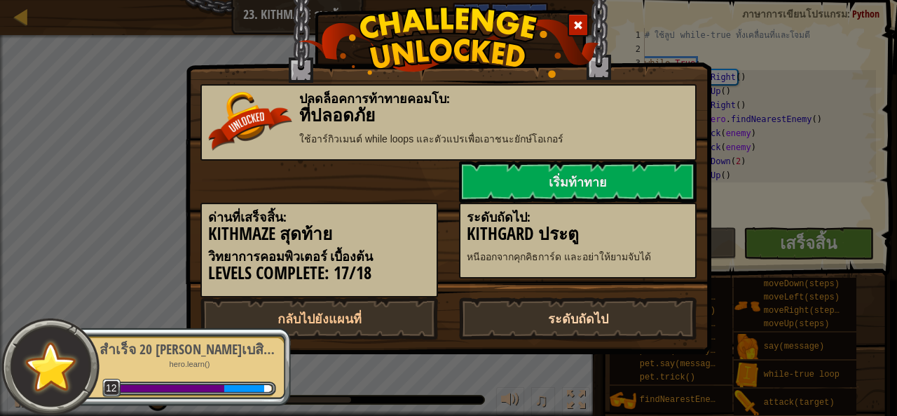
click at [568, 316] on link "ระดับถัดไป" at bounding box center [578, 318] width 238 height 42
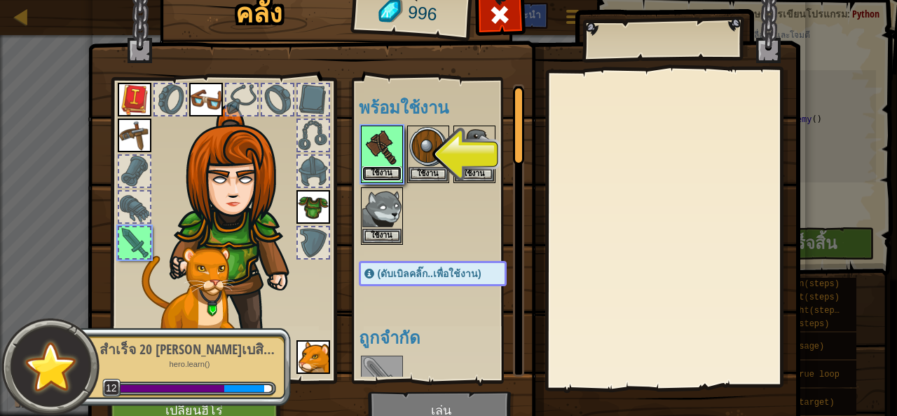
click at [371, 170] on button "ใช้งาน" at bounding box center [381, 173] width 39 height 15
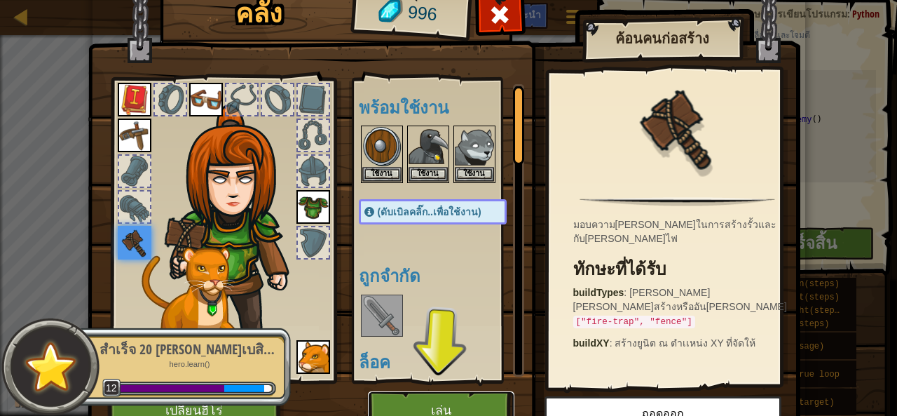
click at [427, 399] on button "เล่น" at bounding box center [441, 410] width 146 height 39
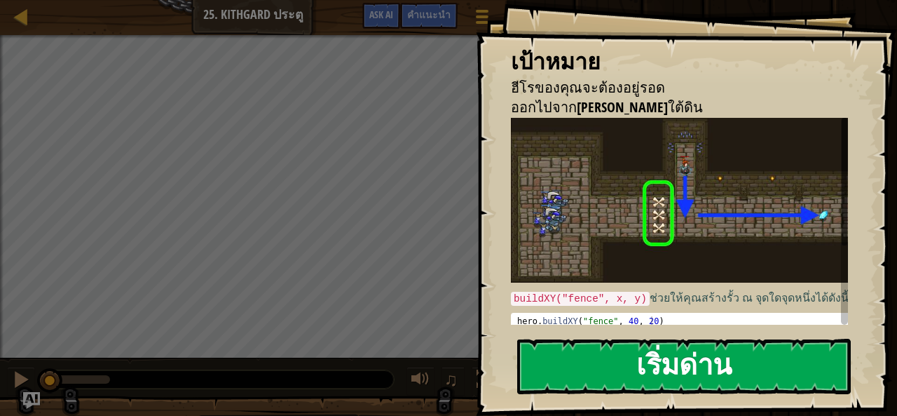
click at [643, 352] on button "เริ่มด่าน" at bounding box center [684, 365] width 334 height 55
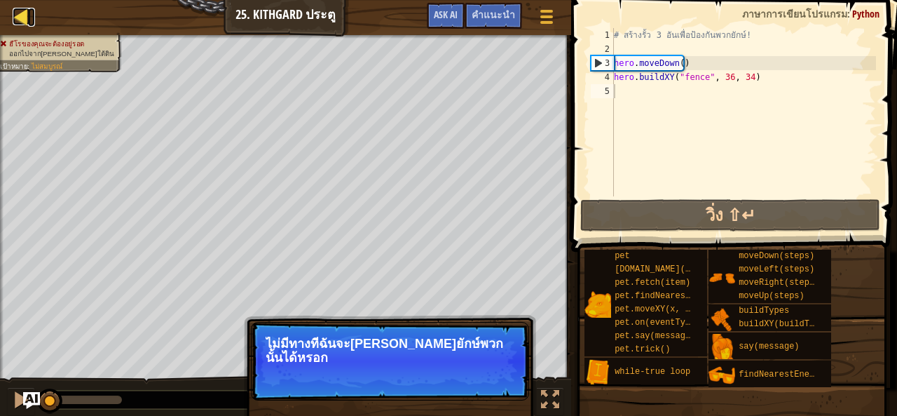
click at [20, 22] on div at bounding box center [22, 17] width 18 height 18
select select "th"
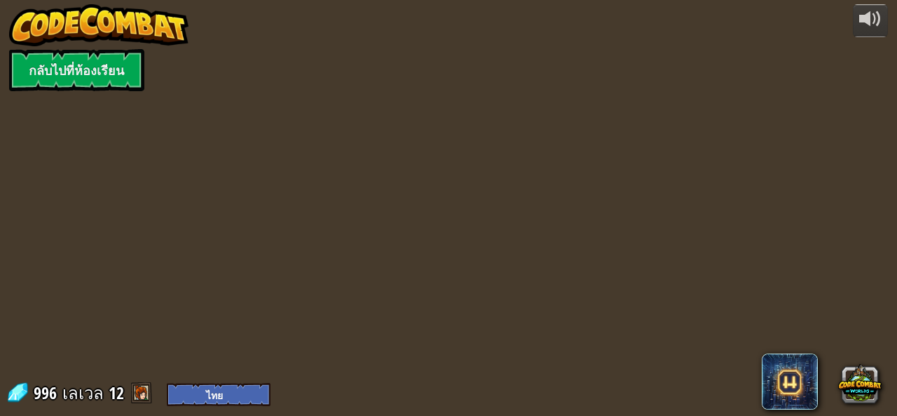
select select "th"
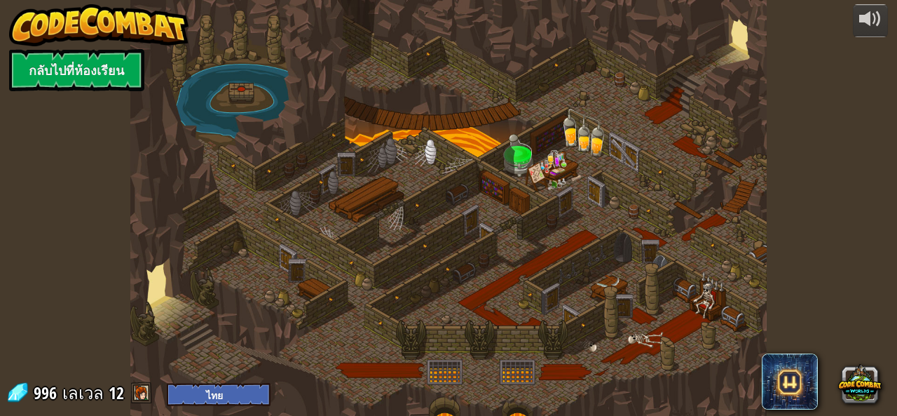
select select "th"
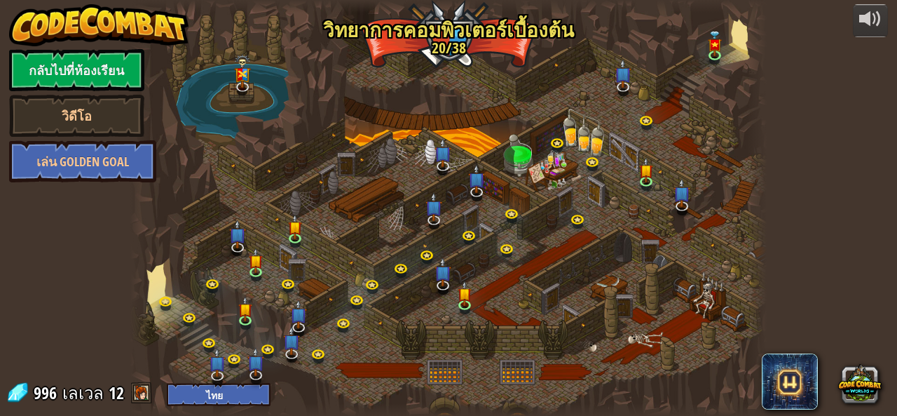
select select "th"
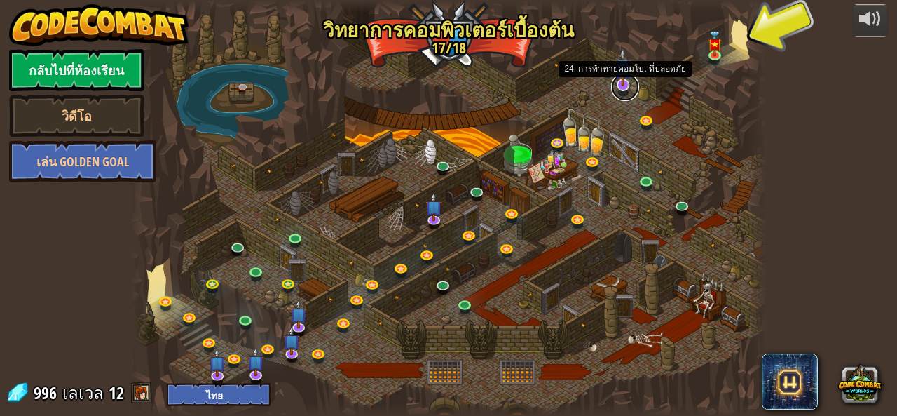
click at [630, 88] on link at bounding box center [625, 87] width 28 height 28
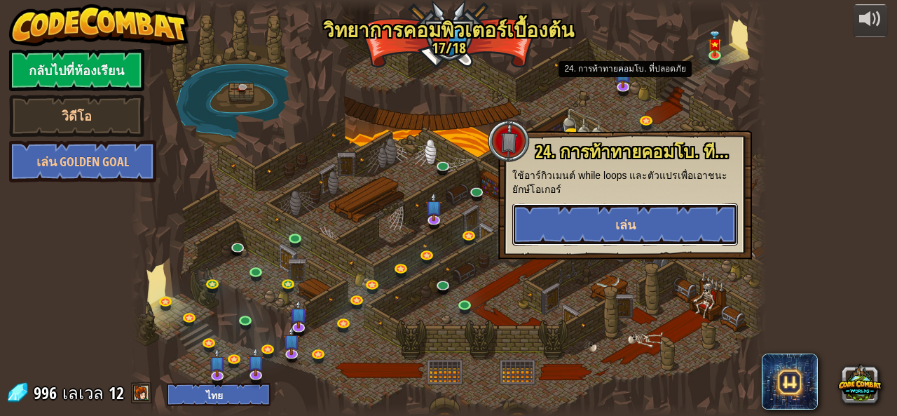
click at [633, 227] on span "เล่น" at bounding box center [625, 225] width 20 height 18
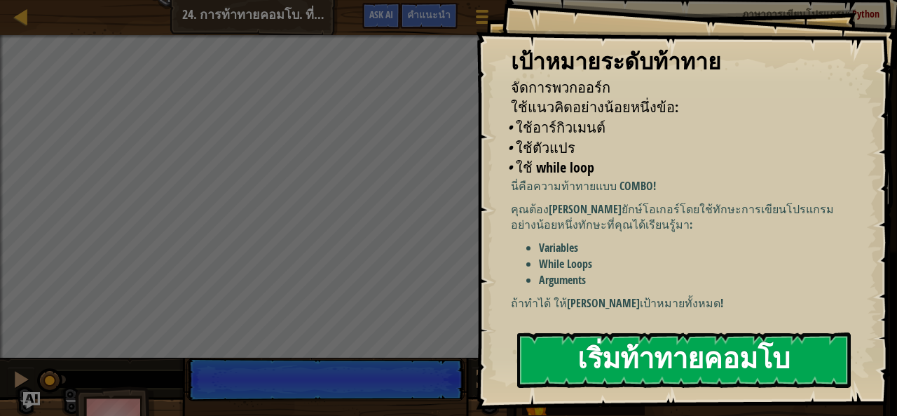
drag, startPoint x: 719, startPoint y: 301, endPoint x: 692, endPoint y: 281, distance: 34.1
click at [719, 332] on button "เริ่มท้าทายคอมโบ" at bounding box center [684, 359] width 334 height 55
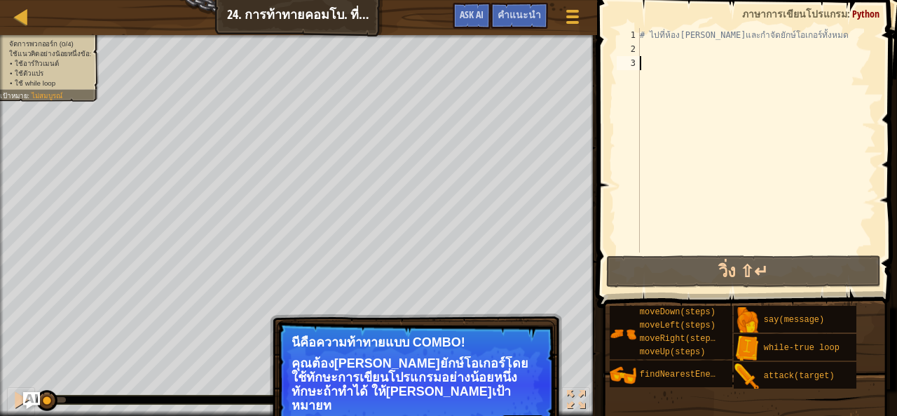
click at [650, 46] on div "# ไปที่ห้องสมบัติและกำจัดยักษ์โอเกอร์ทั้งหมด" at bounding box center [756, 154] width 239 height 252
paste textarea "hero.moveUp()"
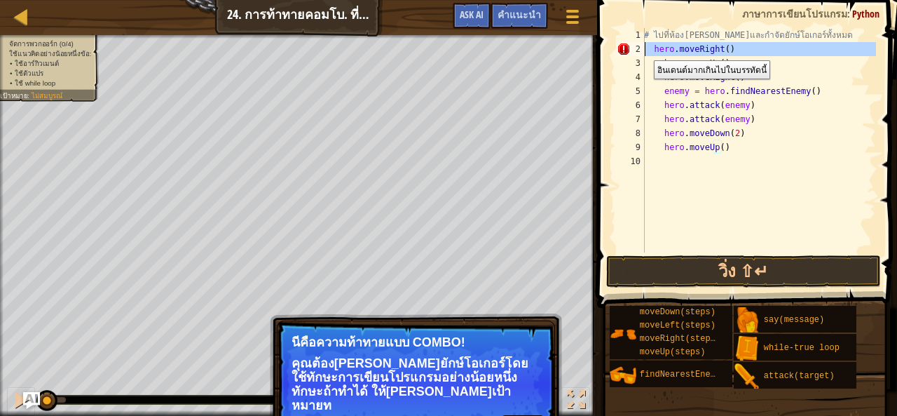
click at [643, 50] on div "2" at bounding box center [631, 49] width 28 height 14
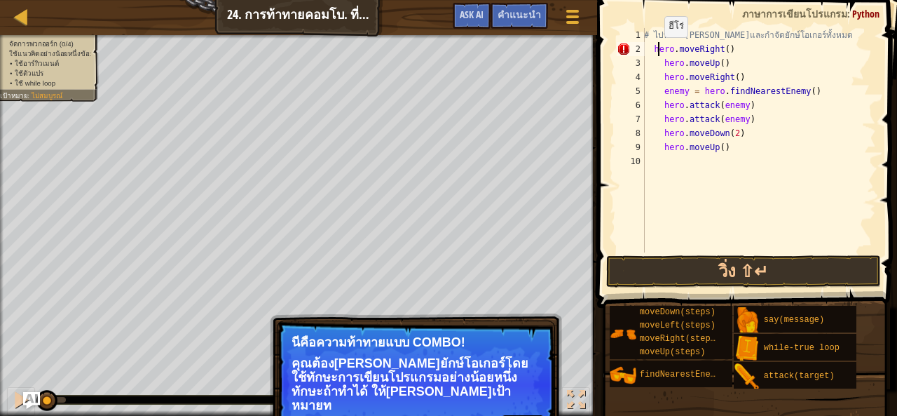
click at [657, 51] on div "# ไปที่ห้องสมบัติและกำจัดยักษ์โอเกอร์ทั้งหมด hero . moveRight ( ) hero . moveUp…" at bounding box center [758, 154] width 235 height 252
click at [646, 50] on div "# ไปที่ห้องสมบัติและกำจัดยักษ์โอเกอร์ทั้งหมด hero . moveRight ( ) hero . moveUp…" at bounding box center [758, 154] width 235 height 252
click at [655, 46] on div "# ไปที่ห้องสมบัติและกำจัดยักษ์โอเกอร์ทั้งหมด hero . moveRight ( ) hero . moveUp…" at bounding box center [758, 154] width 235 height 252
click at [719, 264] on button "วิ่ง ⇧↵" at bounding box center [743, 271] width 275 height 32
click at [661, 60] on div "# ไปที่ห้องสมบัติและกำจัดยักษ์โอเกอร์ทั้งหมด hero . moveRight ( ) hero . moveUp…" at bounding box center [758, 154] width 235 height 252
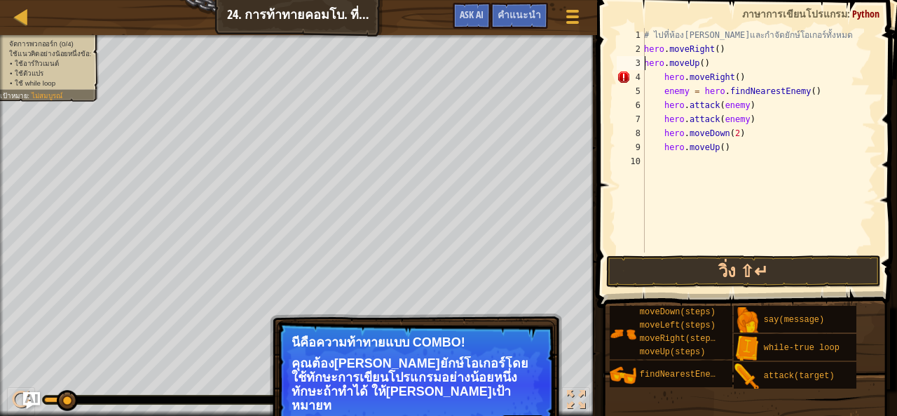
click at [662, 81] on div "# ไปที่ห้องสมบัติและกำจัดยักษ์โอเกอร์ทั้งหมด hero . moveRight ( ) hero . moveUp…" at bounding box center [758, 154] width 235 height 252
click at [662, 89] on div "# ไปที่ห้องสมบัติและกำจัดยักษ์โอเกอร์ทั้งหมด hero . moveRight ( ) hero . moveUp…" at bounding box center [758, 154] width 235 height 252
click at [664, 108] on div "# ไปที่ห้องสมบัติและกำจัดยักษ์โอเกอร์ทั้งหมด hero . moveRight ( ) hero . moveUp…" at bounding box center [758, 154] width 235 height 252
click at [659, 114] on div "# ไปที่ห้องสมบัติและกำจัดยักษ์โอเกอร์ทั้งหมด hero . moveRight ( ) hero . moveUp…" at bounding box center [758, 154] width 235 height 252
click at [659, 123] on div "# ไปที่ห้องสมบัติและกำจัดยักษ์โอเกอร์ทั้งหมด hero . moveRight ( ) hero . moveUp…" at bounding box center [758, 154] width 235 height 252
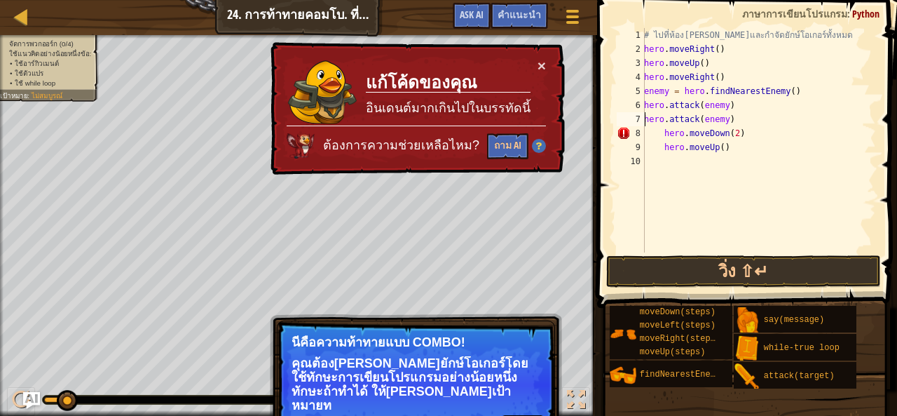
click at [662, 131] on div "# ไปที่ห้องสมบัติและกำจัดยักษ์โอเกอร์ทั้งหมด hero . moveRight ( ) hero . moveUp…" at bounding box center [758, 154] width 235 height 252
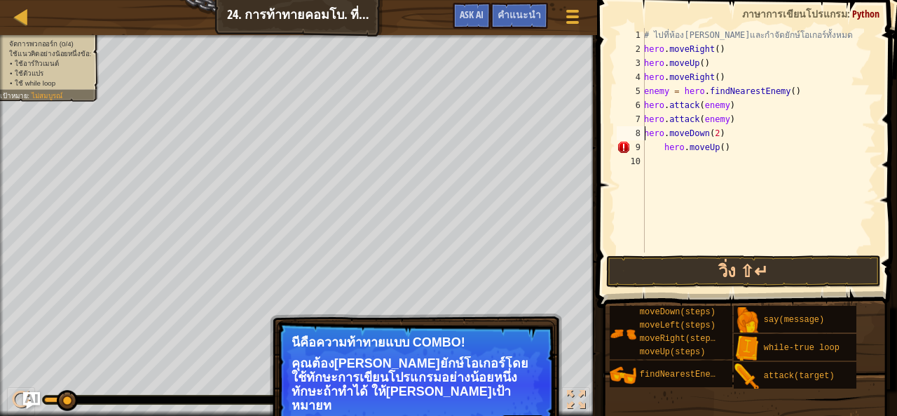
click at [655, 149] on div "# ไปที่ห้องสมบัติและกำจัดยักษ์โอเกอร์ทั้งหมด hero . moveRight ( ) hero . moveUp…" at bounding box center [758, 154] width 235 height 252
click at [665, 153] on div "# ไปที่ห้องสมบัติและกำจัดยักษ์โอเกอร์ทั้งหมด hero . moveRight ( ) hero . moveUp…" at bounding box center [758, 154] width 235 height 252
click at [662, 153] on div "# ไปที่ห้องสมบัติและกำจัดยักษ์โอเกอร์ทั้งหมด hero . moveRight ( ) hero . moveUp…" at bounding box center [758, 154] width 235 height 252
click at [743, 268] on button "วิ่ง ⇧↵" at bounding box center [743, 271] width 275 height 32
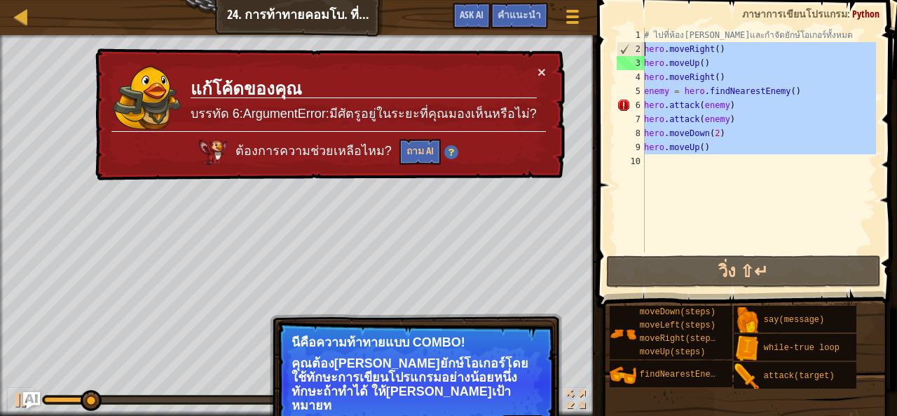
drag, startPoint x: 701, startPoint y: 165, endPoint x: 610, endPoint y: 53, distance: 143.5
click at [610, 53] on div "hero.moveUp() 1 2 3 4 5 6 7 8 9 10 # ไปที่ห้องสมบัติและกำจัดยักษ์โอเกอร์ทั้งหมด…" at bounding box center [745, 181] width 304 height 349
type textarea "hero.moveRight() hero.moveUp()"
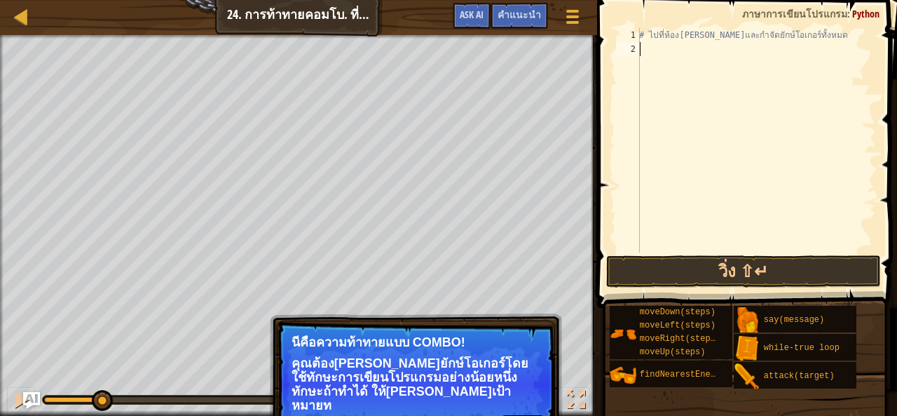
paste textarea "hero.moveUp()"
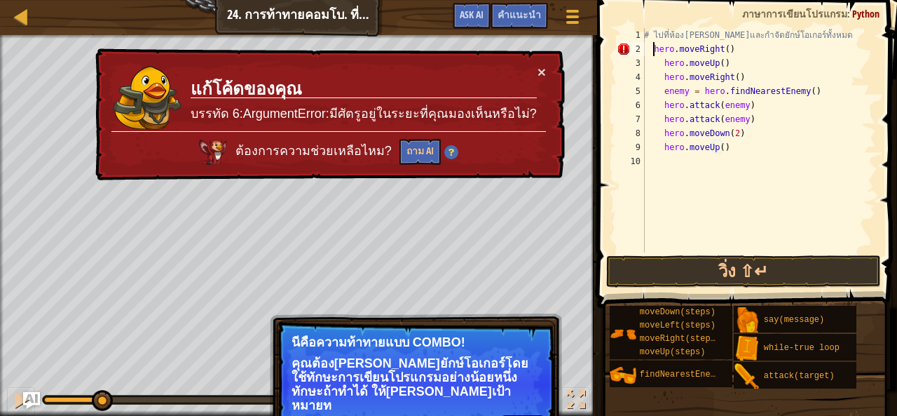
click at [652, 53] on div "# ไปที่ห้องสมบัติและกำจัดยักษ์โอเกอร์ทั้งหมด hero . moveRight ( ) hero . moveUp…" at bounding box center [758, 154] width 235 height 252
click at [657, 62] on div "# ไปที่ห้องสมบัติและกำจัดยักษ์โอเกอร์ทั้งหมด hero . moveRight ( ) hero . moveUp…" at bounding box center [758, 154] width 235 height 252
click at [662, 60] on div "# ไปที่ห้องสมบัติและกำจัดยักษ์โอเกอร์ทั้งหมด hero . moveRight ( ) hero . moveUp…" at bounding box center [758, 154] width 235 height 252
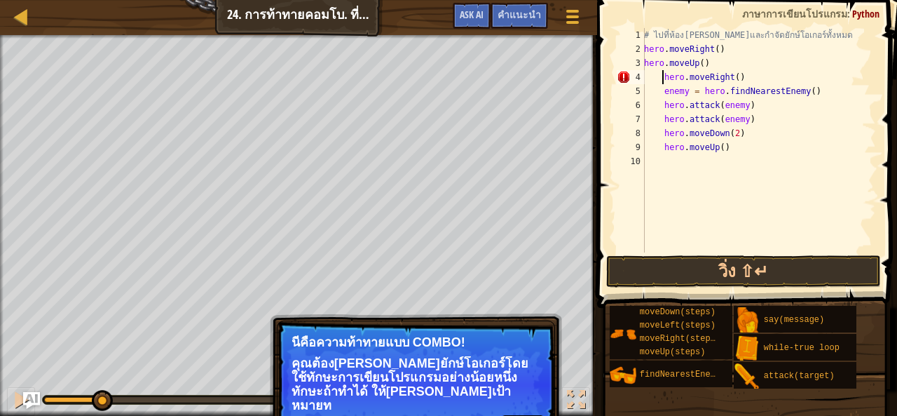
click at [663, 74] on div "# ไปที่ห้องสมบัติและกำจัดยักษ์โอเกอร์ทั้งหมด hero . moveRight ( ) hero . moveUp…" at bounding box center [758, 154] width 235 height 252
click at [664, 95] on div "# ไปที่ห้องสมบัติและกำจัดยักษ์โอเกอร์ทั้งหมด hero . moveRight ( ) hero . moveUp…" at bounding box center [758, 154] width 235 height 252
click at [656, 90] on div "# ไปที่ห้องสมบัติและกำจัดยักษ์โอเกอร์ทั้งหมด hero . moveRight ( ) hero . moveUp…" at bounding box center [758, 154] width 235 height 252
click at [643, 85] on div "5" at bounding box center [631, 91] width 28 height 14
type textarea "enemy = hero.findNearestEnemy()"
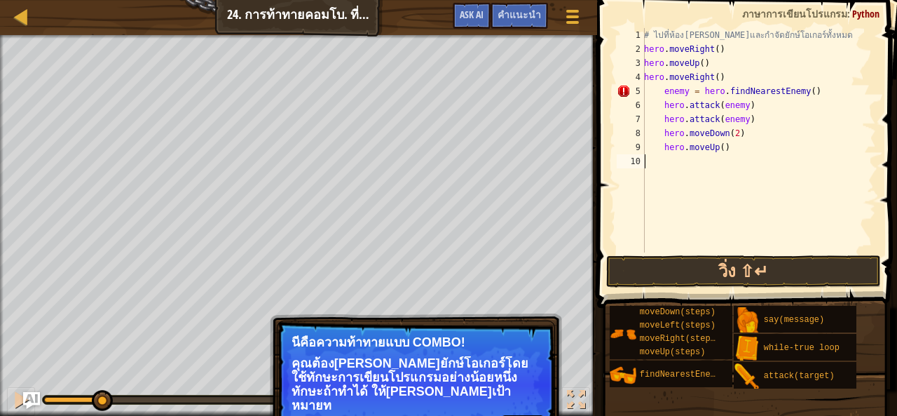
click at [664, 250] on div "# ไปที่ห้องสมบัติและกำจัดยักษ์โอเกอร์ทั้งหมด hero . moveRight ( ) hero . moveUp…" at bounding box center [758, 154] width 235 height 252
click at [664, 256] on button "วิ่ง ⇧↵" at bounding box center [743, 271] width 275 height 32
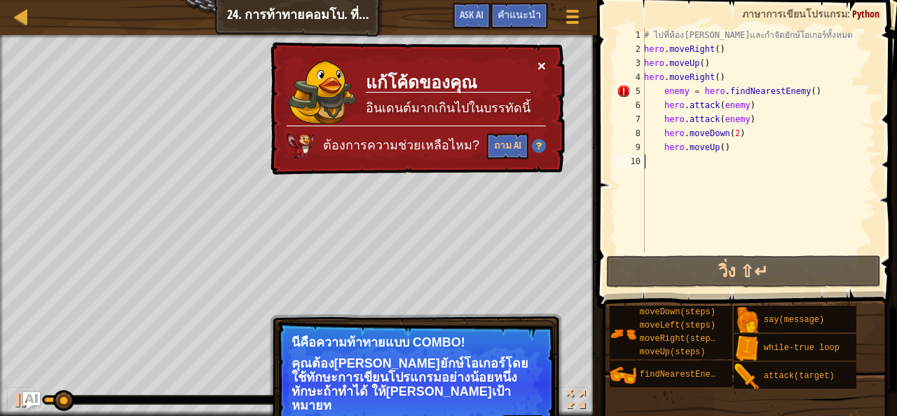
click at [537, 62] on button "×" at bounding box center [541, 65] width 8 height 15
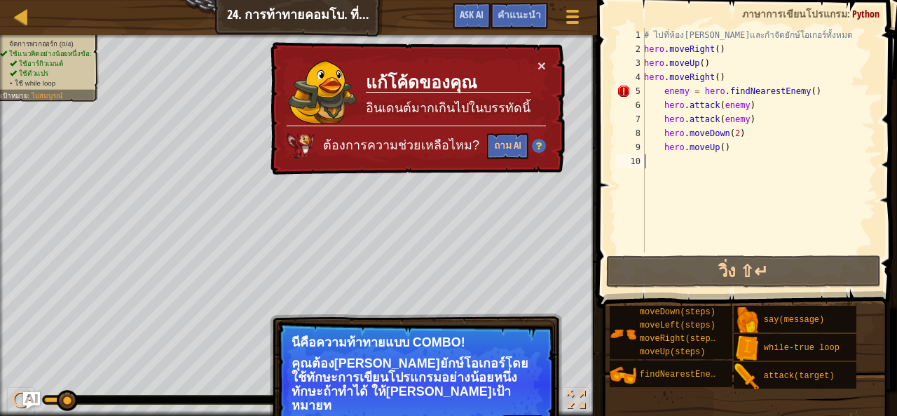
click at [663, 95] on div "# ไปที่ห้องสมบัติและกำจัดยักษ์โอเกอร์ทั้งหมด hero . moveRight ( ) hero . moveUp…" at bounding box center [758, 154] width 235 height 252
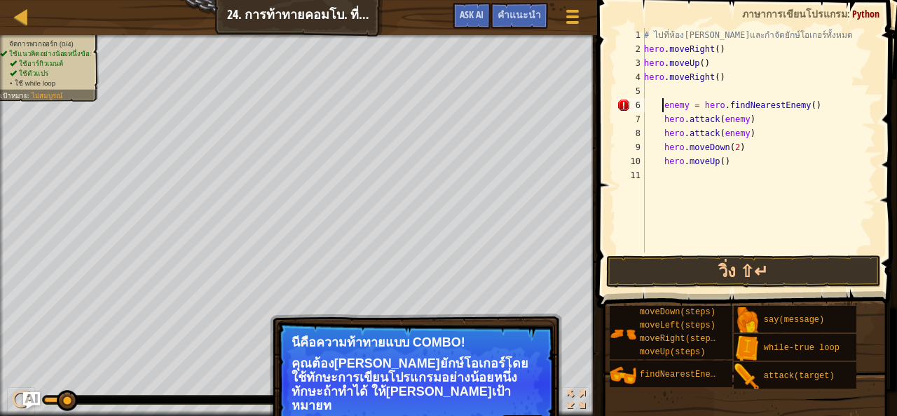
click at [644, 86] on div "5" at bounding box center [631, 91] width 28 height 14
type textarea "enemy = hero.findNearestEnemy()"
paste textarea "while True:"
click at [659, 106] on div "# ไปที่ห้องสมบัติและกำจัดยักษ์โอเกอร์ทั้งหมด hero . moveRight ( ) hero . moveUp…" at bounding box center [758, 154] width 235 height 252
click at [662, 105] on div "# ไปที่ห้องสมบัติและกำจัดยักษ์โอเกอร์ทั้งหมด hero . moveRight ( ) hero . moveUp…" at bounding box center [758, 154] width 235 height 252
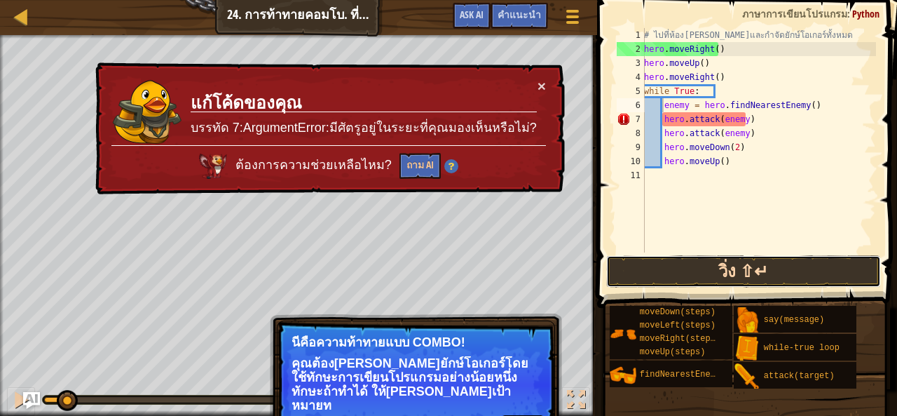
click at [719, 255] on button "วิ่ง ⇧↵" at bounding box center [743, 271] width 275 height 32
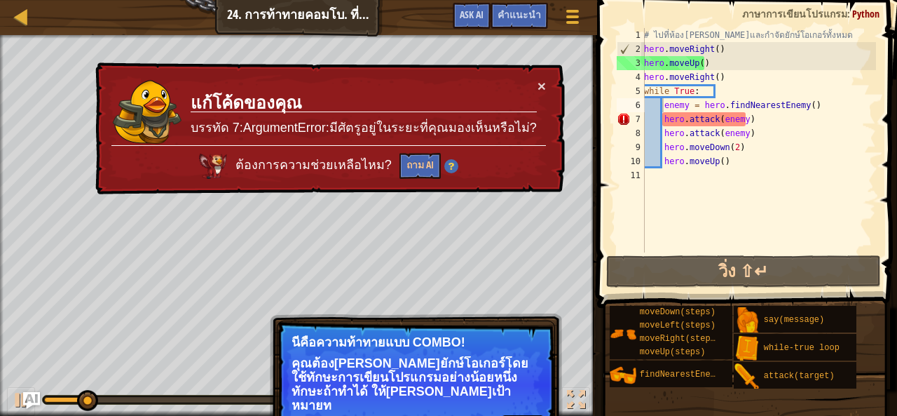
click at [547, 84] on div "× แก้โค้ดของคุณ บรรทัด 7:ArgumentError:มีศัตรูอยู่ในระยะที่คุณมองเห็นหรือไม่? ต…" at bounding box center [329, 128] width 472 height 133
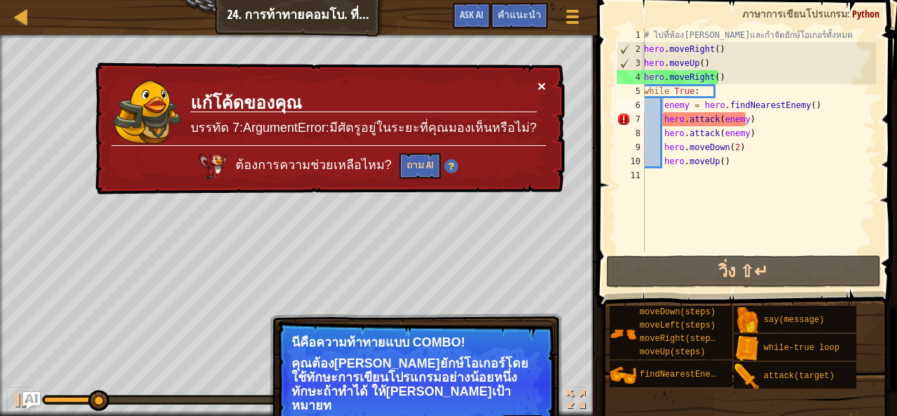
click at [541, 79] on button "×" at bounding box center [541, 86] width 8 height 15
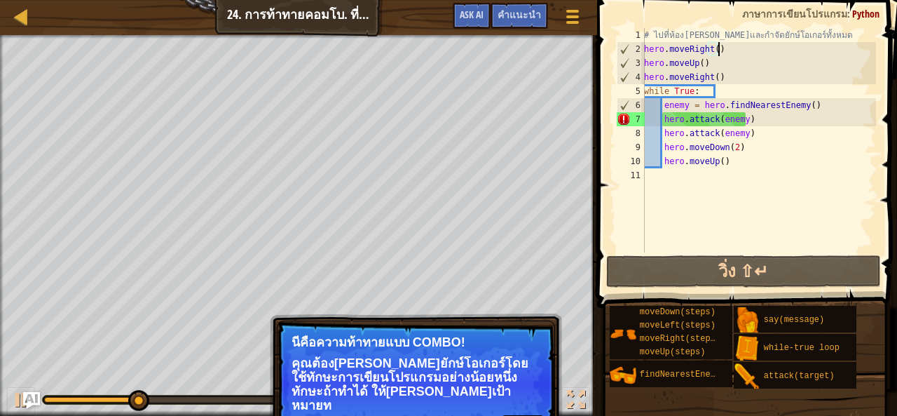
click at [718, 47] on div "# ไปที่ห้องสมบัติและกำจัดยักษ์โอเกอร์ทั้งหมด hero . moveRight ( ) hero . moveUp…" at bounding box center [758, 154] width 235 height 252
click at [712, 46] on div "# ไปที่ห้องสมบัติและกำจัดยักษ์โอเกอร์ทั้งหมด hero . moveRight ( ) hero . moveUp…" at bounding box center [758, 154] width 235 height 252
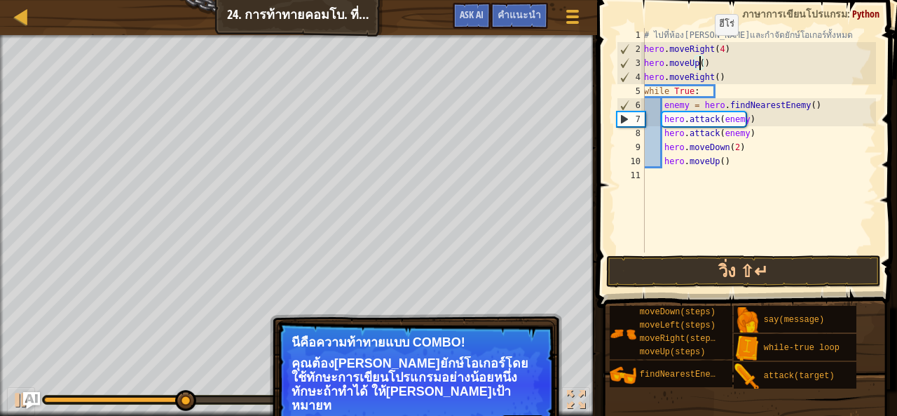
scroll to position [6, 4]
type textarea "hero.moveRight(3)"
click at [724, 203] on div "# ไปที่ห้องสมบัติและกำจัดยักษ์โอเกอร์ทั้งหมด hero . moveRight ( 4 ) hero . move…" at bounding box center [758, 154] width 235 height 252
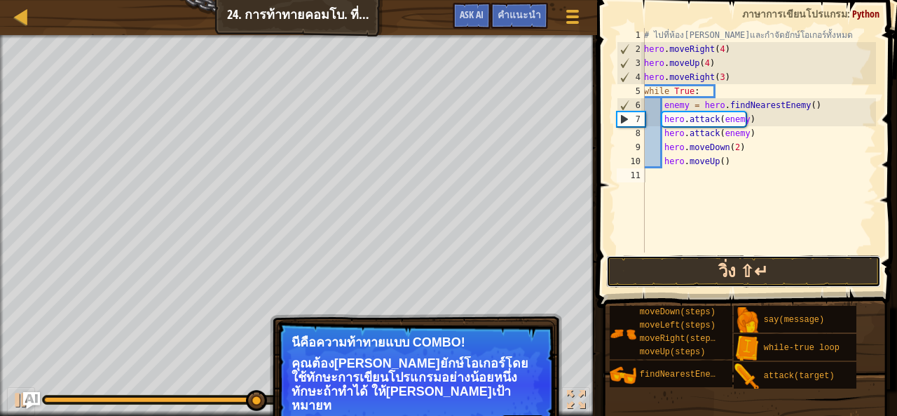
click at [750, 266] on button "วิ่ง ⇧↵" at bounding box center [743, 271] width 275 height 32
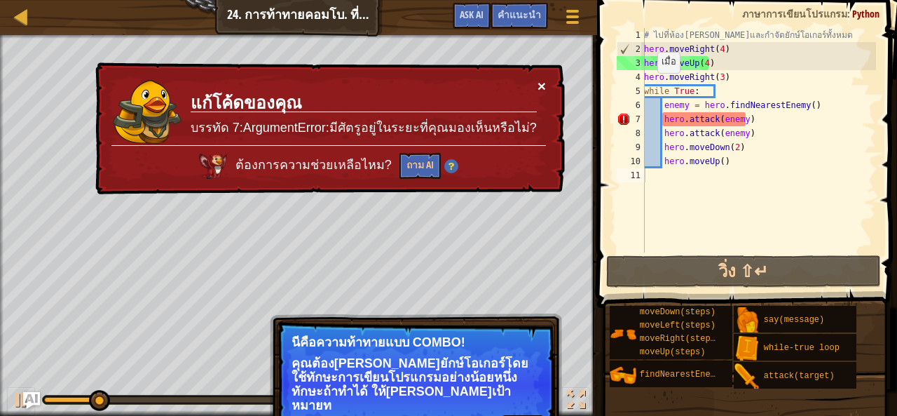
click at [538, 82] on button "×" at bounding box center [541, 85] width 8 height 15
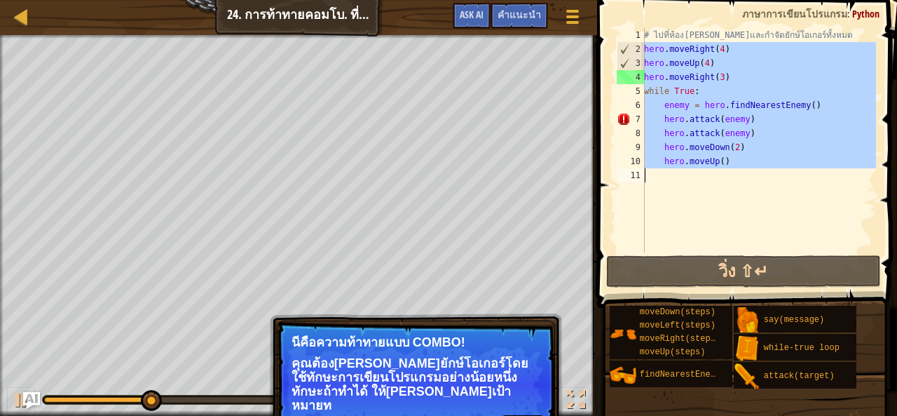
drag, startPoint x: 642, startPoint y: 43, endPoint x: 737, endPoint y: 173, distance: 161.5
click at [737, 173] on div "1 2 3 4 5 6 7 8 9 10 11 # ไปที่ห้องสมบัติและกำจัดยักษ์โอเกอร์ทั้งหมด hero . mov…" at bounding box center [745, 140] width 262 height 224
type textarea "hero.moveUp()"
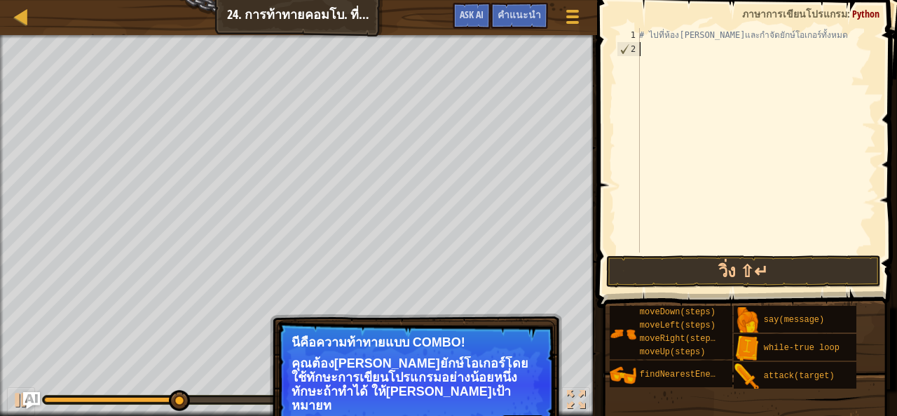
paste textarea "hero.moveUp()"
type textarea "hero.moveUp()"
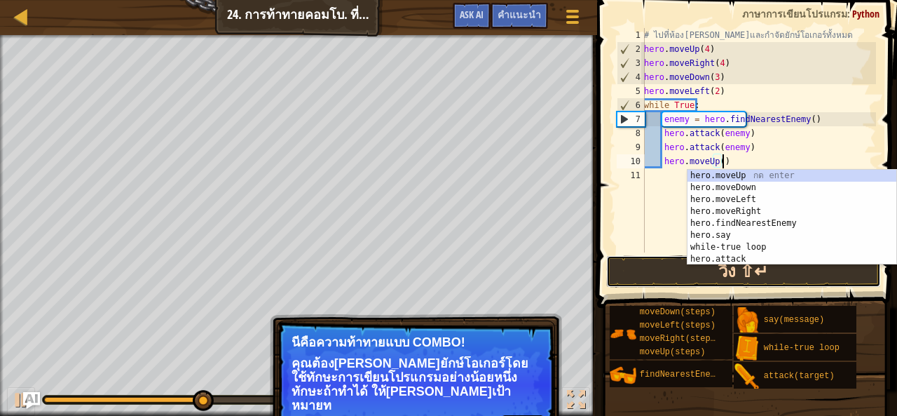
click at [644, 259] on button "วิ่ง ⇧↵" at bounding box center [743, 271] width 275 height 32
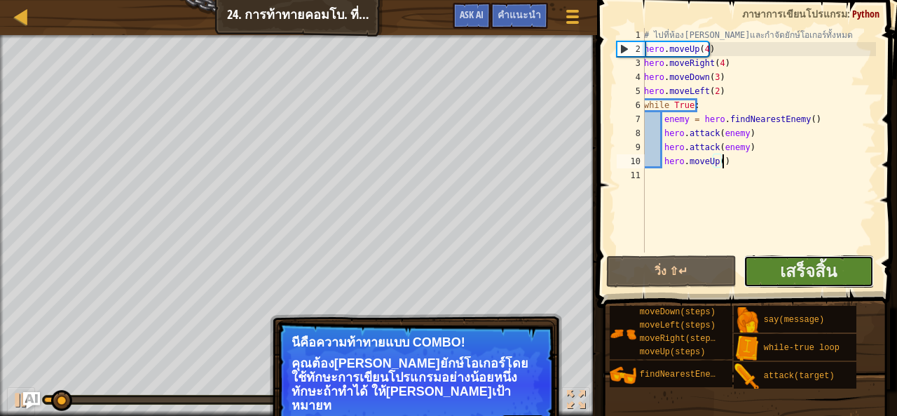
click at [841, 264] on button "เสร็จสิ้น" at bounding box center [809, 271] width 130 height 32
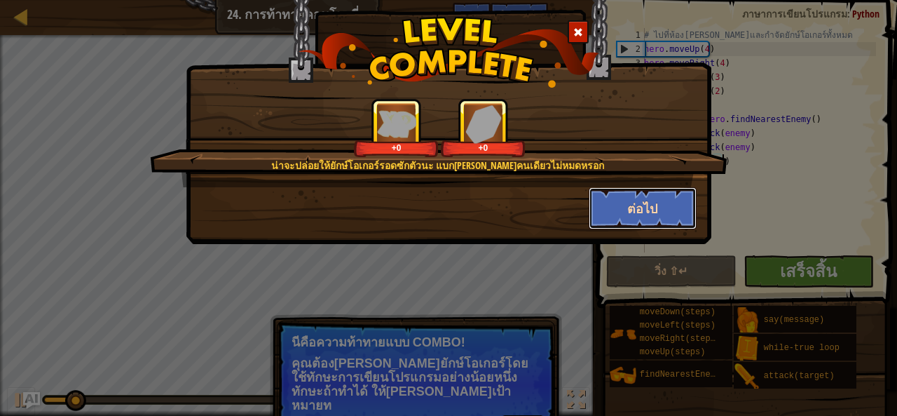
click at [621, 211] on button "ต่อไป" at bounding box center [643, 208] width 109 height 42
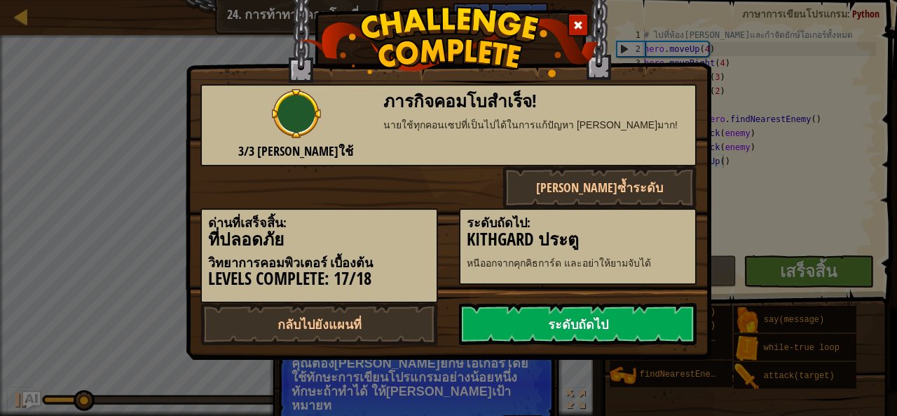
click at [579, 326] on link "ระดับถัดไป" at bounding box center [578, 324] width 238 height 42
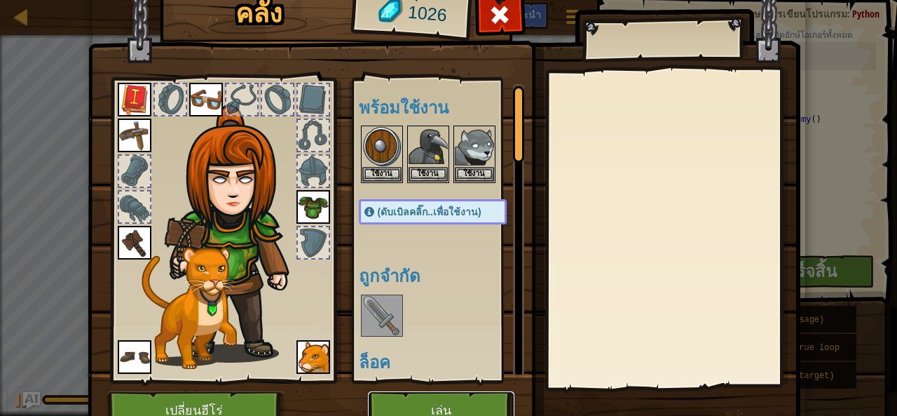
click at [431, 404] on button "เล่น" at bounding box center [441, 410] width 146 height 39
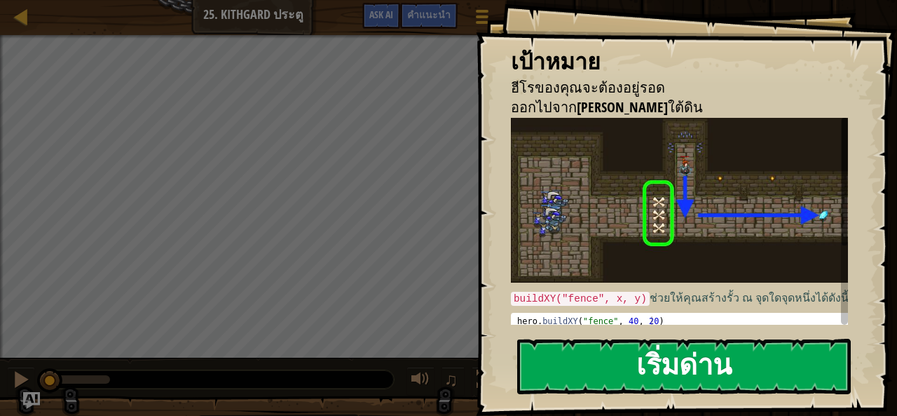
click at [598, 371] on button "เริ่มด่าน" at bounding box center [684, 365] width 334 height 55
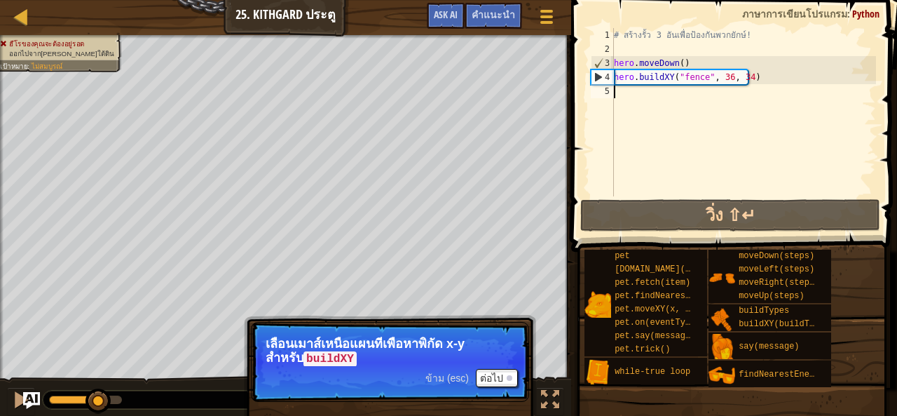
click at [677, 136] on div "# สร้างรั้ว 3 อันเพื่อป้องกันพวกยักษ์! hero . moveDown ( ) hero . buildXY ( "fe…" at bounding box center [743, 126] width 265 height 196
click at [622, 95] on div "# สร้างรั้ว 3 อันเพื่อป้องกันพวกยักษ์! hero . moveDown ( ) hero . buildXY ( "fe…" at bounding box center [743, 126] width 265 height 196
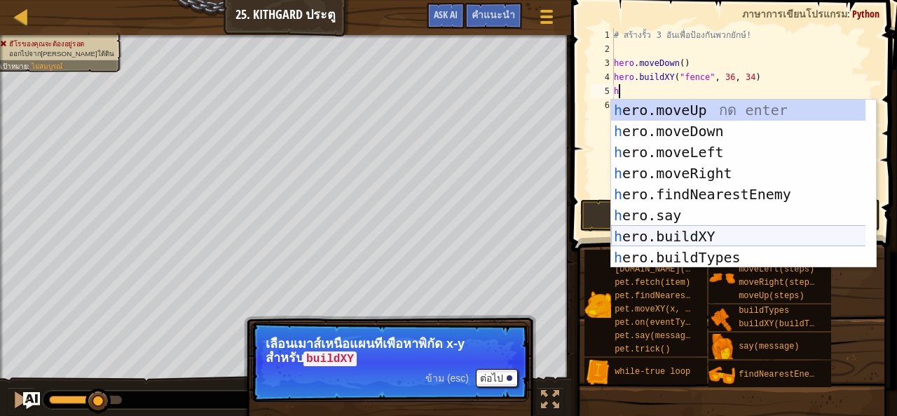
click at [718, 234] on div "h ero.moveUp กด enter h ero.moveDown กด enter h ero.moveLeft กด enter h ero.mov…" at bounding box center [738, 205] width 255 height 210
type textarea "hero.buildXY("fence", 36, 30)"
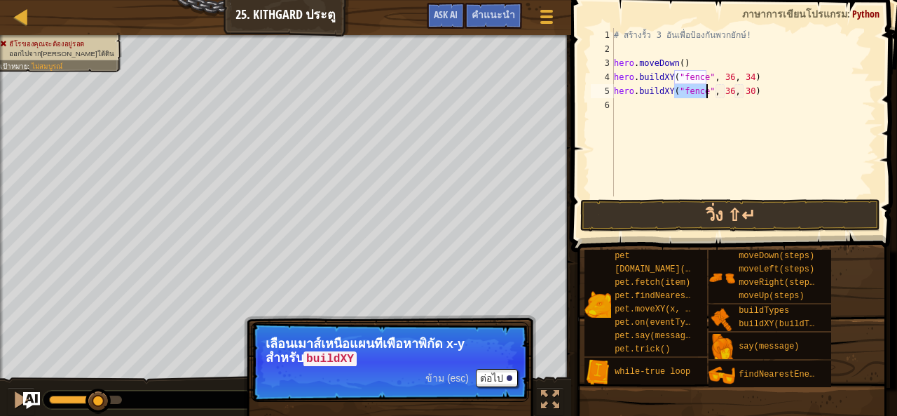
click at [638, 138] on div "# สร้างรั้ว 3 อันเพื่อป้องกันพวกยักษ์! hero . moveDown ( ) hero . buildXY ( "fe…" at bounding box center [743, 126] width 265 height 196
type textarea "n"
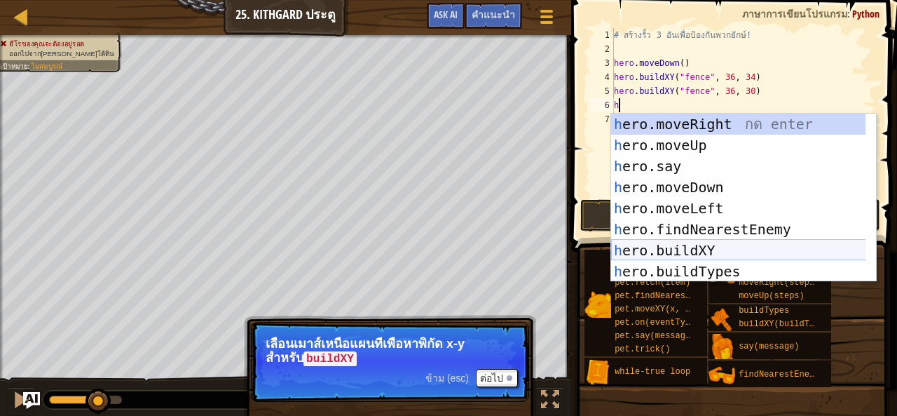
click at [692, 244] on div "h ero.moveRight กด enter h ero.moveUp กด enter h ero.say กด enter h ero.moveDow…" at bounding box center [744, 219] width 266 height 210
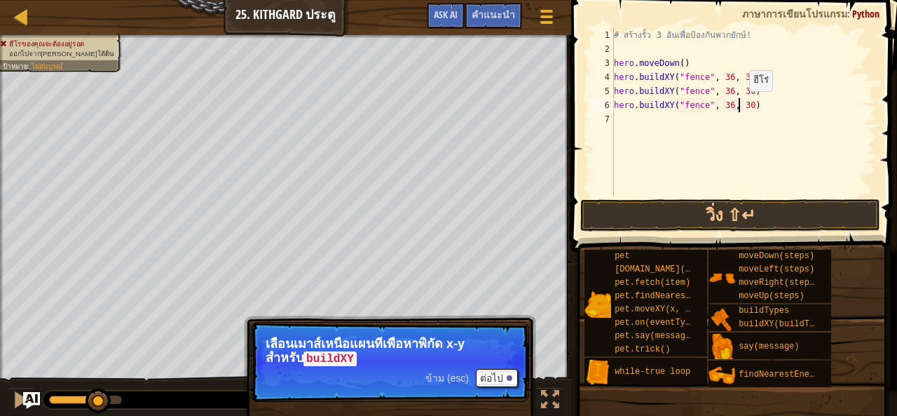
click at [737, 105] on div "# สร้างรั้ว 3 อันเพื่อป้องกันพวกยักษ์! hero . moveDown ( ) hero . buildXY ( "fe…" at bounding box center [743, 126] width 265 height 196
click at [737, 104] on div "# สร้างรั้ว 3 อันเพื่อป้องกันพวกยักษ์! hero . moveDown ( ) hero . buildXY ( "fe…" at bounding box center [743, 126] width 265 height 196
click at [739, 103] on div "# สร้างรั้ว 3 อันเพื่อป้องกันพวกยักษ์! hero . moveDown ( ) hero . buildXY ( "fe…" at bounding box center [743, 126] width 265 height 196
click at [741, 102] on div "# สร้างรั้ว 3 อันเพื่อป้องกันพวกยักษ์! hero . moveDown ( ) hero . buildXY ( "fe…" at bounding box center [743, 126] width 265 height 196
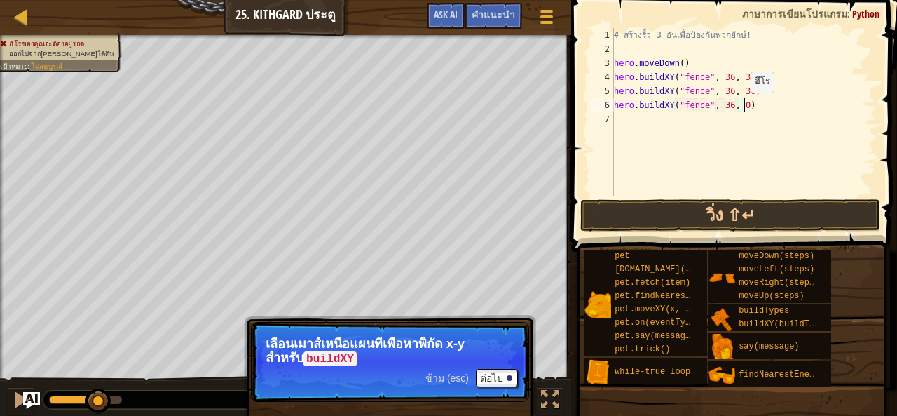
click at [739, 107] on div "# สร้างรั้ว 3 อันเพื่อป้องกันพวกยักษ์! hero . moveDown ( ) hero . buildXY ( "fe…" at bounding box center [743, 126] width 265 height 196
type textarea "hero.buildXY("fence", 36, 27)"
click at [671, 141] on div "# สร้างรั้ว 3 อันเพื่อป้องกันพวกยักษ์! hero . moveDown ( ) hero . buildXY ( "fe…" at bounding box center [743, 126] width 265 height 196
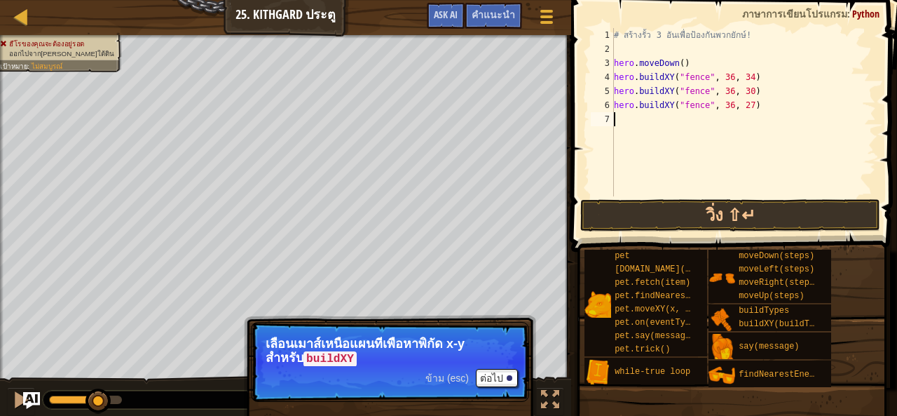
type textarea "h"
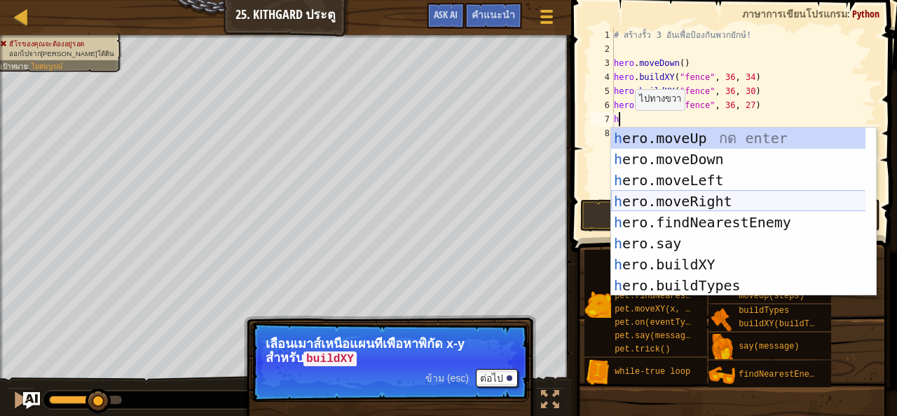
click at [682, 198] on div "h ero.moveUp กด enter h ero.moveDown กด enter h ero.moveLeft กด enter h ero.mov…" at bounding box center [738, 233] width 255 height 210
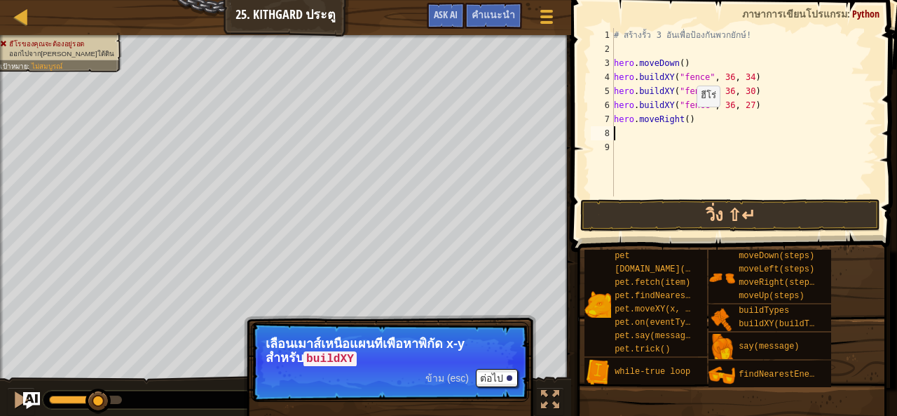
click at [684, 121] on div "# สร้างรั้ว 3 อันเพื่อป้องกันพวกยักษ์! hero . moveDown ( ) hero . buildXY ( "fe…" at bounding box center [743, 126] width 265 height 196
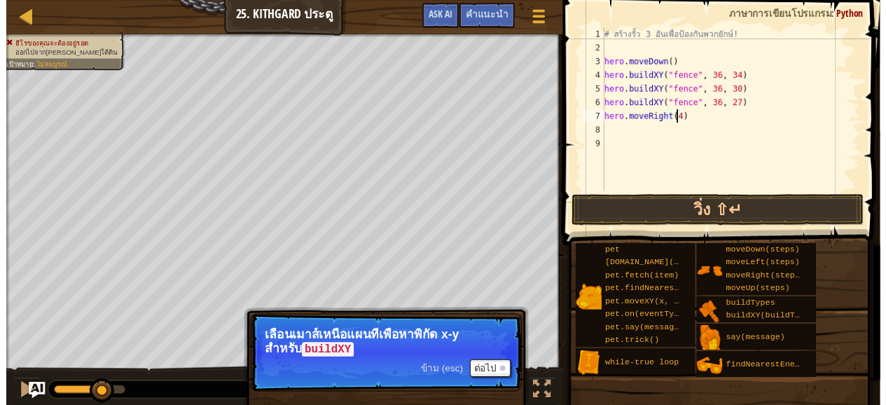
scroll to position [6, 6]
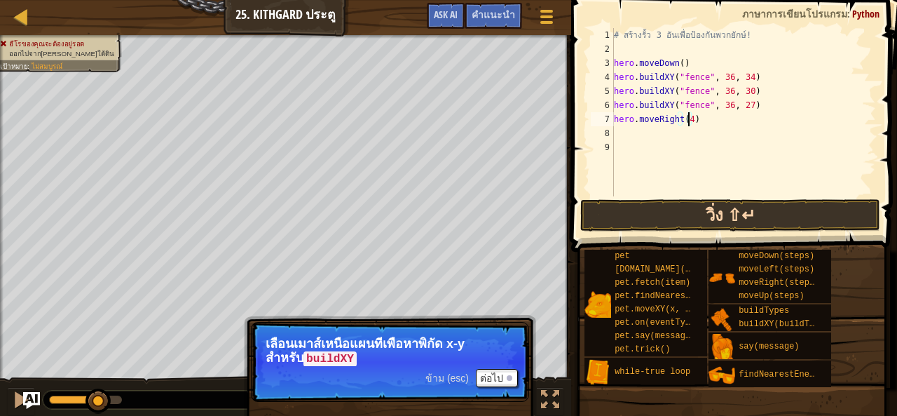
type textarea "hero.moveRight(4)"
click at [685, 211] on button "วิ่ง ⇧↵" at bounding box center [730, 215] width 300 height 32
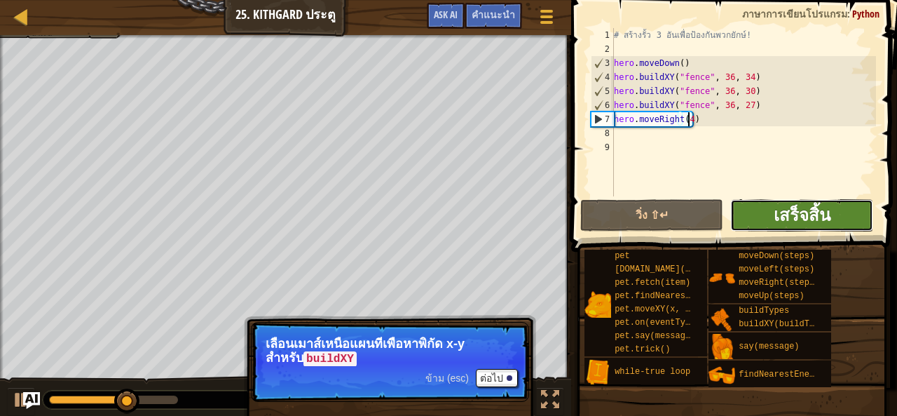
click at [786, 211] on span "เสร็จสิ้น" at bounding box center [802, 214] width 57 height 22
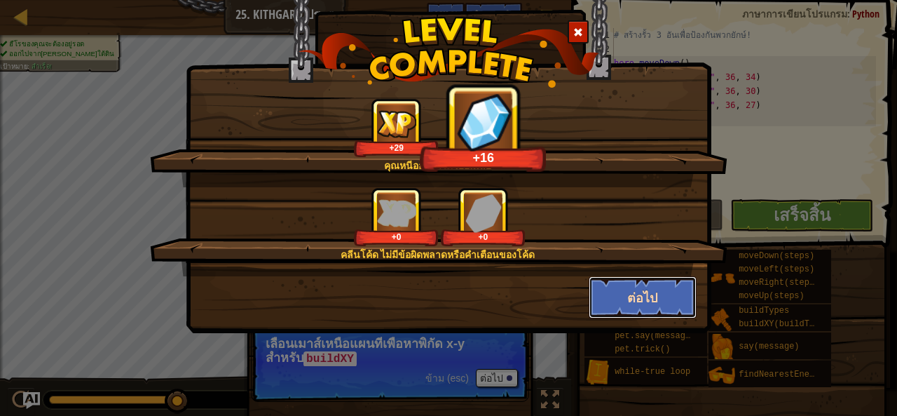
click at [665, 300] on button "ต่อไป" at bounding box center [643, 297] width 109 height 42
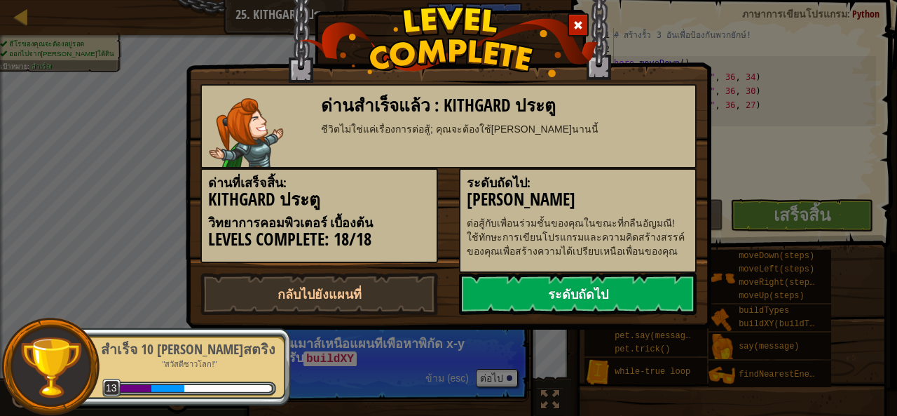
click at [582, 294] on link "ระดับถัดไป" at bounding box center [578, 294] width 238 height 42
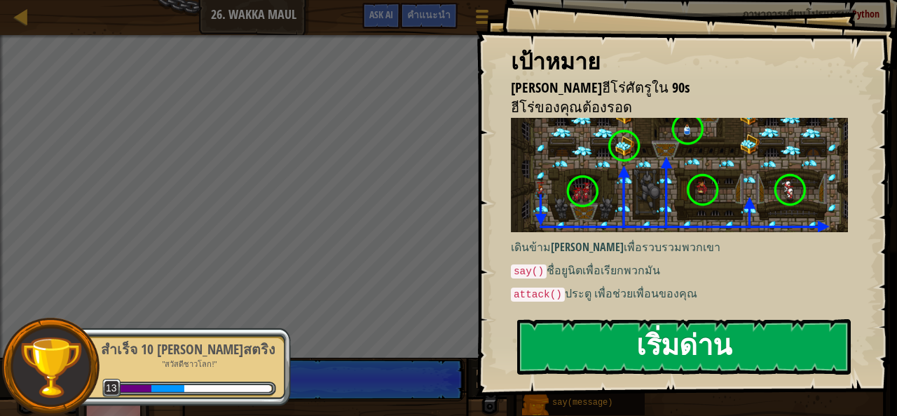
click at [599, 340] on button "เริ่มด่าน" at bounding box center [684, 346] width 334 height 55
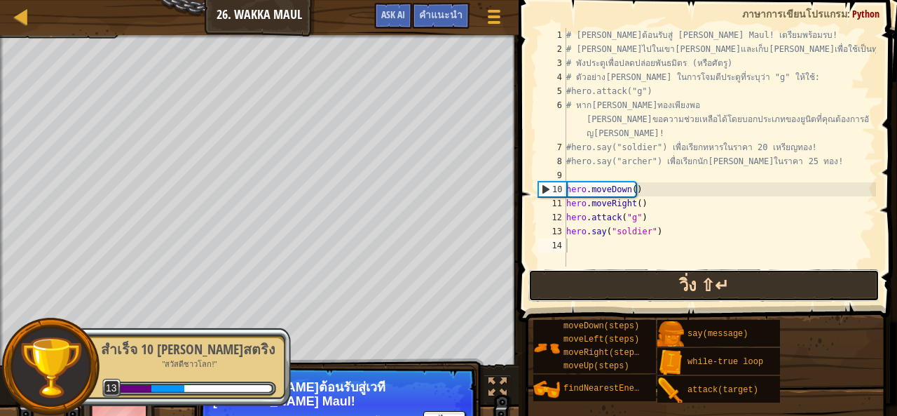
click at [629, 282] on button "วิ่ง ⇧↵" at bounding box center [703, 285] width 351 height 32
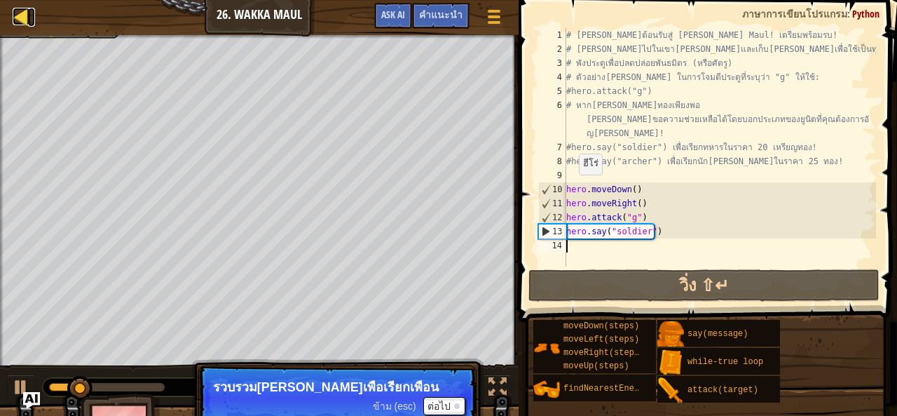
click at [20, 18] on div at bounding box center [22, 17] width 18 height 18
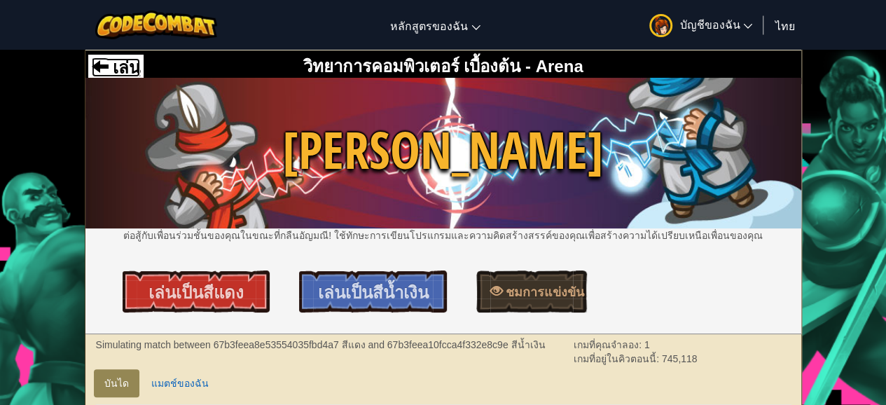
click at [104, 65] on span at bounding box center [100, 65] width 17 height 17
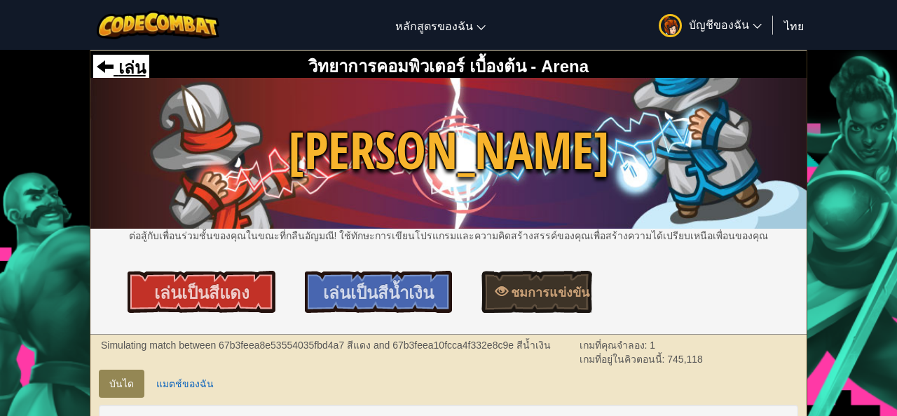
select select "th"
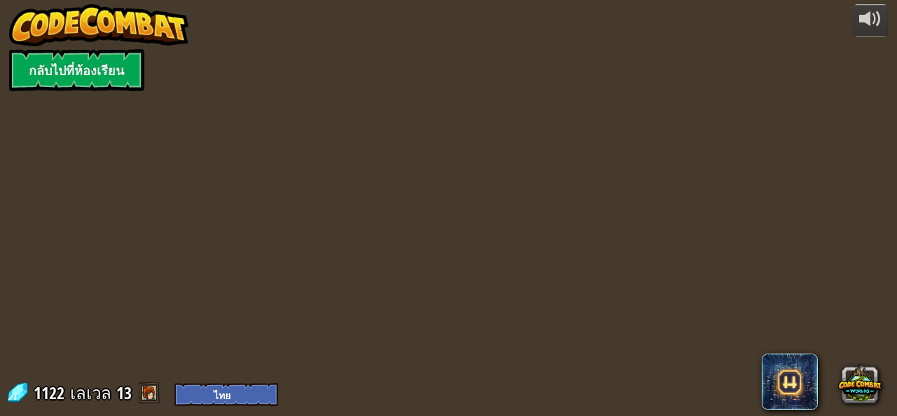
select select "th"
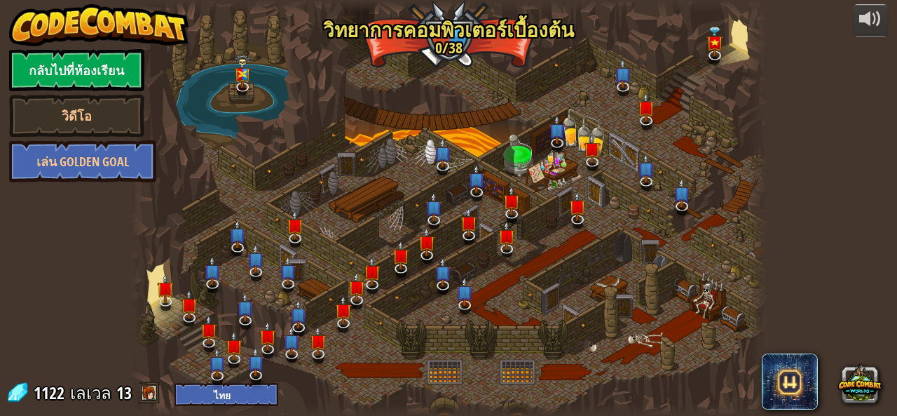
select select "th"
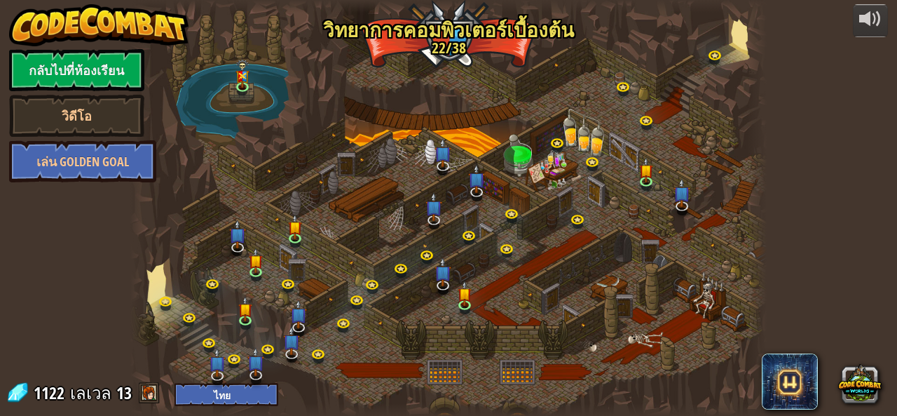
select select "th"
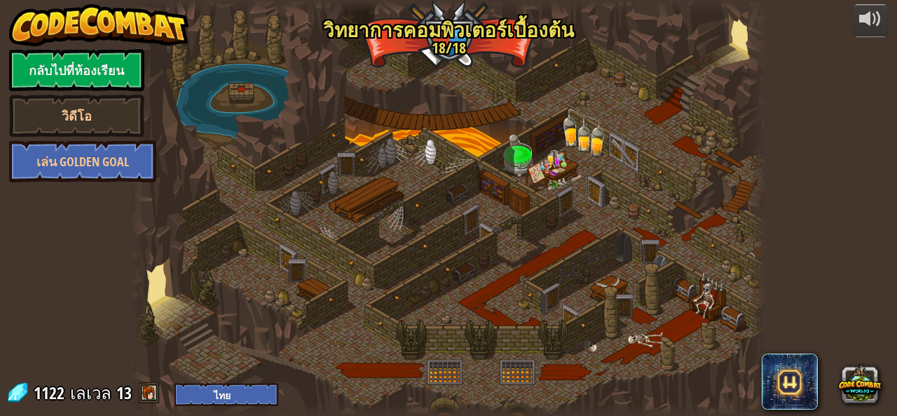
select select "th"
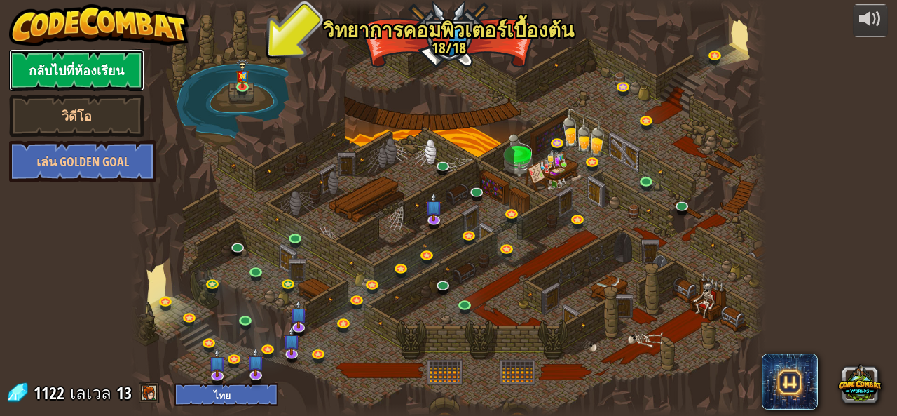
click at [92, 72] on link "กลับไปที่ห้องเรียน" at bounding box center [76, 70] width 135 height 42
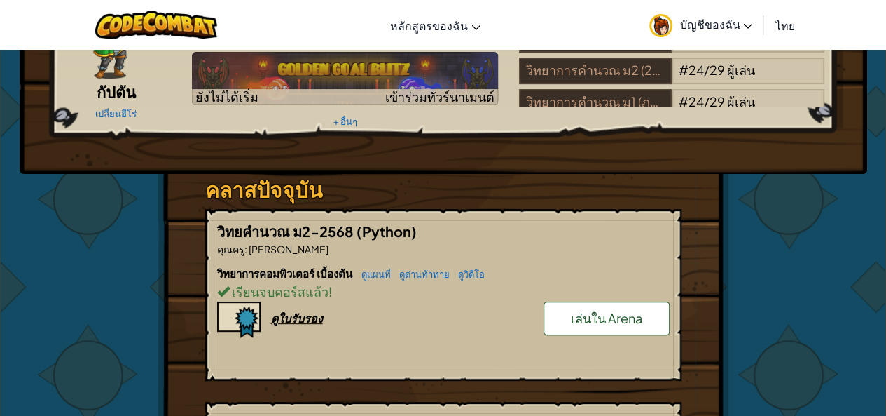
scroll to position [140, 0]
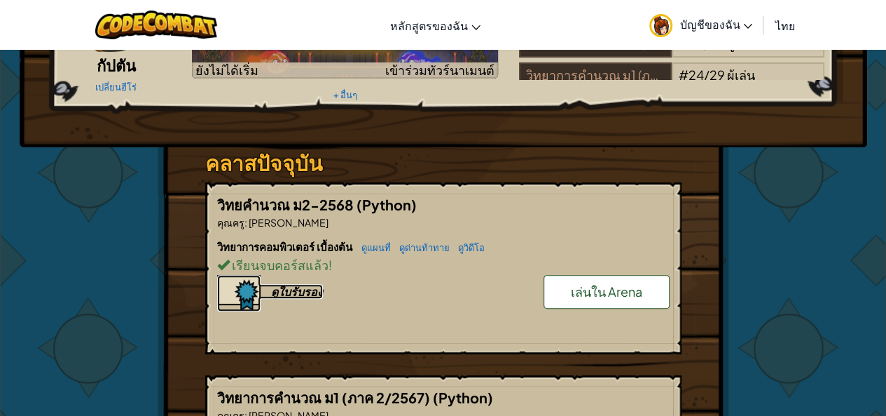
click at [305, 288] on div "ดูใบรับรอง" at bounding box center [297, 291] width 52 height 15
